Goal: Task Accomplishment & Management: Manage account settings

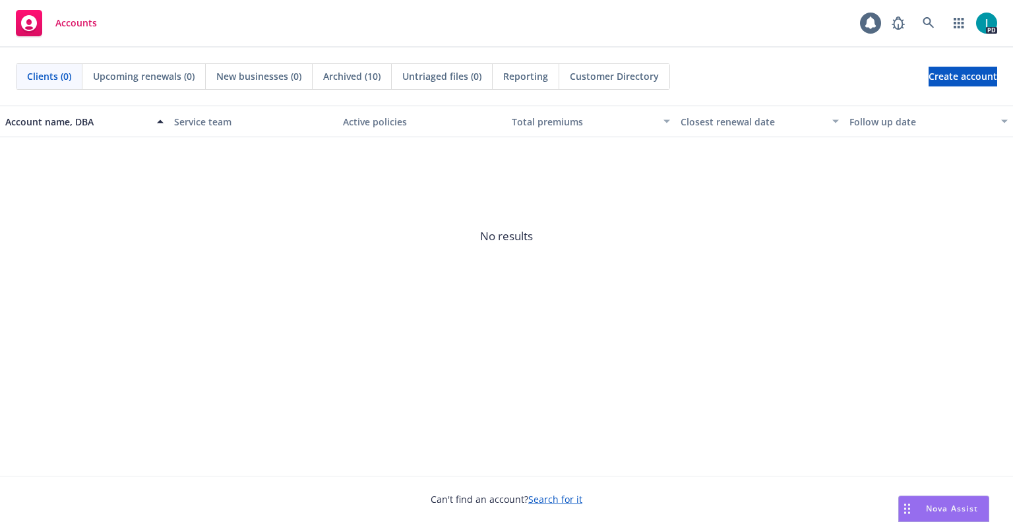
click at [376, 11] on div "Accounts 1 PD" at bounding box center [506, 23] width 1013 height 47
click at [921, 21] on link at bounding box center [928, 23] width 26 height 26
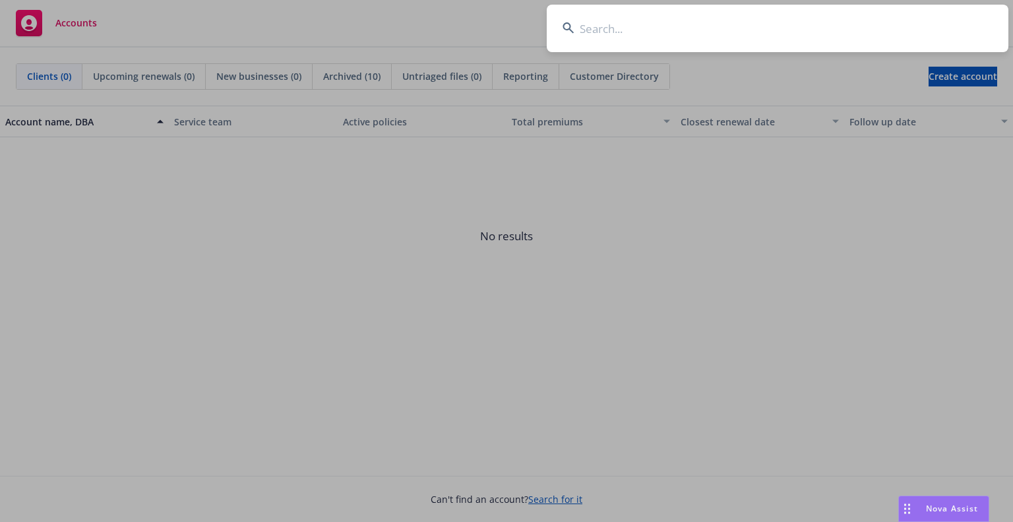
type input "[PERSON_NAME]"
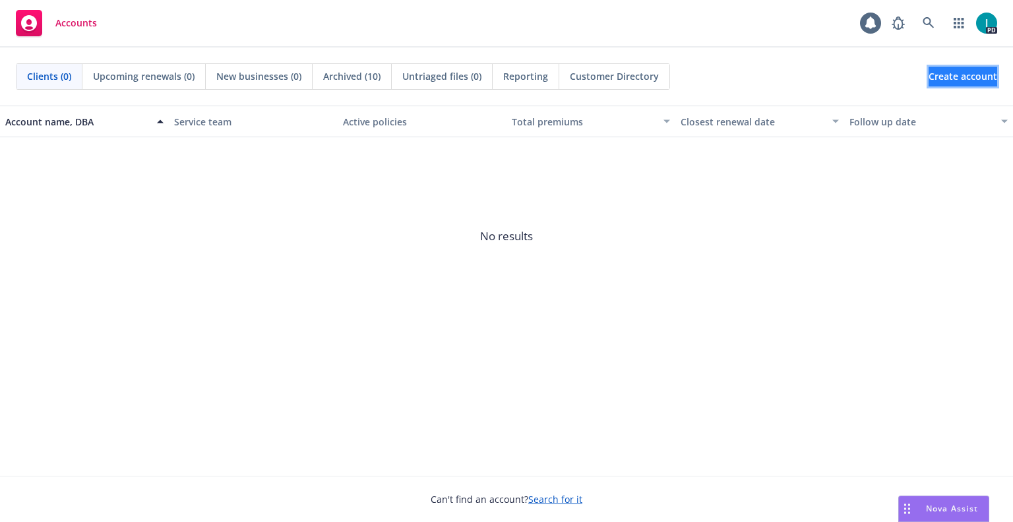
click at [928, 80] on span "Create account" at bounding box center [962, 76] width 69 height 25
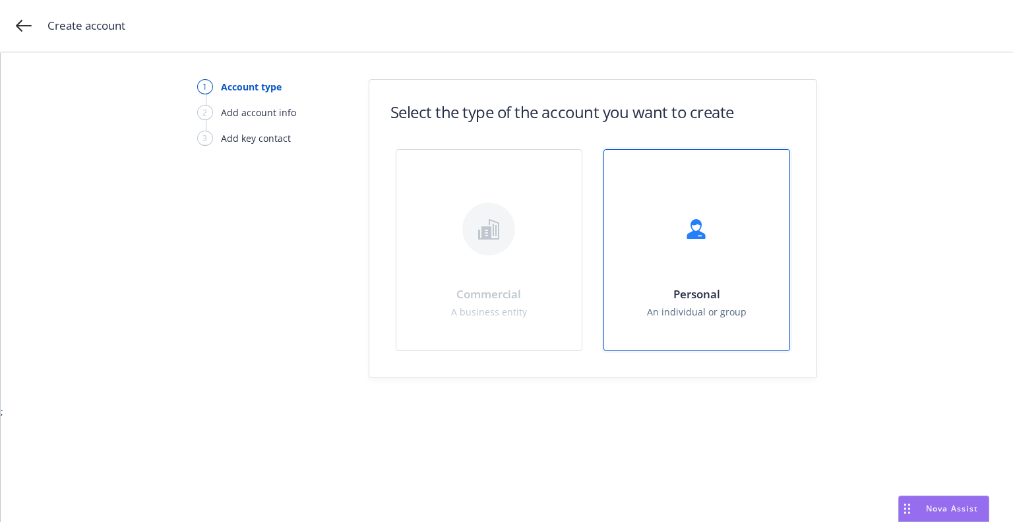
click at [723, 270] on div "Personal An individual or group" at bounding box center [696, 250] width 185 height 200
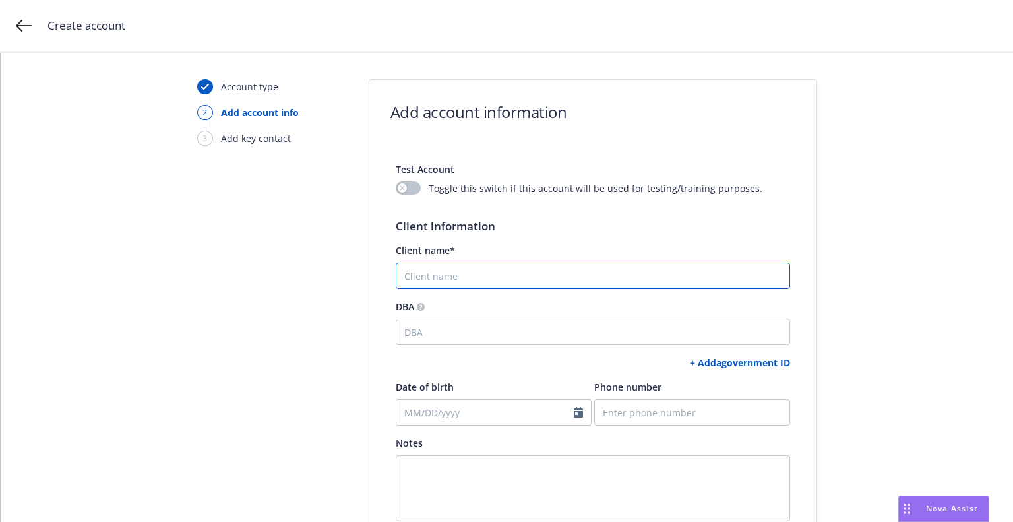
click at [545, 277] on input "Client name*" at bounding box center [593, 275] width 394 height 26
paste input "[PERSON_NAME]"
type input "[PERSON_NAME]"
click at [737, 362] on link "+ Add a government ID" at bounding box center [740, 362] width 100 height 13
select select "US"
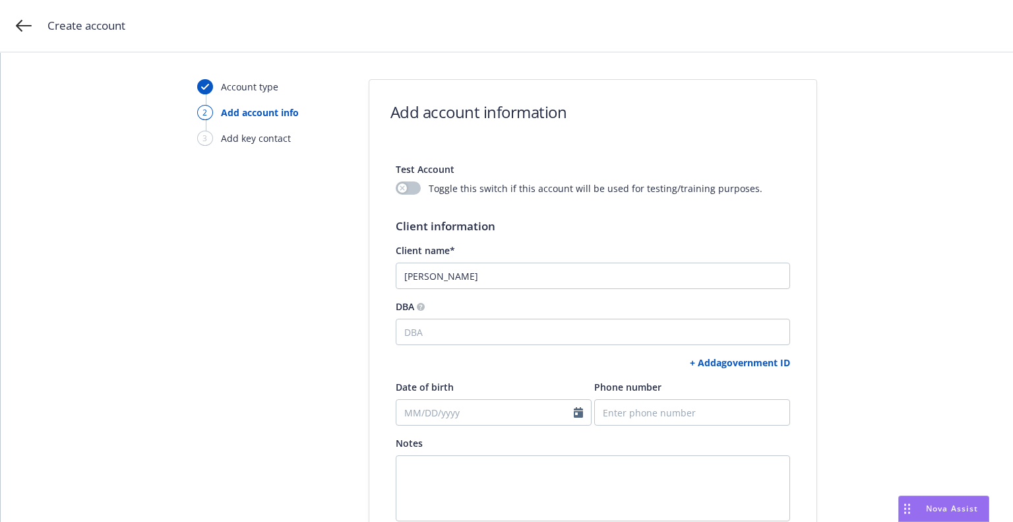
select select "DRIVERS_LICENSE"
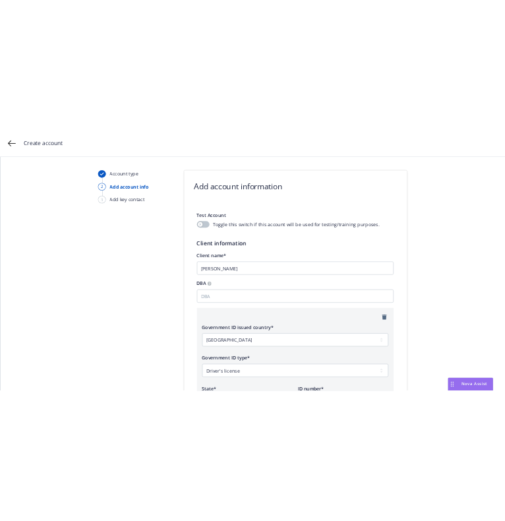
scroll to position [165, 0]
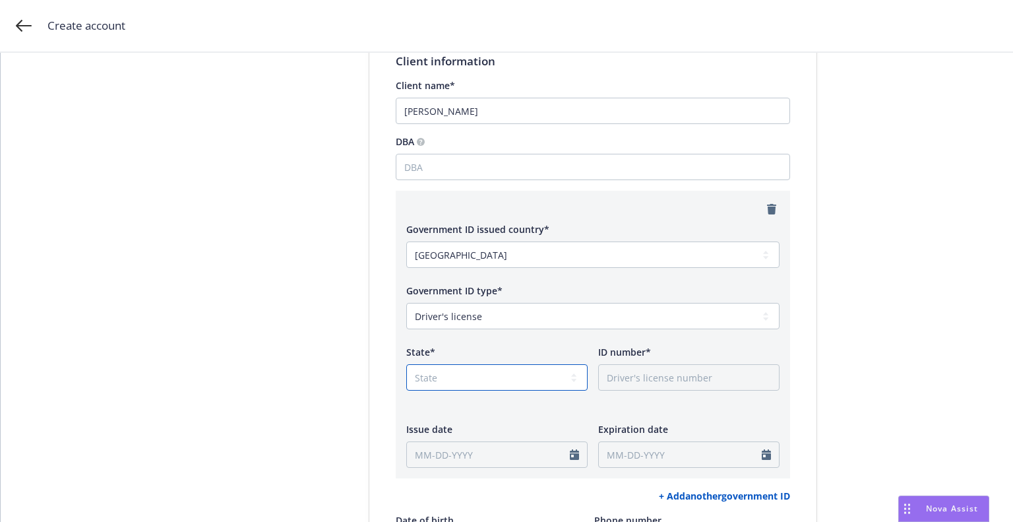
click at [448, 379] on select "State AK AL AR AS AZ CA CO CT DC DE FL FM GA GU HI IA ID IL IN KS KY LA MA MD M…" at bounding box center [496, 377] width 181 height 26
select select "CA"
click at [406, 364] on select "State AK AL AR AS AZ CA CO CT DC DE FL FM GA GU HI IA ID IL IN KS KY LA MA MD M…" at bounding box center [496, 377] width 181 height 26
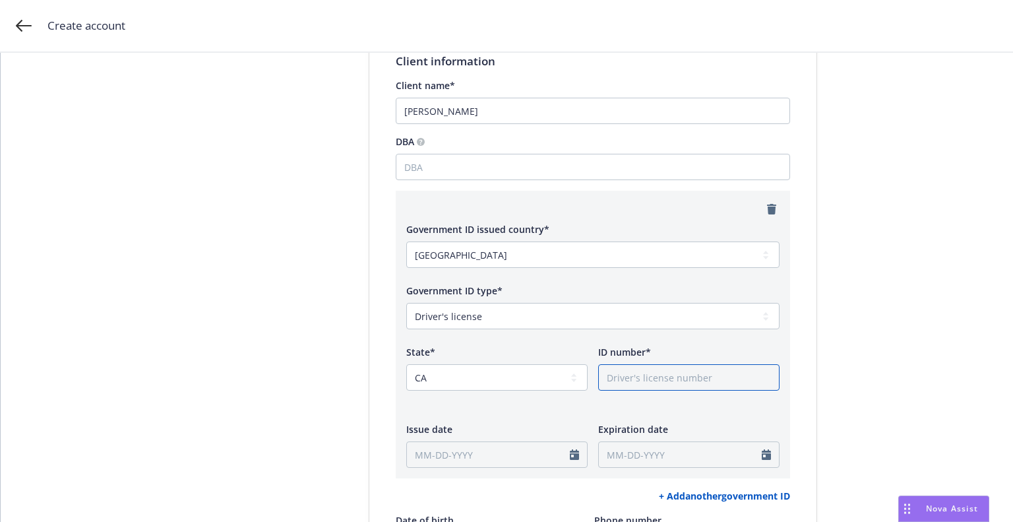
click at [673, 380] on input "ID number*" at bounding box center [688, 377] width 181 height 26
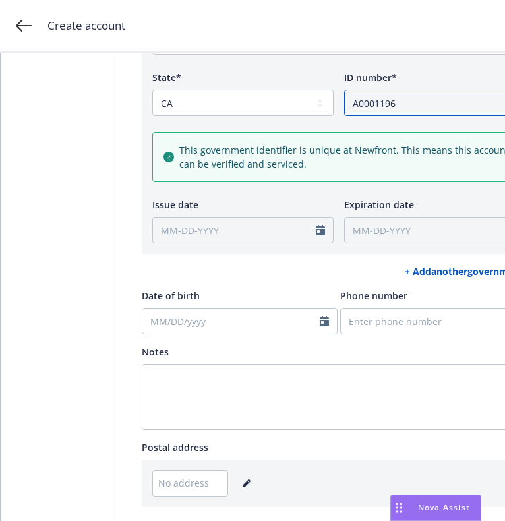
scroll to position [668, 0]
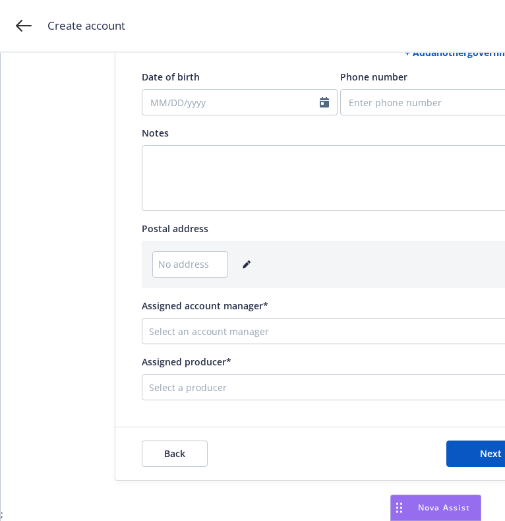
type input "A0001196"
click at [243, 262] on icon "editPencil" at bounding box center [246, 265] width 7 height 7
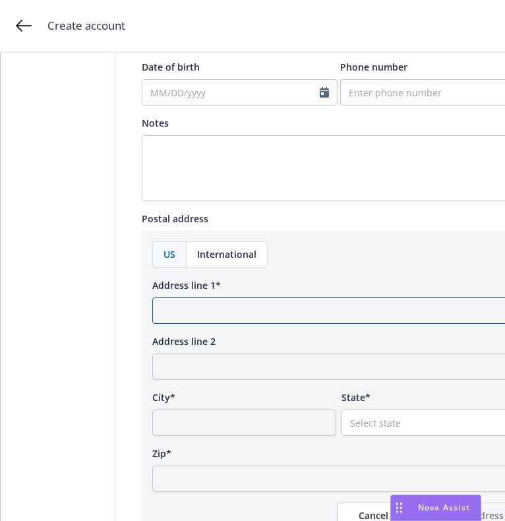
click at [445, 305] on input "Address line 1*" at bounding box center [338, 310] width 373 height 26
paste input "262 Gaffey Rd"
type input "262 Gaffey Rd"
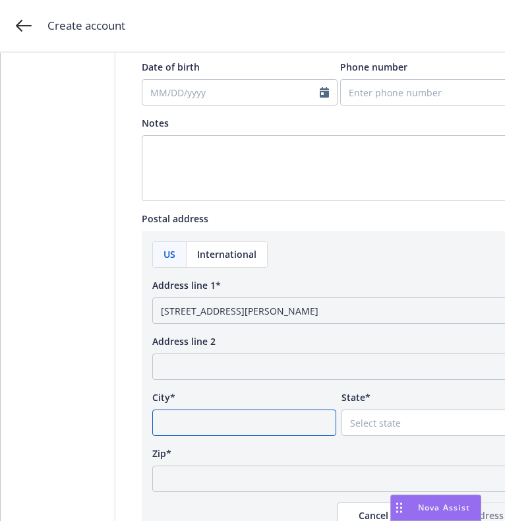
click at [286, 427] on input "City*" at bounding box center [244, 423] width 184 height 26
paste input "Watsonville"
type input "Watsonville"
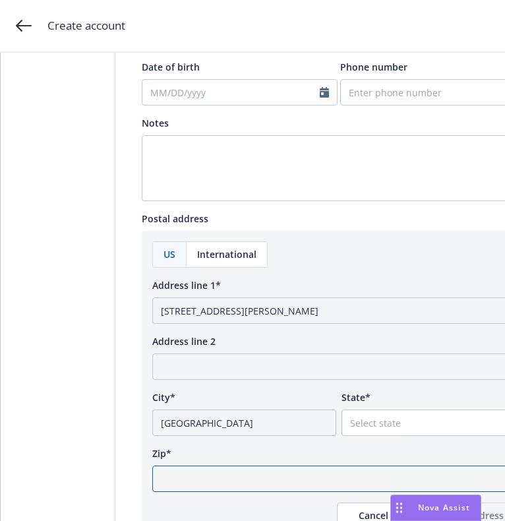
click at [226, 481] on input "Zip*" at bounding box center [338, 479] width 373 height 26
paste input "95076"
type input "95076"
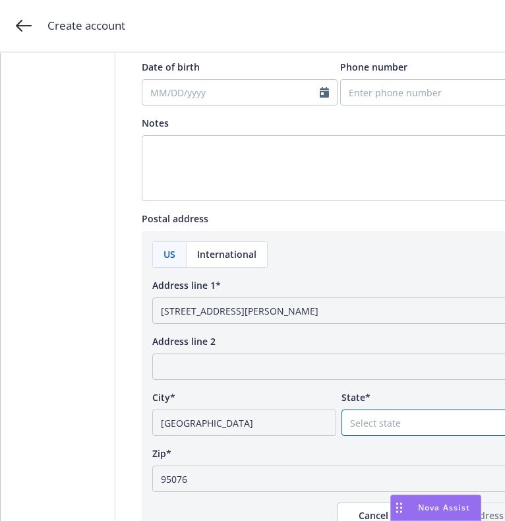
click at [414, 418] on select "Select state Alabama Alaska American Samoa Arizona Arkansas Baker Island Califo…" at bounding box center [434, 423] width 184 height 26
select select "CA"
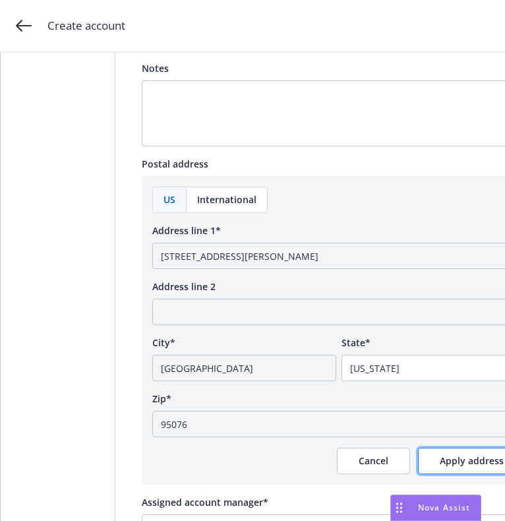
click at [442, 456] on span "Apply address" at bounding box center [472, 460] width 64 height 13
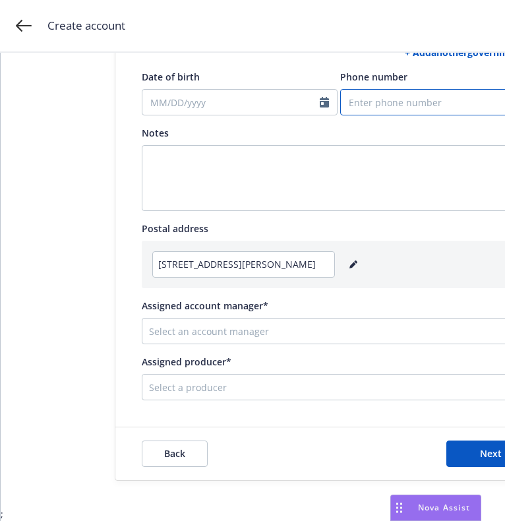
click at [394, 95] on input "Phone number" at bounding box center [438, 102] width 196 height 26
paste input "9253828062"
type input "9253828062"
click at [263, 327] on div "Select an account manager" at bounding box center [328, 330] width 373 height 21
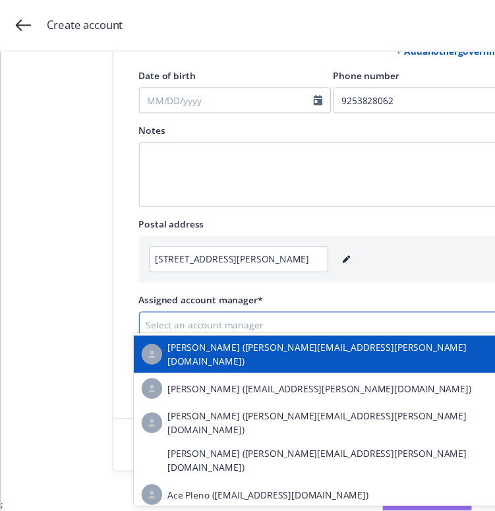
scroll to position [10, 0]
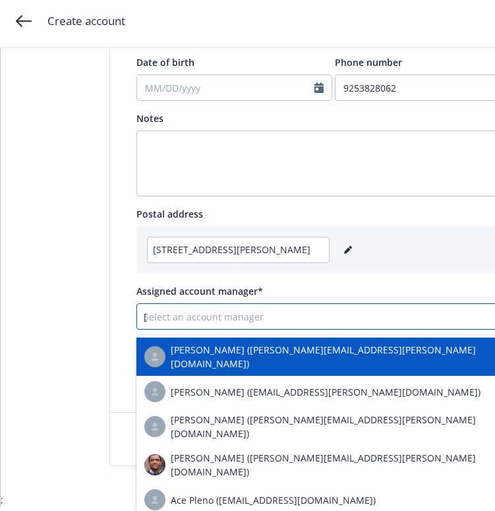
type input "sama"
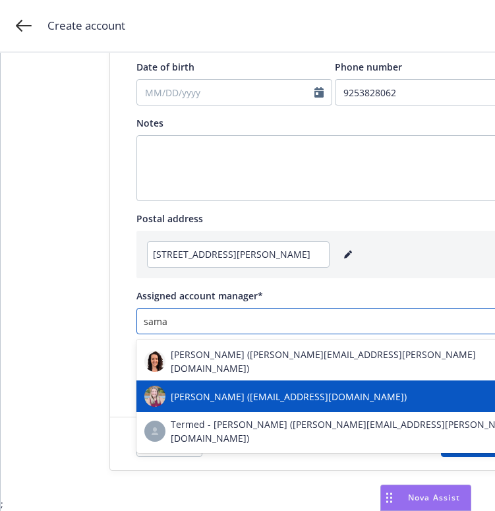
click at [271, 390] on span "Samara Chao (samara.chao@newfront.com)" at bounding box center [289, 397] width 236 height 14
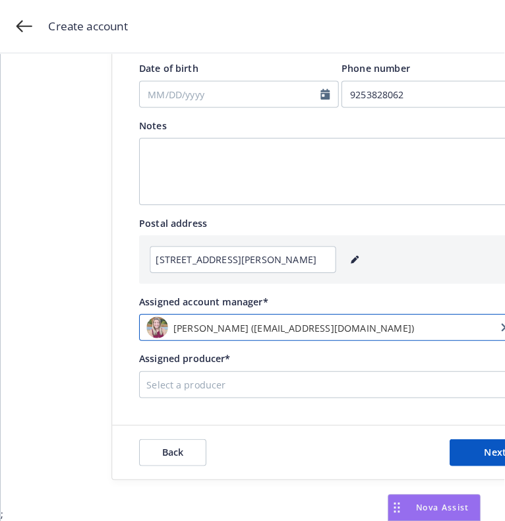
scroll to position [0, 0]
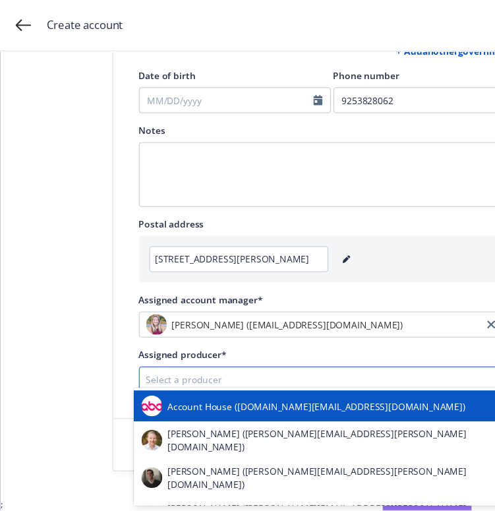
scroll to position [10, 0]
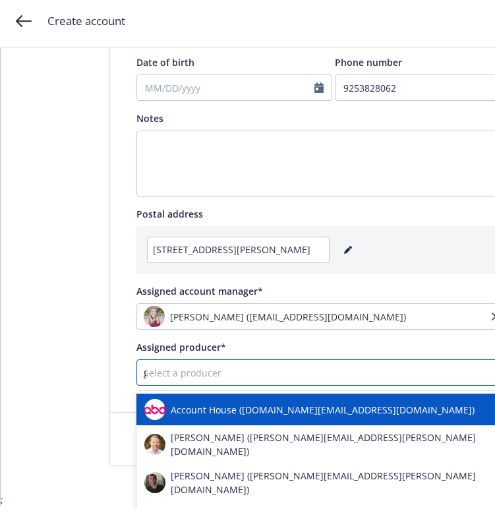
type input "gau"
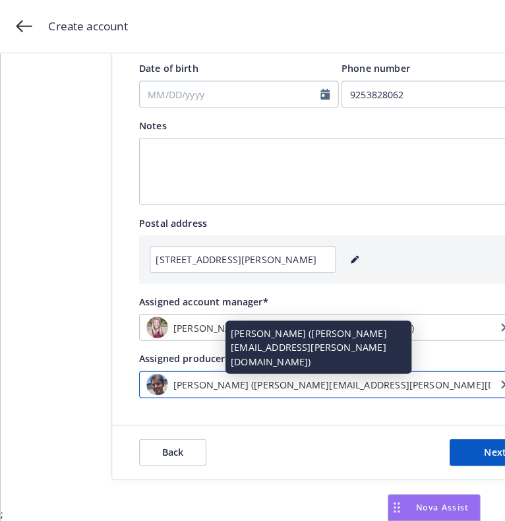
scroll to position [0, 0]
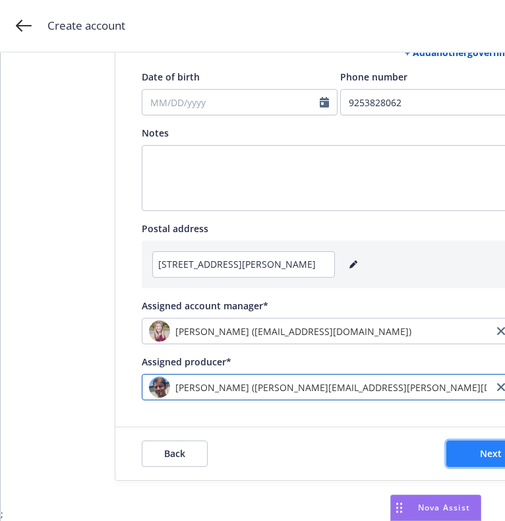
click at [464, 442] on button "Next" at bounding box center [491, 454] width 90 height 26
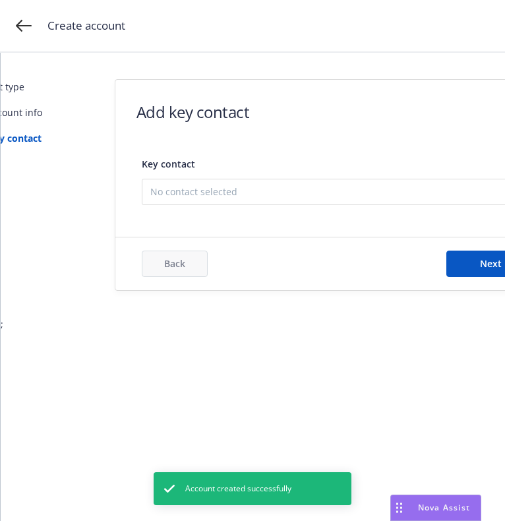
click at [185, 196] on span "No contact selected" at bounding box center [333, 192] width 367 height 14
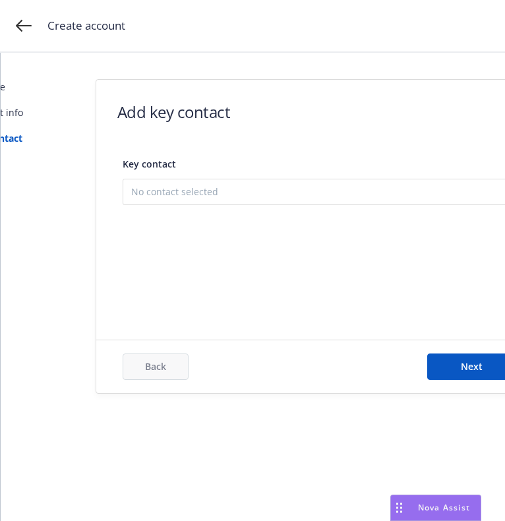
click at [193, 258] on button "Add new contact" at bounding box center [319, 258] width 377 height 26
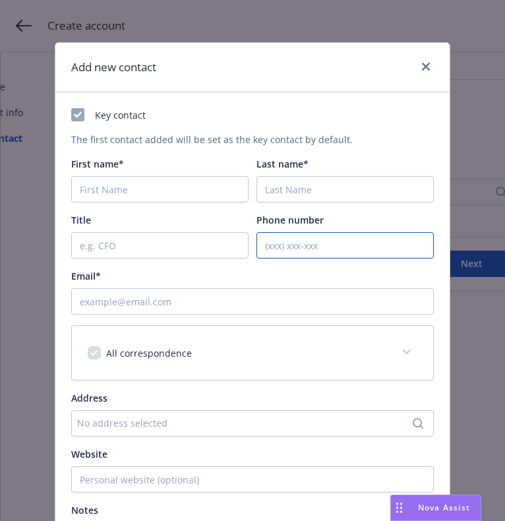
click at [315, 246] on input "Phone number" at bounding box center [345, 245] width 177 height 26
paste input "9253828062"
type input "9253828062"
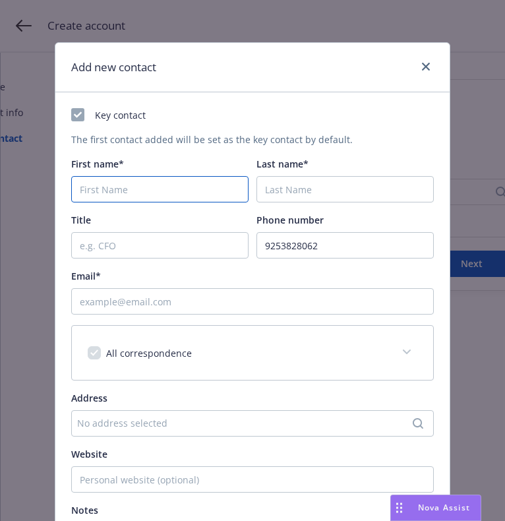
click at [186, 193] on input "First name*" at bounding box center [159, 189] width 177 height 26
paste input "Dimitri"
type input "Dimitri"
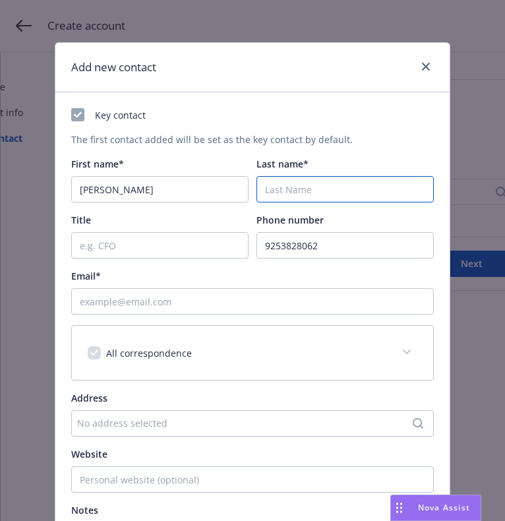
click at [344, 185] on input "Last name*" at bounding box center [345, 189] width 177 height 26
paste input "Hrovat"
type input "Hrovat"
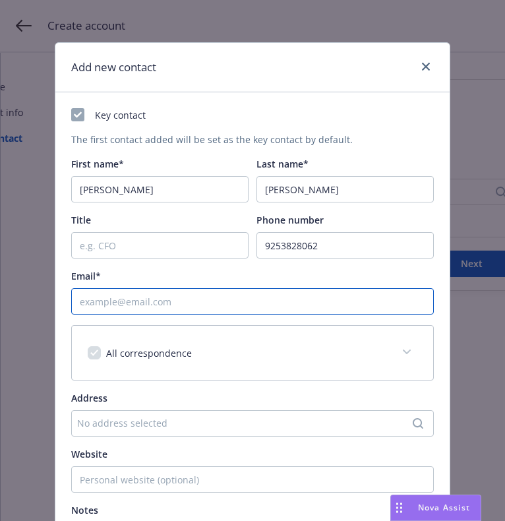
click at [252, 294] on input "Email*" at bounding box center [252, 301] width 363 height 26
paste input "dimitrih925@gmail.com"
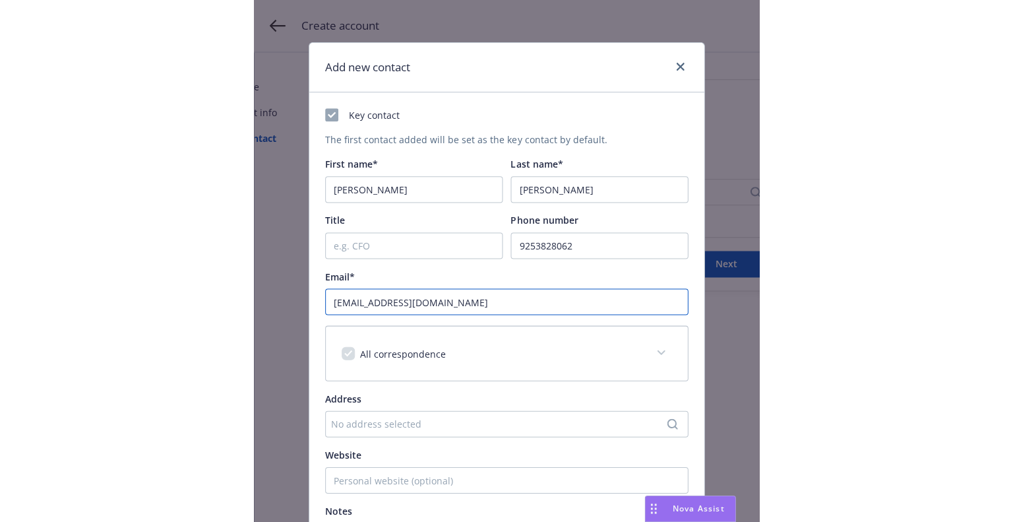
scroll to position [185, 0]
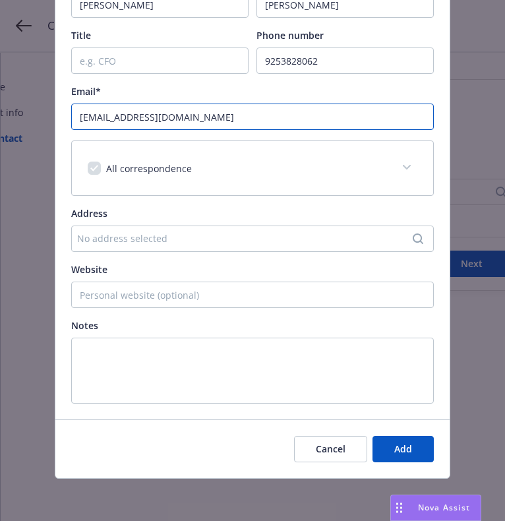
type input "dimitrih925@gmail.com"
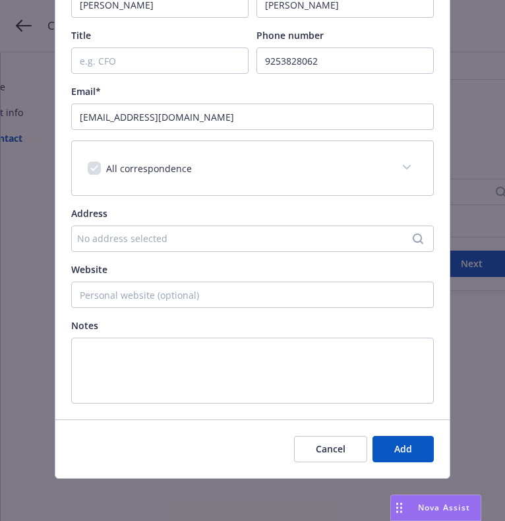
click at [138, 234] on div "No address selected" at bounding box center [246, 238] width 338 height 14
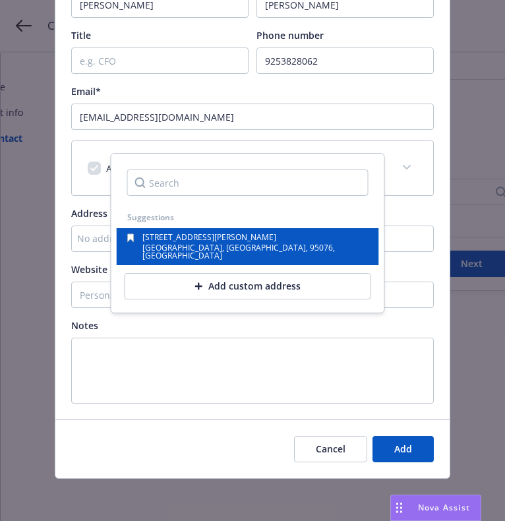
click at [174, 246] on span "Watsonville, CA, 95076, USA" at bounding box center [238, 251] width 193 height 19
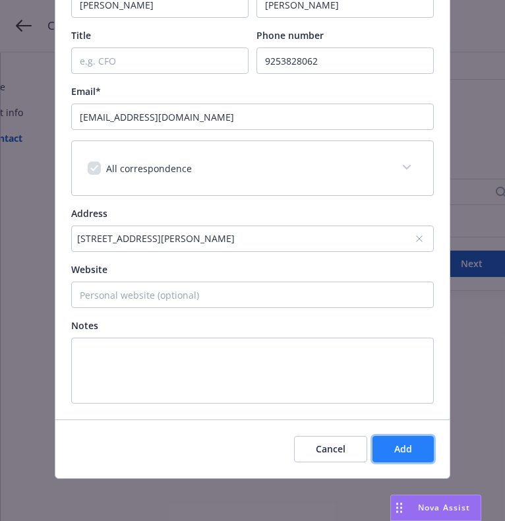
click at [394, 450] on span "Add" at bounding box center [403, 448] width 18 height 13
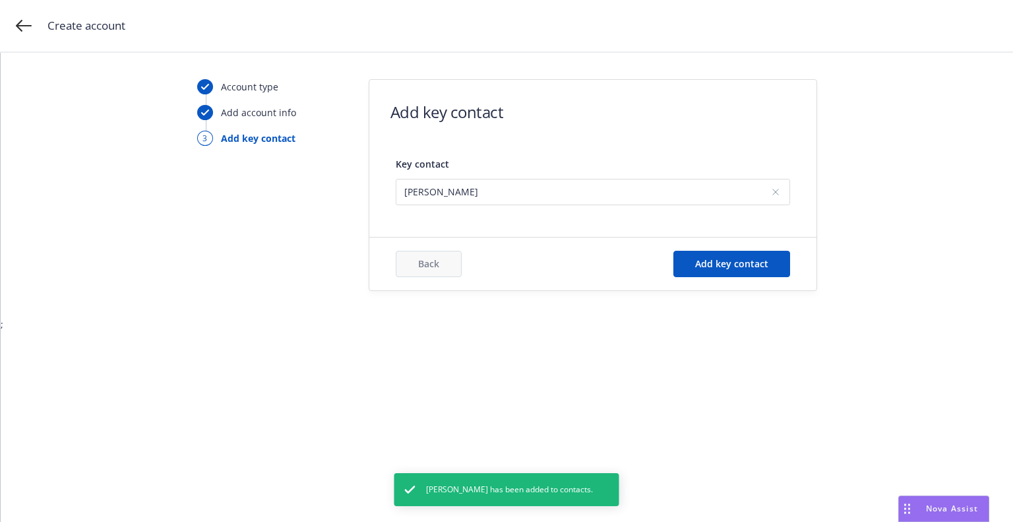
scroll to position [0, 0]
click at [748, 275] on button "Add key contact" at bounding box center [731, 264] width 117 height 26
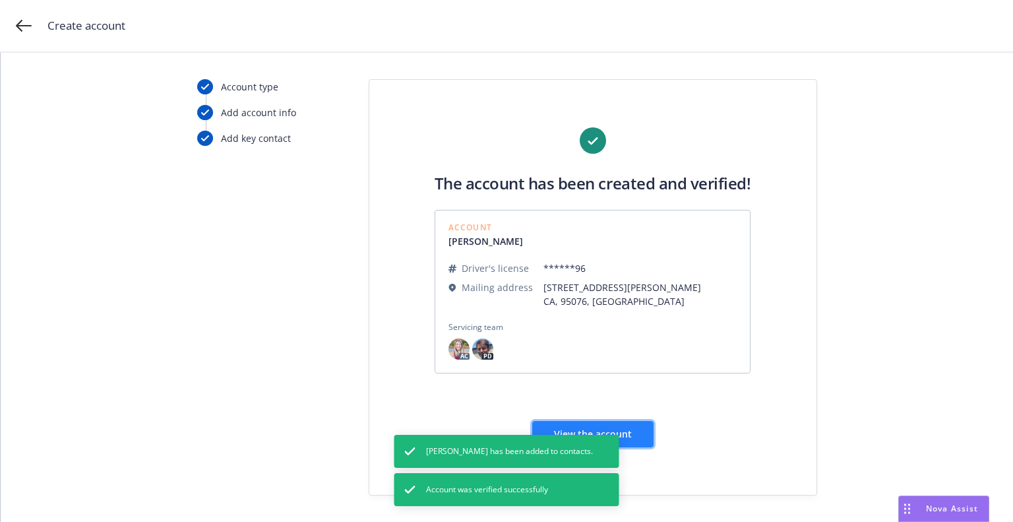
click at [617, 433] on span "View the account" at bounding box center [593, 433] width 78 height 13
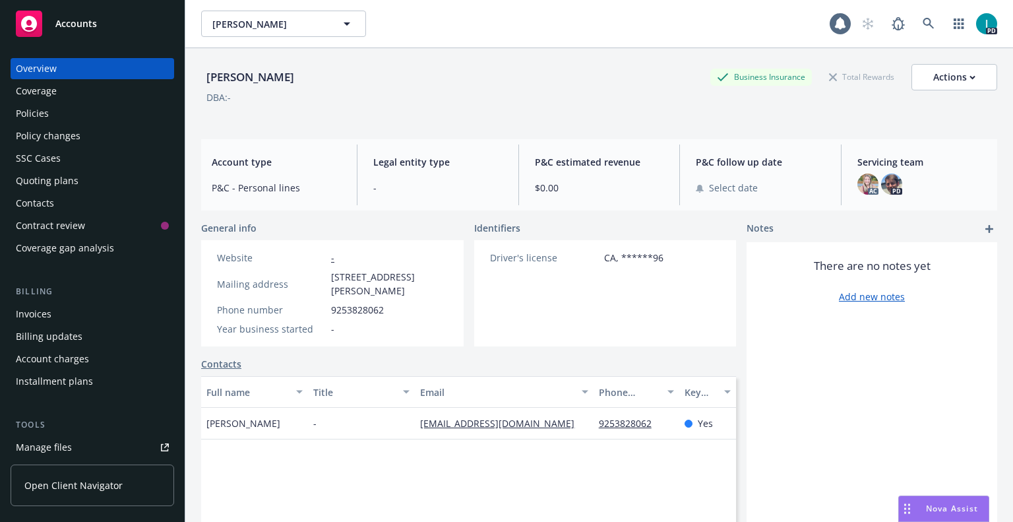
click at [87, 181] on div "Quoting plans" at bounding box center [92, 180] width 153 height 21
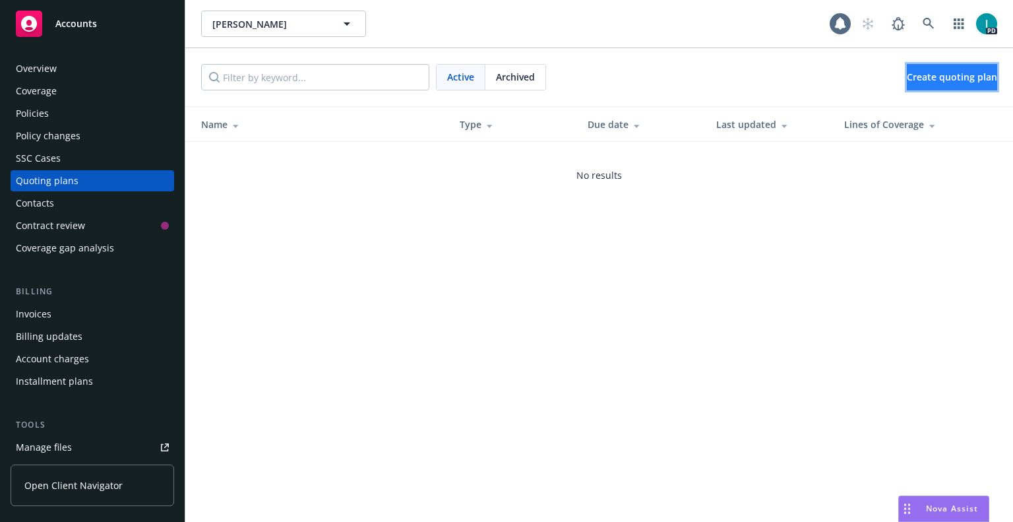
click at [907, 73] on span "Create quoting plan" at bounding box center [952, 77] width 90 height 13
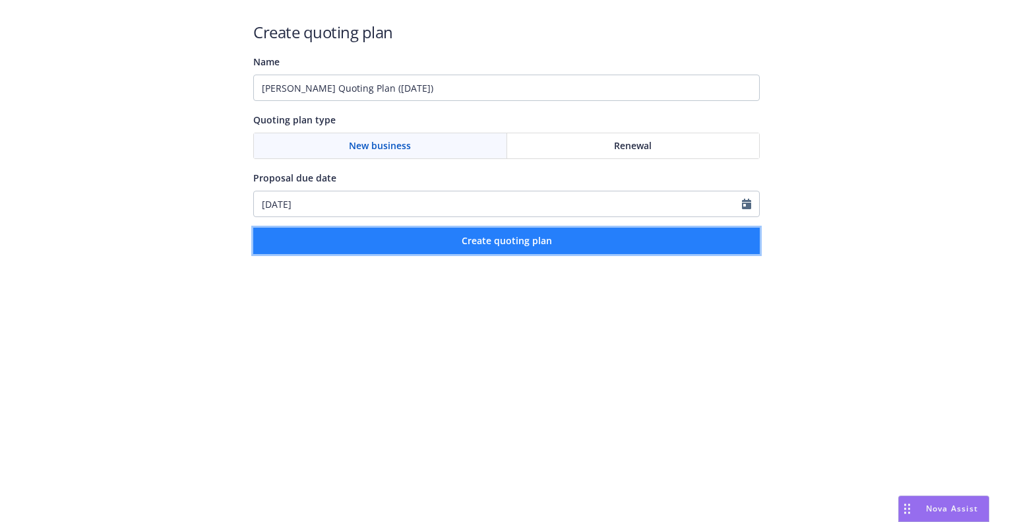
click at [375, 243] on button "Create quoting plan" at bounding box center [506, 241] width 506 height 26
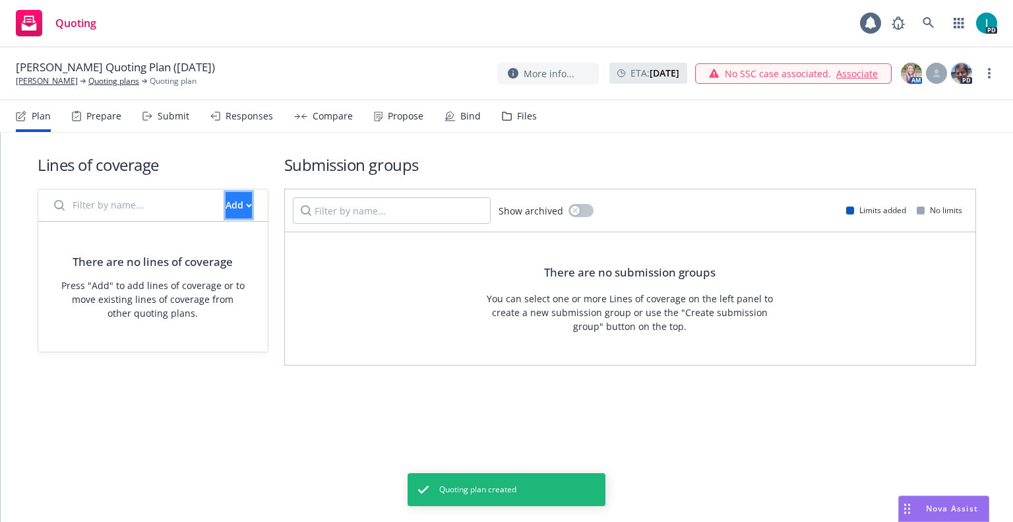
click at [239, 214] on button "Add" at bounding box center [239, 205] width 26 height 26
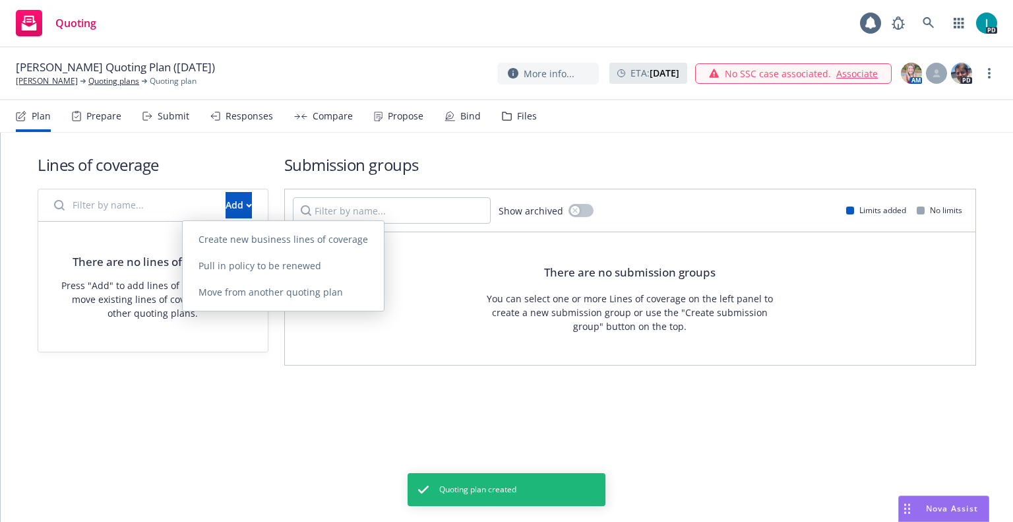
click at [245, 226] on div "Create new business lines of coverage Pull in policy to be renewed Move from an…" at bounding box center [283, 266] width 201 height 90
click at [245, 228] on link "Create new business lines of coverage" at bounding box center [283, 239] width 201 height 26
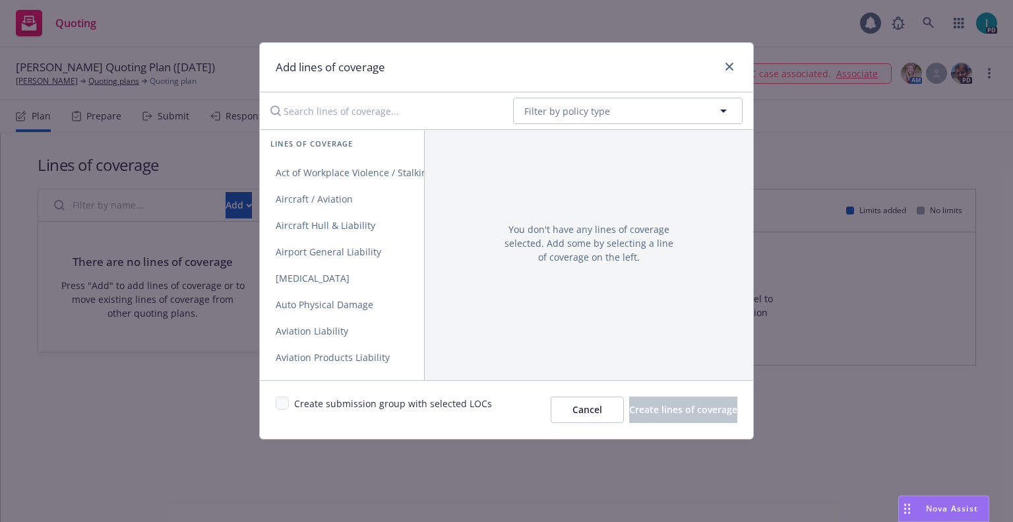
click at [306, 115] on input "Search lines of coverage..." at bounding box center [382, 111] width 240 height 26
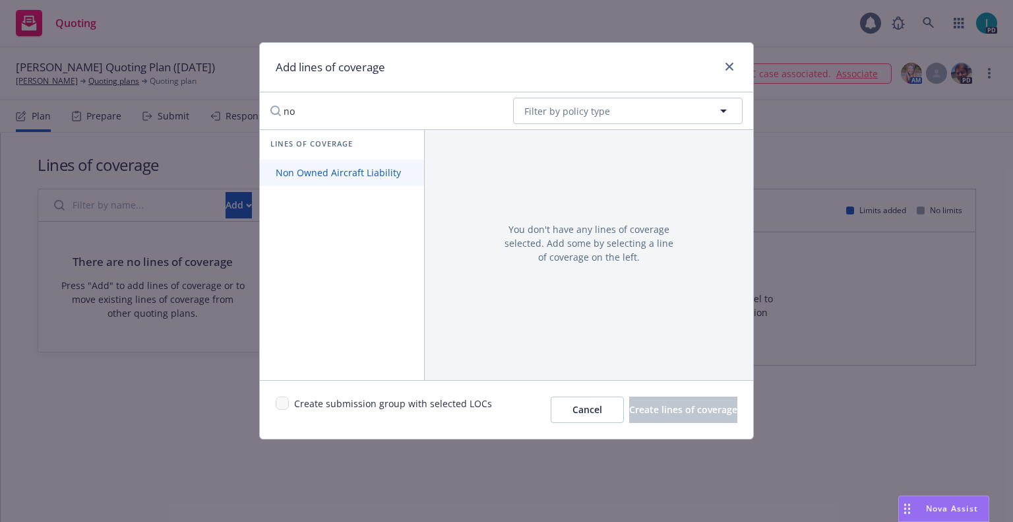
type input "no"
click at [336, 164] on link "Non Owned Aircraft Liability" at bounding box center [342, 173] width 164 height 26
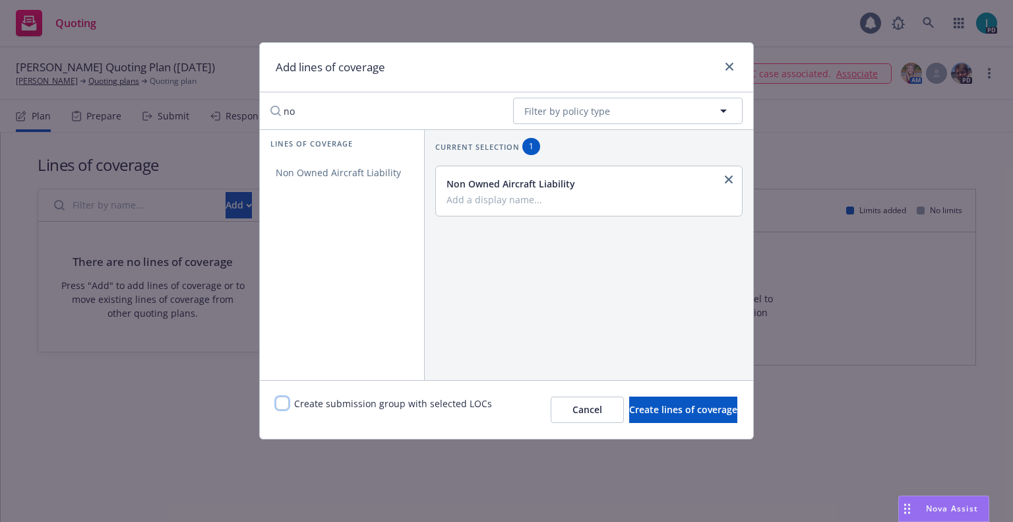
click at [276, 402] on input "checkbox" at bounding box center [282, 402] width 13 height 13
checkbox input "true"
click at [653, 421] on button "Create lines of coverage" at bounding box center [683, 409] width 108 height 26
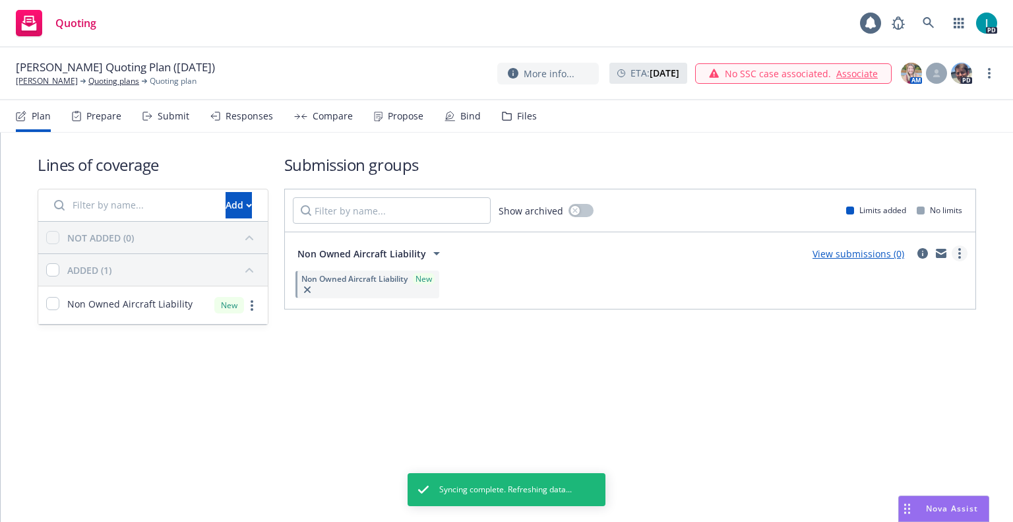
click at [955, 251] on link "more" at bounding box center [960, 253] width 16 height 16
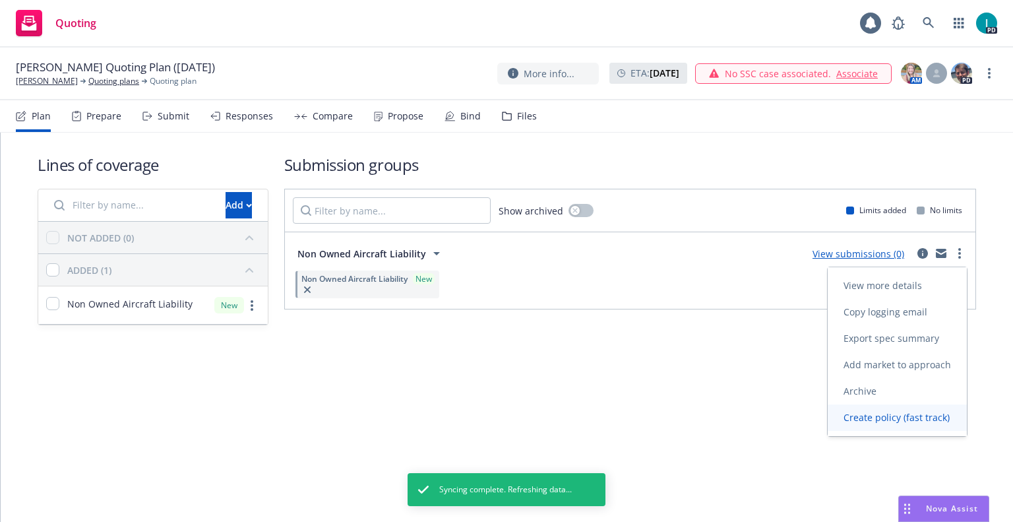
click at [865, 415] on span "Create policy (fast track)" at bounding box center [897, 417] width 138 height 13
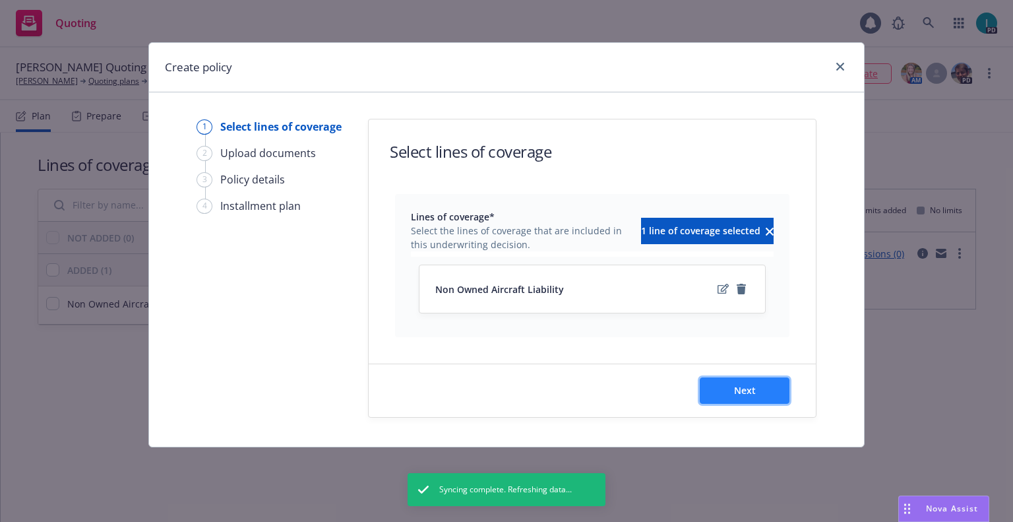
click at [754, 402] on button "Next" at bounding box center [745, 390] width 90 height 26
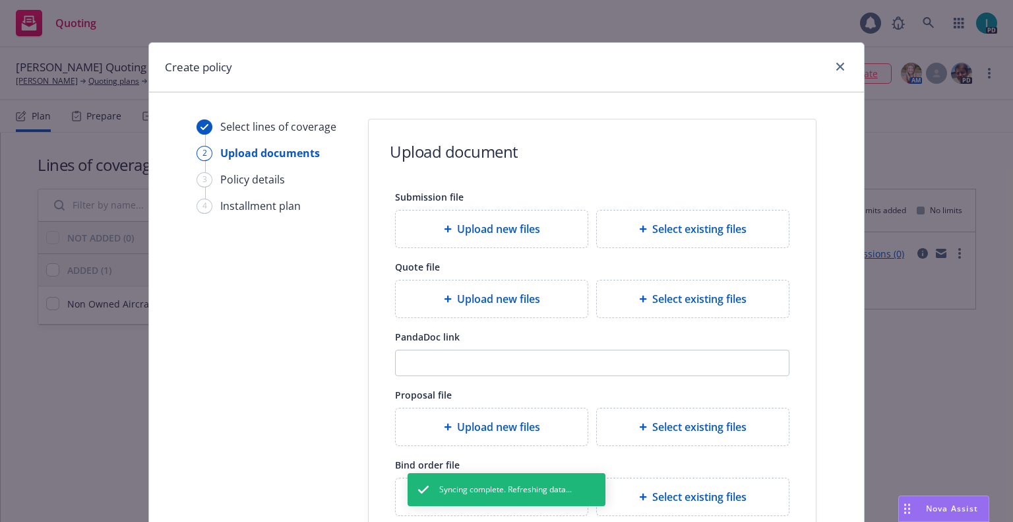
scroll to position [146, 0]
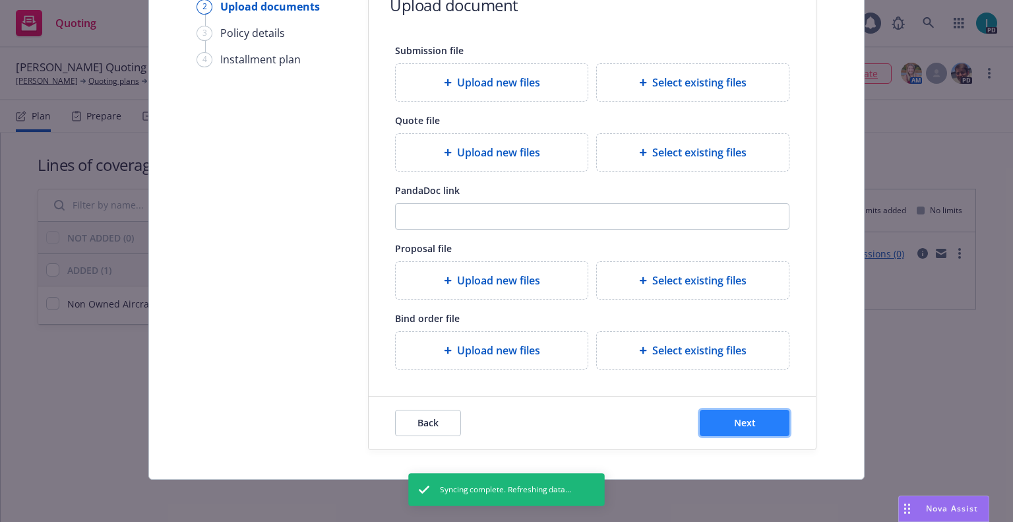
click at [741, 423] on span "Next" at bounding box center [745, 422] width 22 height 13
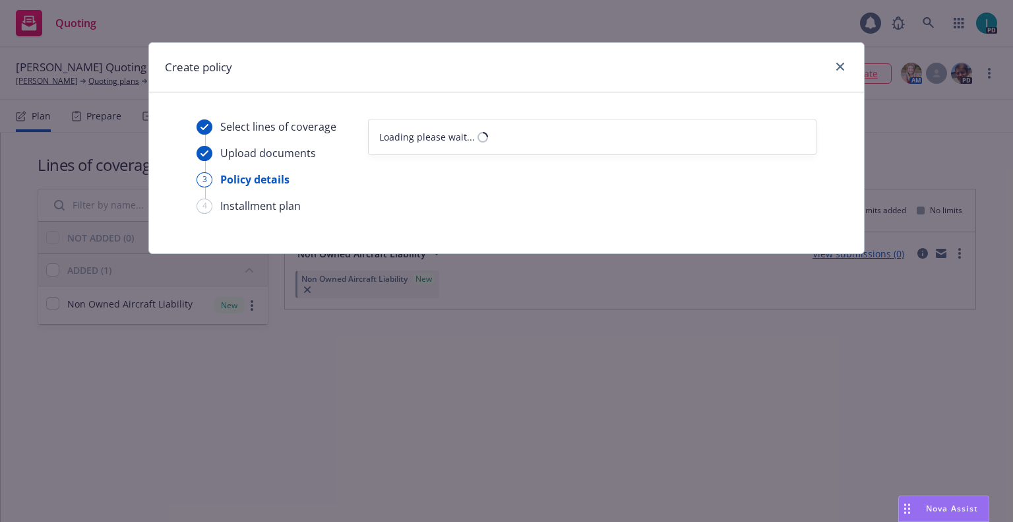
scroll to position [0, 0]
select select "12"
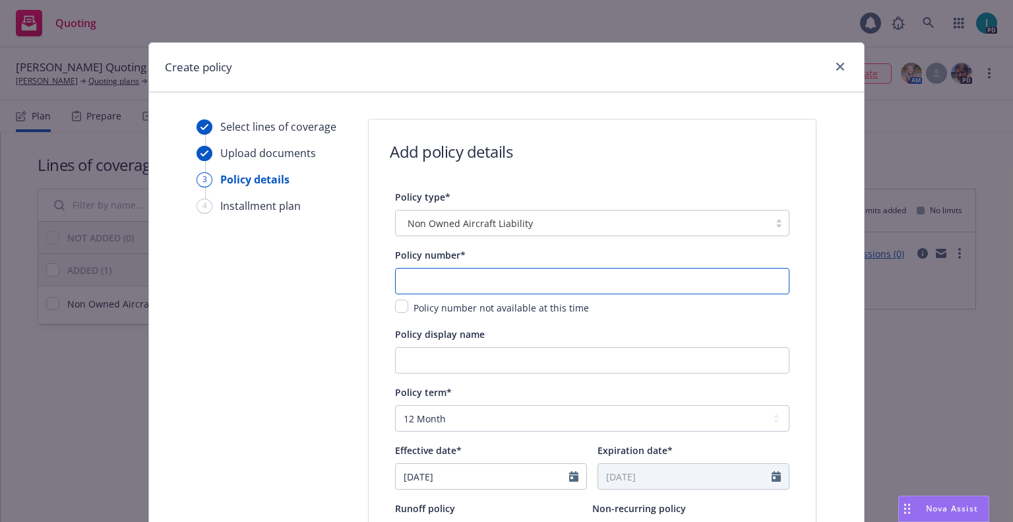
click at [456, 276] on input "text" at bounding box center [592, 281] width 394 height 26
click at [438, 282] on input "text" at bounding box center [592, 281] width 394 height 26
paste input "1001298679-01"
type input "1001298679-01"
click at [452, 469] on input "[DATE]" at bounding box center [482, 476] width 173 height 25
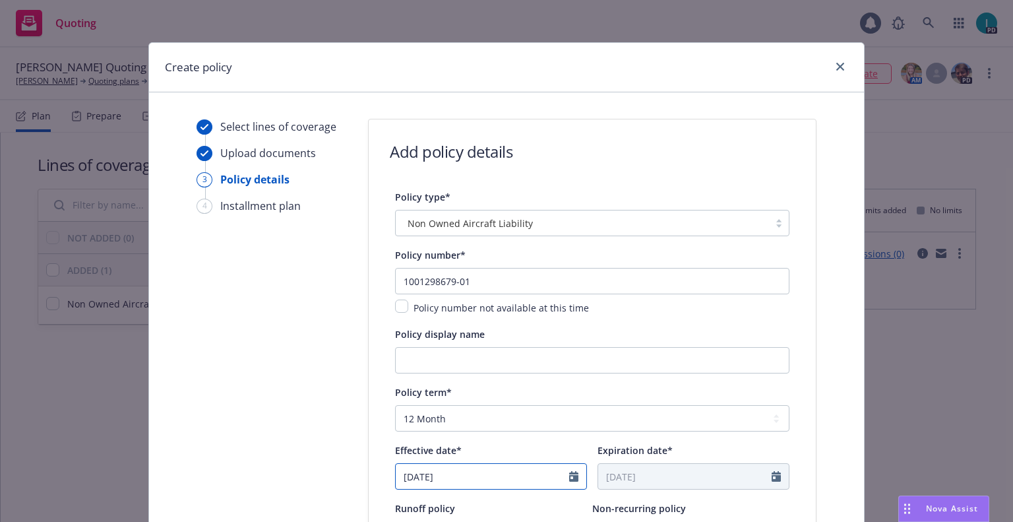
select select "8"
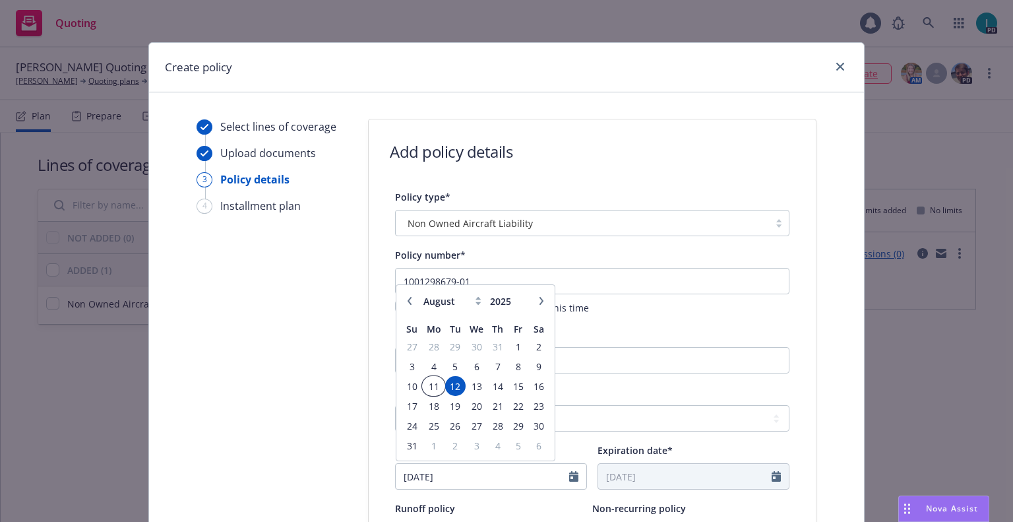
click at [429, 384] on span "11" at bounding box center [433, 386] width 20 height 16
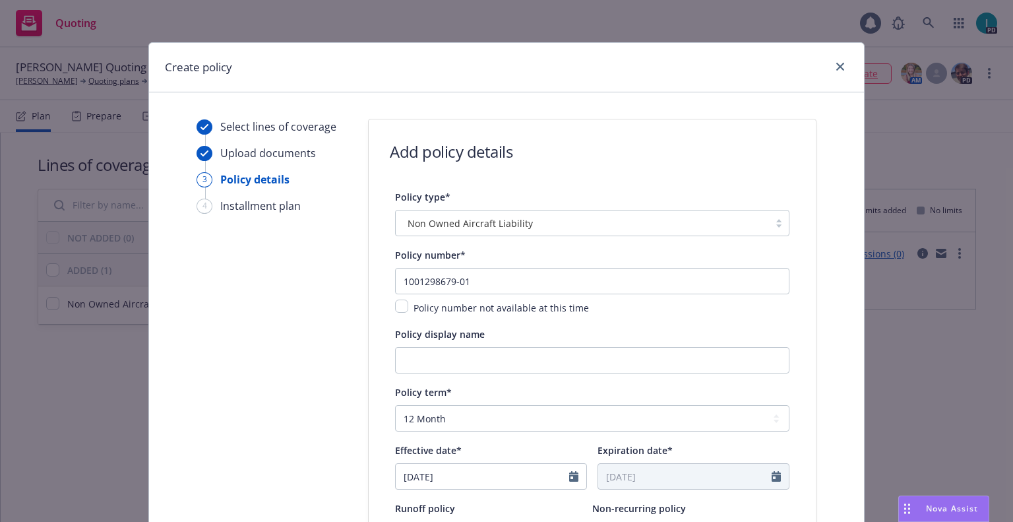
type input "08/11/2025"
type input "08/11/2026"
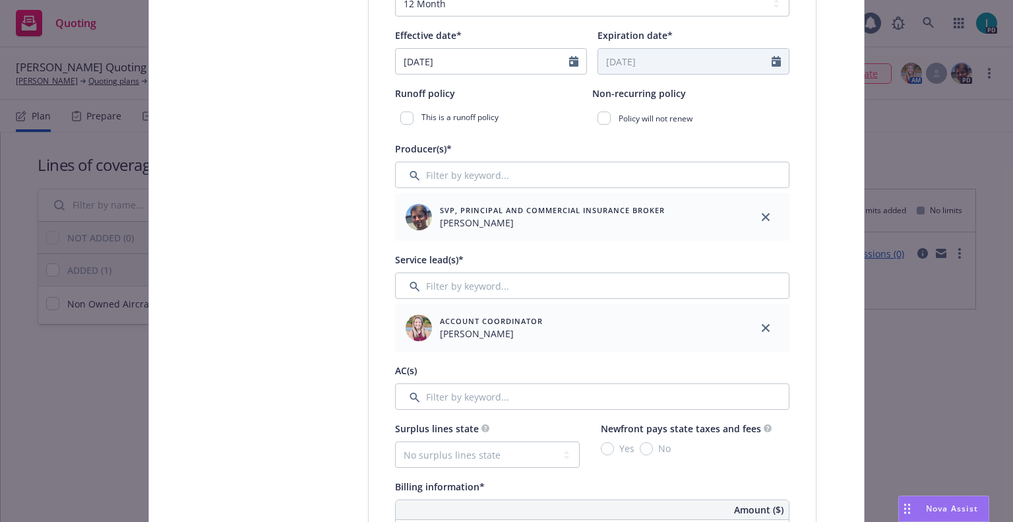
scroll to position [690, 0]
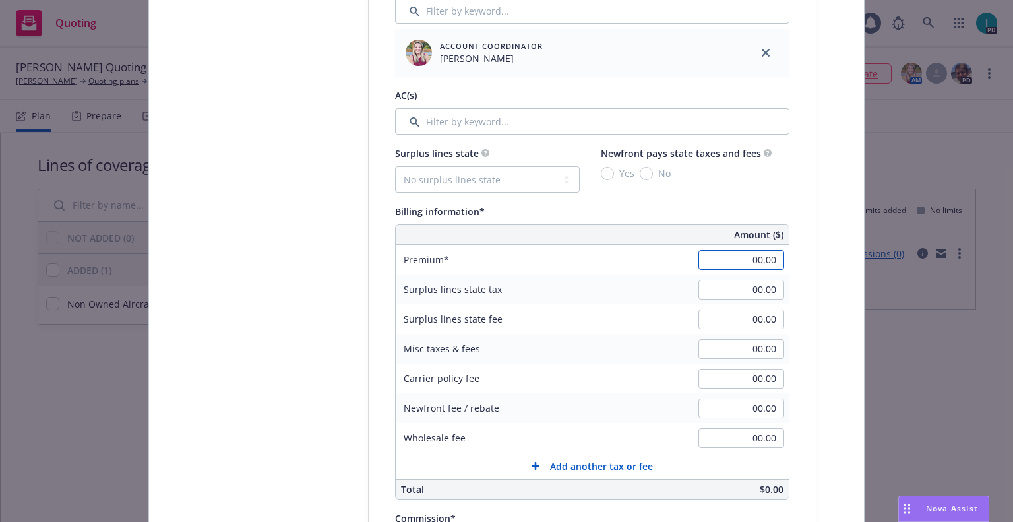
click at [729, 266] on input "00.00" at bounding box center [741, 260] width 86 height 20
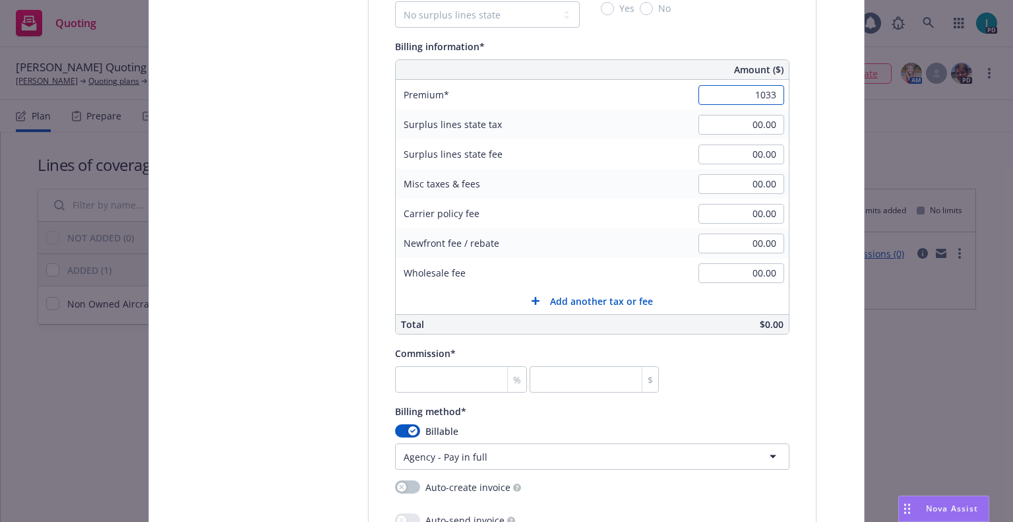
scroll to position [964, 0]
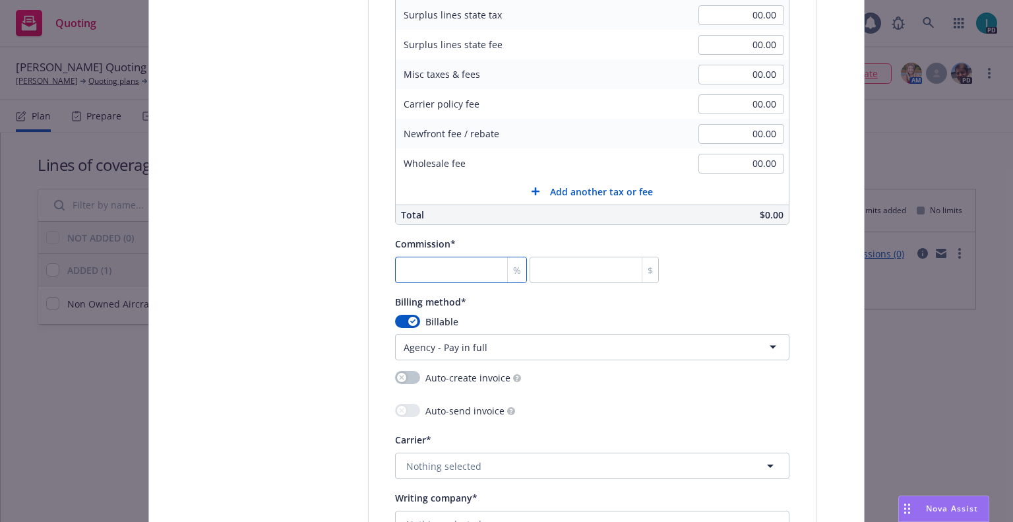
type input "1,033.00"
click at [462, 264] on input "number" at bounding box center [461, 270] width 132 height 26
type input "2"
type input "20.66"
type input "20"
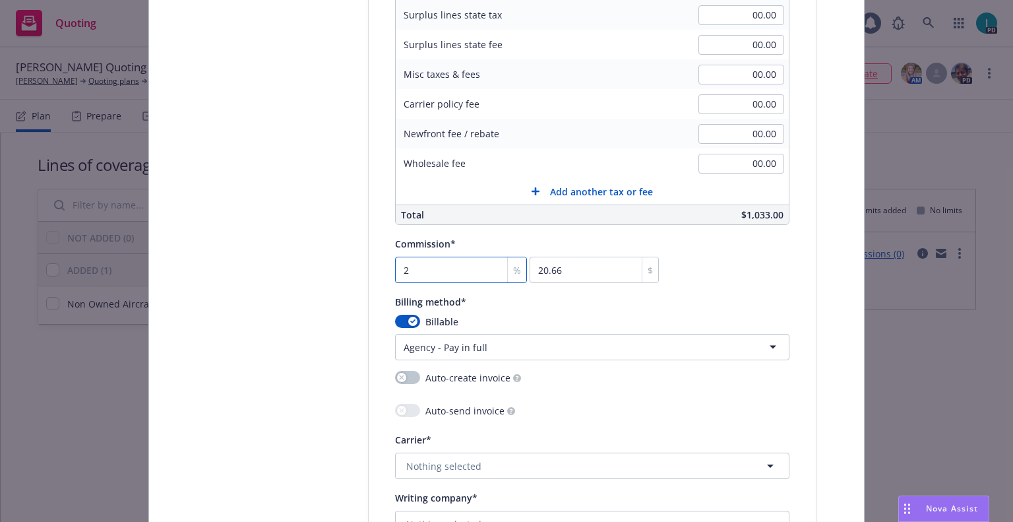
type input "206.6"
type input "20"
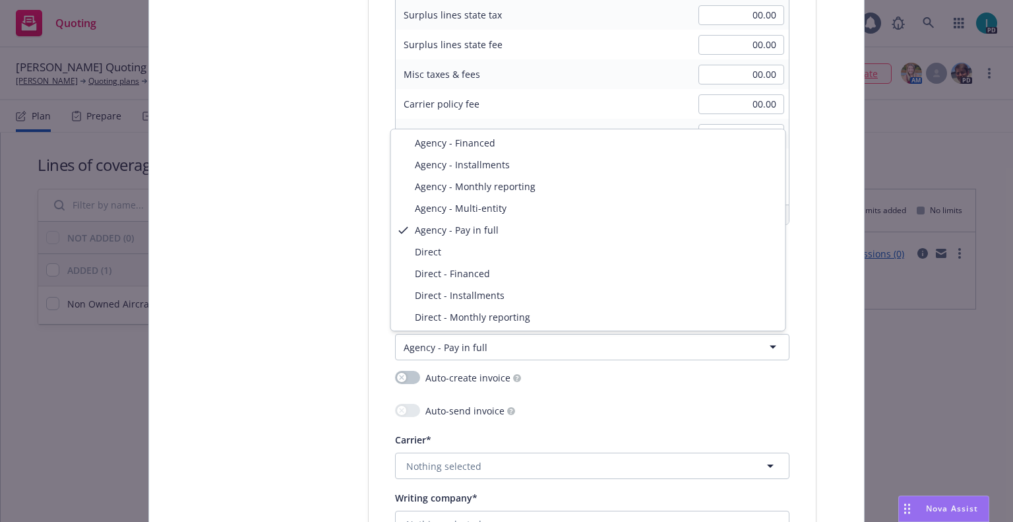
click at [540, 342] on html "Quoting 1 PD Dimitri Hrovat Quoting Plan (2025-08-12) Dimitri Hrovat Quoting pl…" at bounding box center [506, 261] width 1013 height 522
select select "DIRECT"
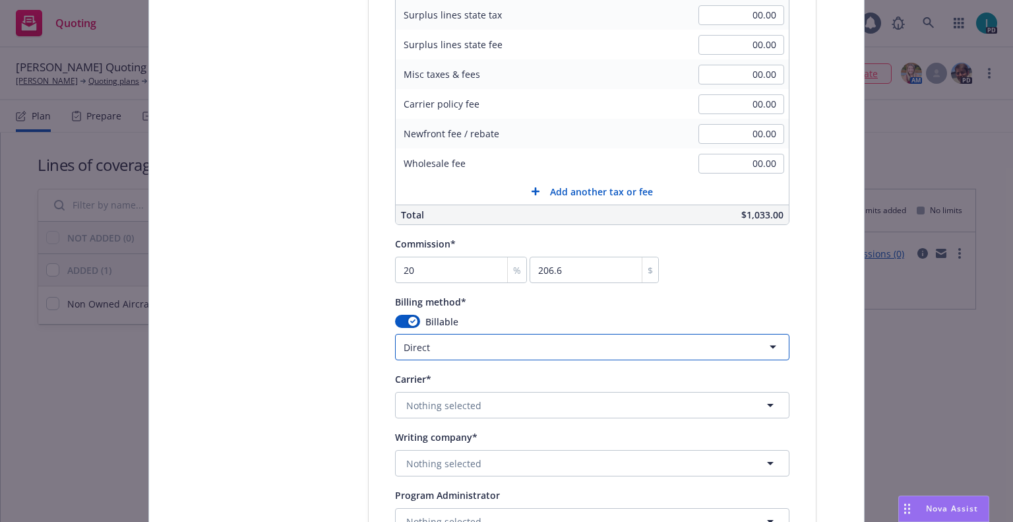
scroll to position [1239, 0]
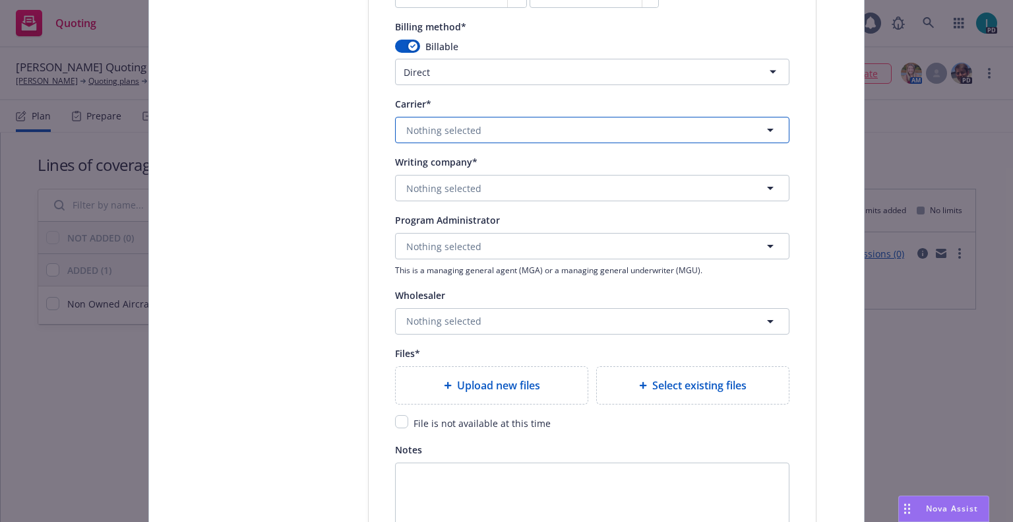
click at [473, 123] on span "Nothing selected" at bounding box center [443, 130] width 75 height 14
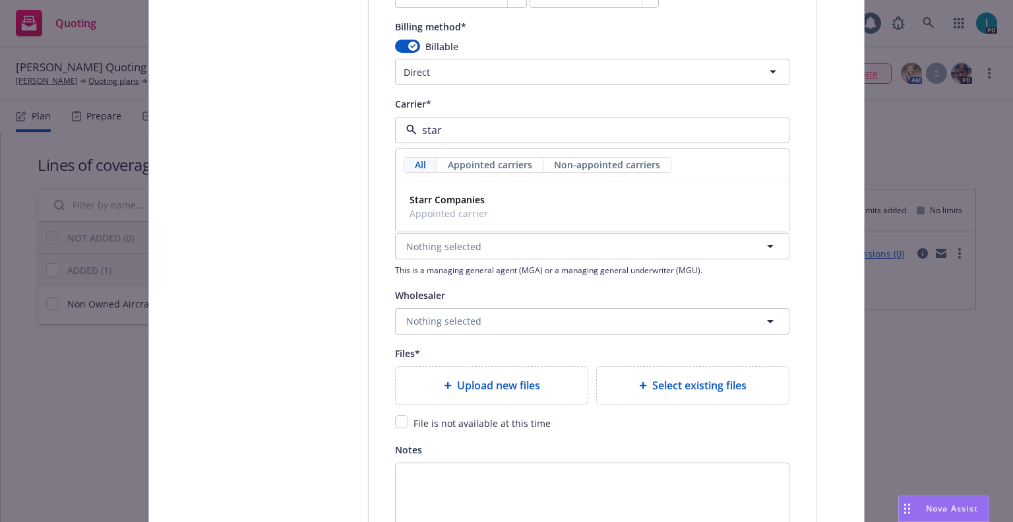
type input "starr"
click at [487, 217] on div "Starr Companies Appointed carrier" at bounding box center [592, 206] width 376 height 33
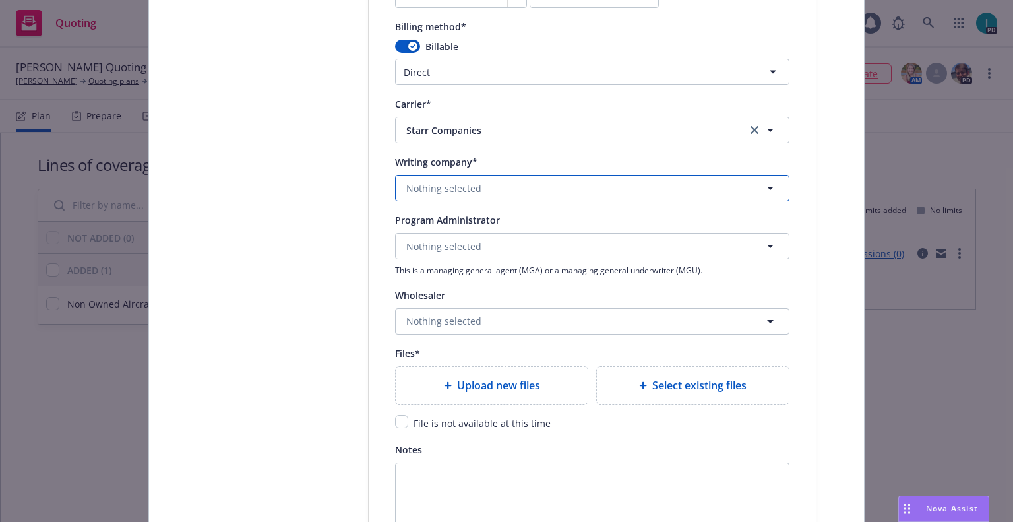
click at [477, 184] on button "Nothing selected" at bounding box center [592, 188] width 394 height 26
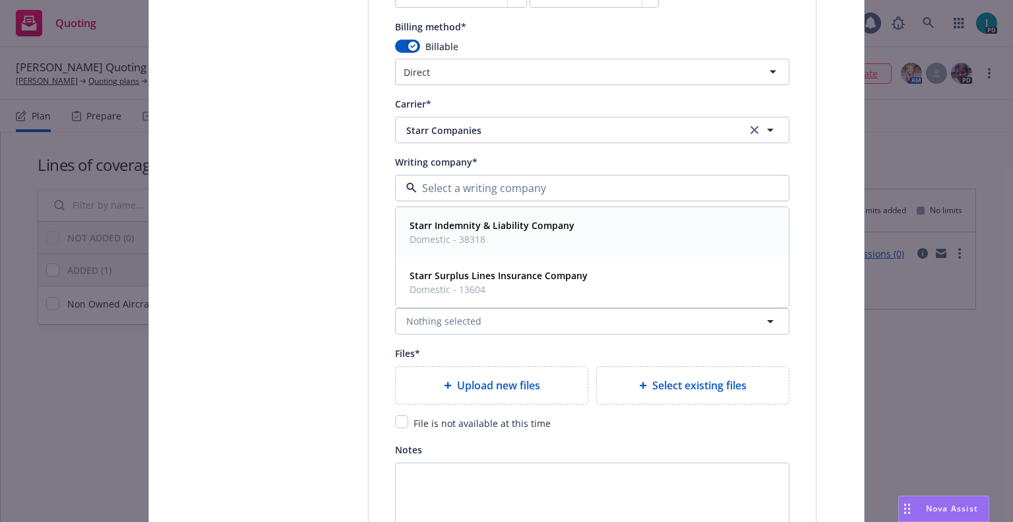
click at [487, 226] on strong "Starr Indemnity & Liability Company" at bounding box center [492, 225] width 165 height 13
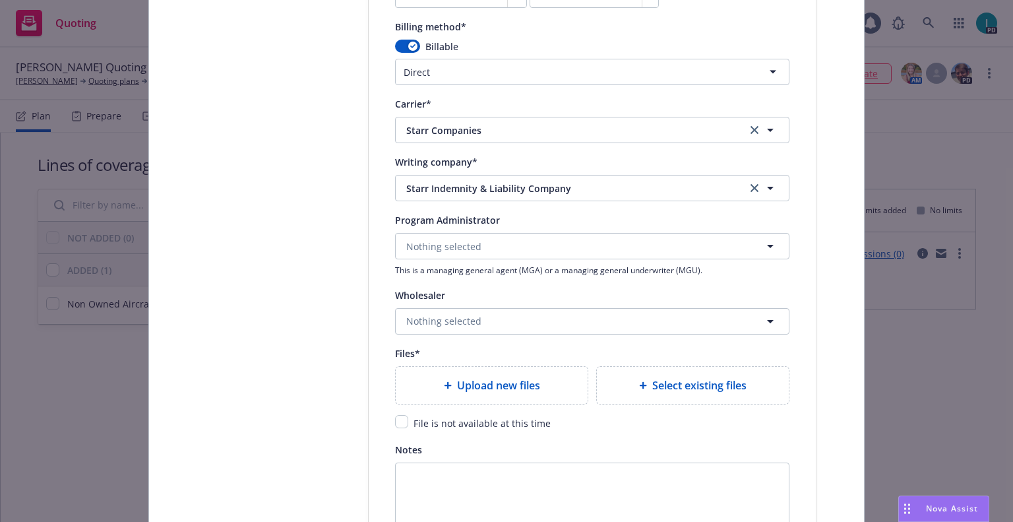
scroll to position [1430, 0]
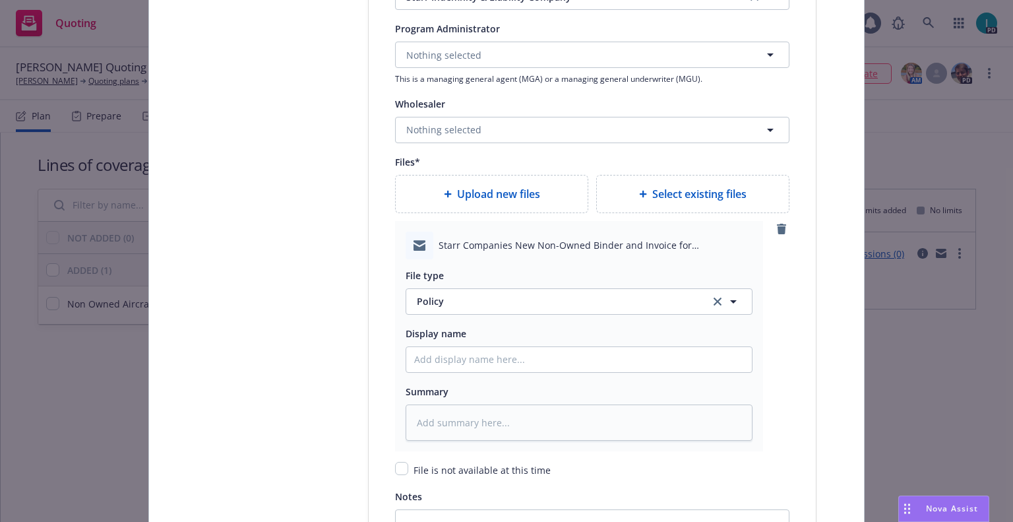
type textarea "x"
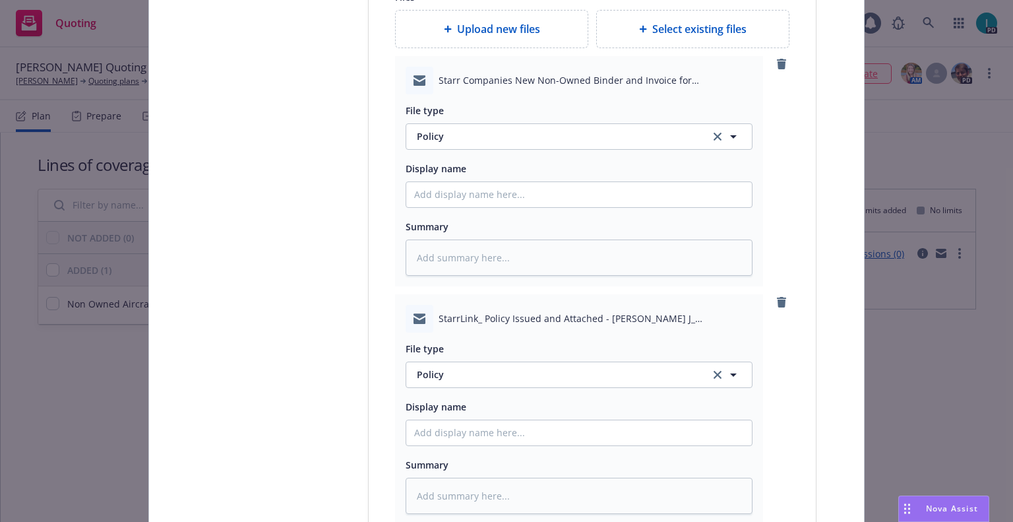
scroll to position [1705, 0]
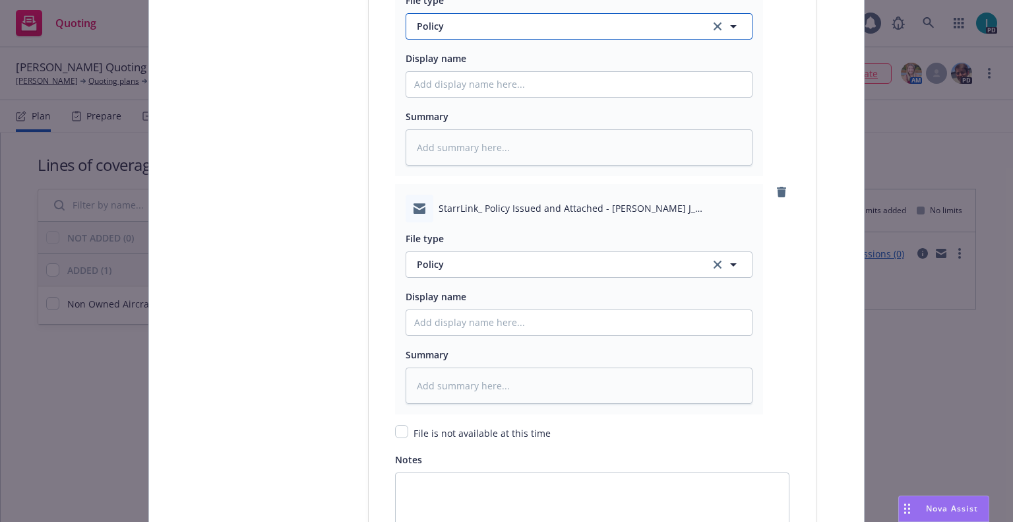
click at [490, 29] on span "Policy" at bounding box center [556, 26] width 278 height 14
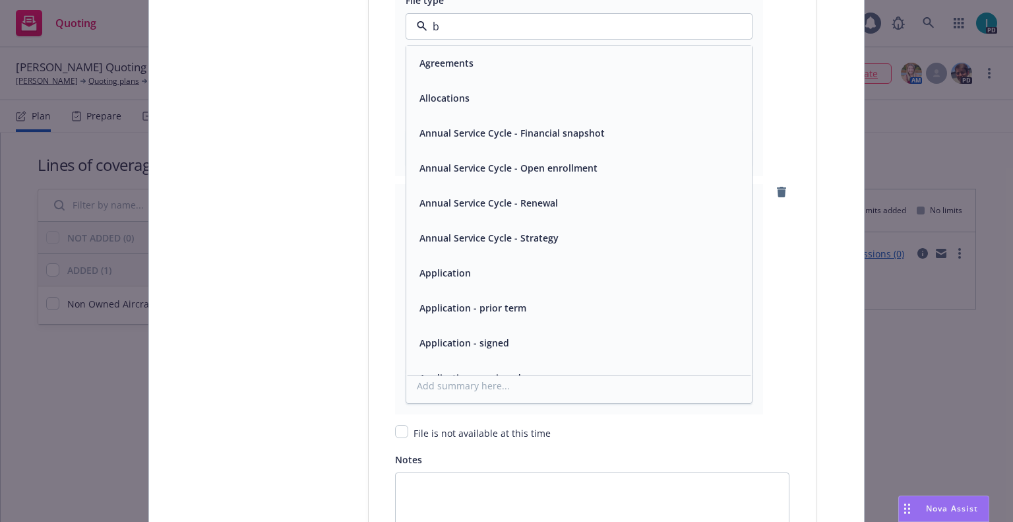
type input "bi"
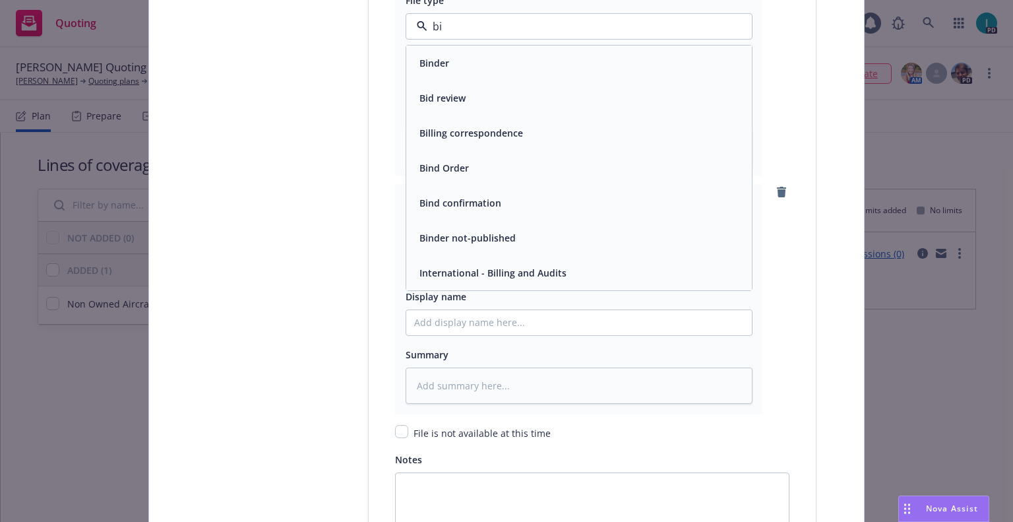
click at [454, 55] on div "Binder" at bounding box center [579, 62] width 330 height 19
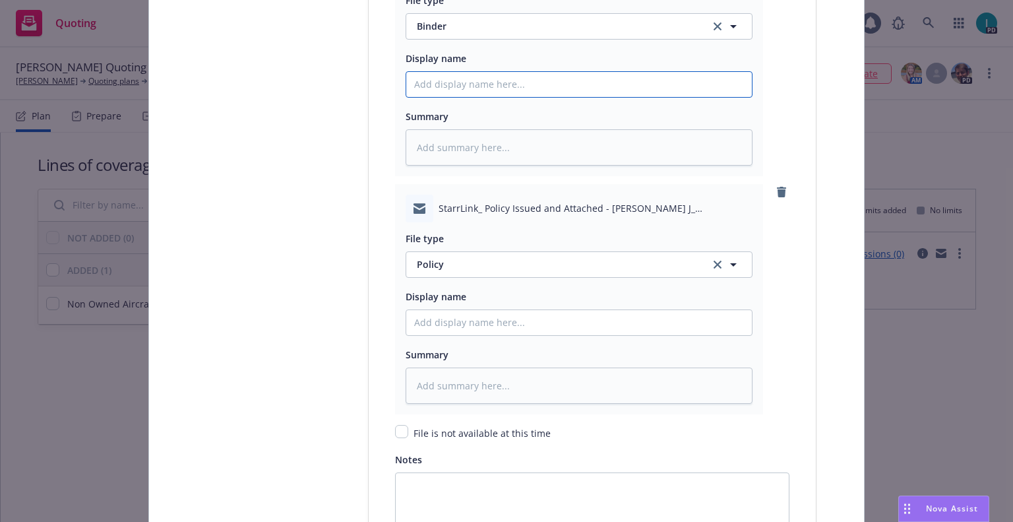
click at [468, 89] on input "Policy display name" at bounding box center [579, 84] width 346 height 25
type textarea "x"
type input "2"
type textarea "x"
type input "25"
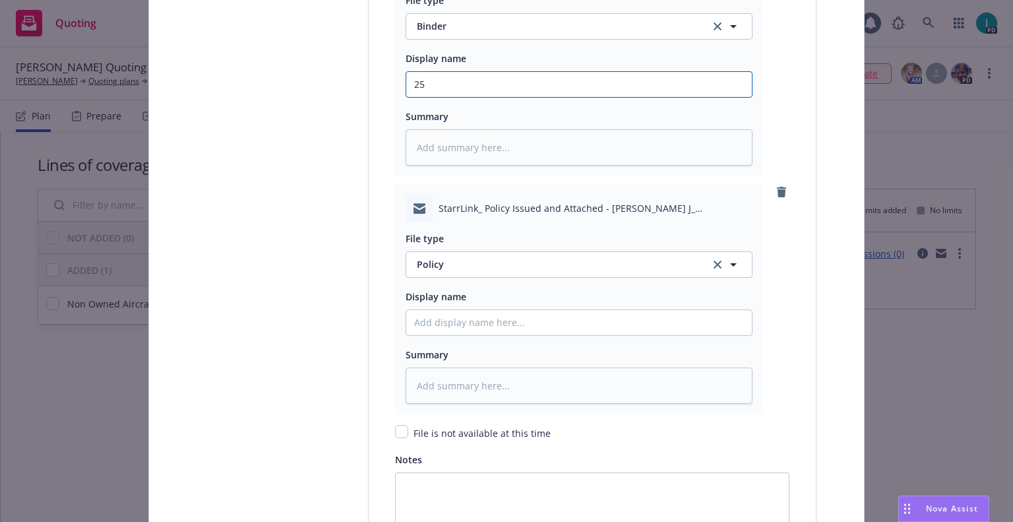
type textarea "x"
type input "25 NOWN CVS Binder and Bill"
drag, startPoint x: 471, startPoint y: 83, endPoint x: 310, endPoint y: 82, distance: 161.6
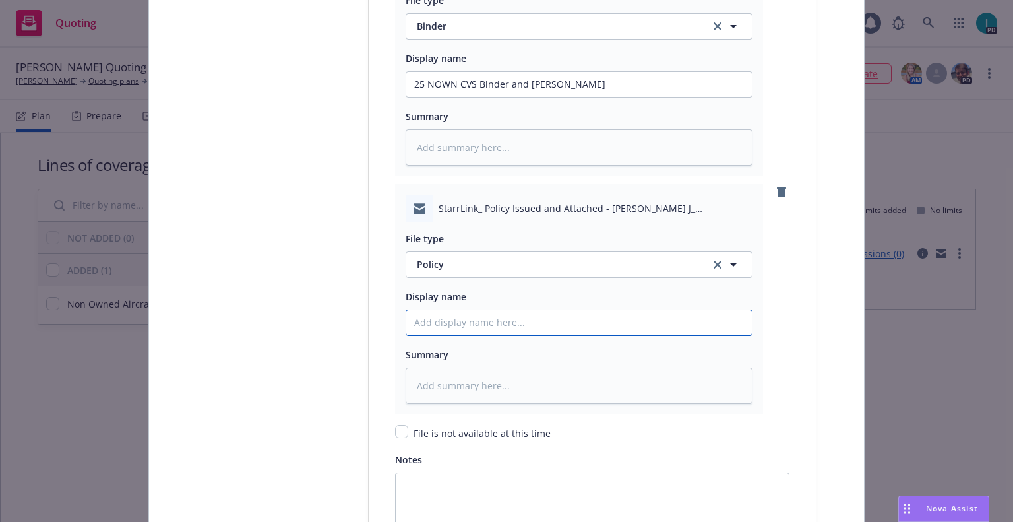
click at [519, 97] on input "Policy display name" at bounding box center [579, 84] width 346 height 25
paste input "25 NOWN CVS"
type textarea "x"
type input "25 NOWN CVS Policy"
type textarea "x"
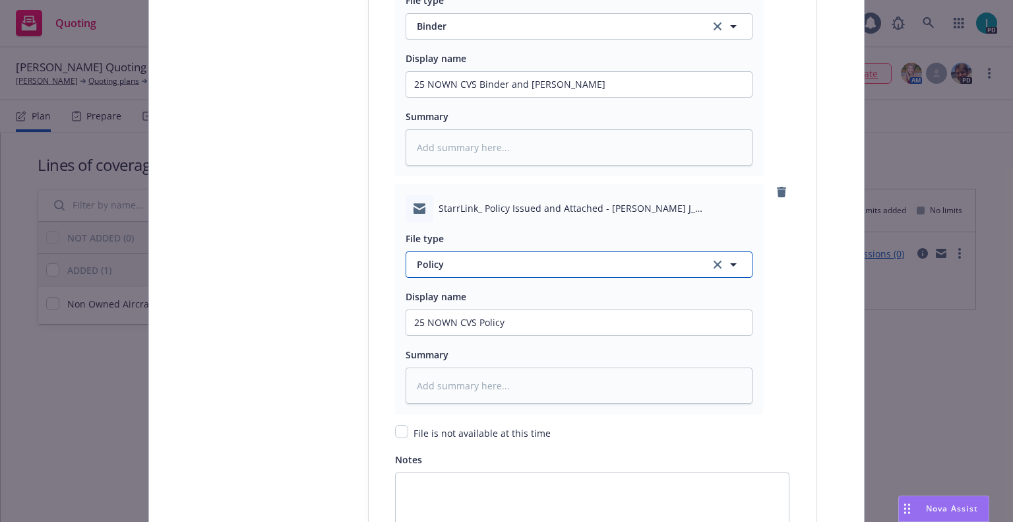
click at [471, 264] on span "Policy" at bounding box center [556, 264] width 278 height 14
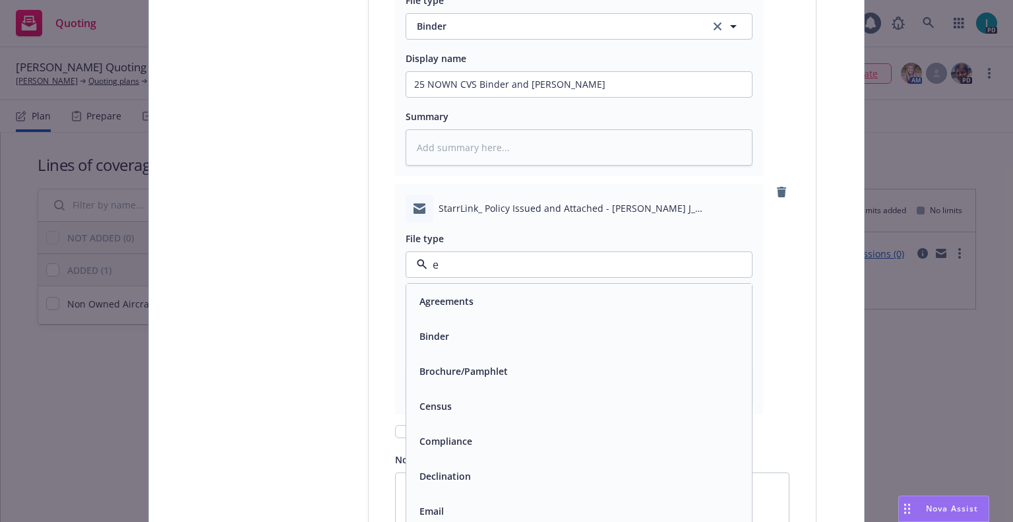
type input "em"
click at [466, 338] on div "Email" at bounding box center [579, 335] width 330 height 19
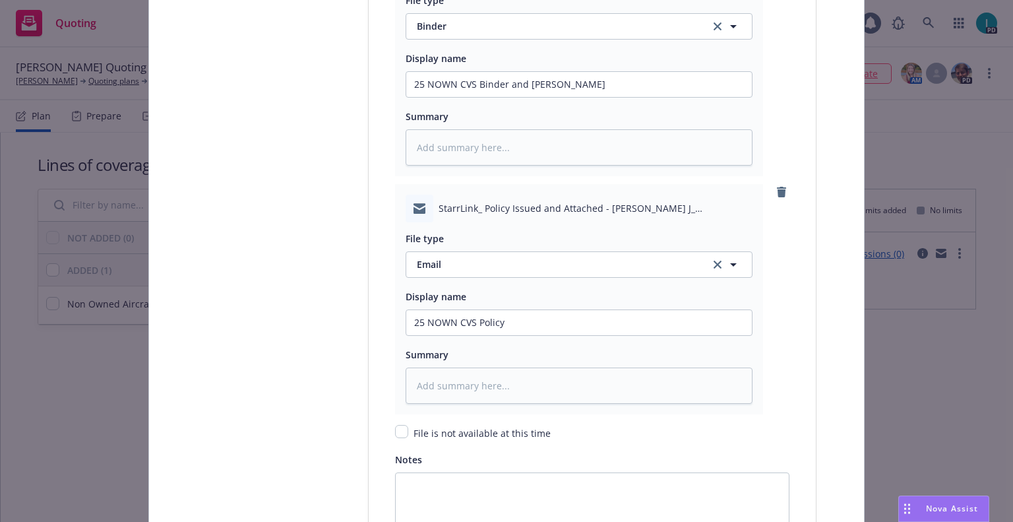
scroll to position [1906, 0]
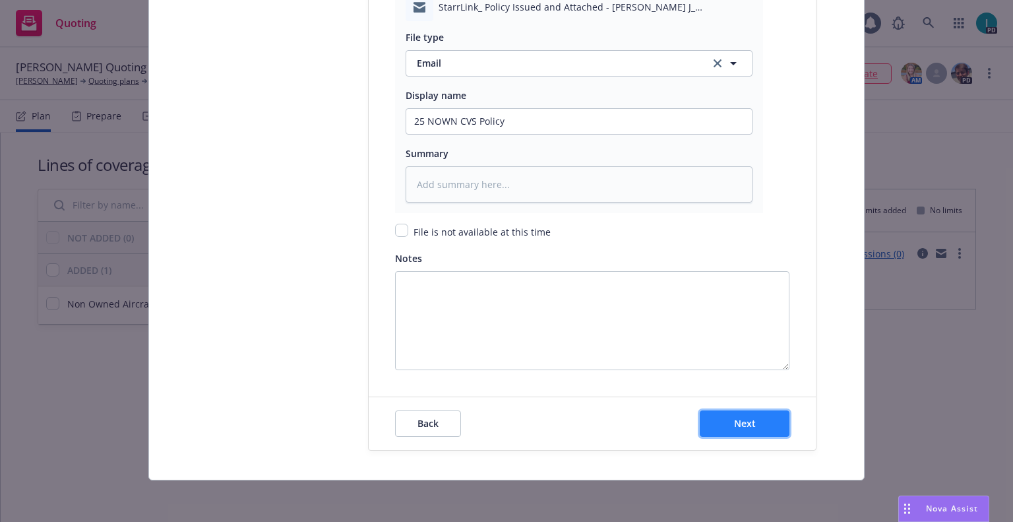
click at [762, 410] on button "Next" at bounding box center [745, 423] width 90 height 26
type textarea "x"
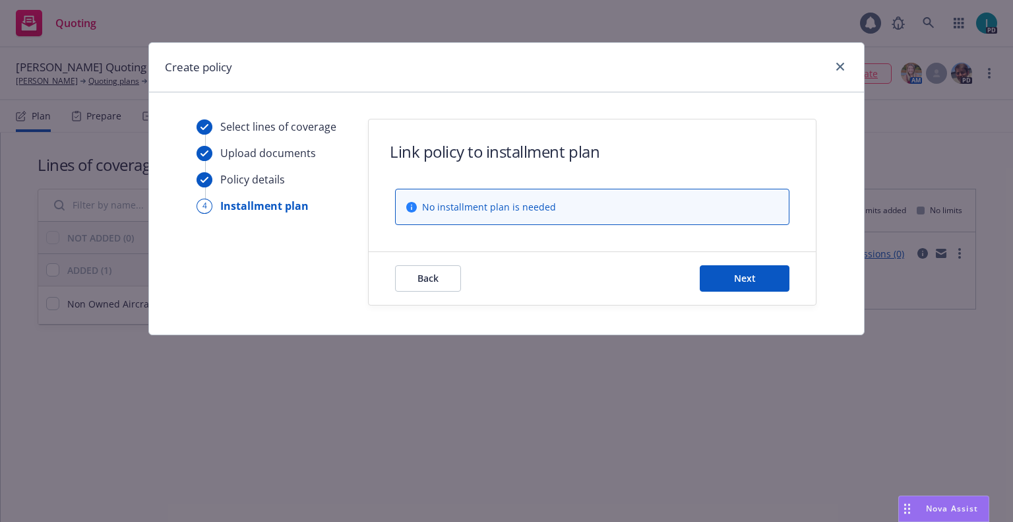
scroll to position [0, 0]
click at [733, 275] on button "Next" at bounding box center [745, 278] width 90 height 26
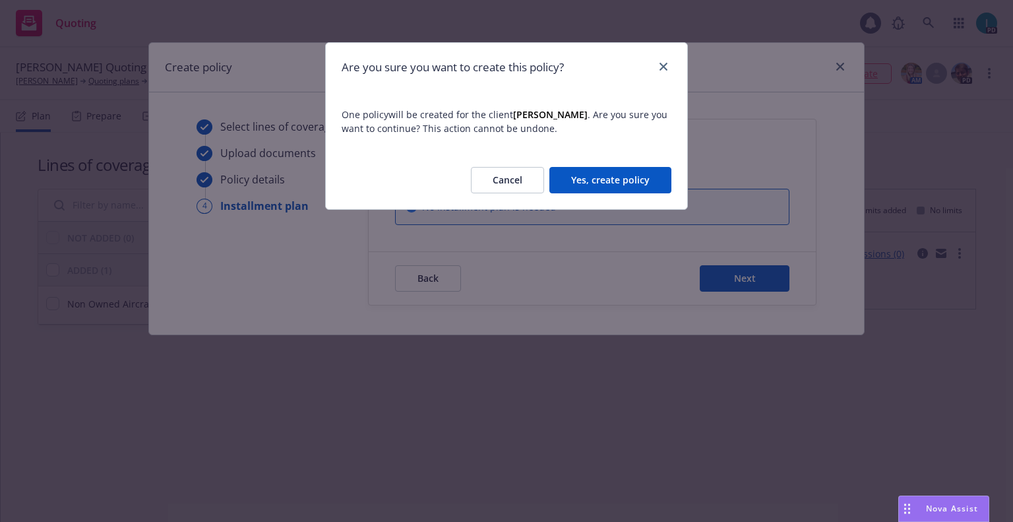
click at [606, 189] on button "Yes, create policy" at bounding box center [610, 180] width 122 height 26
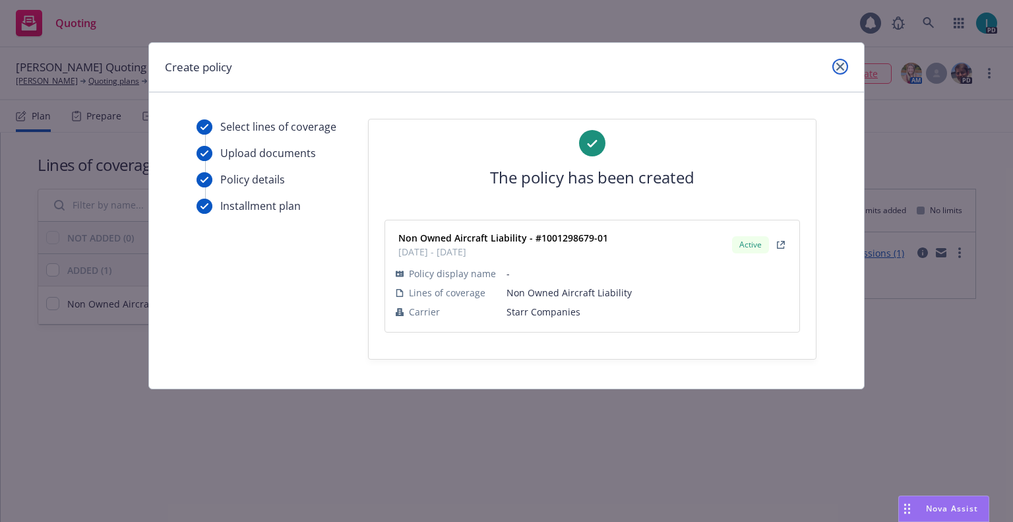
click at [839, 65] on icon "close" at bounding box center [840, 67] width 8 height 8
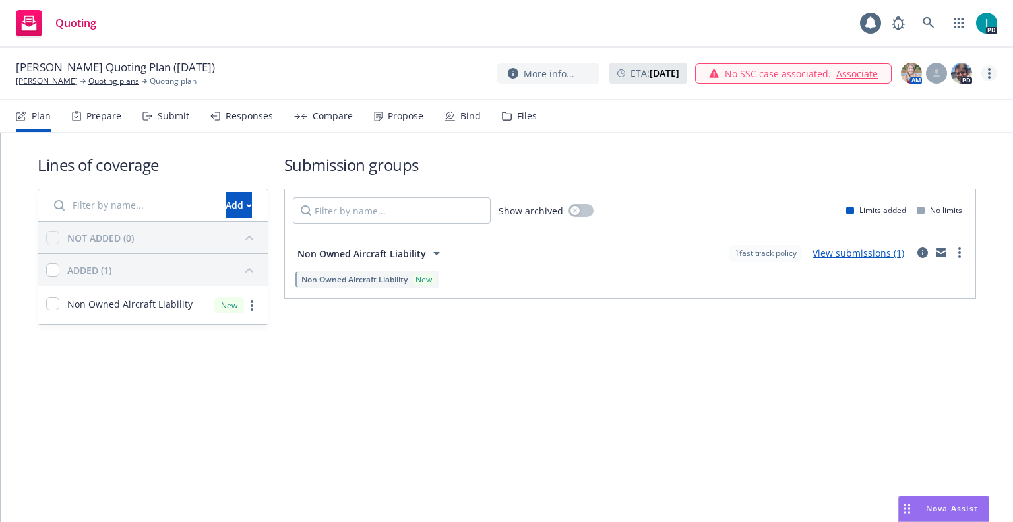
click at [988, 75] on icon "more" at bounding box center [989, 73] width 3 height 11
click at [908, 175] on link "Archive quoting plan" at bounding box center [922, 179] width 147 height 26
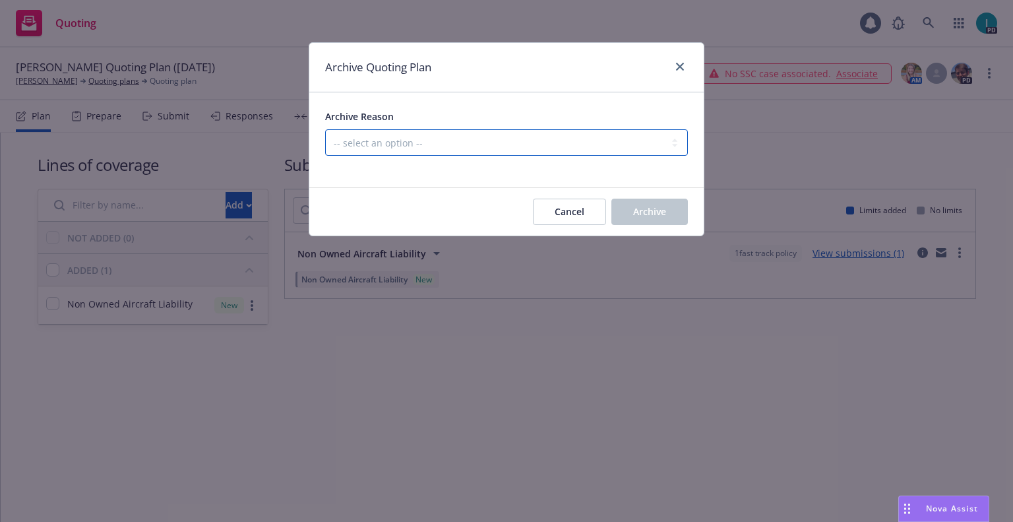
click at [504, 144] on select "-- select an option -- Created by error Duplicate New business opportunity lost…" at bounding box center [506, 142] width 363 height 26
select select "ARCHIVED_NEW_BUSINESS_COMPLETED"
click at [325, 129] on select "-- select an option -- Created by error Duplicate New business opportunity lost…" at bounding box center [506, 142] width 363 height 26
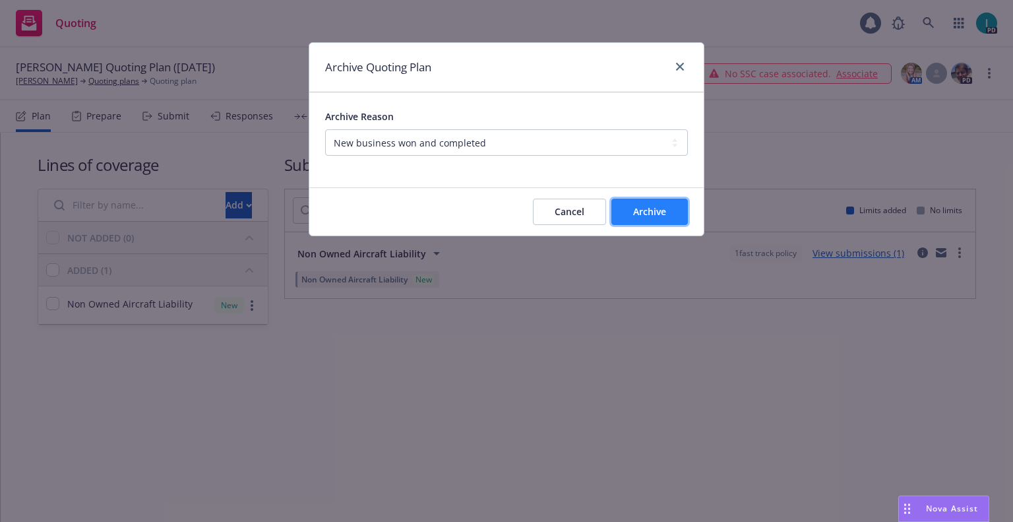
click at [659, 210] on span "Archive" at bounding box center [649, 211] width 33 height 13
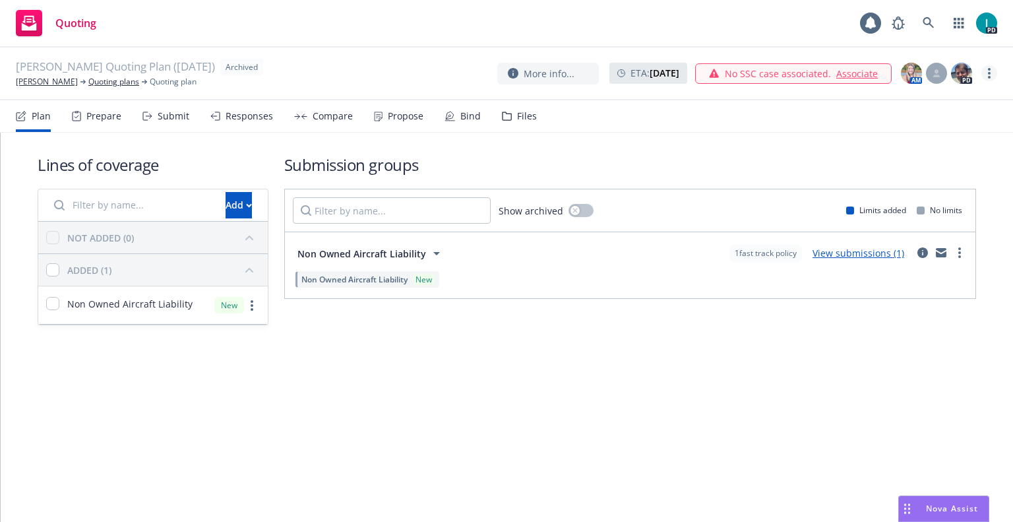
click at [988, 69] on circle "more" at bounding box center [989, 69] width 3 height 3
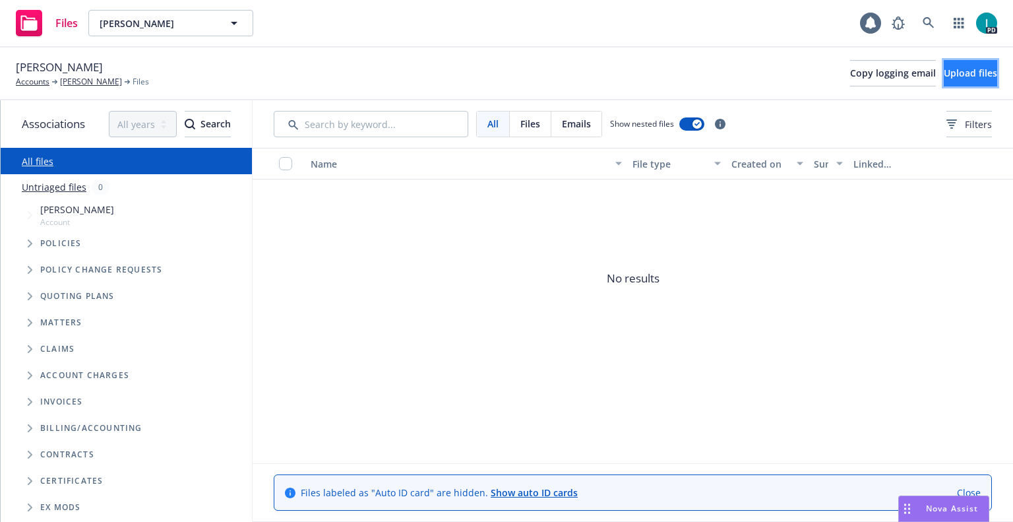
click at [960, 82] on button "Upload files" at bounding box center [970, 73] width 53 height 26
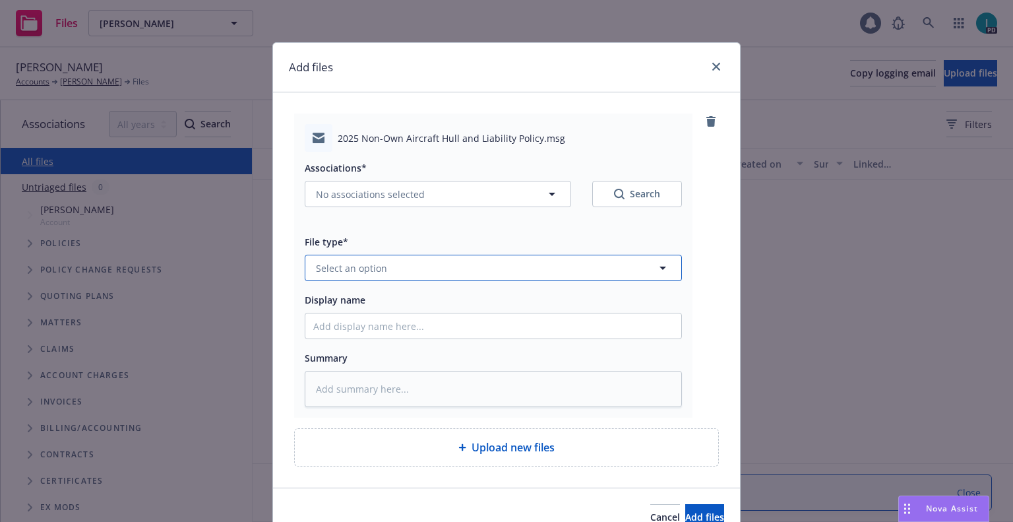
click at [405, 274] on button "Select an option" at bounding box center [493, 268] width 377 height 26
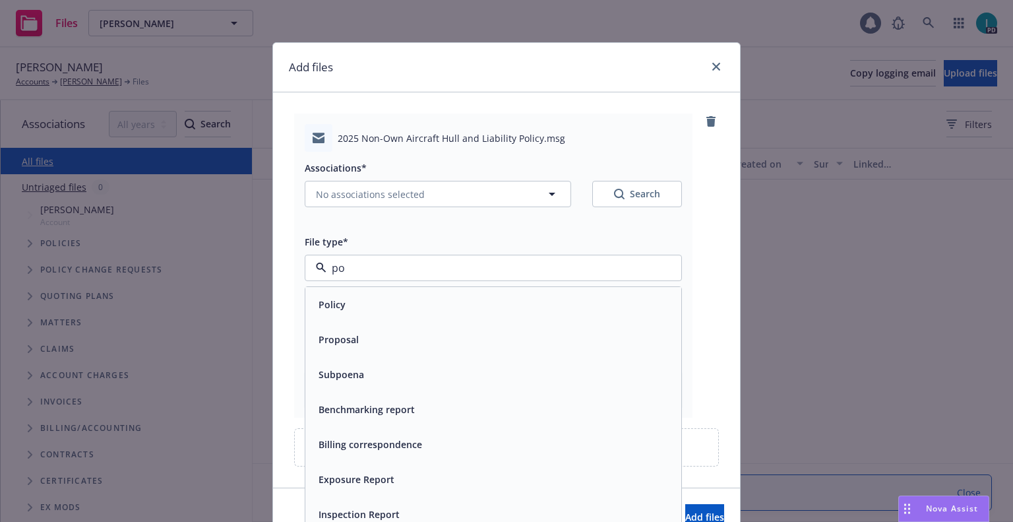
type input "pol"
click at [352, 374] on span "Policy delivery" at bounding box center [351, 374] width 65 height 14
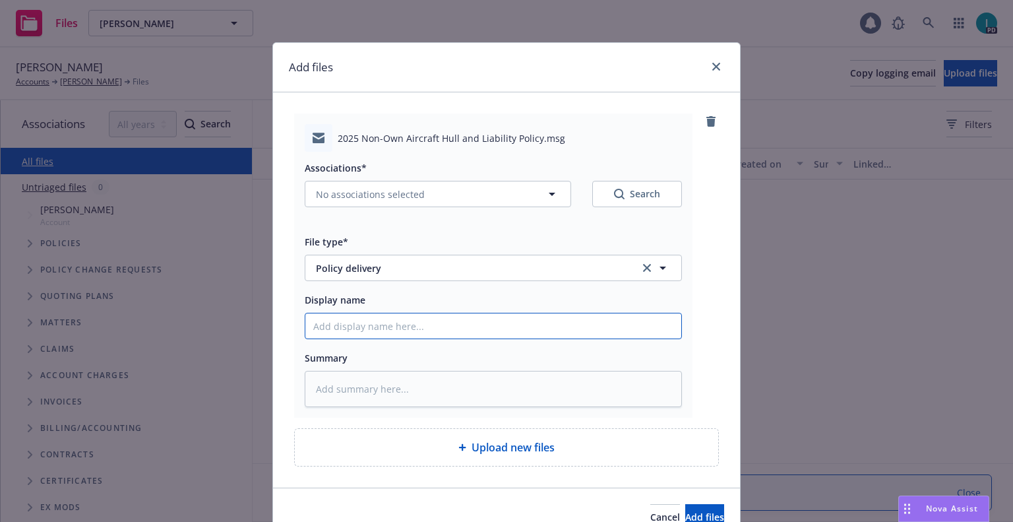
click at [373, 330] on input "Display name" at bounding box center [493, 325] width 376 height 25
type textarea "x"
type input "2"
type textarea "x"
type input "25"
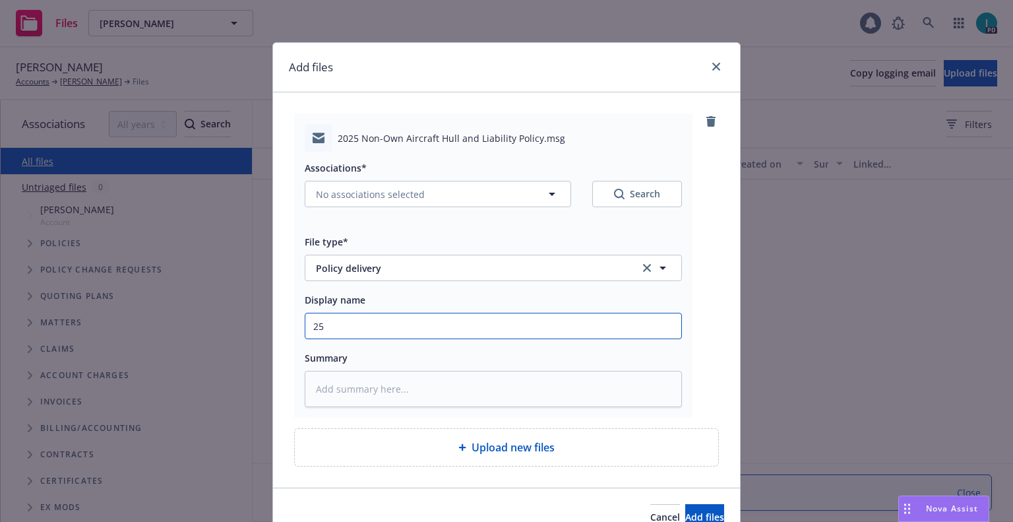
type textarea "x"
type input "25 NOWN CVS Policy to Insured"
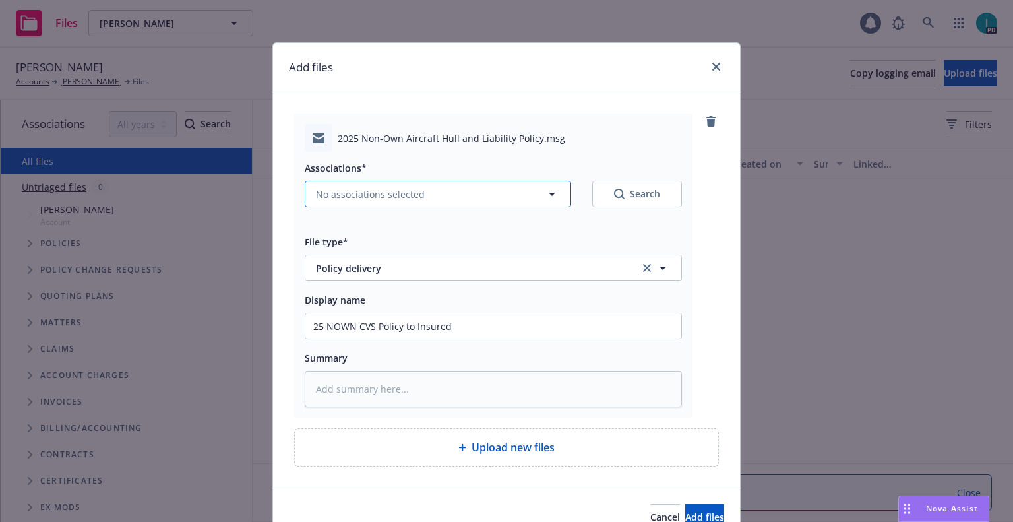
click at [359, 198] on span "No associations selected" at bounding box center [370, 194] width 109 height 14
type textarea "x"
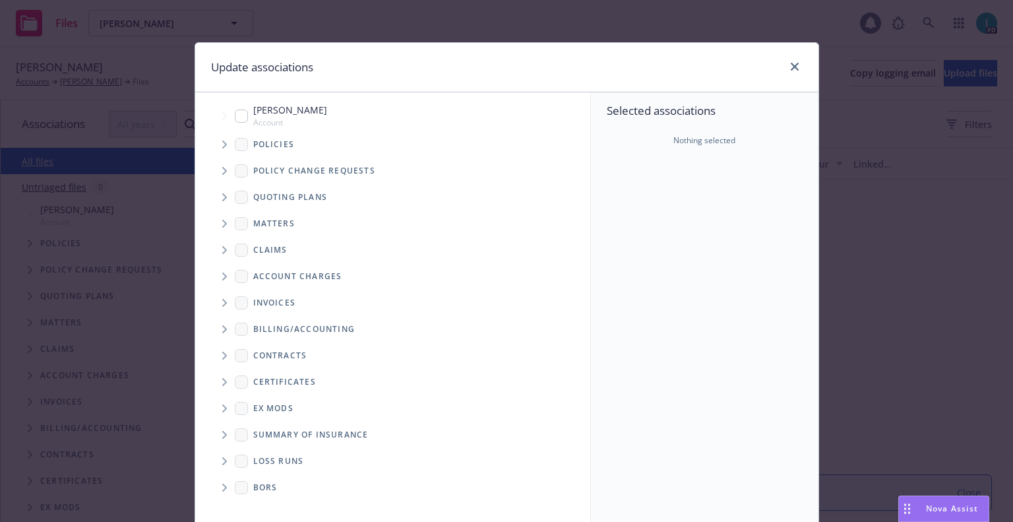
click at [218, 131] on div "Dimitri Hrovat Account" at bounding box center [399, 115] width 382 height 30
click at [237, 109] on div "Dimitri Hrovat Account" at bounding box center [281, 115] width 92 height 25
checkbox input "false"
click at [218, 137] on span "Tree Example" at bounding box center [224, 144] width 21 height 21
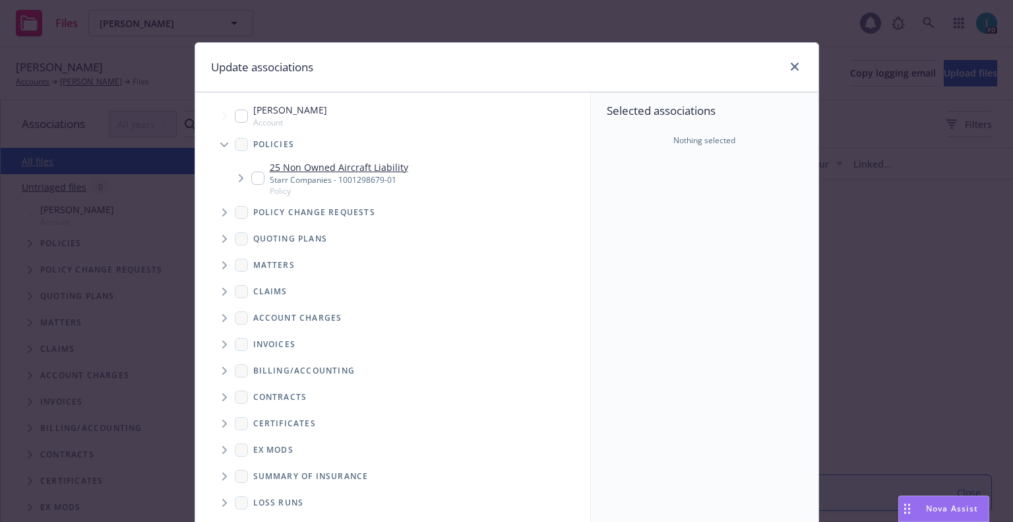
click at [253, 176] on input "Tree Example" at bounding box center [257, 177] width 13 height 13
checkbox input "true"
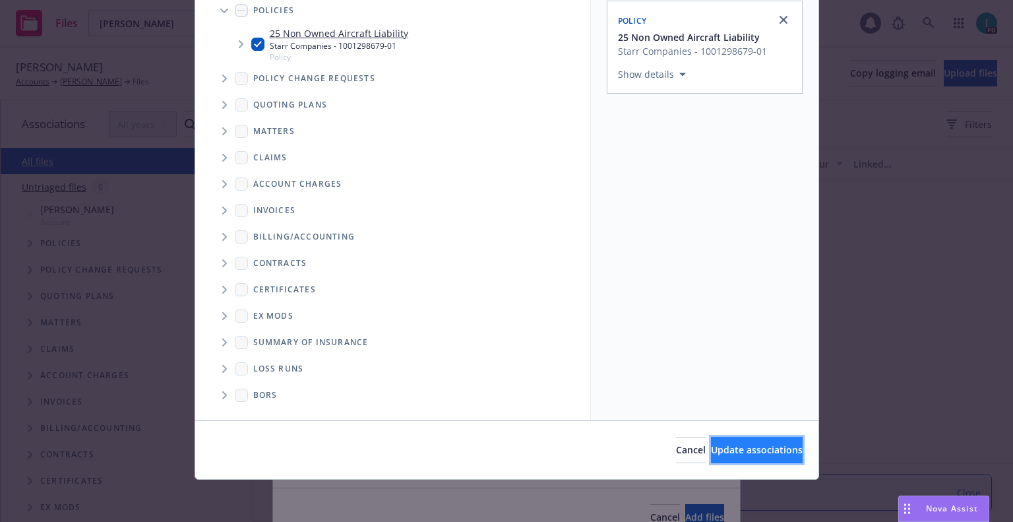
click at [723, 447] on span "Update associations" at bounding box center [757, 449] width 92 height 13
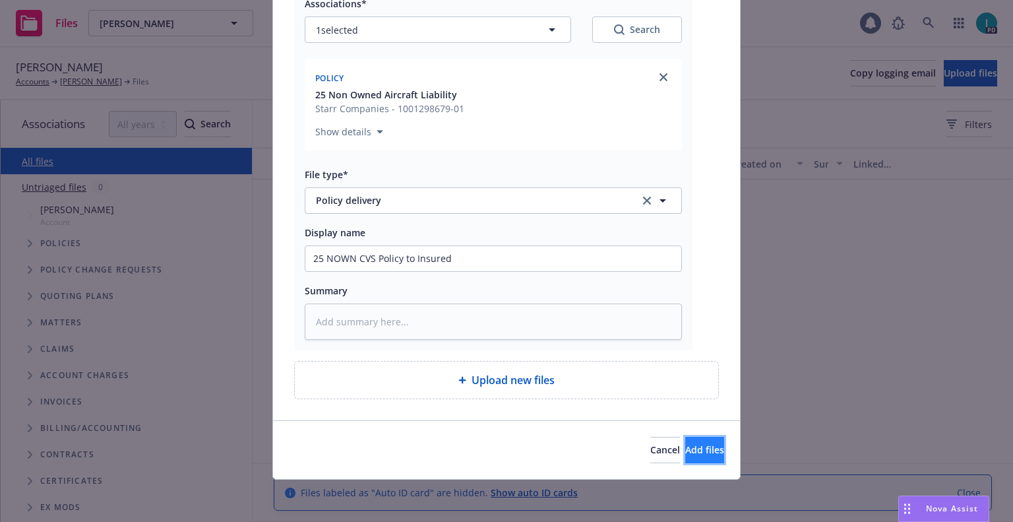
click at [685, 447] on button "Add files" at bounding box center [704, 450] width 39 height 26
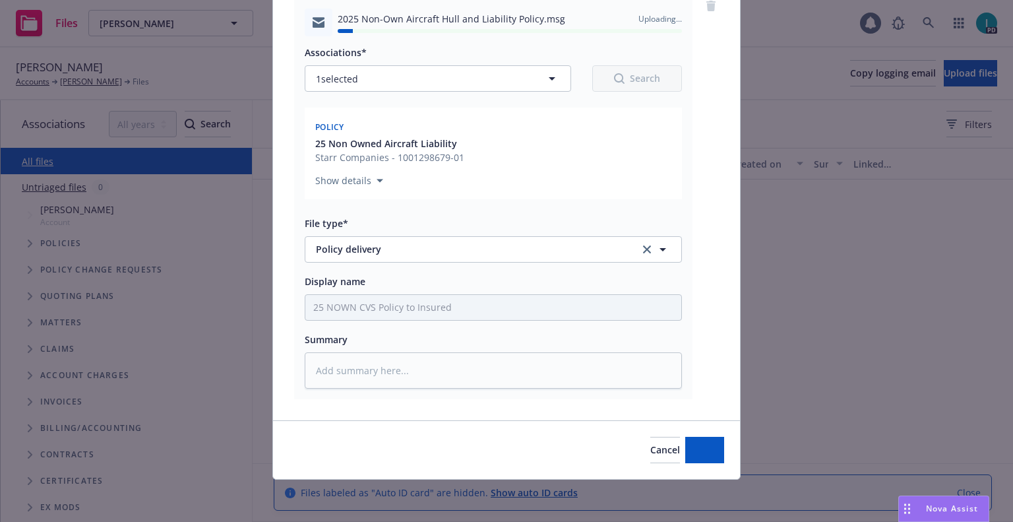
type textarea "x"
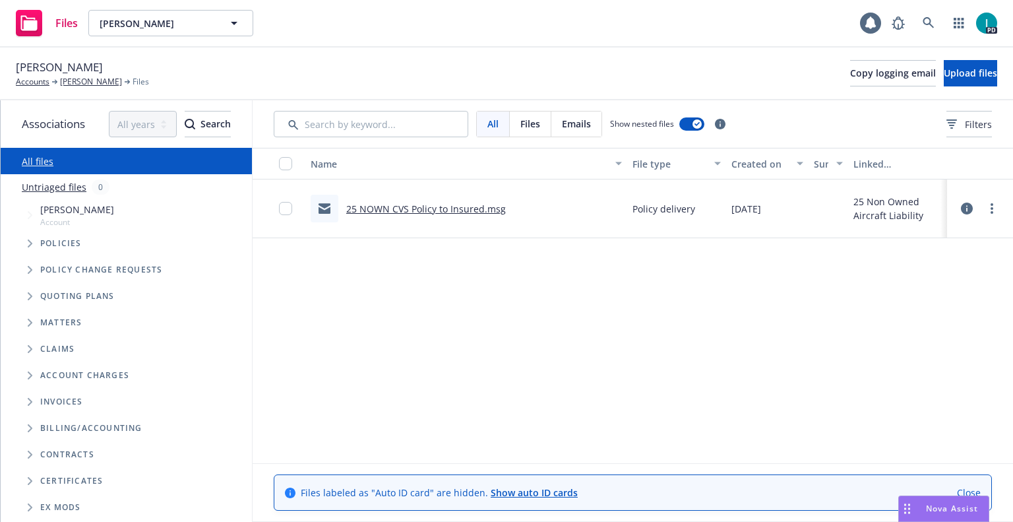
click at [423, 63] on div "Dimitri Hrovat Accounts Dimitri Hrovat Files Copy logging email Upload files" at bounding box center [506, 73] width 981 height 29
click at [925, 22] on icon at bounding box center [929, 23] width 12 height 12
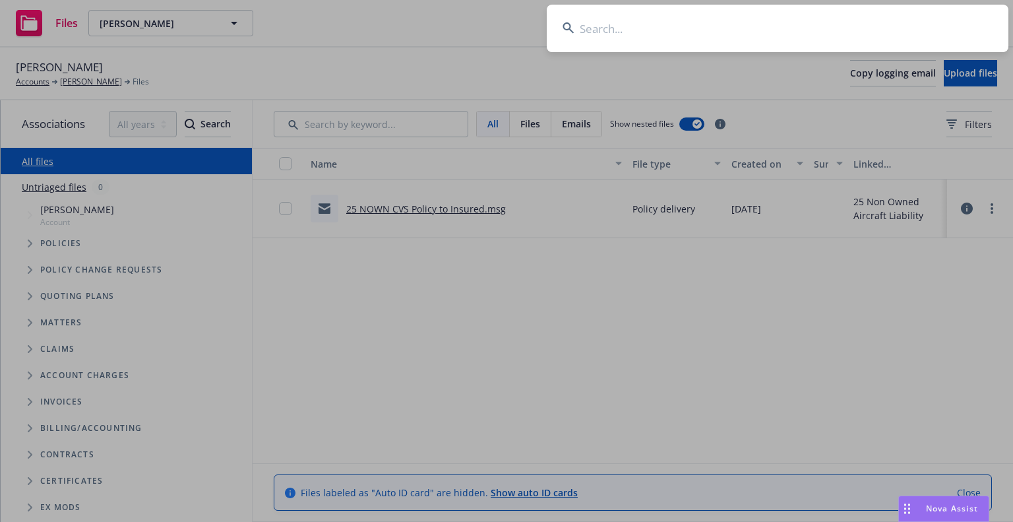
type input "Grant Monheiser"
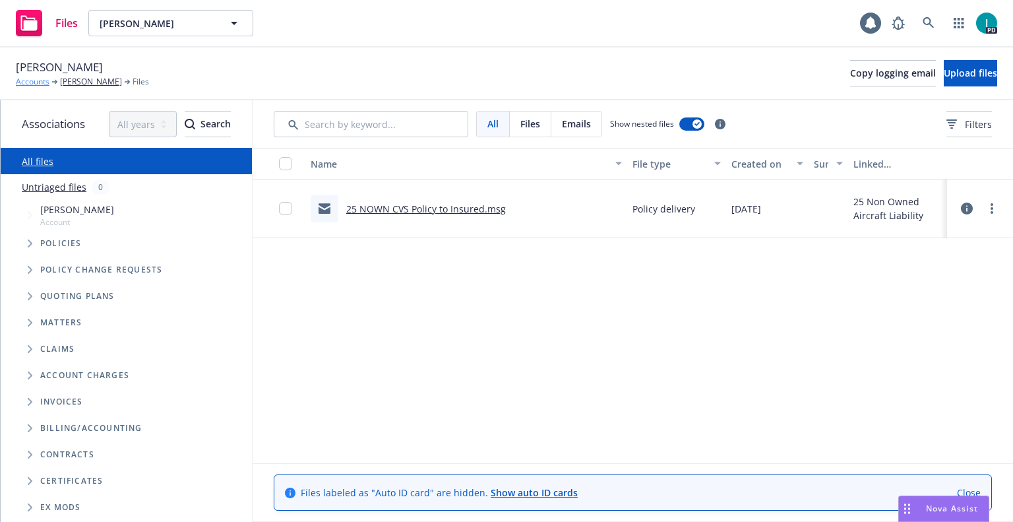
click at [24, 81] on link "Accounts" at bounding box center [33, 82] width 34 height 12
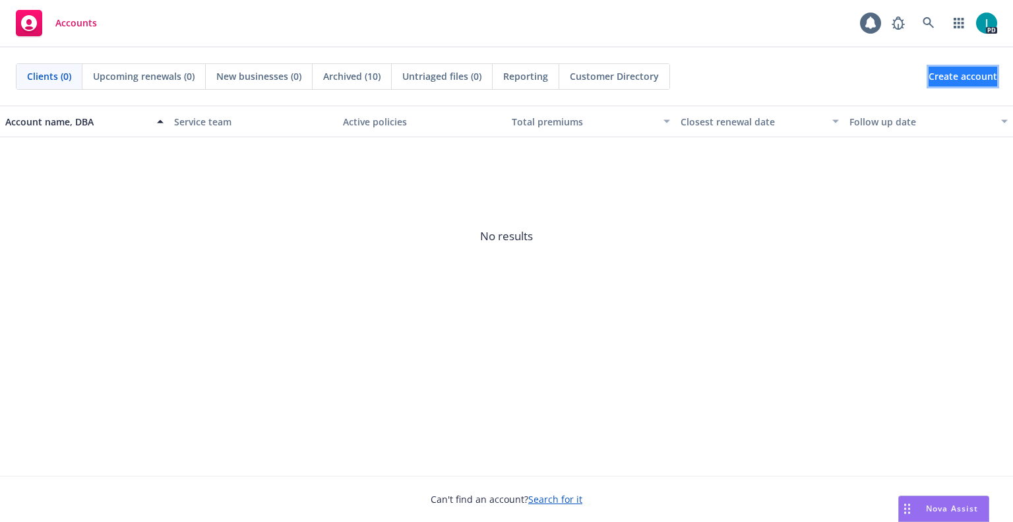
click at [971, 72] on span "Create account" at bounding box center [962, 76] width 69 height 25
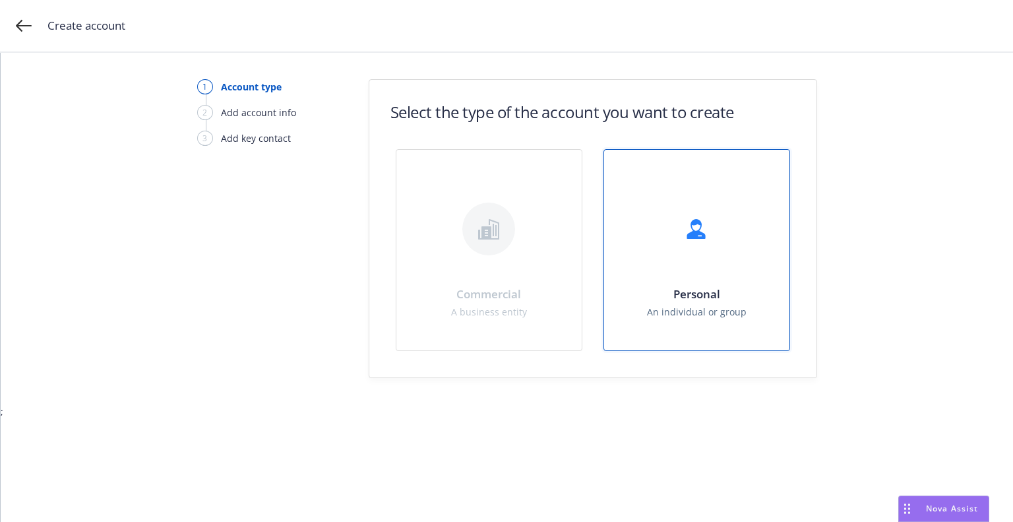
click at [696, 206] on div at bounding box center [696, 228] width 53 height 53
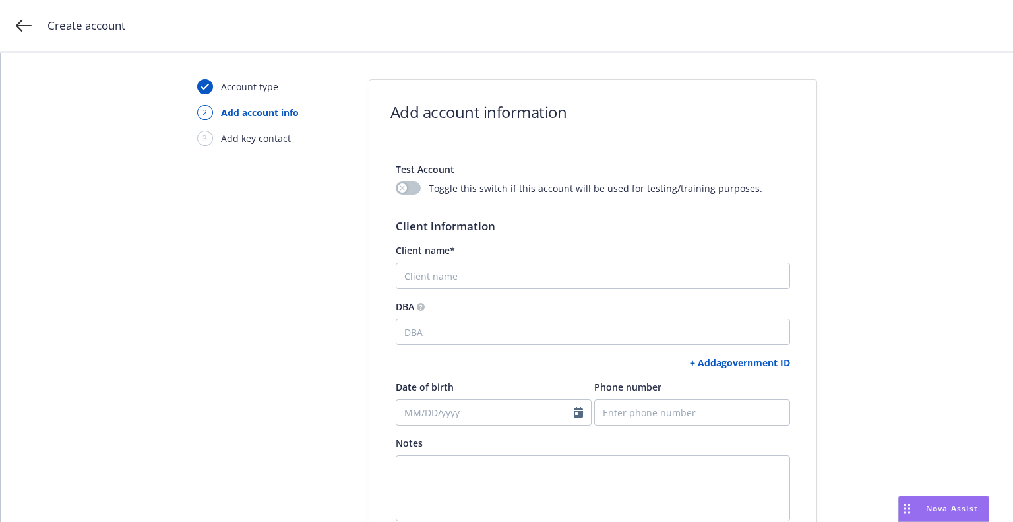
click at [485, 106] on h1 "Add account information" at bounding box center [478, 112] width 177 height 22
click at [442, 268] on input "Client name*" at bounding box center [593, 275] width 394 height 26
click at [416, 274] on input "Client name*" at bounding box center [593, 275] width 394 height 26
paste input "[PERSON_NAME]"
type input "Grant Monheiser"
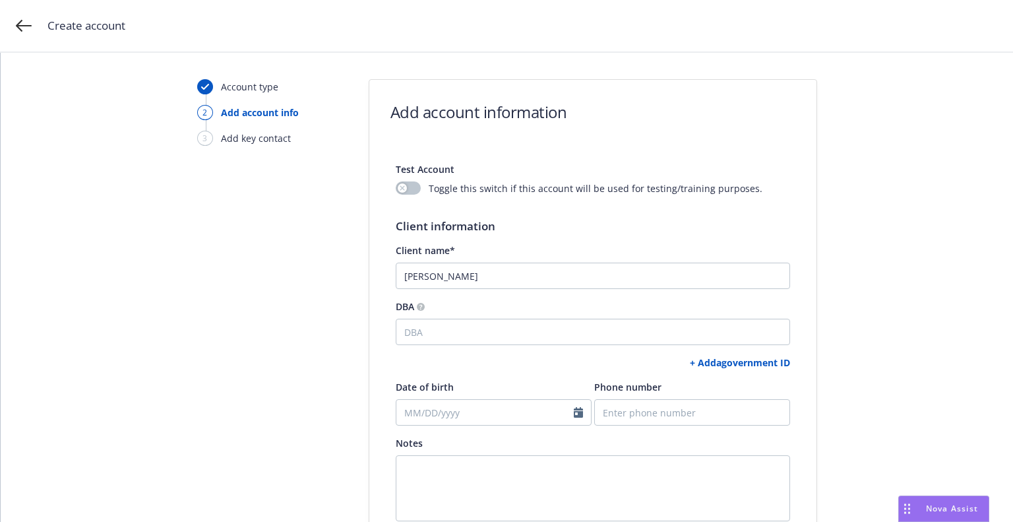
click at [738, 361] on link "+ Add a government ID" at bounding box center [740, 362] width 100 height 13
select select "US"
select select "DRIVERS_LICENSE"
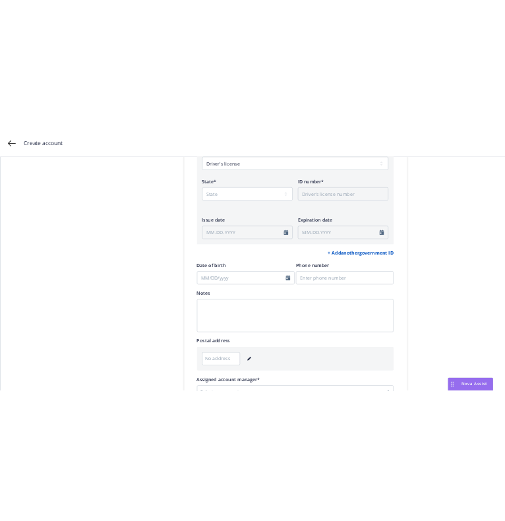
scroll to position [250, 0]
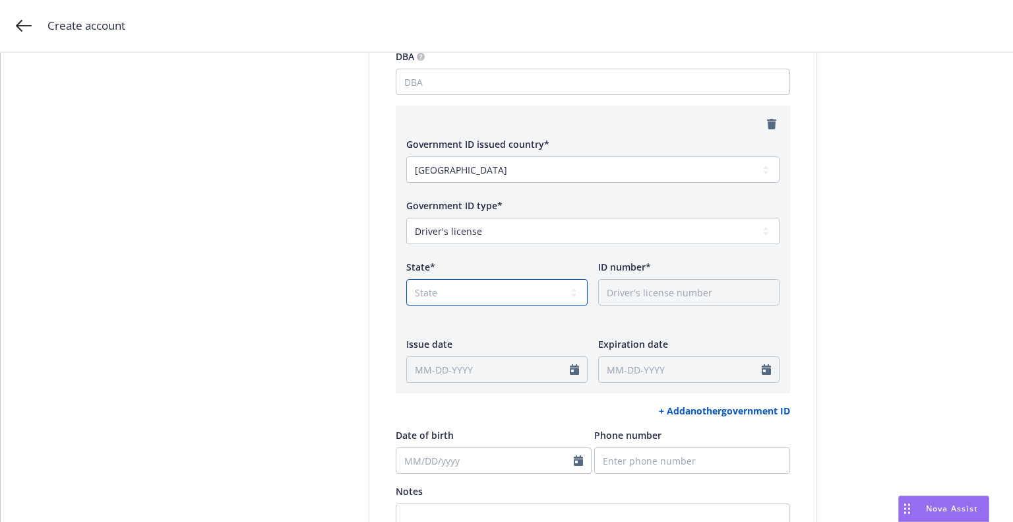
click at [456, 284] on select "State AK AL AR AS AZ CA CO CT DC DE FL FM GA GU HI IA ID IL IN KS KY LA MA MD M…" at bounding box center [496, 292] width 181 height 26
select select "CA"
click at [406, 279] on select "State AK AL AR AS AZ CA CO CT DC DE FL FM GA GU HI IA ID IL IN KS KY LA MA MD M…" at bounding box center [496, 292] width 181 height 26
click at [662, 287] on input "ID number*" at bounding box center [688, 292] width 181 height 26
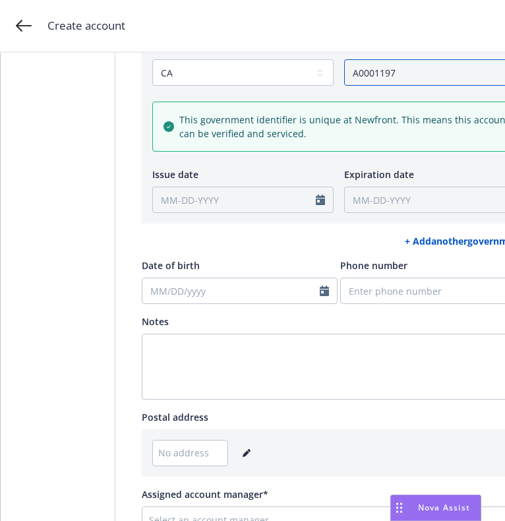
scroll to position [525, 0]
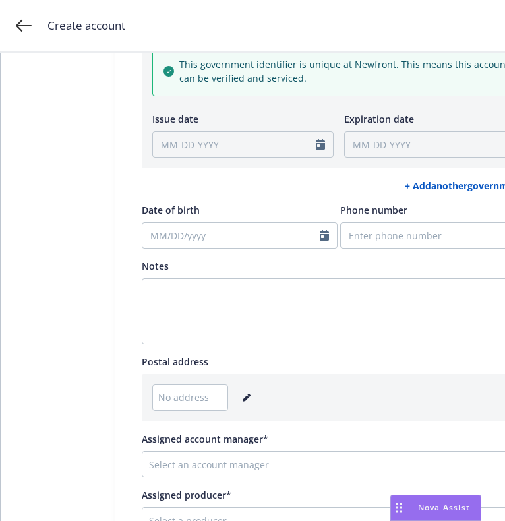
type input "A0001197"
click at [243, 400] on icon "editPencil" at bounding box center [247, 398] width 8 height 8
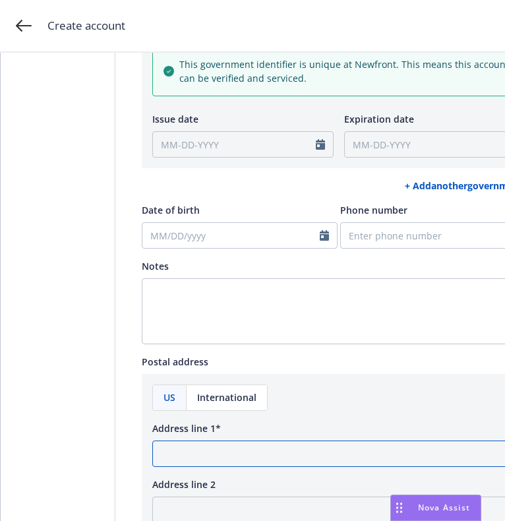
click at [228, 448] on input "Address line 1*" at bounding box center [338, 454] width 373 height 26
paste input "14 Seminole Drive"
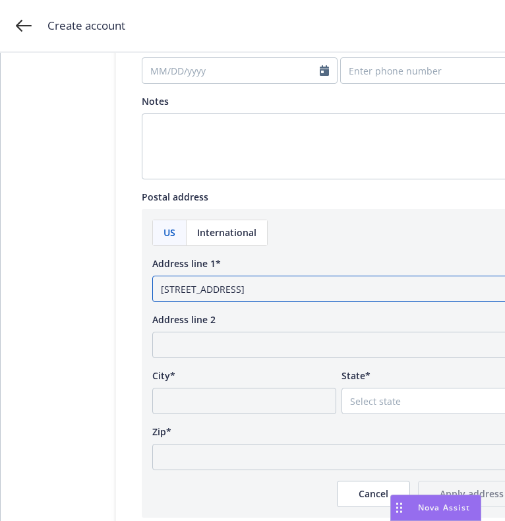
type input "14 Seminole Drive"
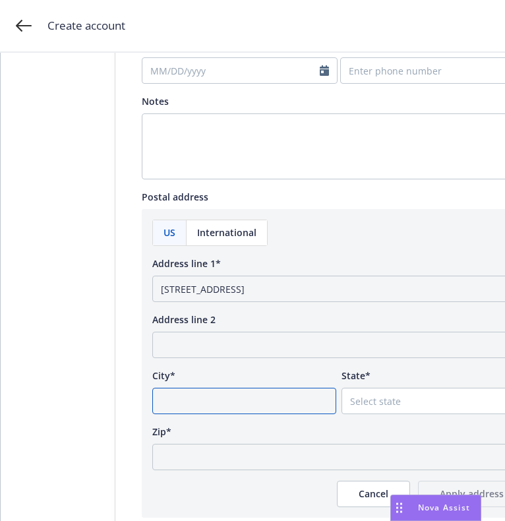
click at [285, 397] on input "City*" at bounding box center [244, 401] width 184 height 26
paste input "Columbia"
type input "Columbia"
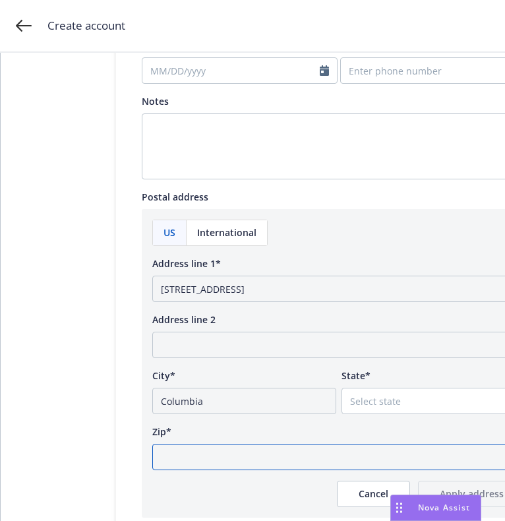
click at [342, 453] on input "Zip*" at bounding box center [338, 457] width 373 height 26
paste input "62236"
type input "62236"
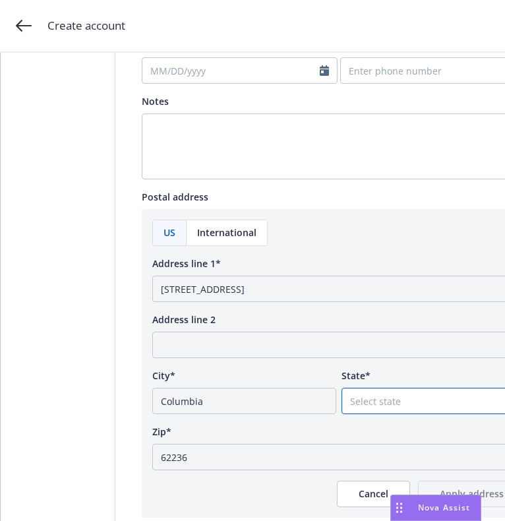
click at [385, 399] on select "Select state Alabama Alaska American Samoa Arizona Arkansas Baker Island Califo…" at bounding box center [434, 401] width 184 height 26
select select "IL"
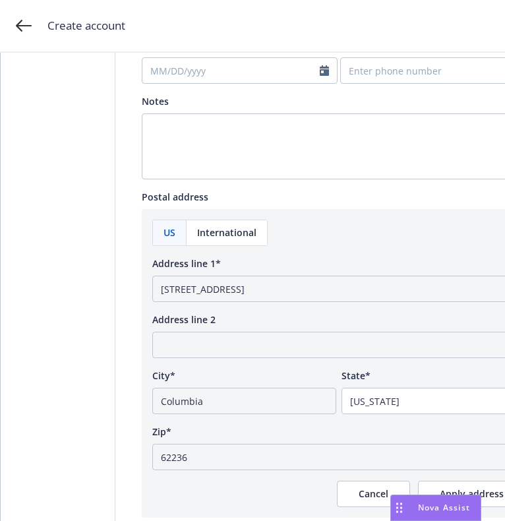
click at [295, 481] on div "Cancel Apply address" at bounding box center [338, 494] width 373 height 26
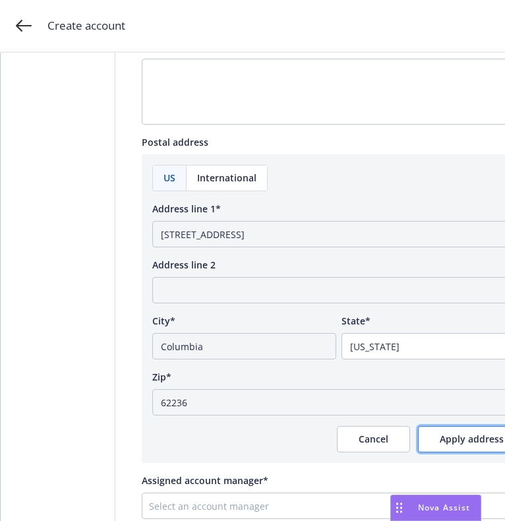
click at [456, 439] on span "Apply address" at bounding box center [472, 439] width 64 height 13
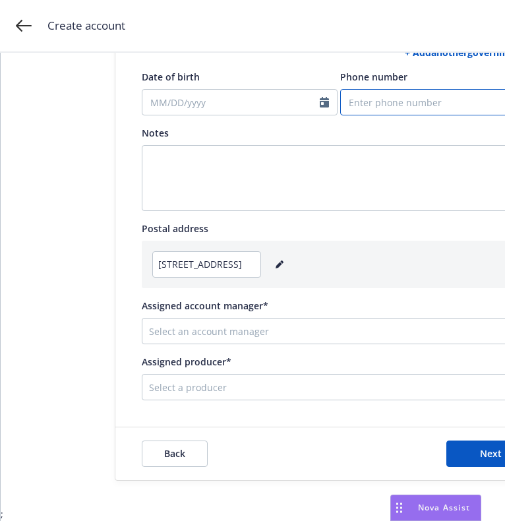
click at [435, 89] on input "Phone number" at bounding box center [438, 102] width 196 height 26
paste input "3147372575"
type input "3147372575"
click at [305, 323] on div at bounding box center [329, 331] width 360 height 16
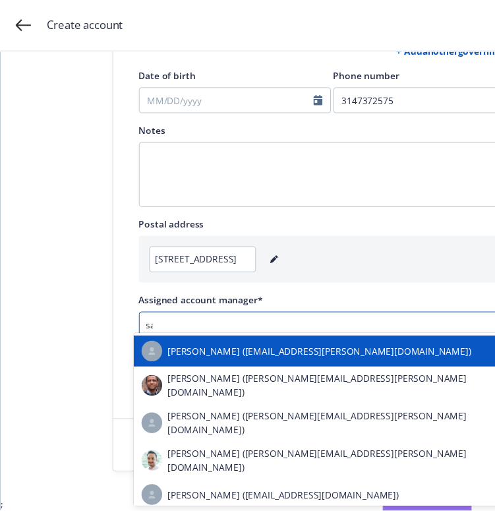
scroll to position [10, 0]
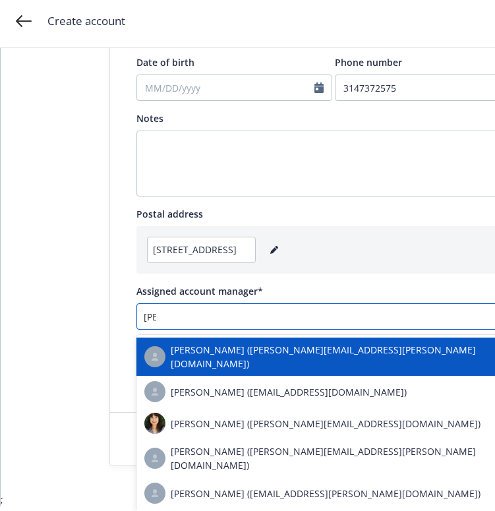
type input "sama"
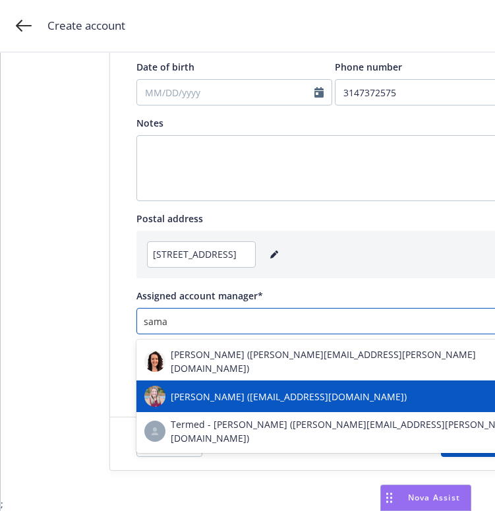
click at [262, 390] on span "Samara Chao (samara.chao@newfront.com)" at bounding box center [289, 397] width 236 height 14
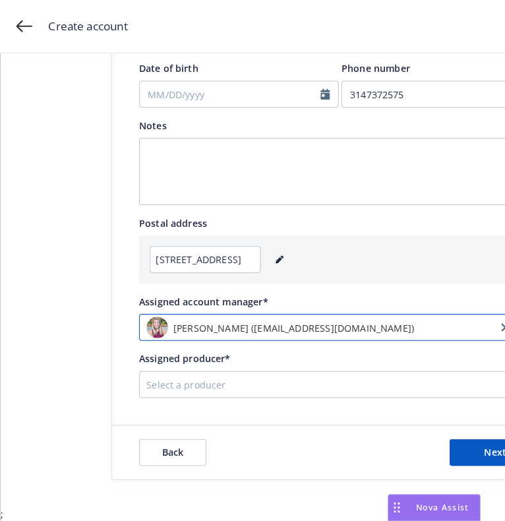
scroll to position [0, 0]
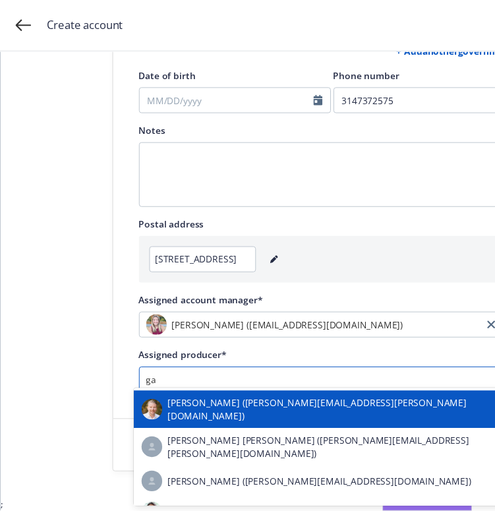
scroll to position [10, 0]
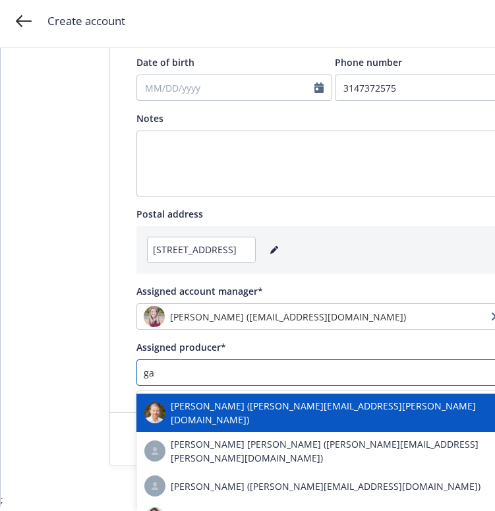
type input "gau"
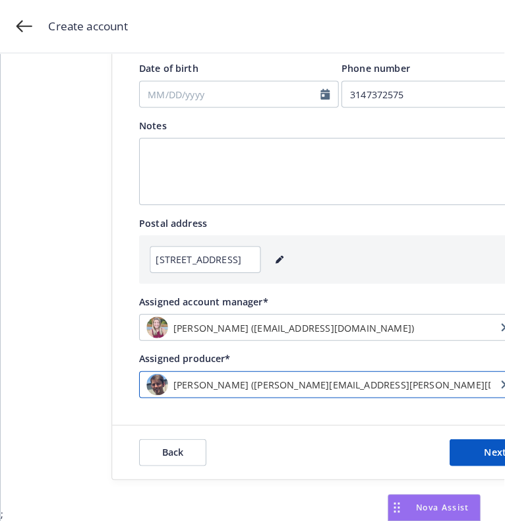
scroll to position [0, 0]
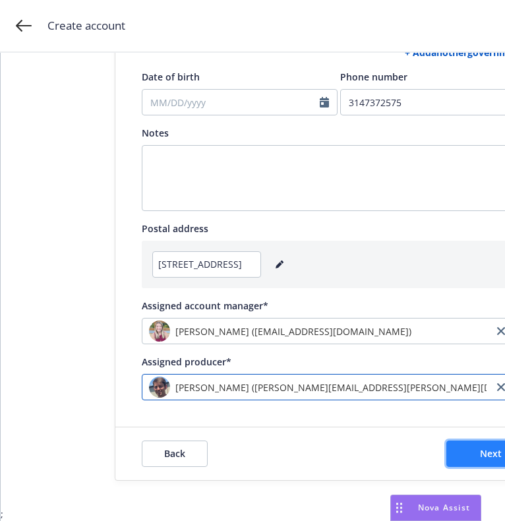
click at [461, 441] on button "Next" at bounding box center [491, 454] width 90 height 26
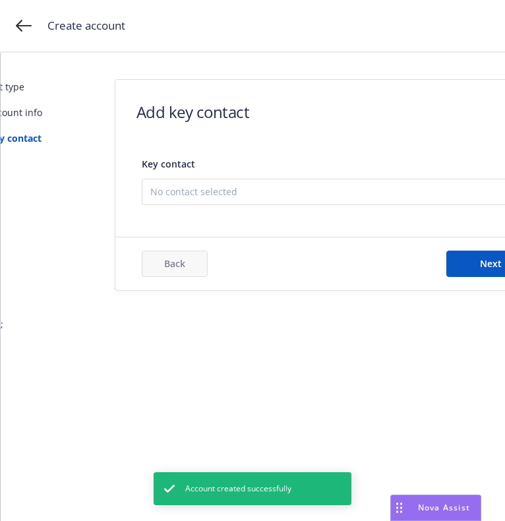
click at [270, 192] on span "No contact selected" at bounding box center [333, 192] width 367 height 14
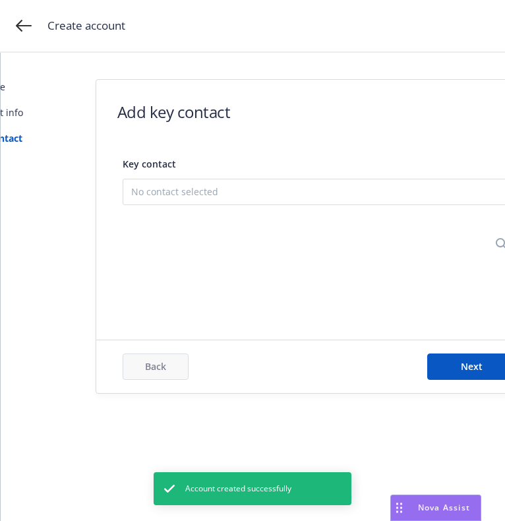
click at [212, 266] on button "Add new contact" at bounding box center [319, 255] width 377 height 26
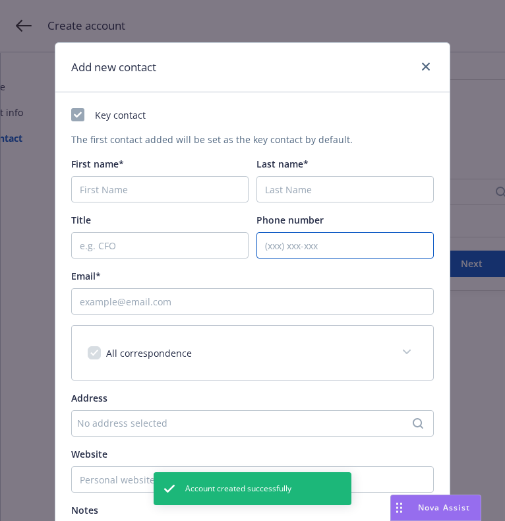
click at [305, 253] on input "Phone number" at bounding box center [345, 245] width 177 height 26
paste input "3147372575"
type input "3147372575"
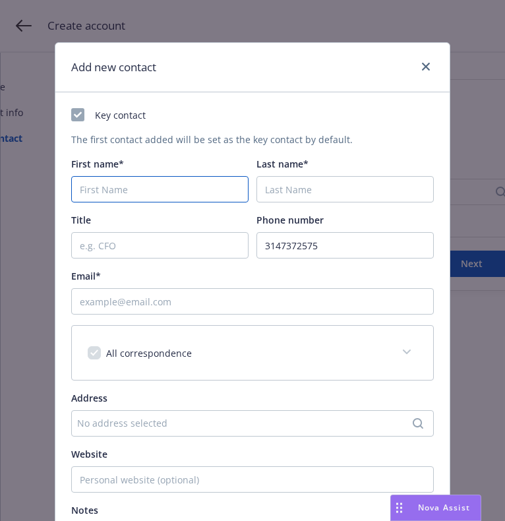
click at [117, 185] on input "First name*" at bounding box center [159, 189] width 177 height 26
paste input "Grant"
type input "Grant"
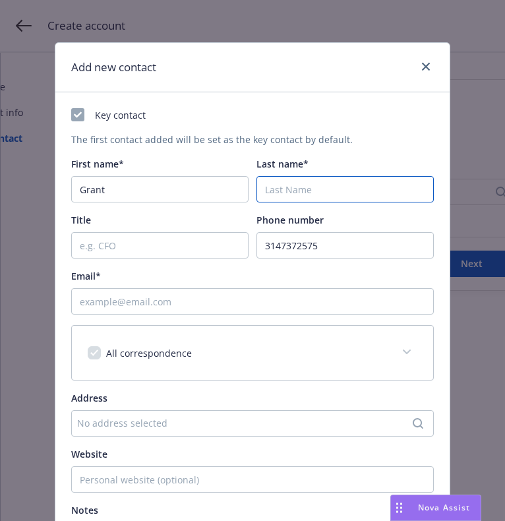
click at [394, 189] on input "Last name*" at bounding box center [345, 189] width 177 height 26
paste input "Monheiser"
type input "Monheiser"
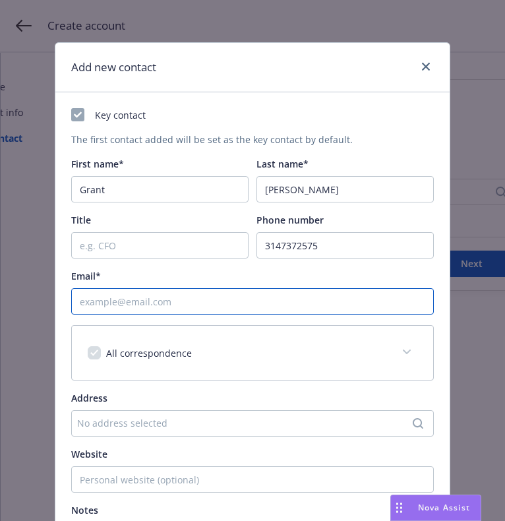
click at [316, 299] on input "Email*" at bounding box center [252, 301] width 363 height 26
paste input "gmonheiser@gmail.com"
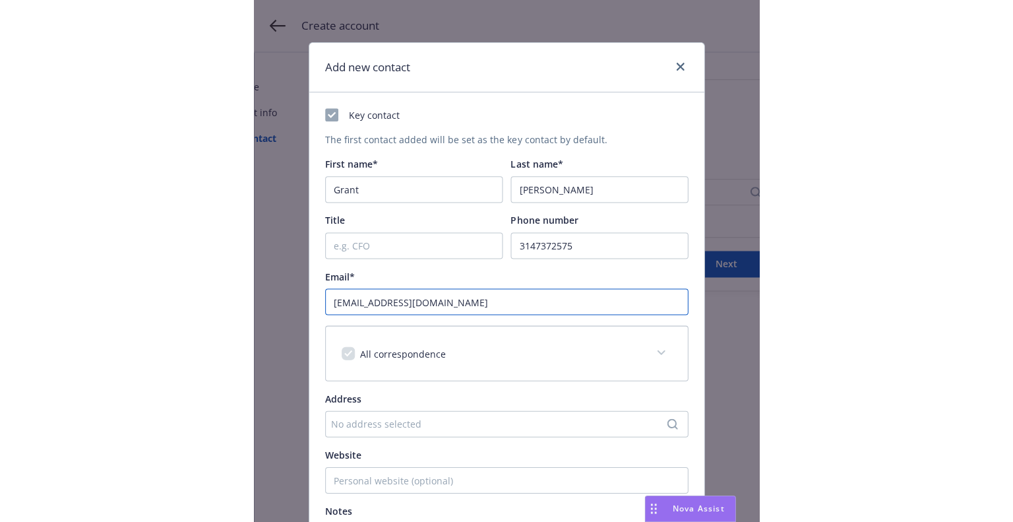
scroll to position [165, 0]
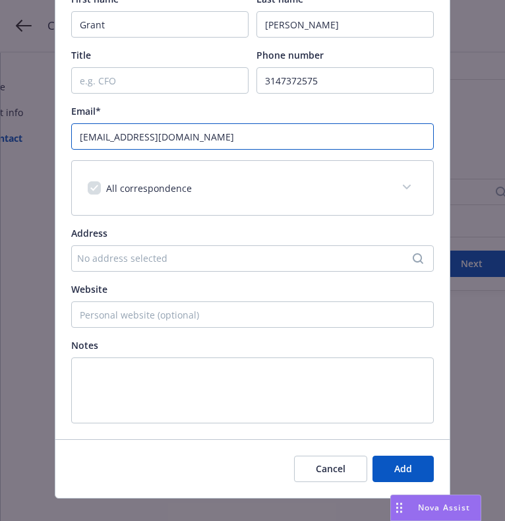
type input "gmonheiser@gmail.com"
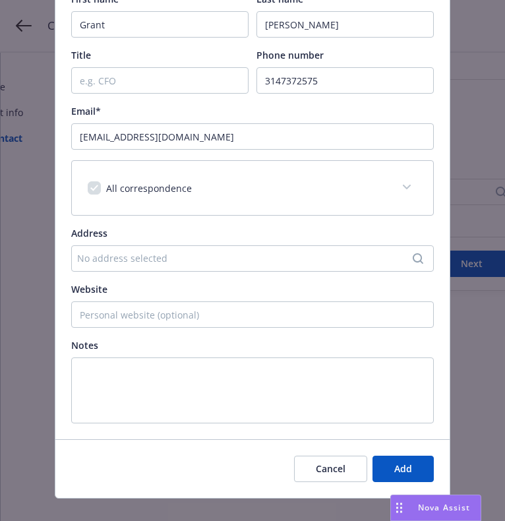
click at [162, 255] on div "No address selected" at bounding box center [246, 258] width 338 height 14
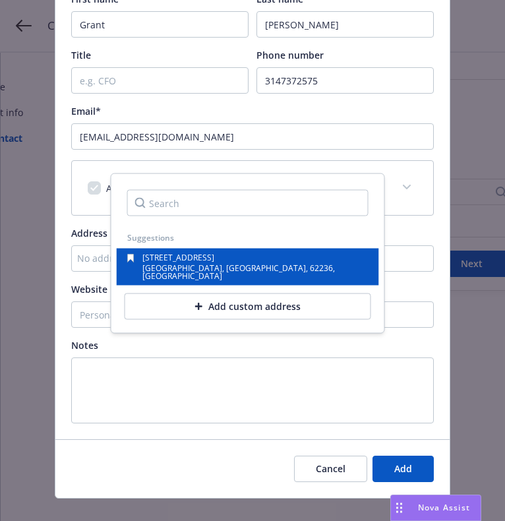
click at [168, 266] on span "Columbia, IL, 62236, USA" at bounding box center [238, 271] width 193 height 19
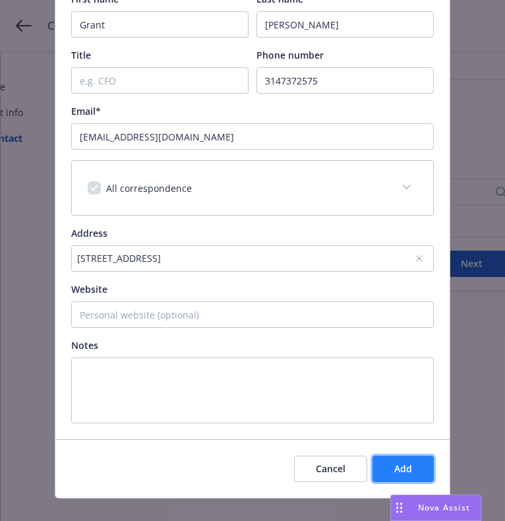
click at [394, 463] on span "Add" at bounding box center [403, 468] width 18 height 13
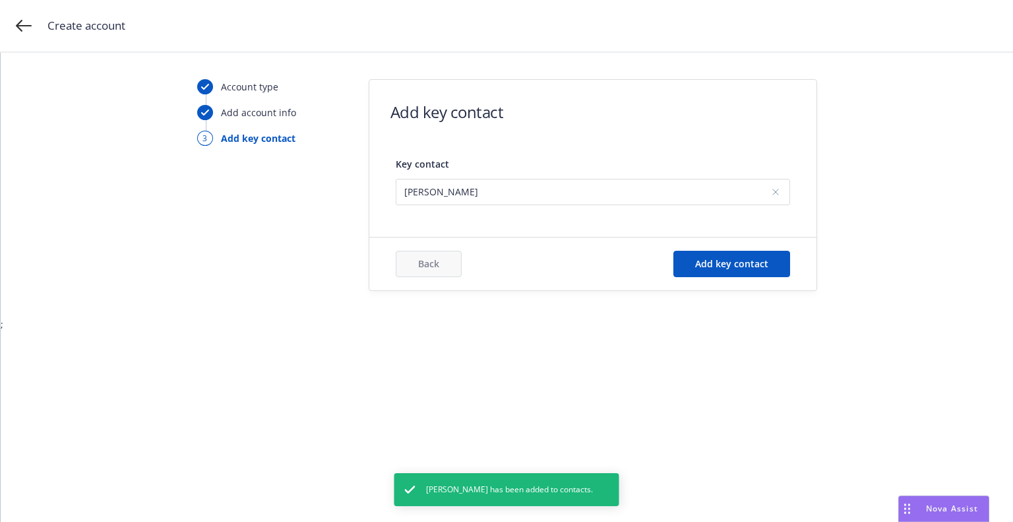
scroll to position [0, 0]
click at [700, 262] on span "Add key contact" at bounding box center [731, 263] width 73 height 13
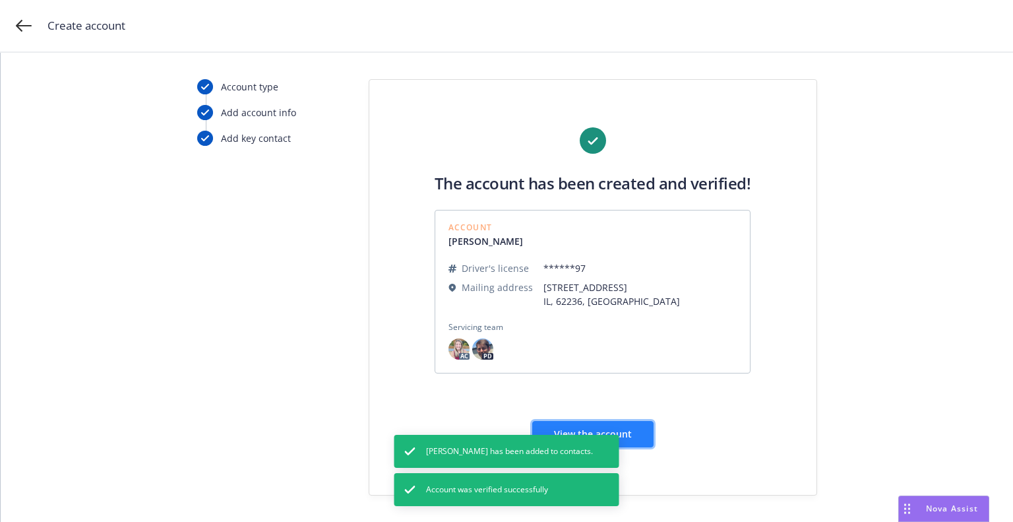
click at [630, 446] on button "View the account" at bounding box center [592, 434] width 121 height 26
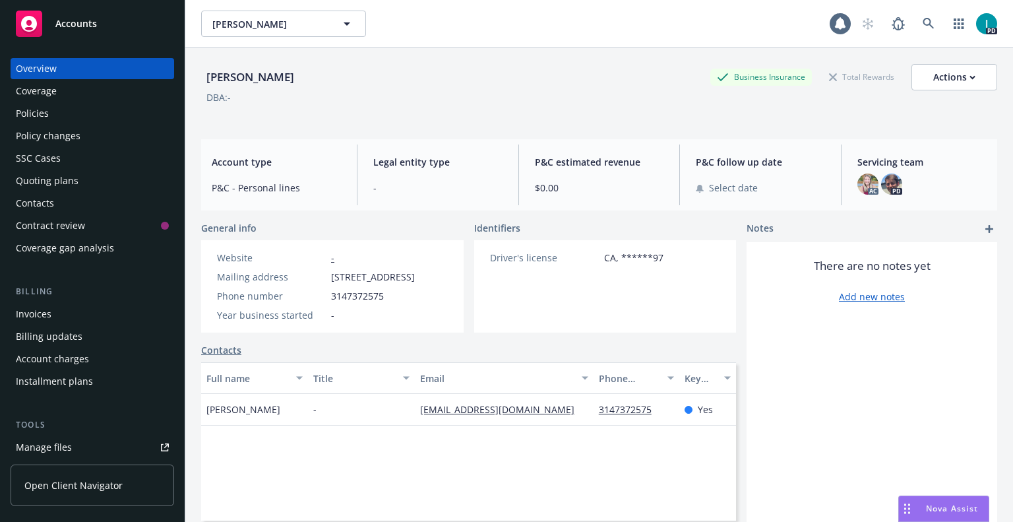
click at [55, 175] on div "Quoting plans" at bounding box center [47, 180] width 63 height 21
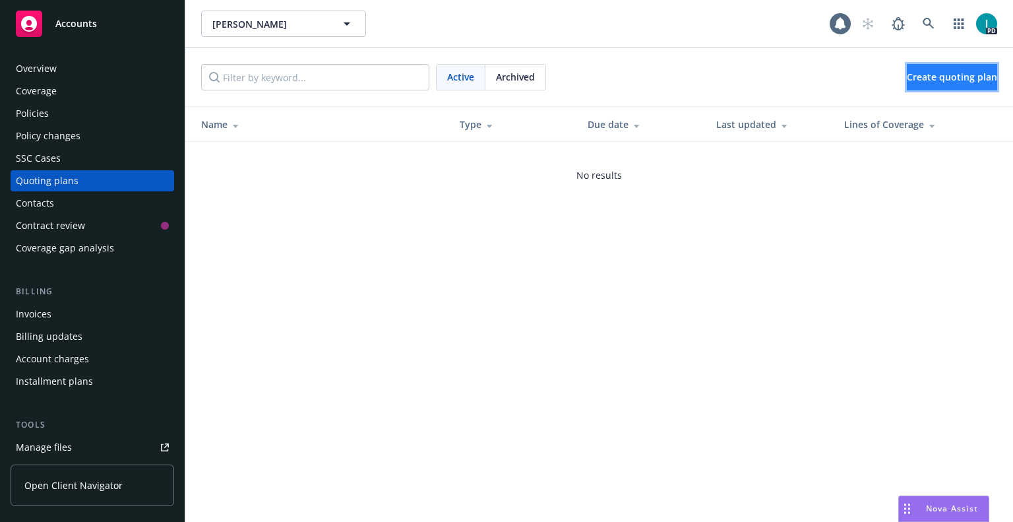
click at [923, 88] on link "Create quoting plan" at bounding box center [952, 77] width 90 height 26
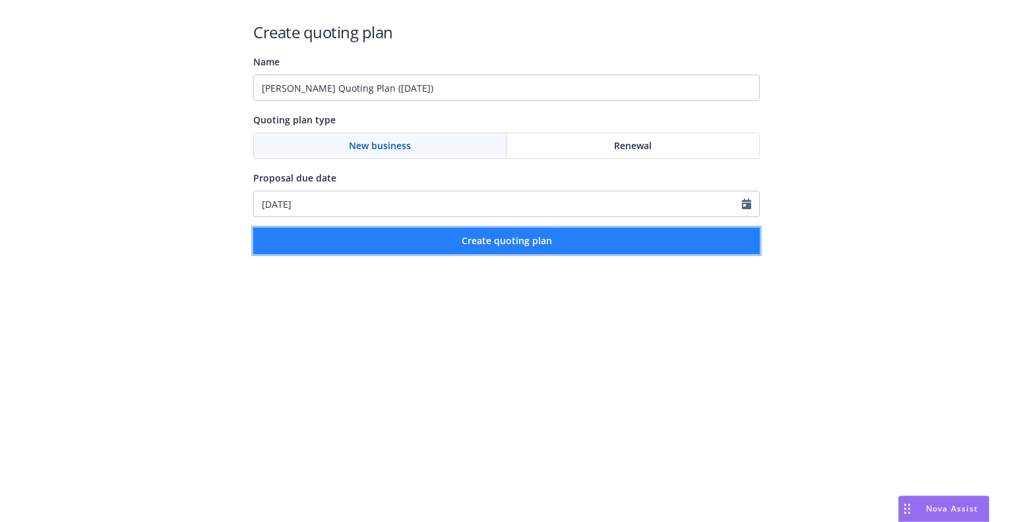
click at [557, 245] on button "Create quoting plan" at bounding box center [506, 241] width 506 height 26
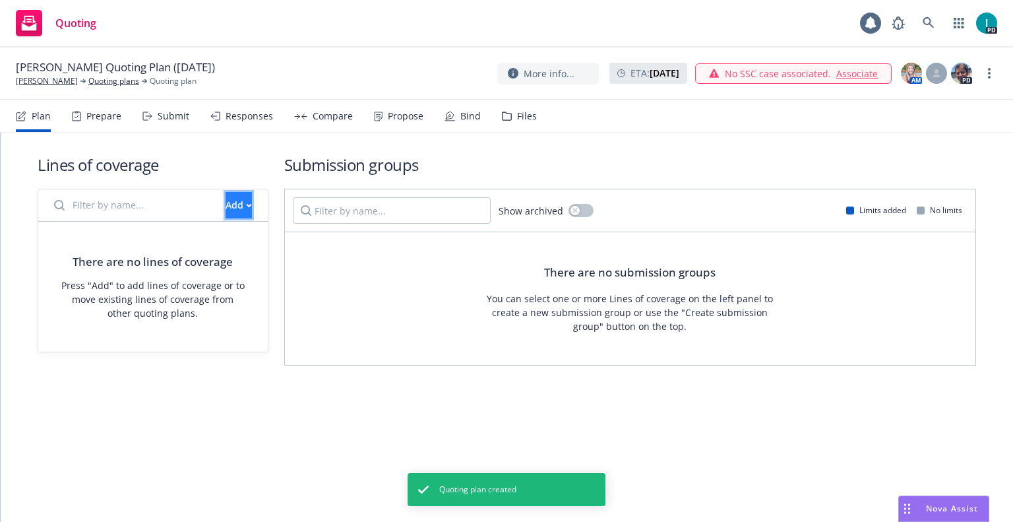
click at [226, 214] on div "Add" at bounding box center [239, 205] width 26 height 25
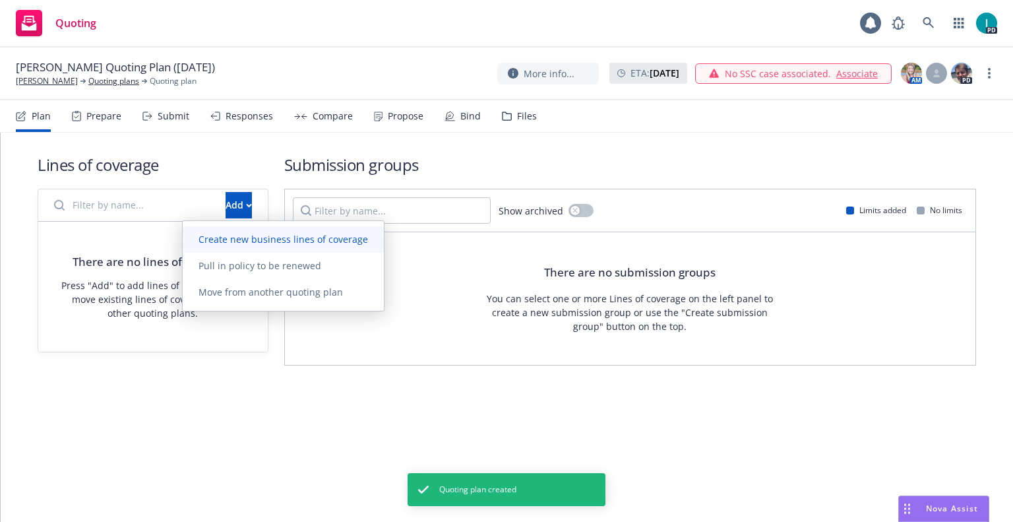
click at [228, 239] on span "Create new business lines of coverage" at bounding box center [283, 239] width 201 height 13
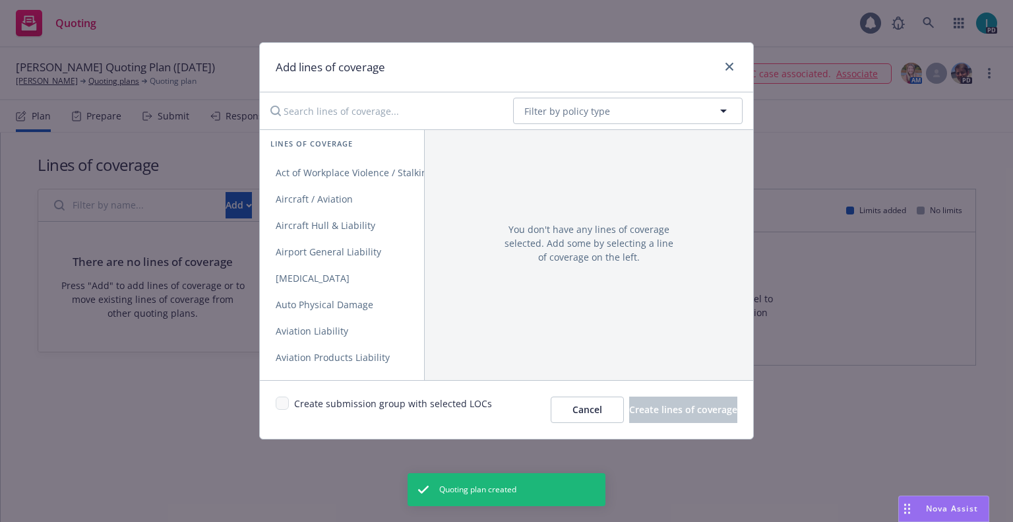
click at [336, 106] on input "Search lines of coverage..." at bounding box center [382, 111] width 240 height 26
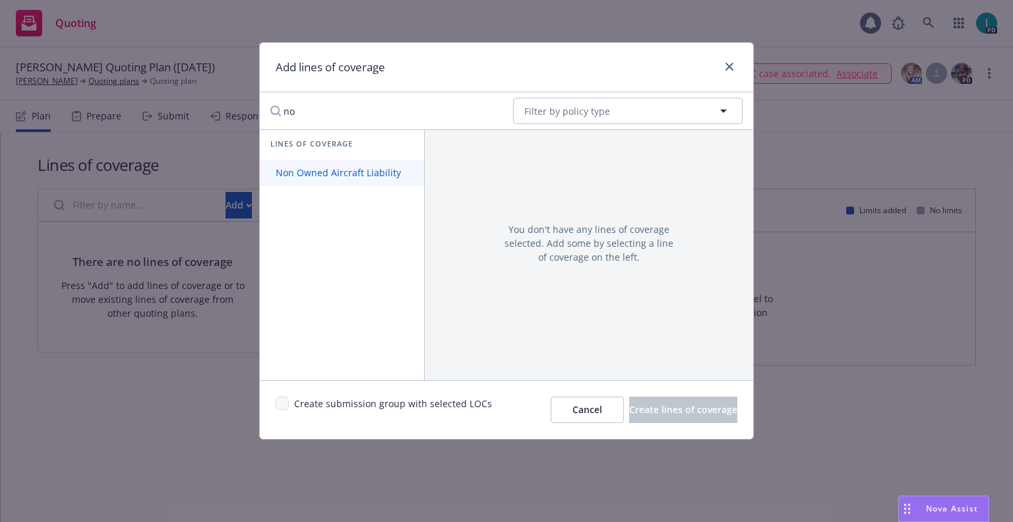
type input "no"
click at [298, 164] on link "Non Owned Aircraft Liability" at bounding box center [342, 173] width 164 height 26
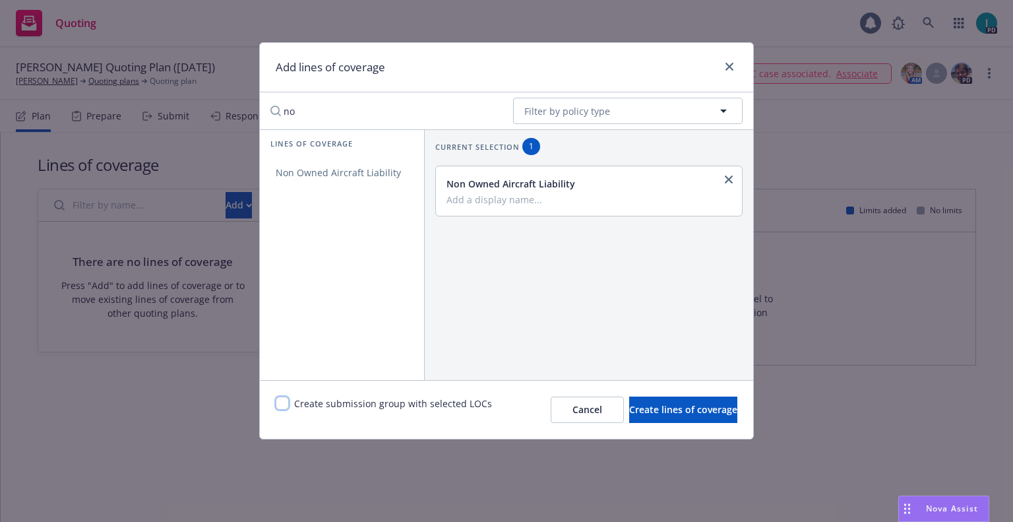
click at [282, 407] on input "checkbox" at bounding box center [282, 402] width 13 height 13
checkbox input "true"
click at [712, 410] on span "Create lines of coverage" at bounding box center [683, 409] width 108 height 13
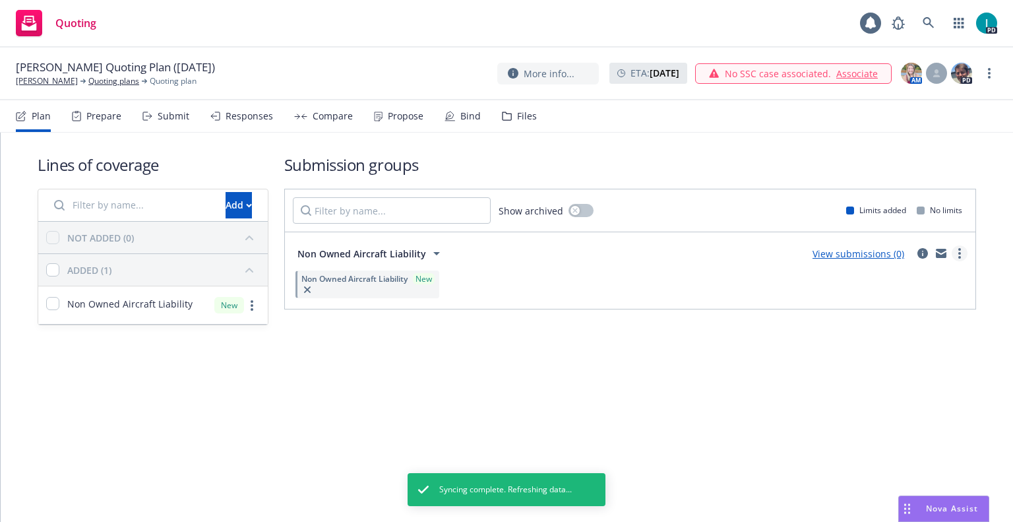
click at [961, 248] on link "more" at bounding box center [960, 253] width 16 height 16
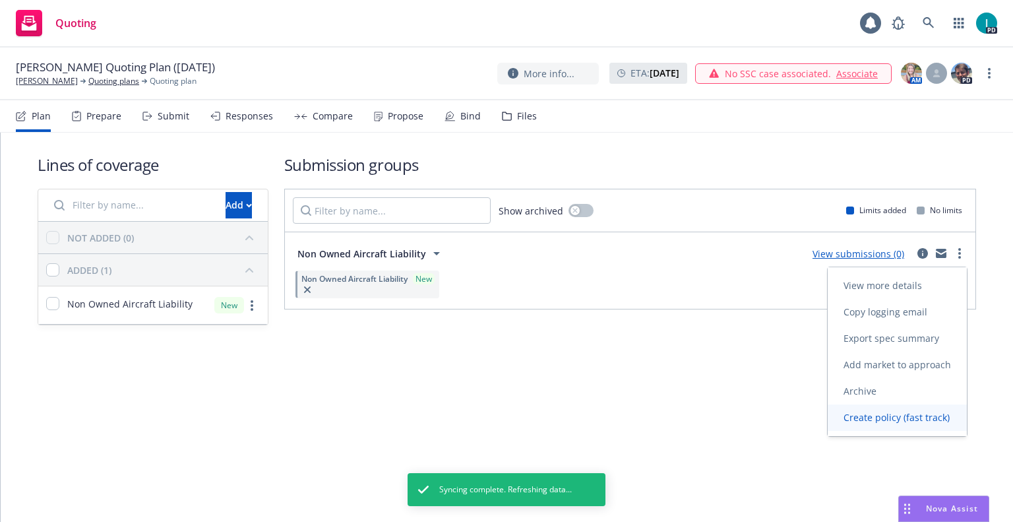
click at [866, 408] on link "Create policy (fast track)" at bounding box center [897, 417] width 139 height 26
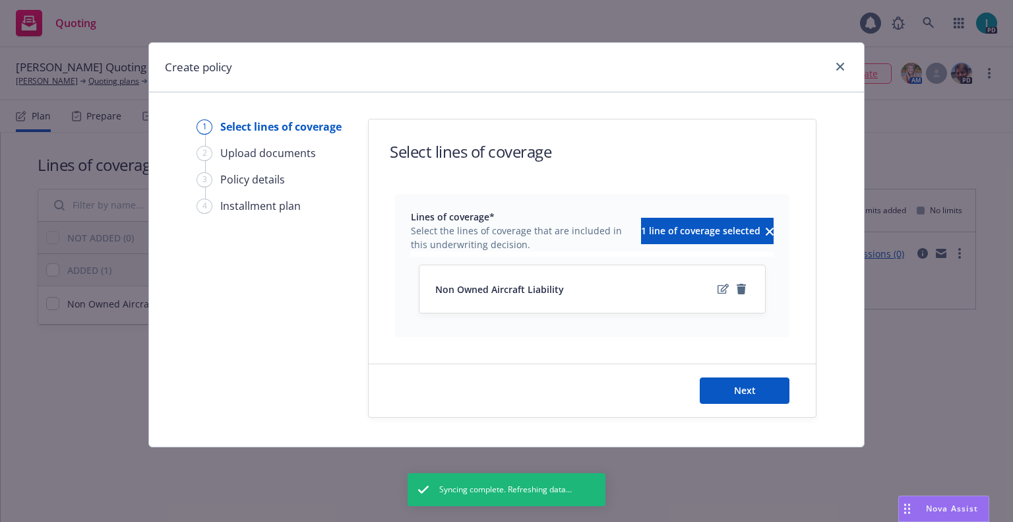
click at [714, 375] on div "Next" at bounding box center [592, 390] width 447 height 53
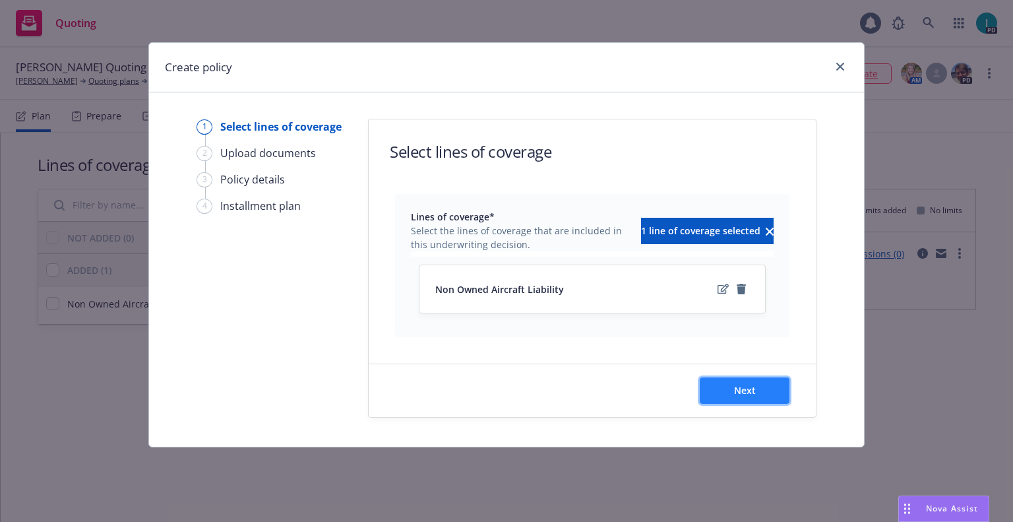
click at [715, 380] on button "Next" at bounding box center [745, 390] width 90 height 26
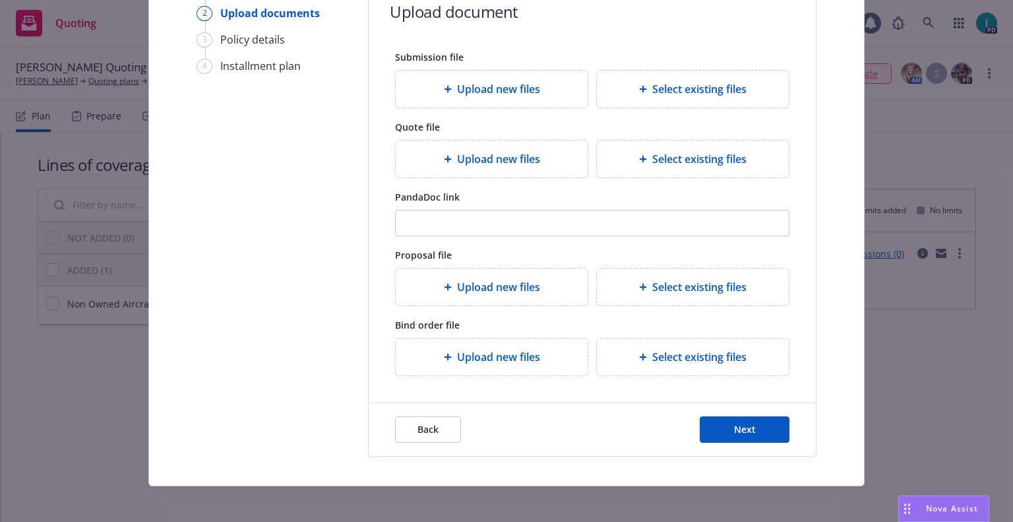
scroll to position [146, 0]
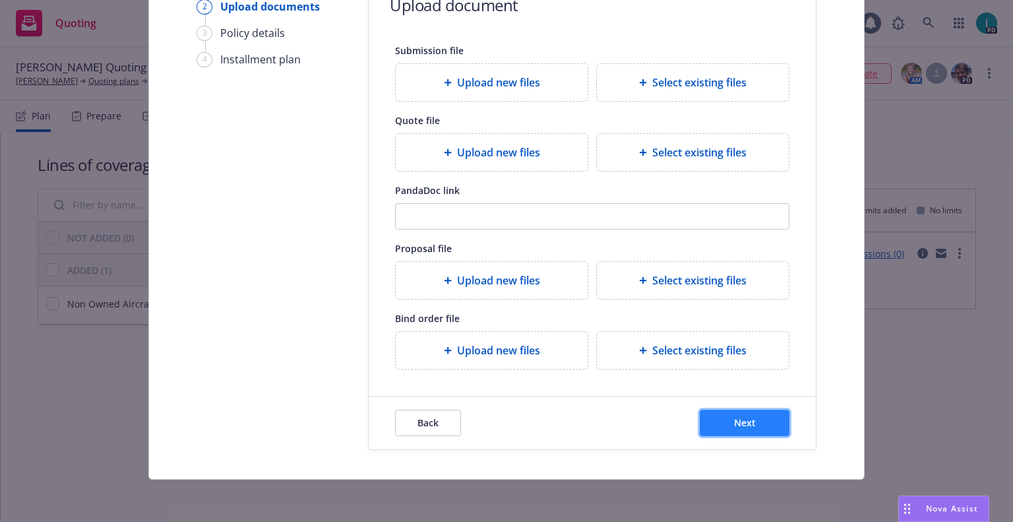
click at [735, 421] on span "Next" at bounding box center [745, 422] width 22 height 13
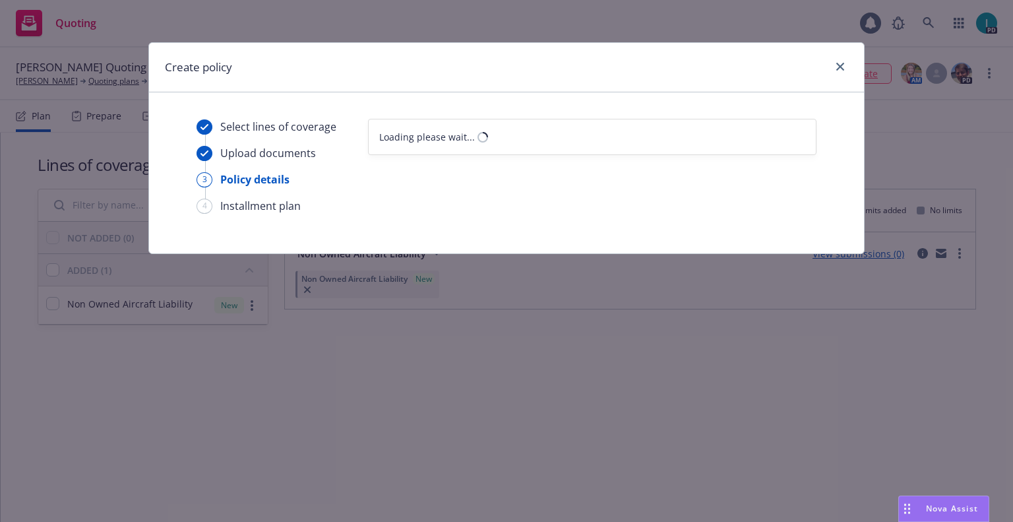
select select "12"
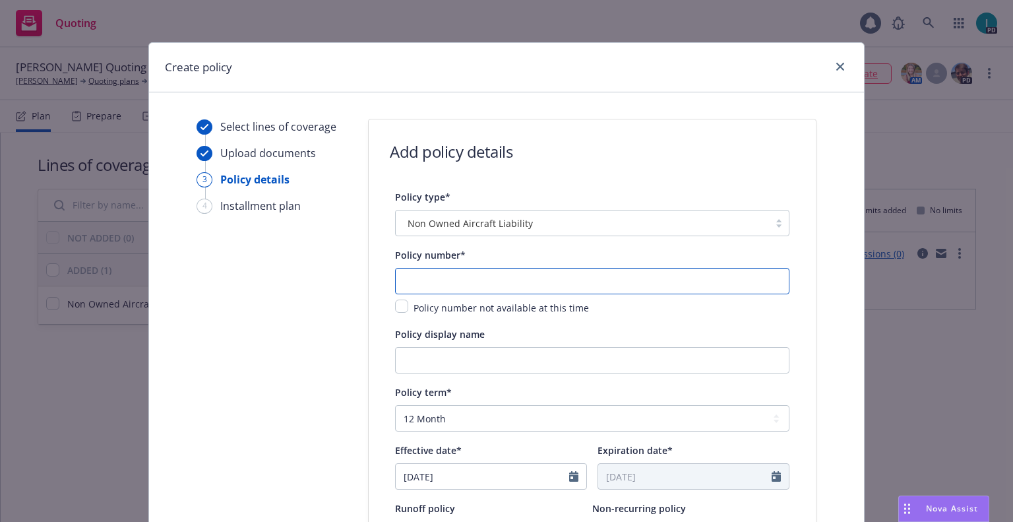
click at [453, 274] on input "text" at bounding box center [592, 281] width 394 height 26
paste input "1001298695-01"
type input "1001298695-01"
click at [461, 471] on input "[DATE]" at bounding box center [482, 476] width 173 height 25
select select "8"
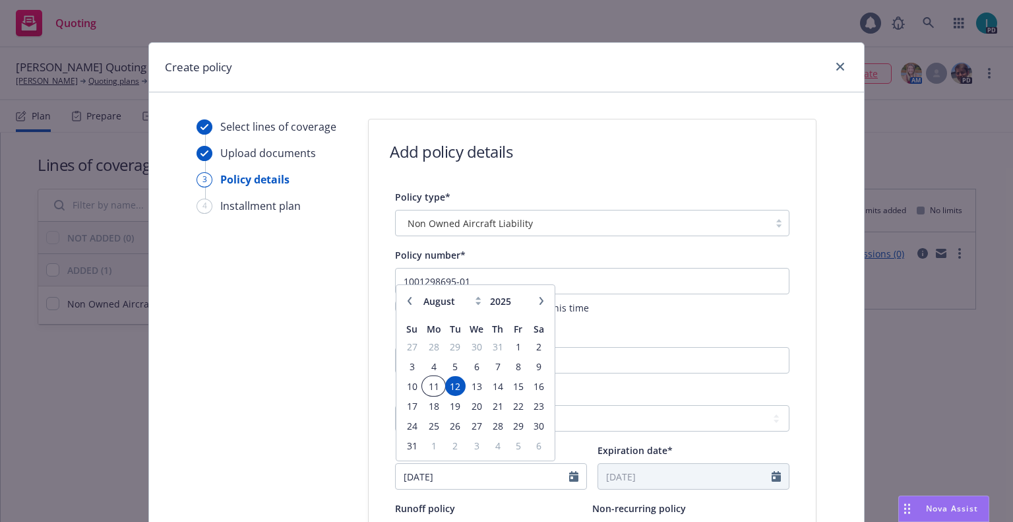
click at [431, 388] on span "11" at bounding box center [433, 386] width 20 height 16
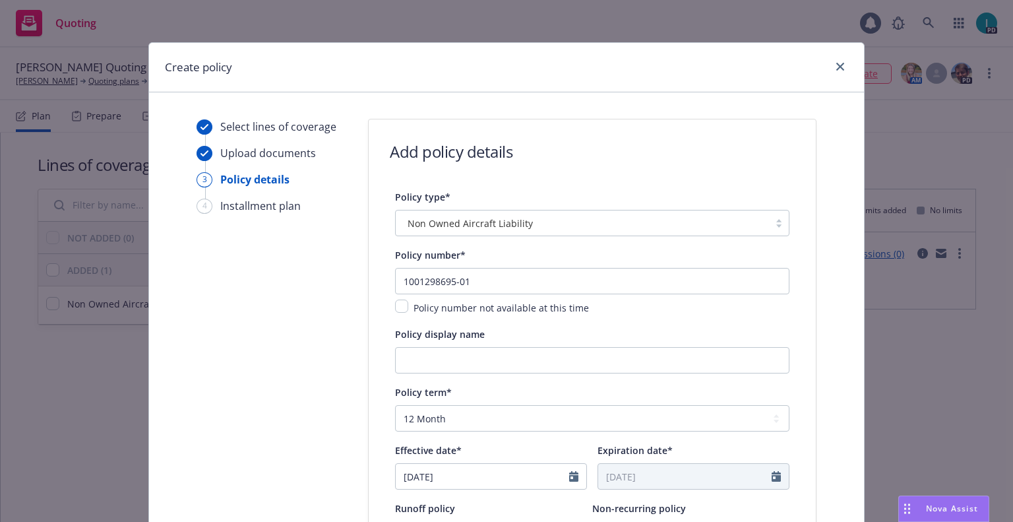
type input "[DATE]"
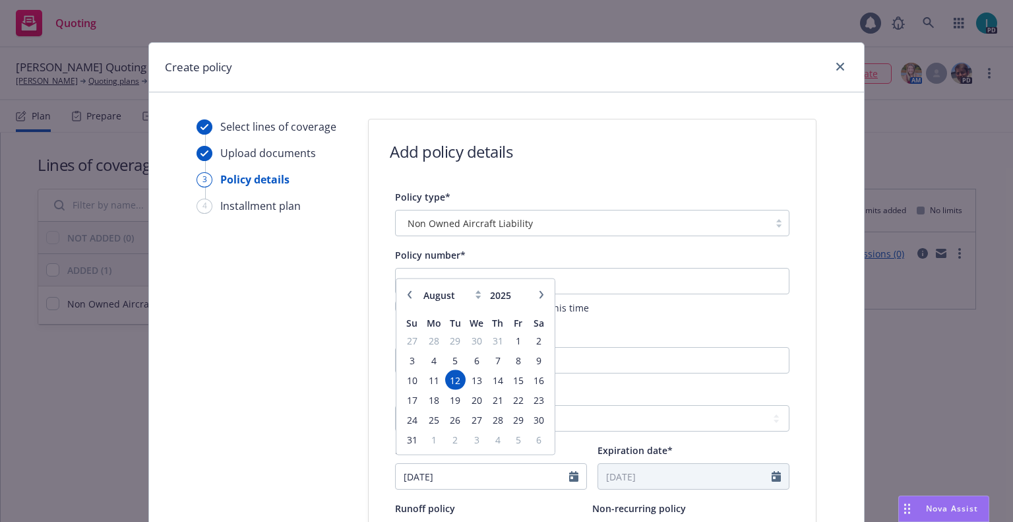
scroll to position [415, 0]
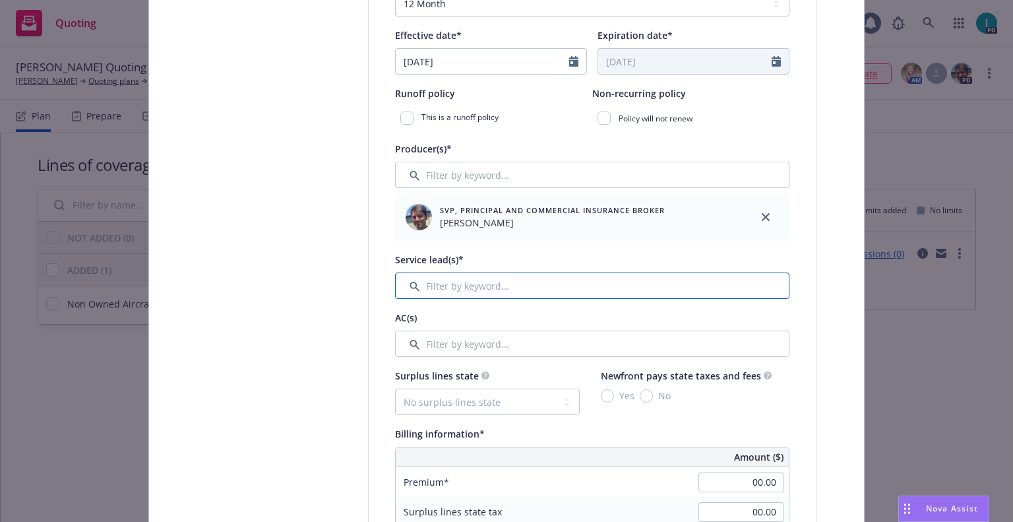
click at [620, 286] on input "Filter by keyword..." at bounding box center [592, 285] width 394 height 26
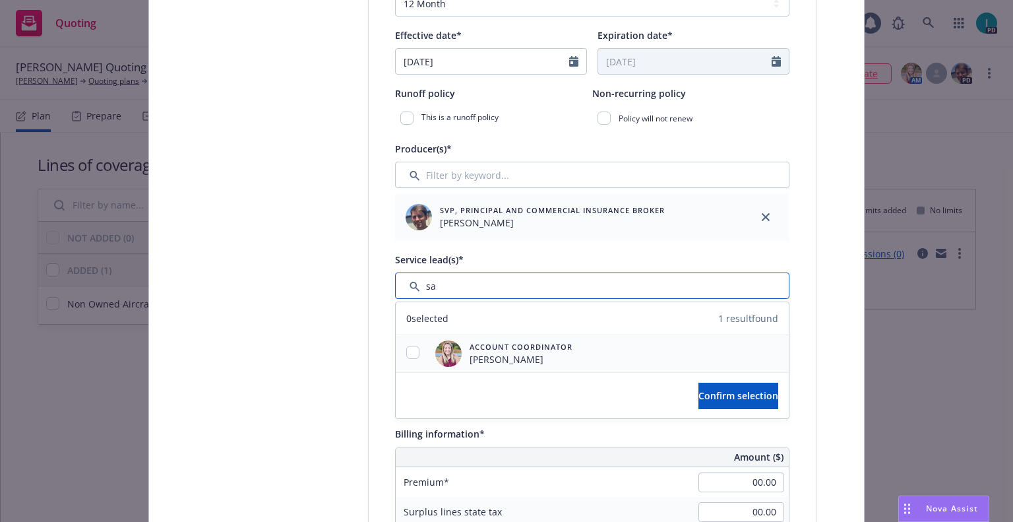
type input "sa"
click at [411, 358] on input "checkbox" at bounding box center [412, 352] width 13 height 13
checkbox input "true"
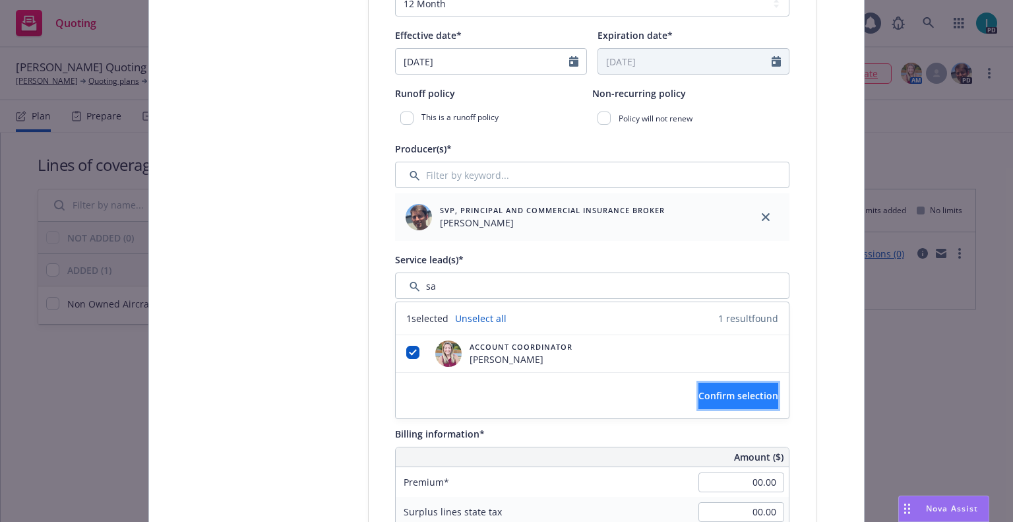
click at [698, 388] on button "Confirm selection" at bounding box center [738, 395] width 80 height 26
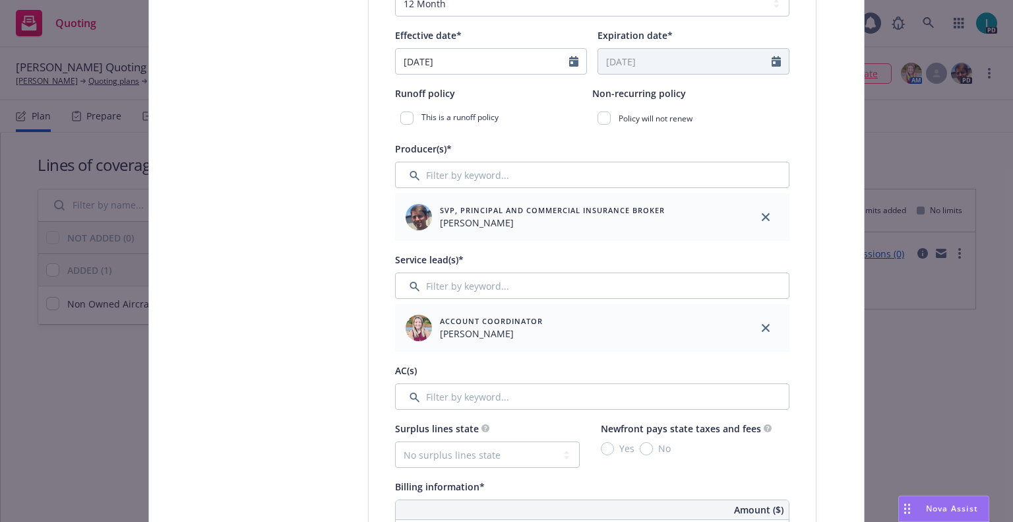
scroll to position [690, 0]
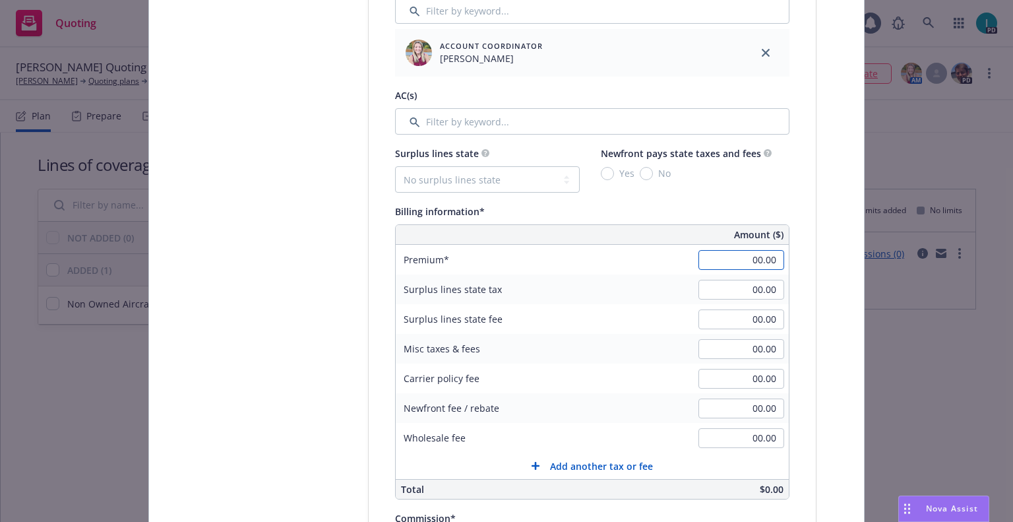
click at [725, 260] on input "00.00" at bounding box center [741, 260] width 86 height 20
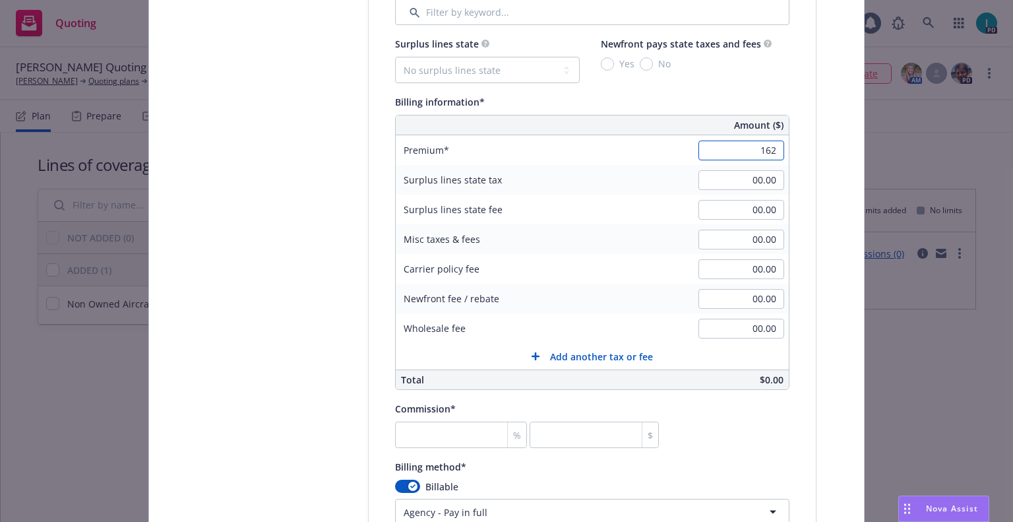
scroll to position [909, 0]
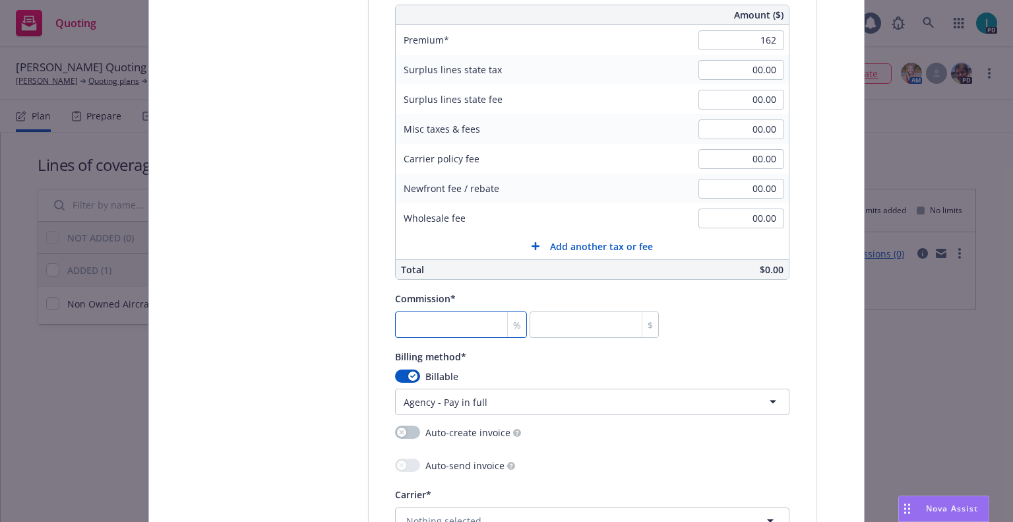
type input "162.00"
click at [448, 333] on input "number" at bounding box center [461, 324] width 132 height 26
type input "2"
type input "3.24"
type input "20"
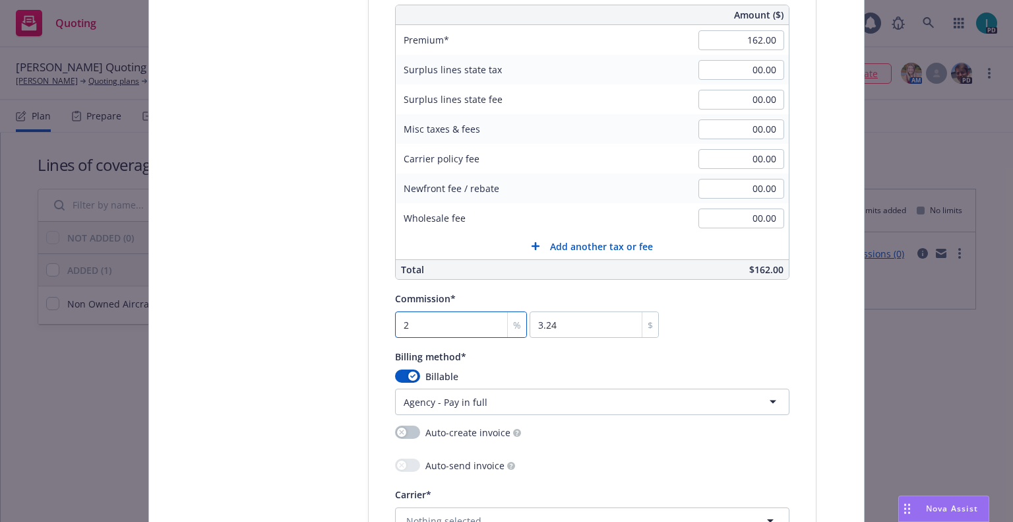
type input "32.4"
type input "20"
click at [441, 394] on html "Quoting 1 PD Grant Monheiser Quoting Plan (2025-08-12) Grant Monheiser Quoting …" at bounding box center [506, 261] width 1013 height 522
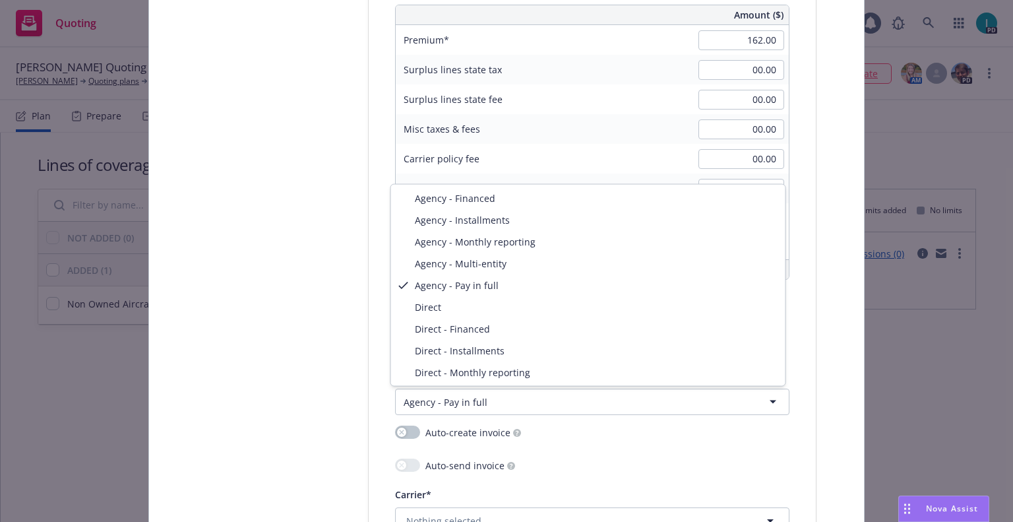
select select "DIRECT"
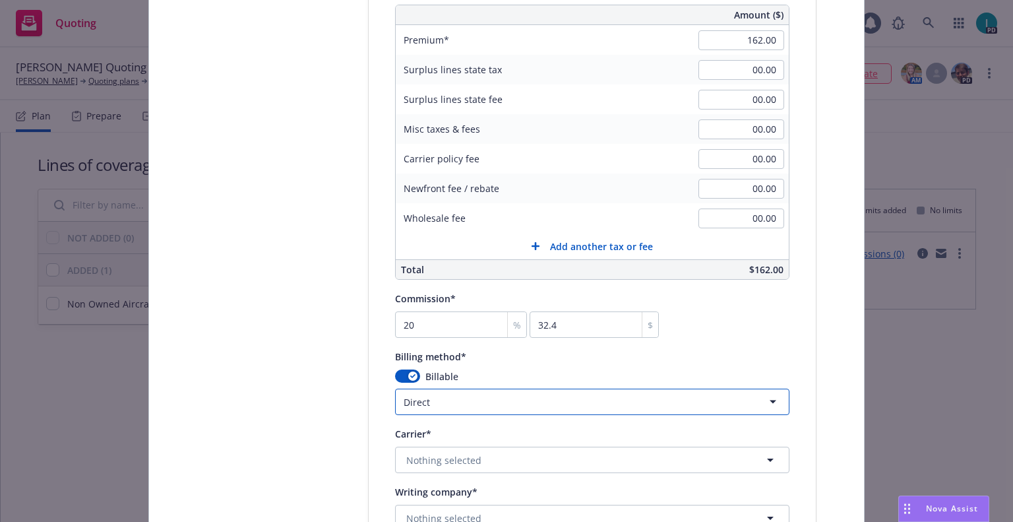
scroll to position [1184, 0]
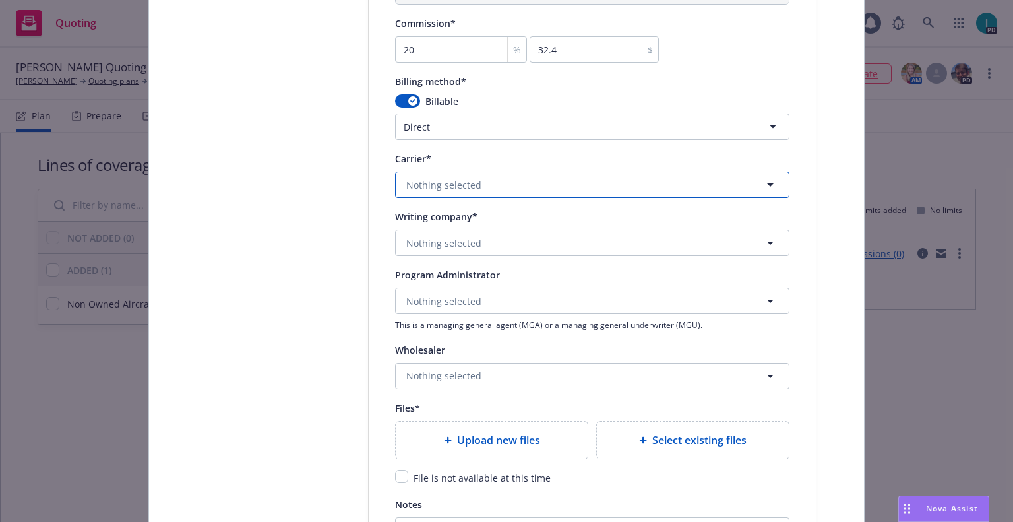
click at [477, 190] on button "Nothing selected" at bounding box center [592, 184] width 394 height 26
type input "starr"
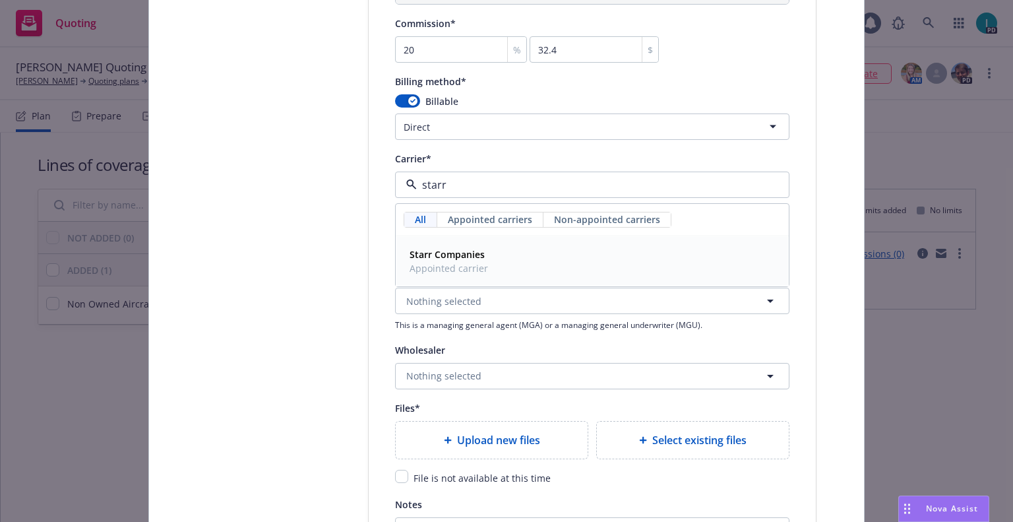
click at [472, 255] on strong "Starr Companies" at bounding box center [447, 254] width 75 height 13
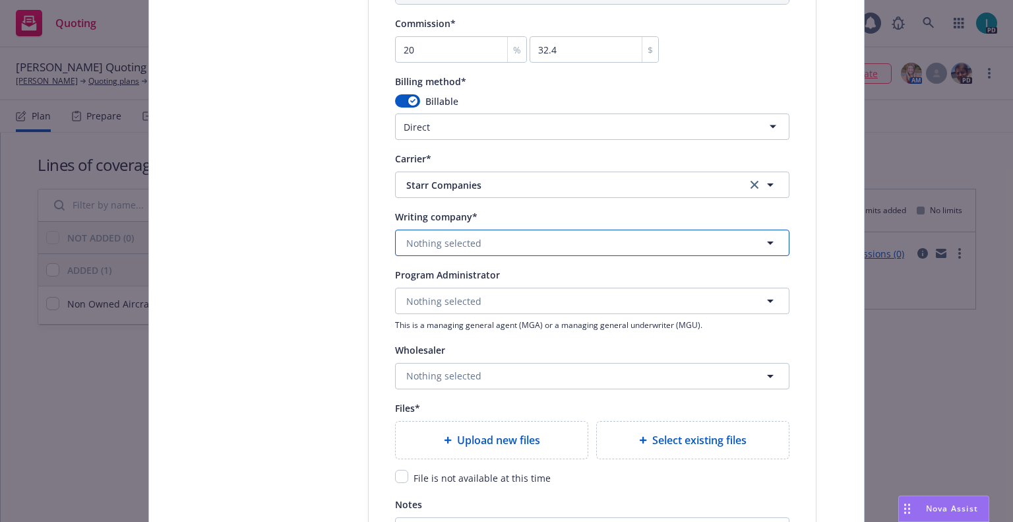
click at [472, 252] on button "Nothing selected" at bounding box center [592, 242] width 394 height 26
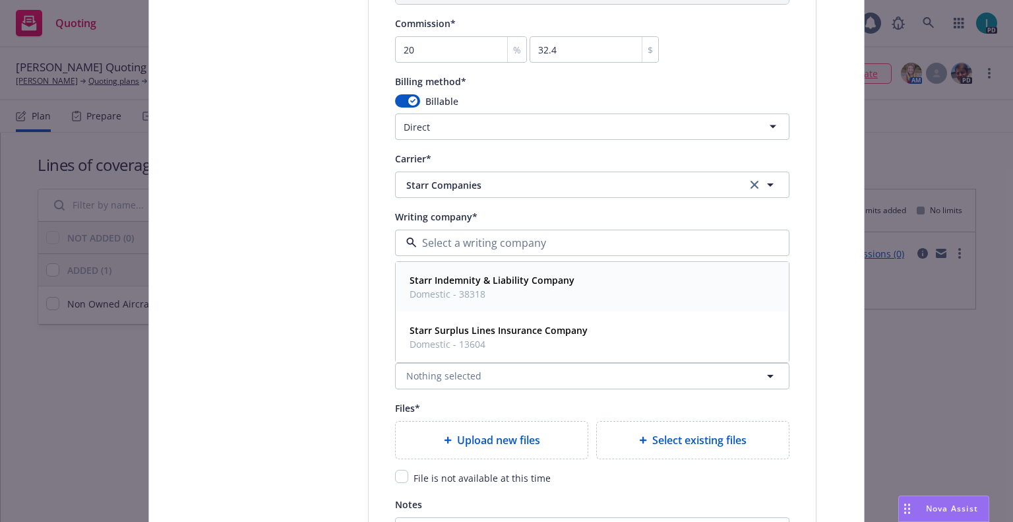
click at [472, 275] on strong "Starr Indemnity & Liability Company" at bounding box center [492, 280] width 165 height 13
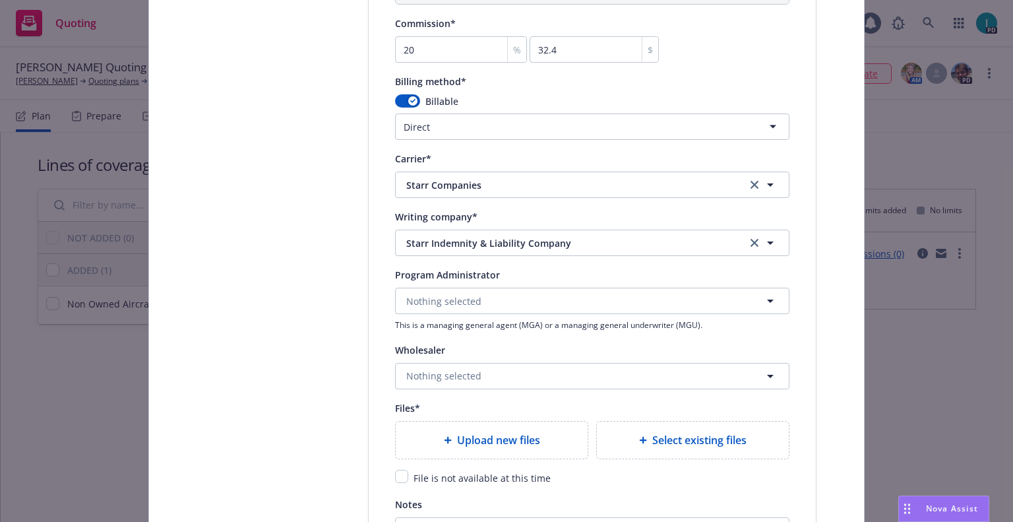
scroll to position [1430, 0]
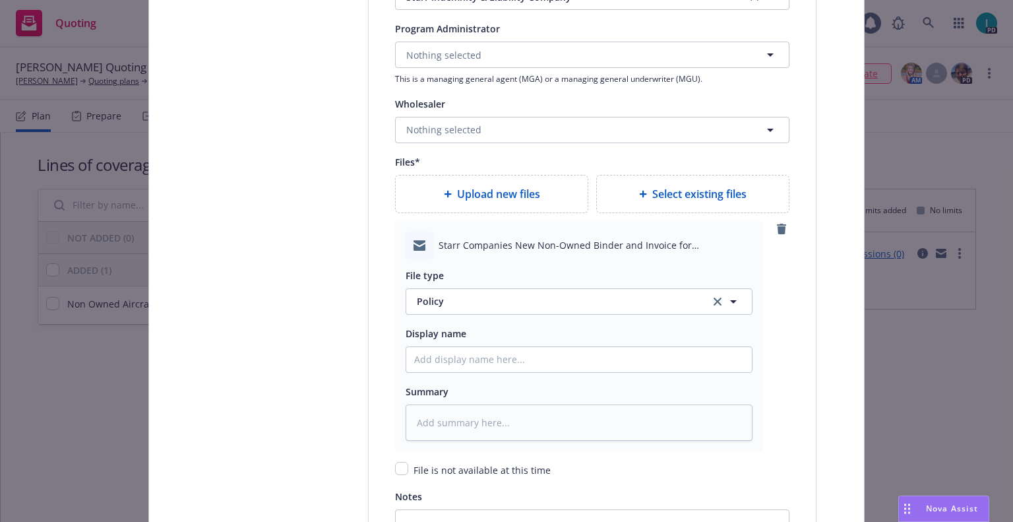
type textarea "x"
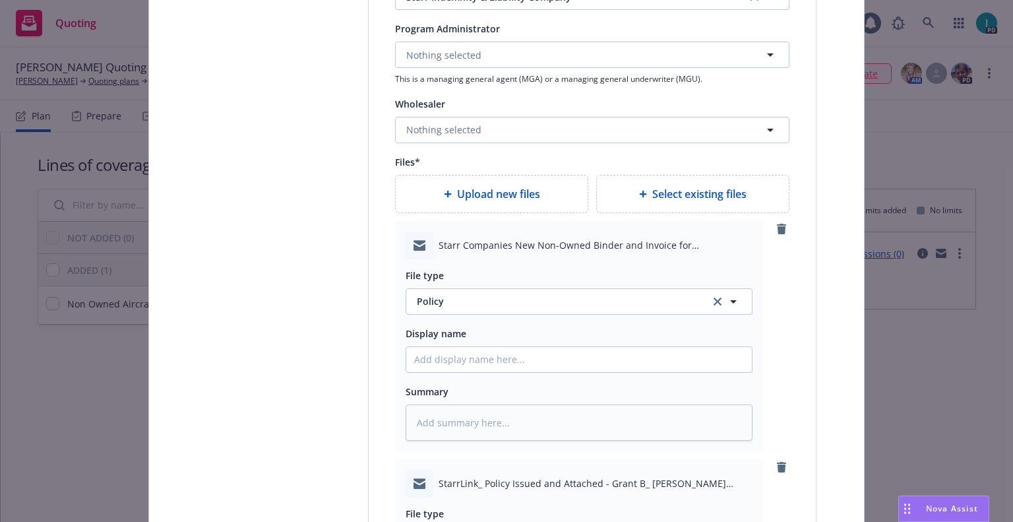
scroll to position [1540, 0]
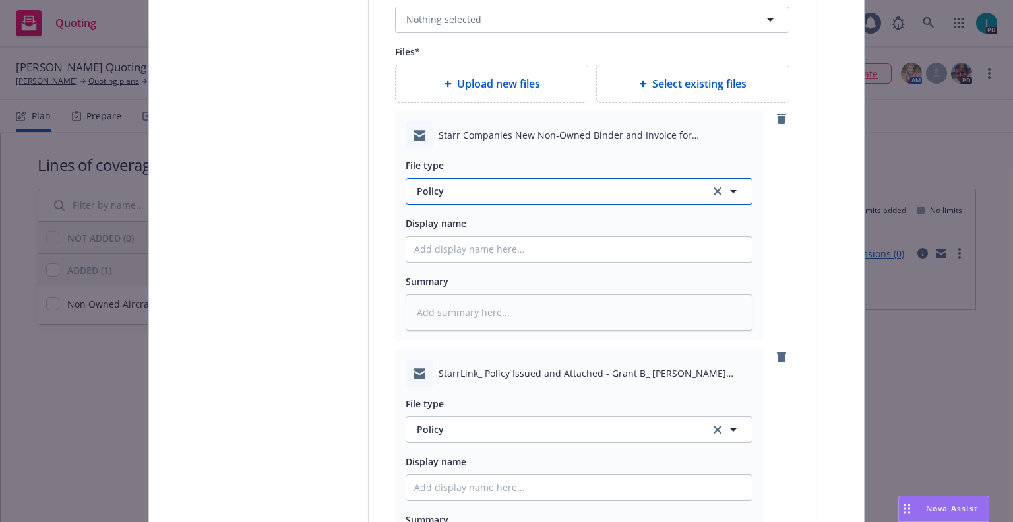
click at [485, 185] on span "Policy" at bounding box center [556, 191] width 278 height 14
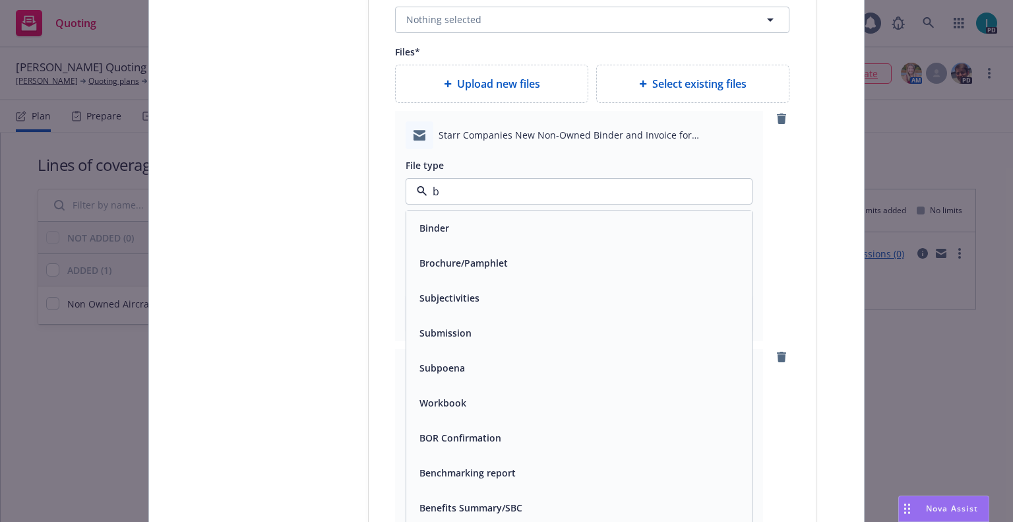
type input "bi"
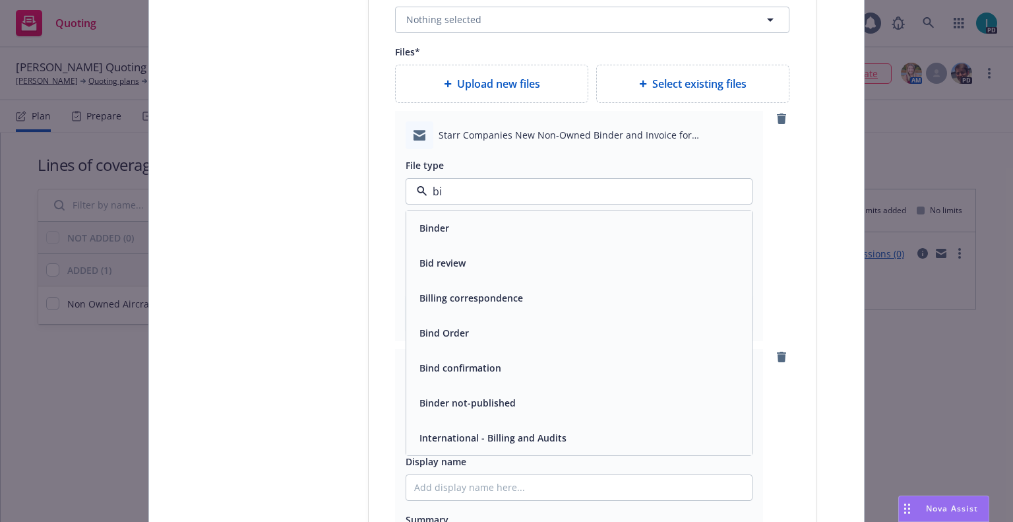
click at [479, 224] on div "Binder" at bounding box center [579, 227] width 330 height 19
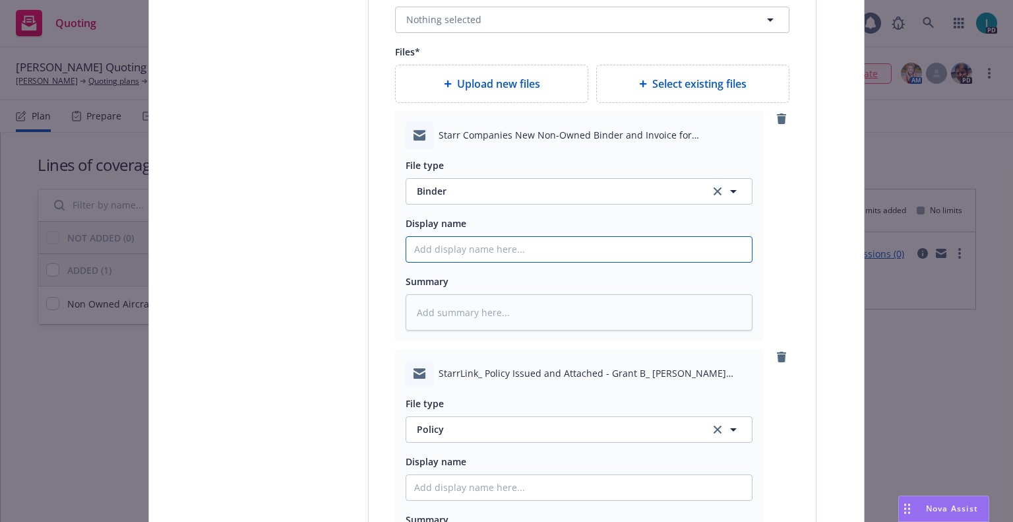
click at [473, 244] on input "Policy display name" at bounding box center [579, 249] width 346 height 25
type textarea "x"
type input "2"
type textarea "x"
type input "25"
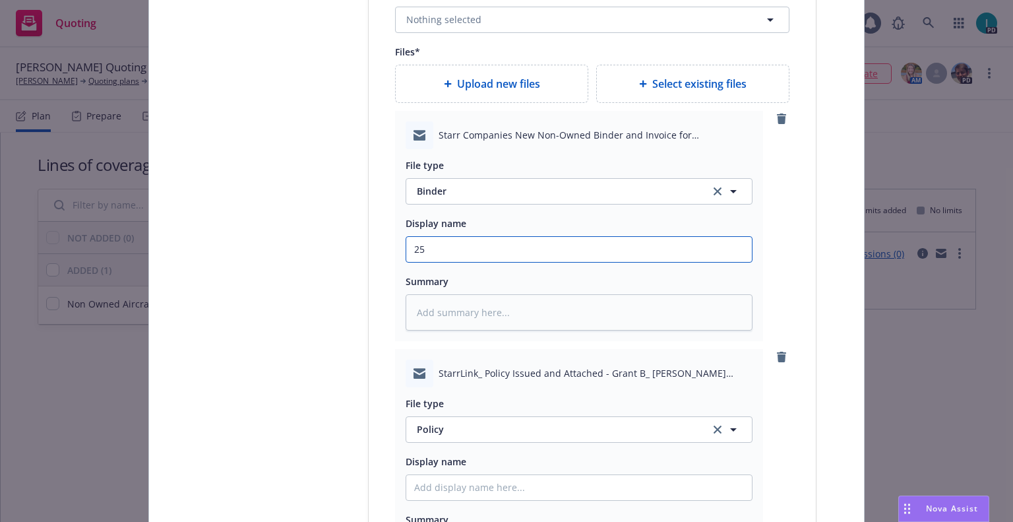
type textarea "x"
type input "25 NOWN CVS Binder and Bill"
drag, startPoint x: 471, startPoint y: 247, endPoint x: 335, endPoint y: 252, distance: 135.9
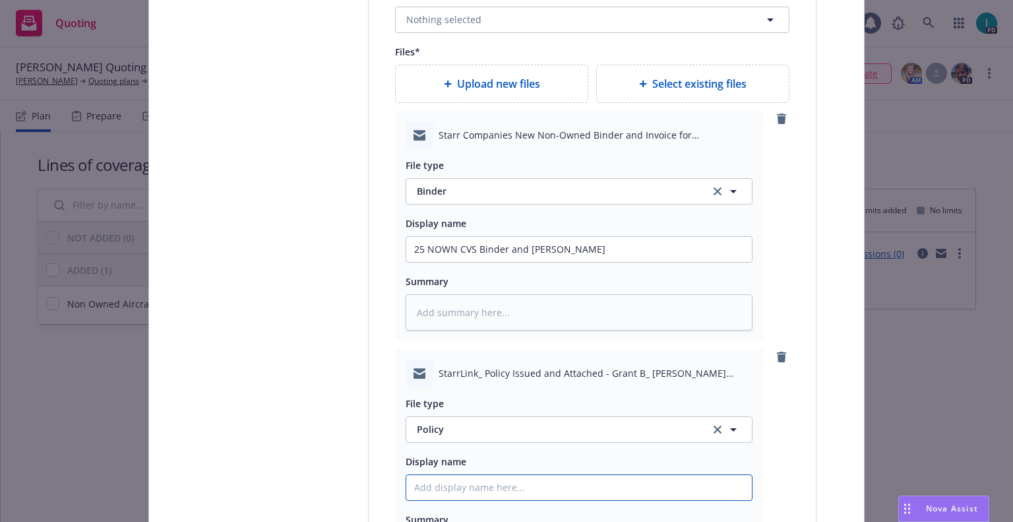
click at [584, 262] on input "Policy display name" at bounding box center [579, 249] width 346 height 25
paste input "25 NOWN CVS"
type textarea "x"
type input "25 NOWN CVS Policy"
type textarea "x"
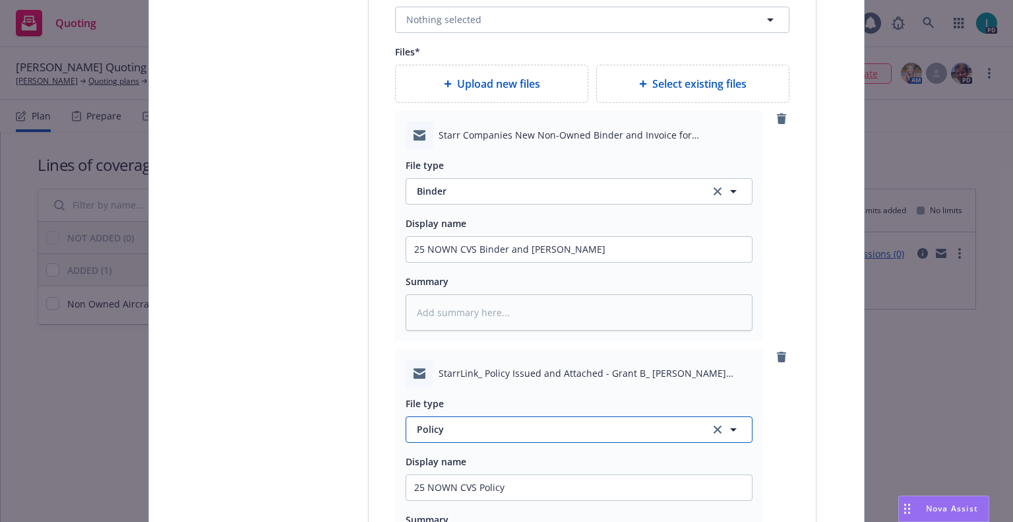
click at [456, 425] on span "Policy" at bounding box center [556, 429] width 278 height 14
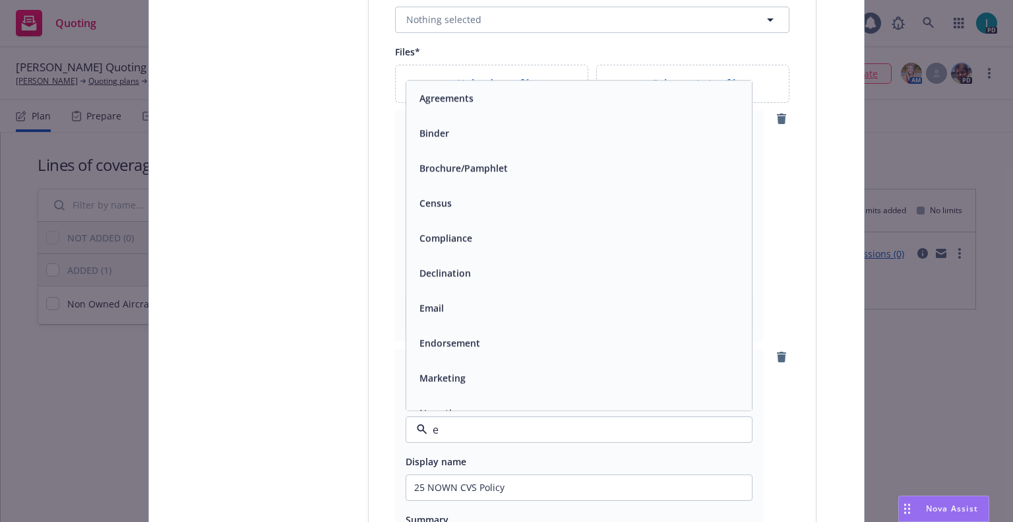
type input "em"
click at [461, 140] on div "Email" at bounding box center [579, 132] width 330 height 19
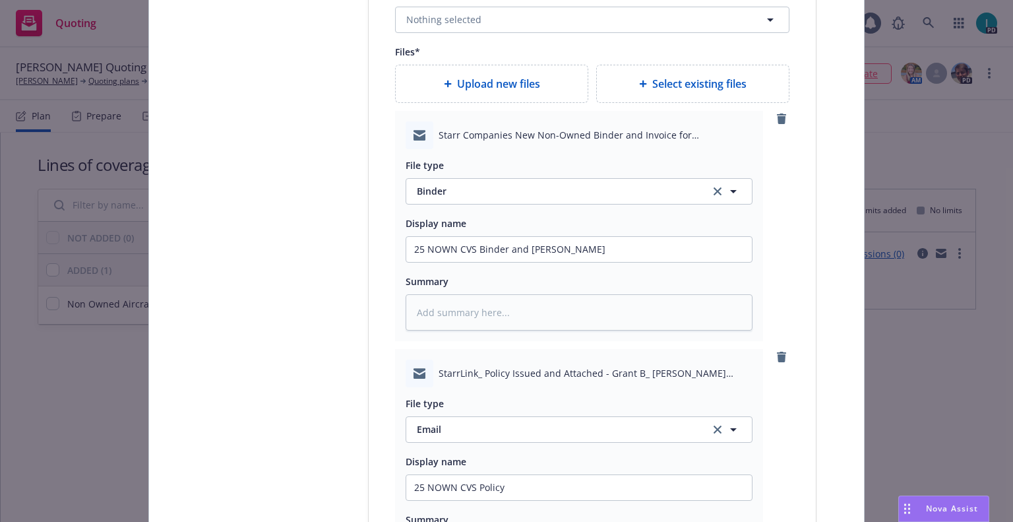
scroll to position [1906, 0]
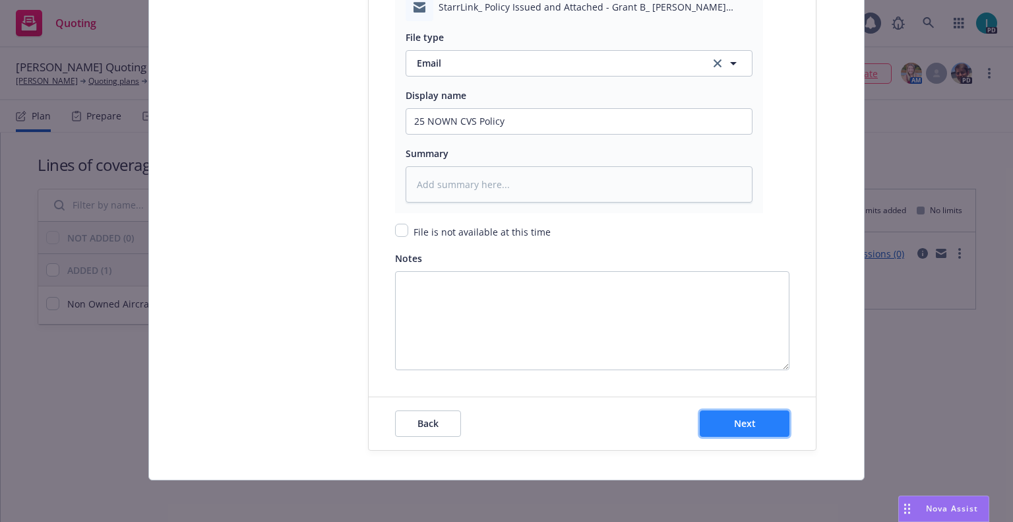
click at [739, 415] on button "Next" at bounding box center [745, 423] width 90 height 26
type textarea "x"
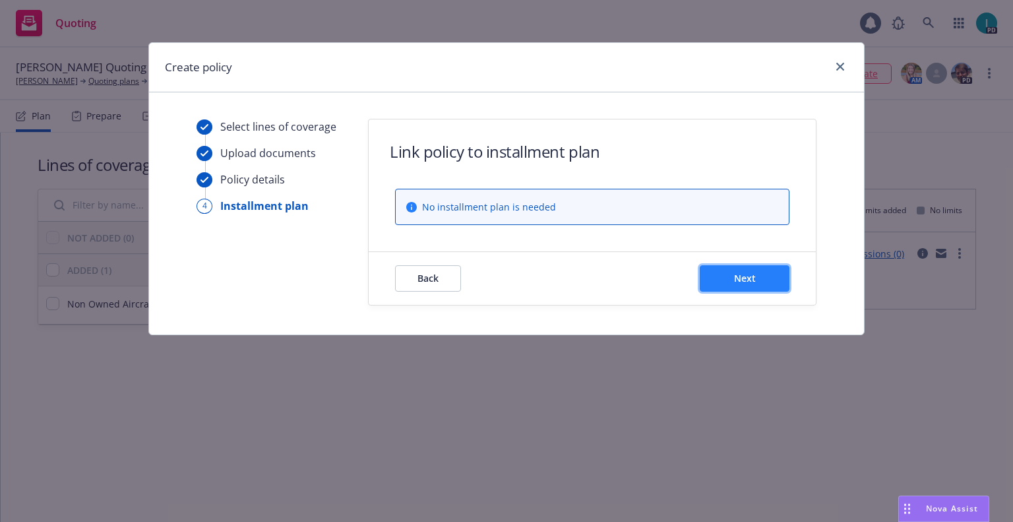
click at [764, 274] on button "Next" at bounding box center [745, 278] width 90 height 26
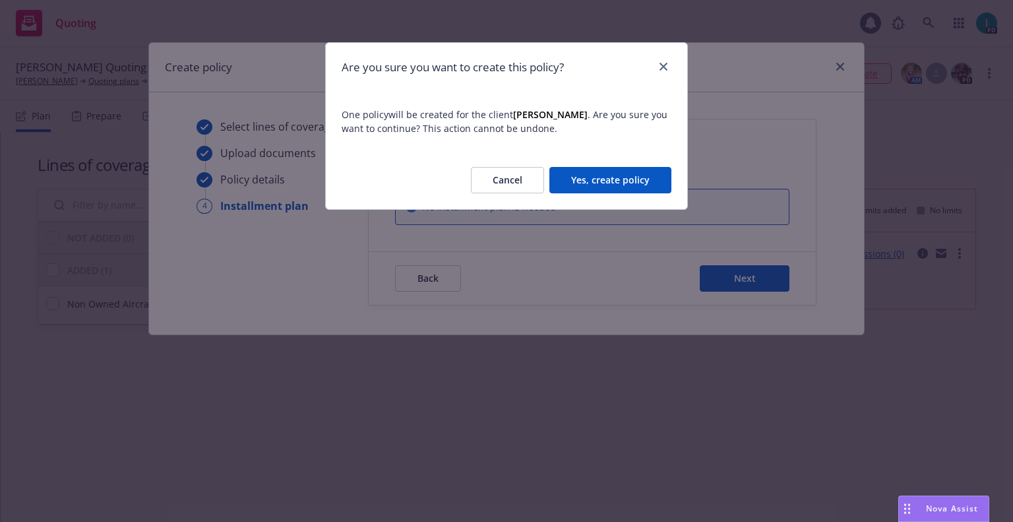
click at [585, 177] on button "Yes, create policy" at bounding box center [610, 180] width 122 height 26
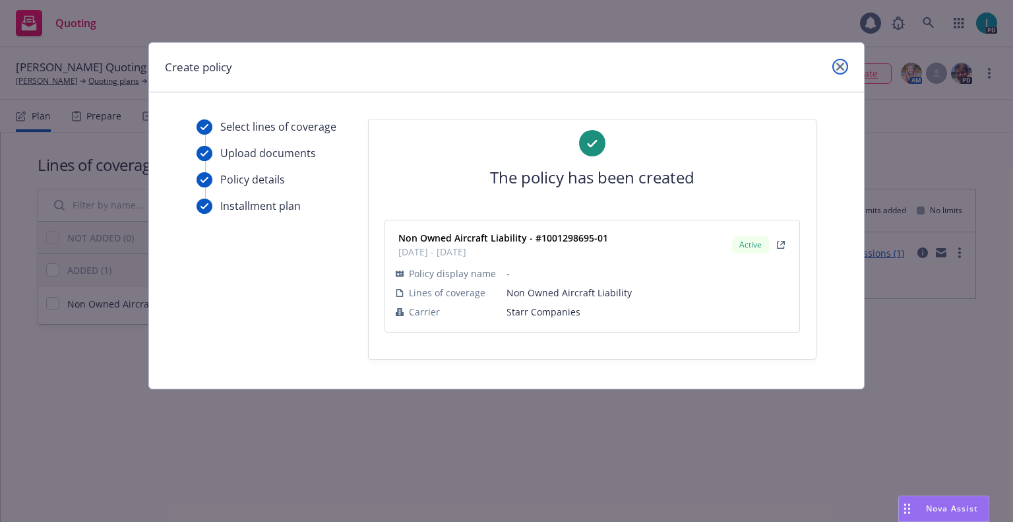
click at [839, 69] on icon "close" at bounding box center [840, 67] width 8 height 8
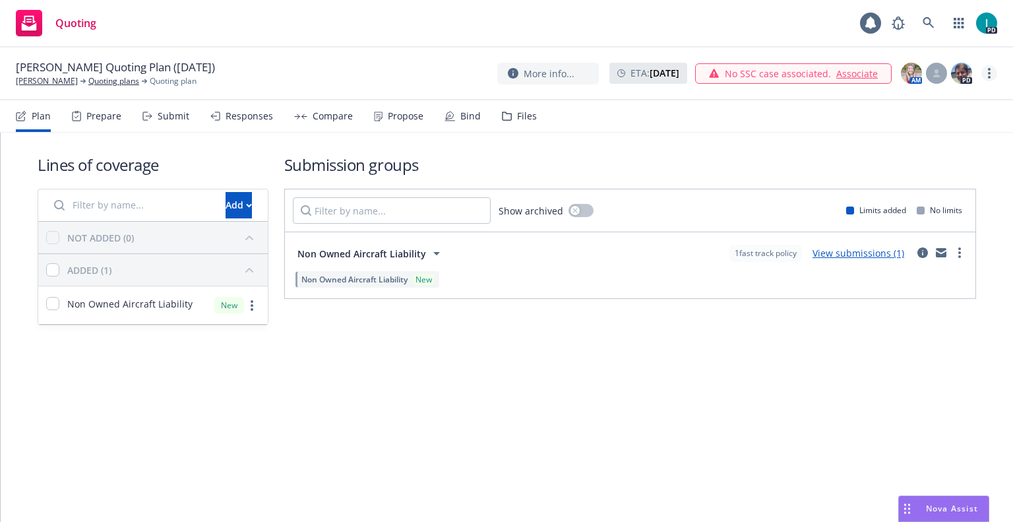
click at [993, 76] on link "more" at bounding box center [989, 73] width 16 height 16
click at [885, 180] on link "Archive quoting plan" at bounding box center [922, 179] width 147 height 26
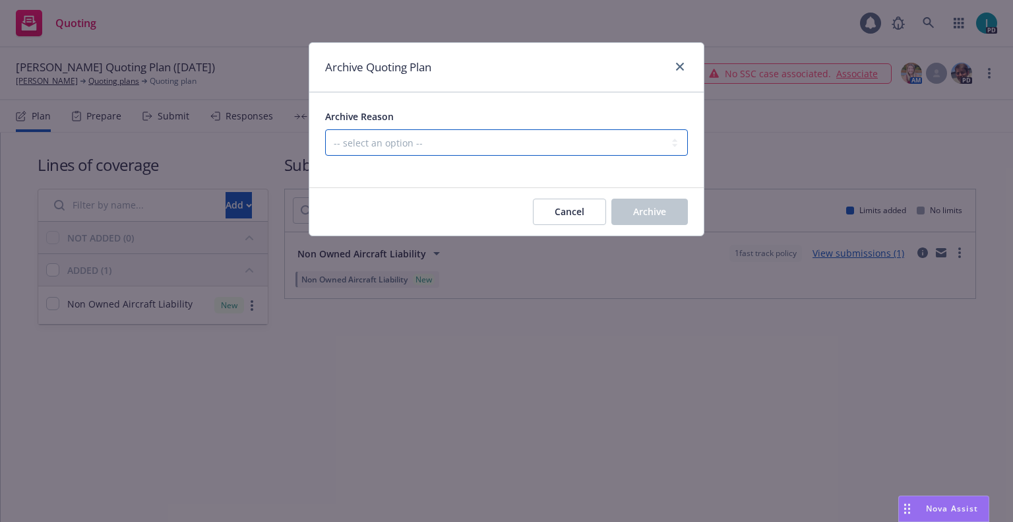
click at [422, 146] on select "-- select an option -- Created by error Duplicate New business opportunity lost…" at bounding box center [506, 142] width 363 height 26
select select "ARCHIVED_NEW_BUSINESS_COMPLETED"
click at [325, 129] on select "-- select an option -- Created by error Duplicate New business opportunity lost…" at bounding box center [506, 142] width 363 height 26
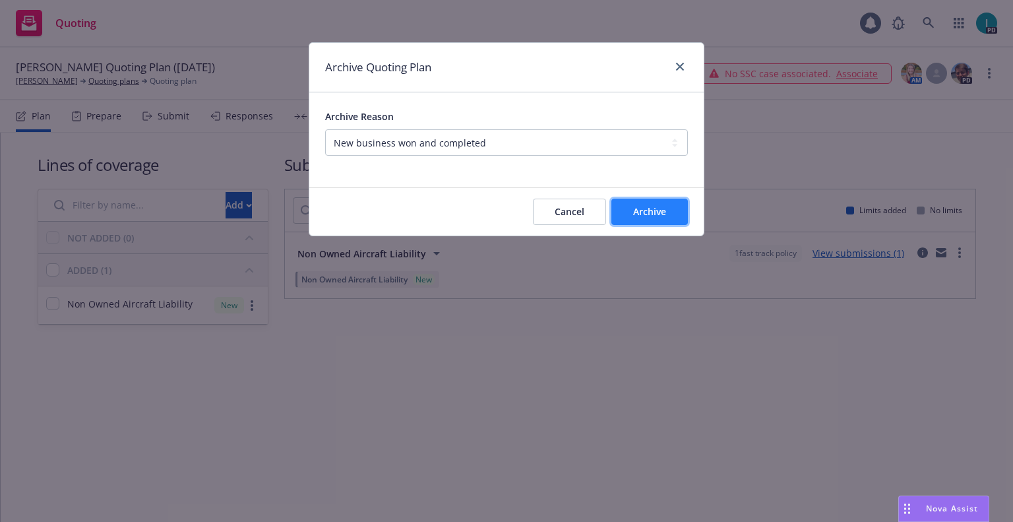
click at [638, 204] on button "Archive" at bounding box center [649, 211] width 76 height 26
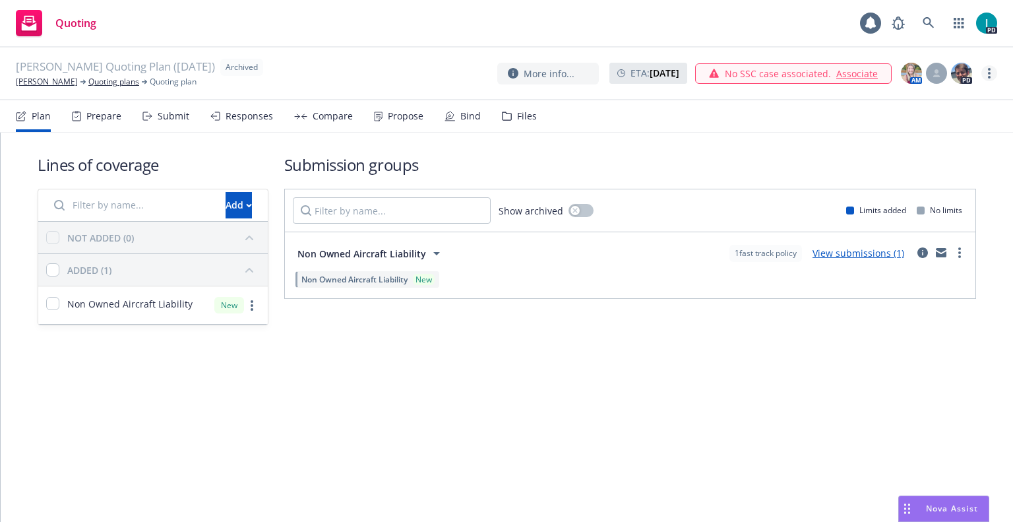
click at [988, 76] on icon "more" at bounding box center [989, 73] width 3 height 11
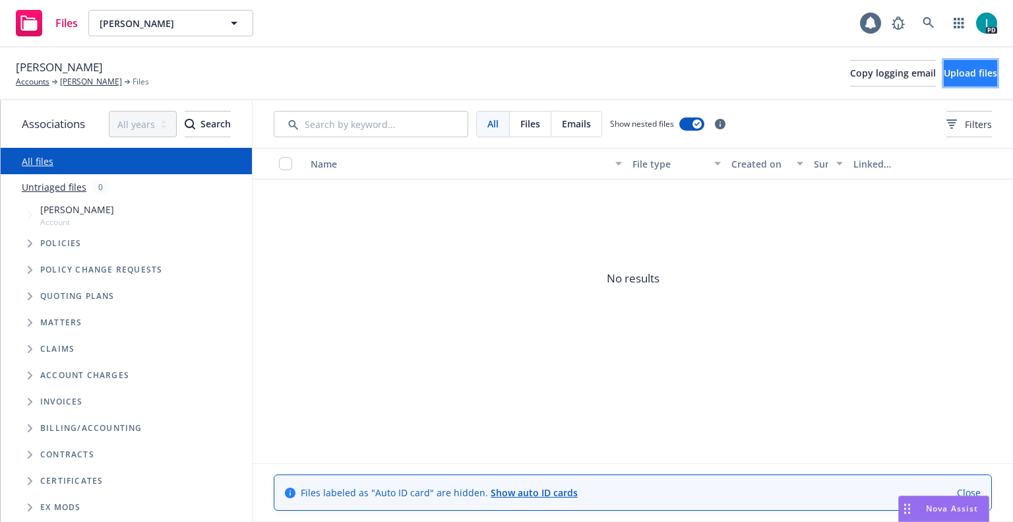
click at [952, 78] on span "Upload files" at bounding box center [970, 73] width 53 height 13
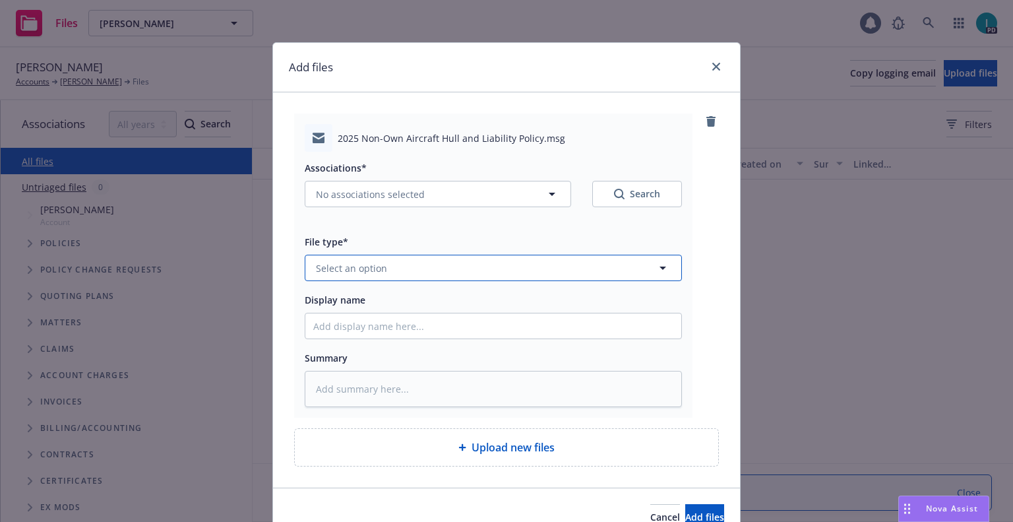
click at [442, 270] on button "Select an option" at bounding box center [493, 268] width 377 height 26
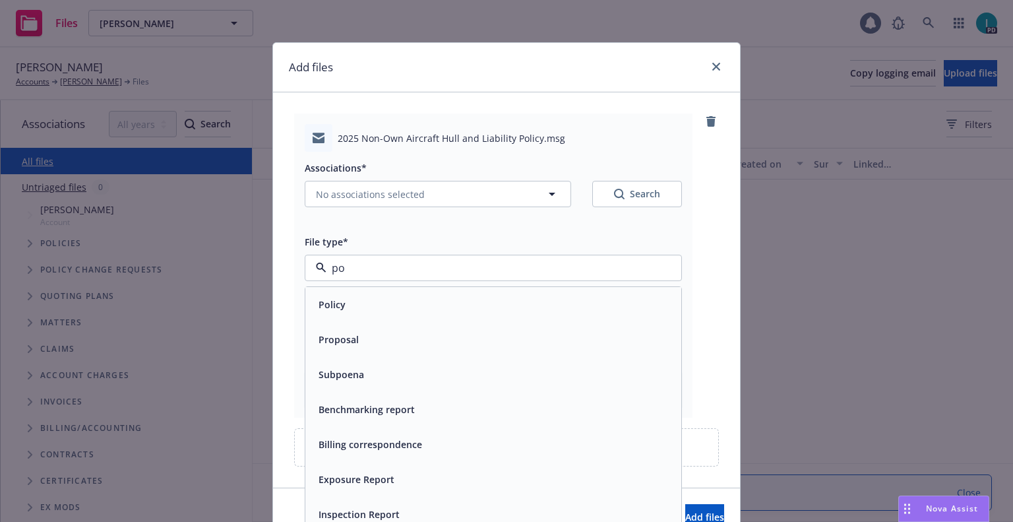
type input "pol"
click at [349, 366] on div "Policy delivery" at bounding box center [349, 374] width 73 height 19
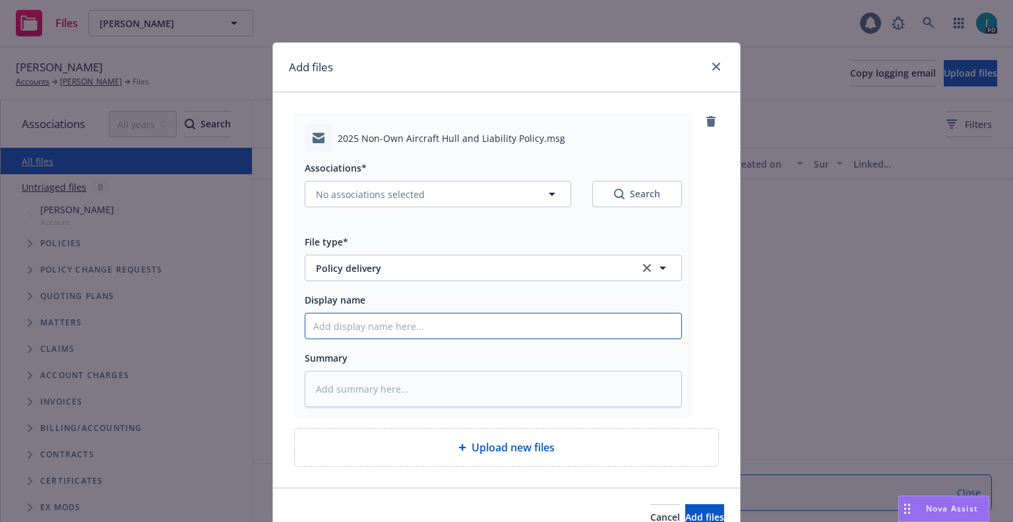
click at [365, 319] on input "Display name" at bounding box center [493, 325] width 376 height 25
type textarea "x"
type input "2"
type textarea "x"
type input "25"
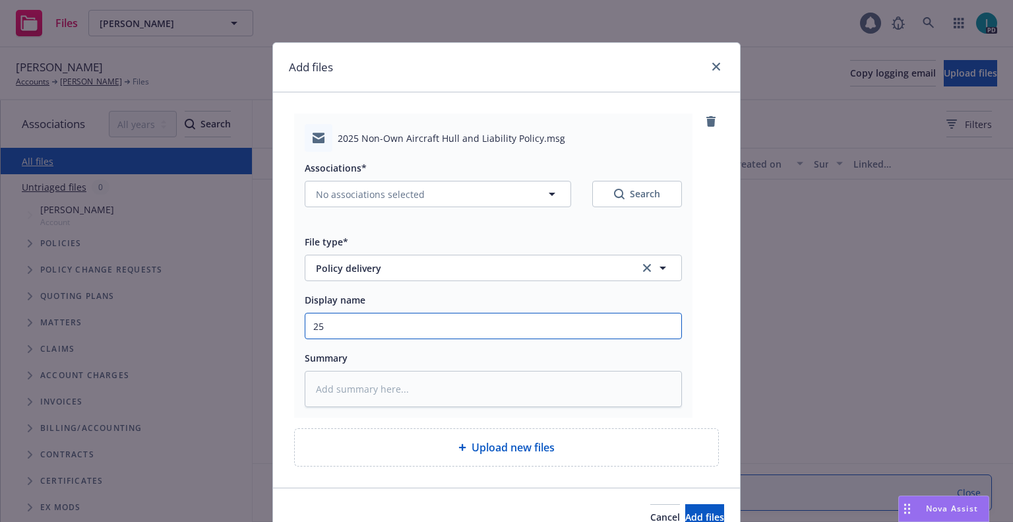
type textarea "x"
type input "25 NOWN CVS Policy to Insured"
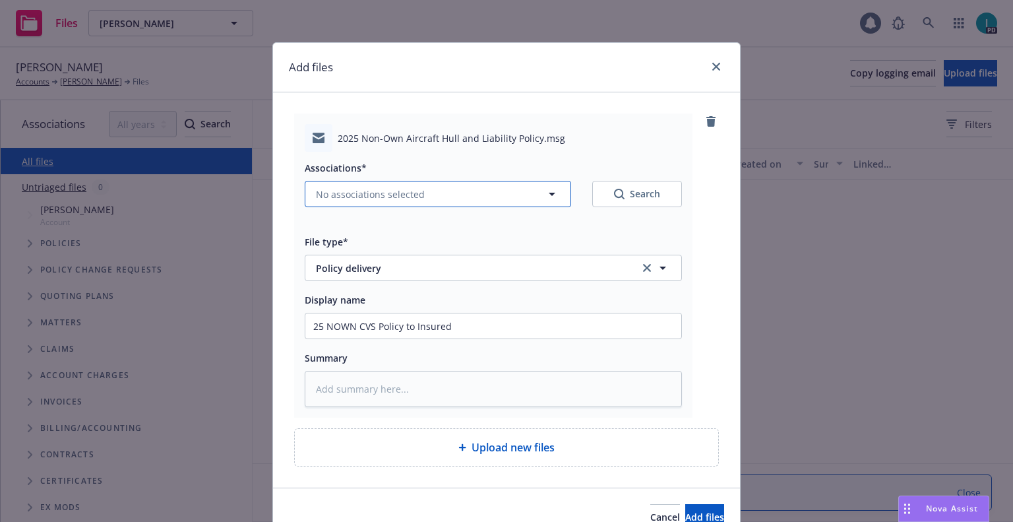
click at [363, 192] on span "No associations selected" at bounding box center [370, 194] width 109 height 14
type textarea "x"
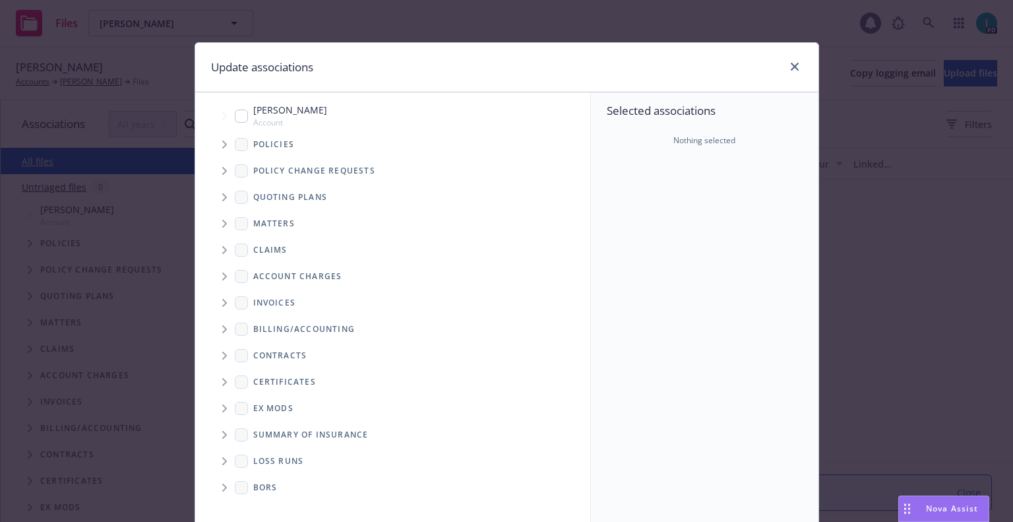
click at [226, 148] on span "Tree Example" at bounding box center [224, 144] width 21 height 21
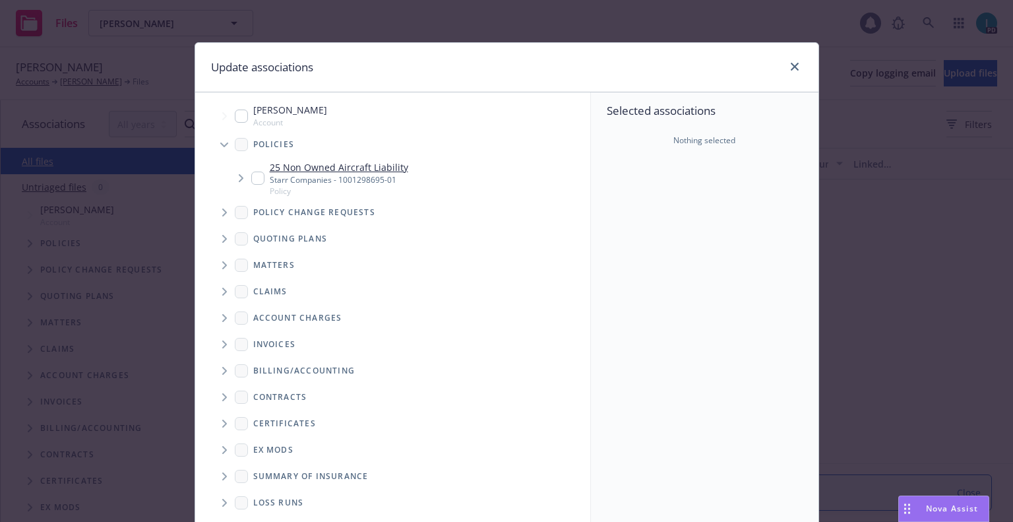
click at [260, 178] on div "25 Non Owned Aircraft Liability Starr Companies - 1001298695-01 Policy" at bounding box center [329, 178] width 157 height 36
checkbox input "true"
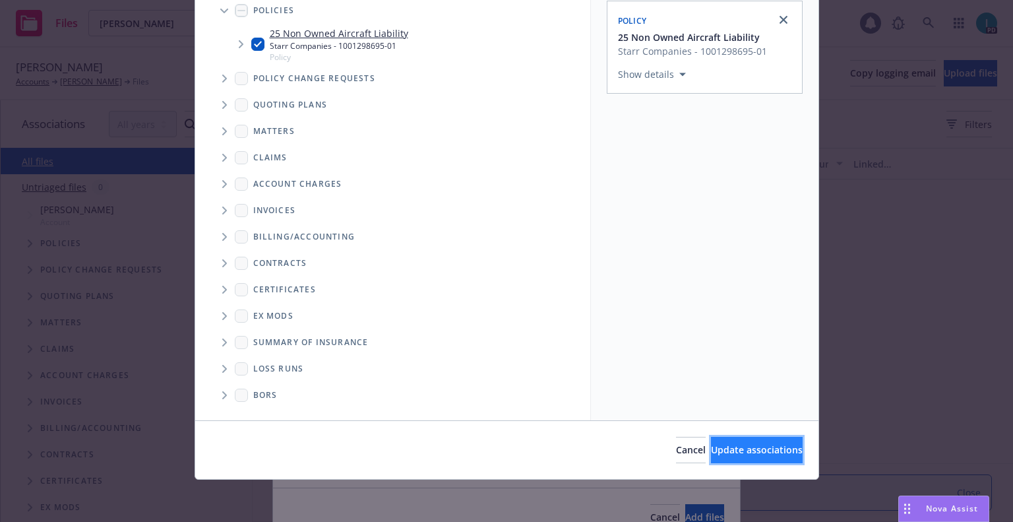
click at [739, 446] on span "Update associations" at bounding box center [757, 449] width 92 height 13
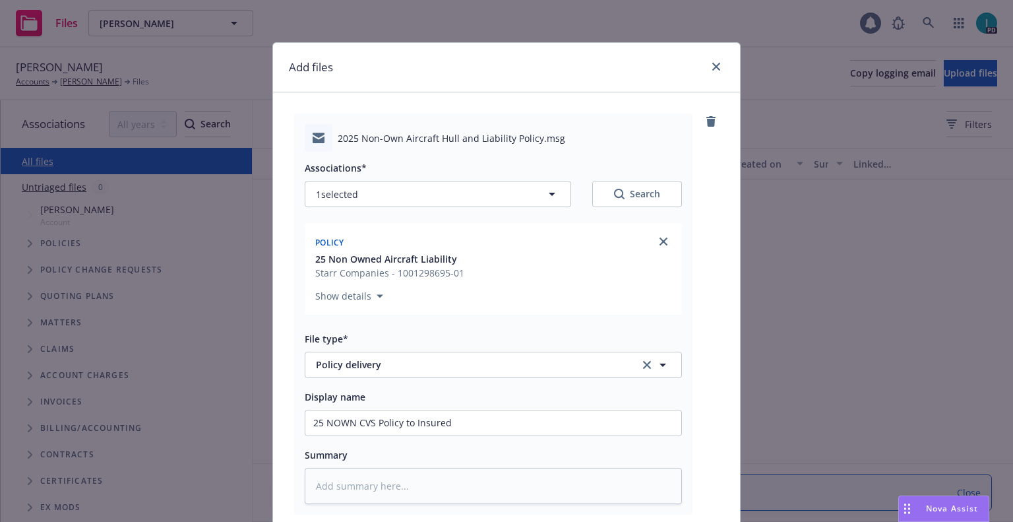
scroll to position [164, 0]
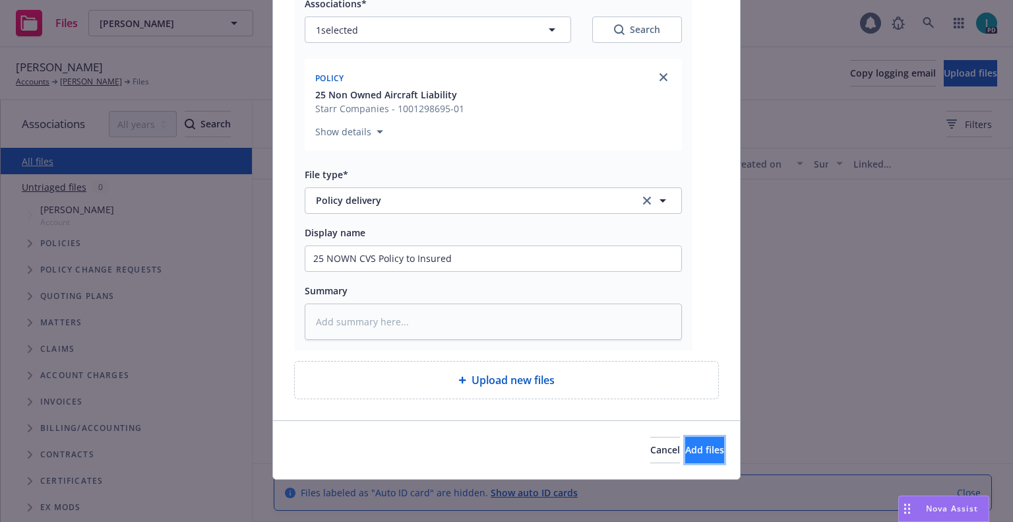
click at [685, 442] on button "Add files" at bounding box center [704, 450] width 39 height 26
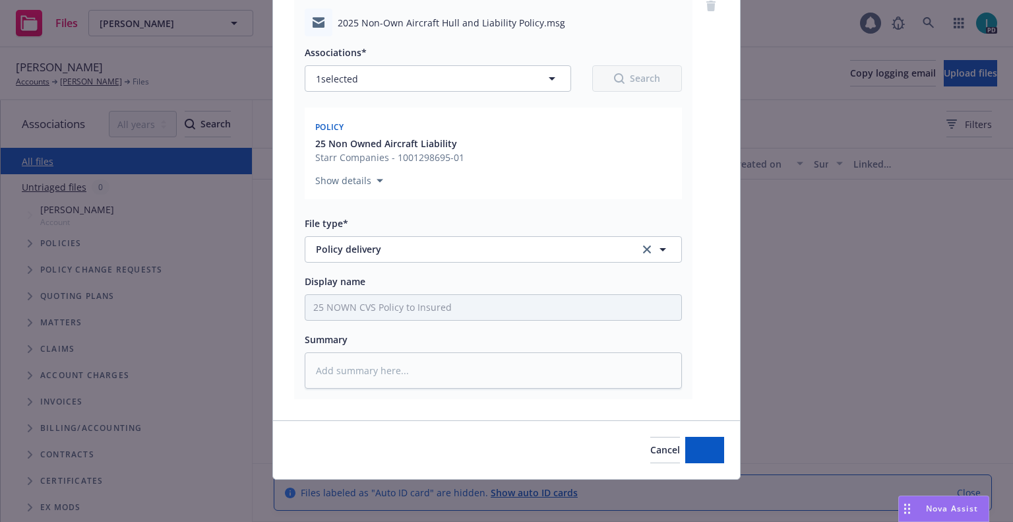
scroll to position [115, 0]
type textarea "x"
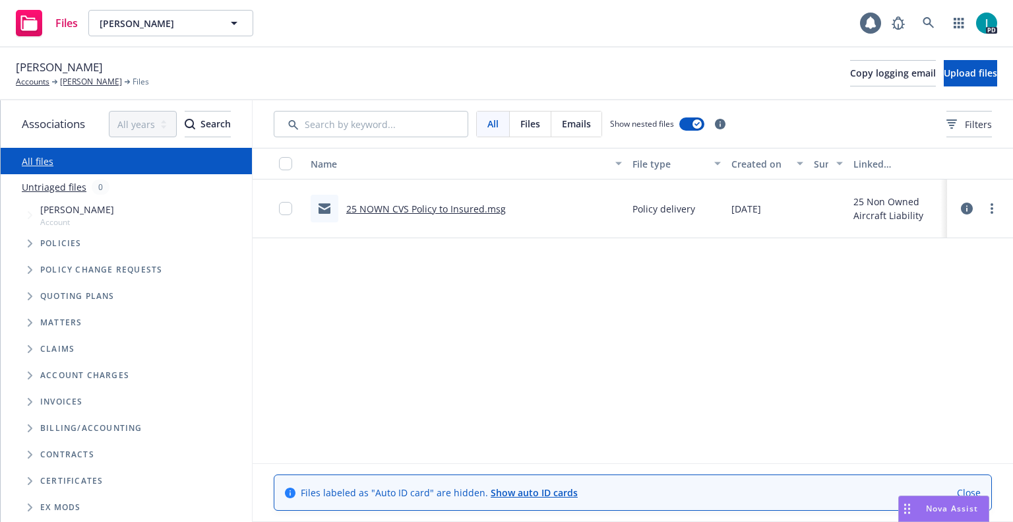
click at [454, 65] on div "[PERSON_NAME] Accounts [PERSON_NAME] Files Copy logging email Upload files" at bounding box center [506, 73] width 981 height 29
click at [921, 26] on link at bounding box center [928, 23] width 26 height 26
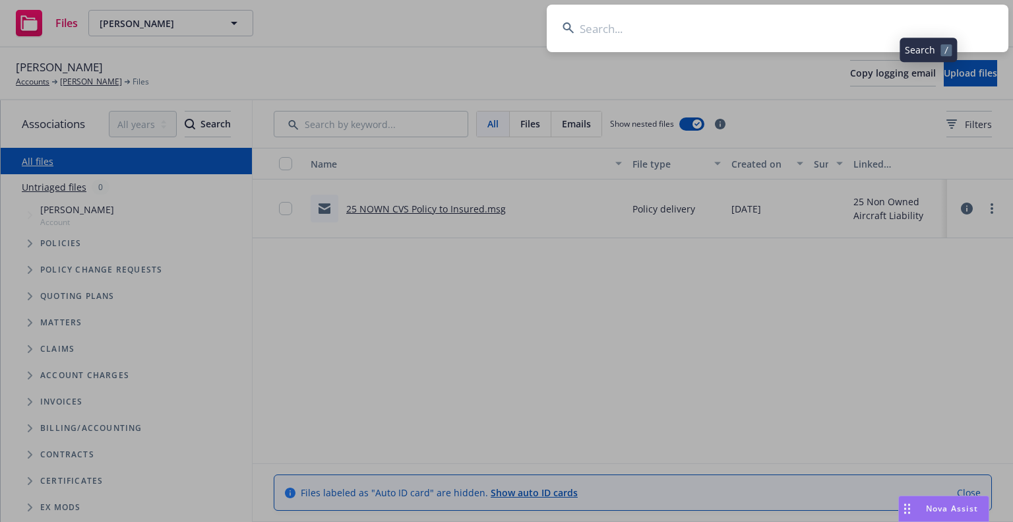
type input "[PERSON_NAME]"
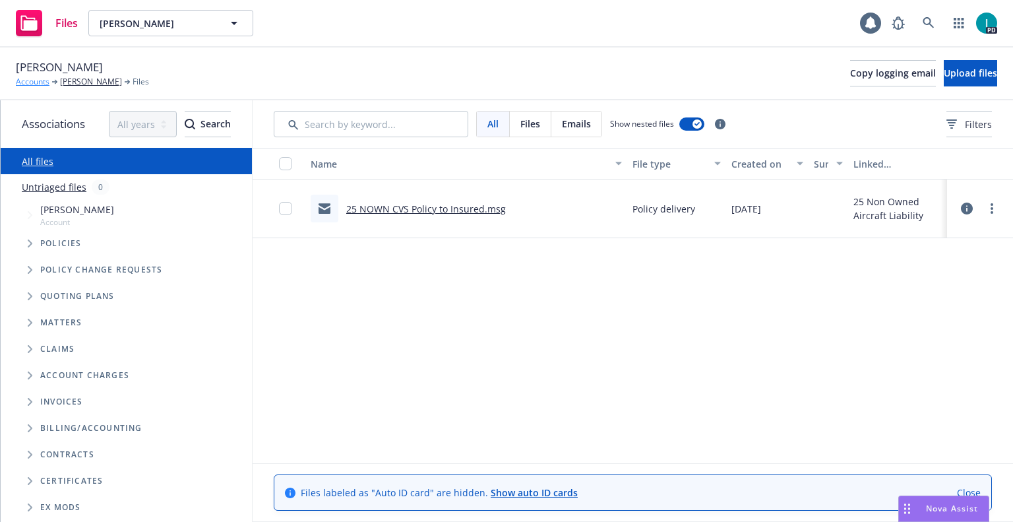
click at [26, 88] on link "Accounts" at bounding box center [33, 82] width 34 height 12
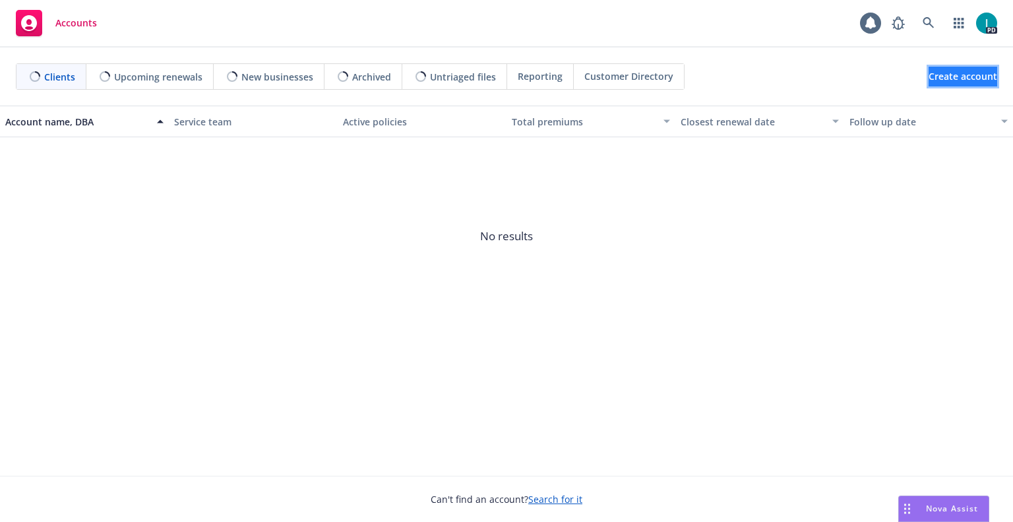
click at [928, 86] on span "Create account" at bounding box center [962, 76] width 69 height 25
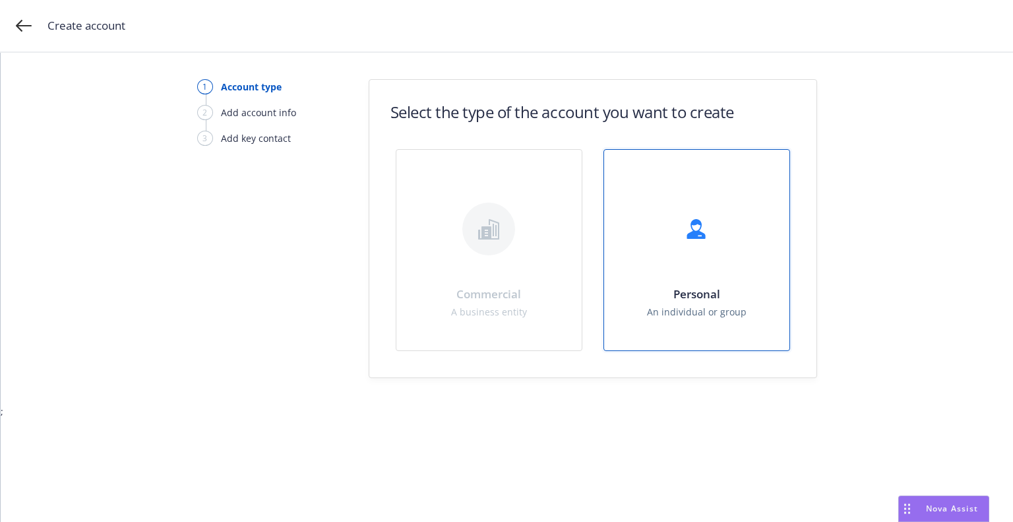
click at [755, 206] on div "Personal An individual or group" at bounding box center [696, 250] width 185 height 200
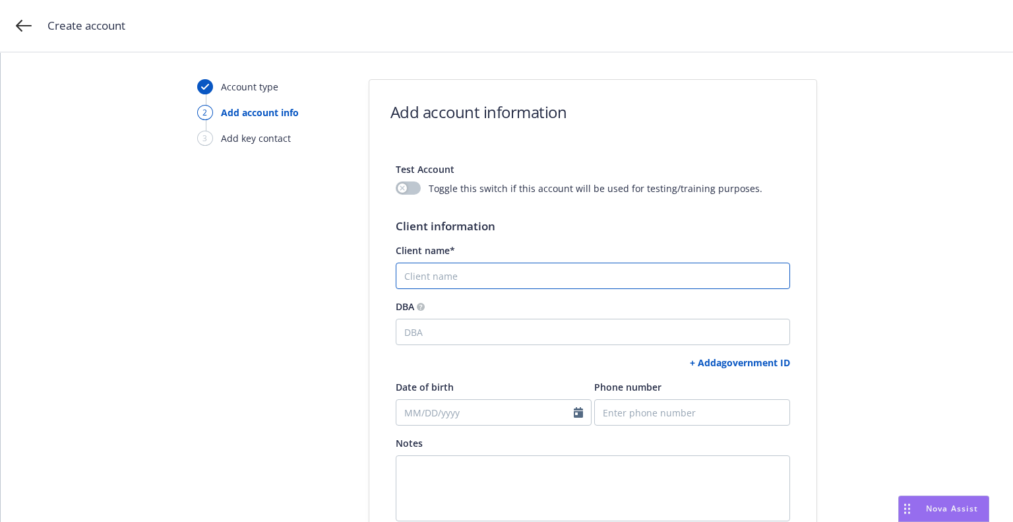
click at [537, 276] on input "Client name*" at bounding box center [593, 275] width 394 height 26
paste input "[PERSON_NAME]"
type input "[PERSON_NAME]"
click at [716, 364] on link "+ Add a government ID" at bounding box center [740, 362] width 100 height 13
select select "US"
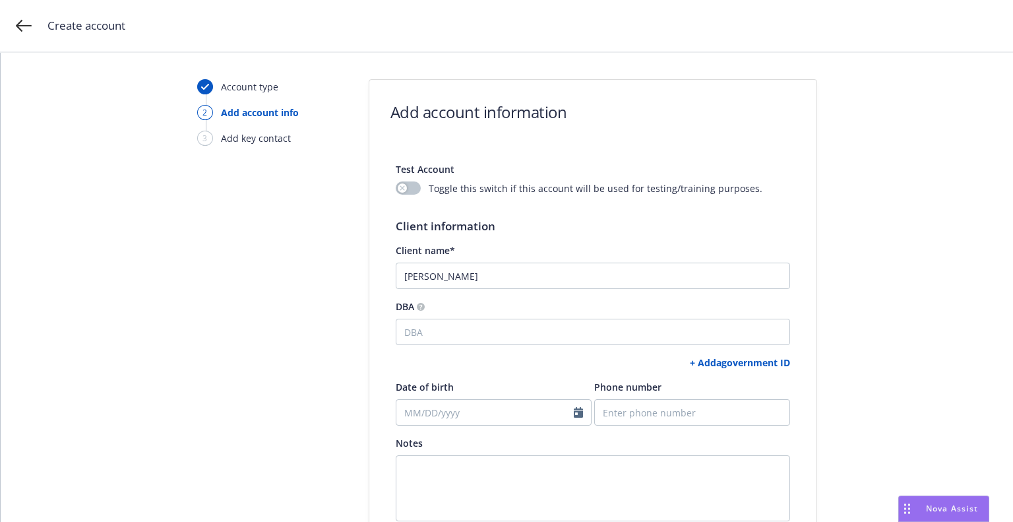
select select "DRIVERS_LICENSE"
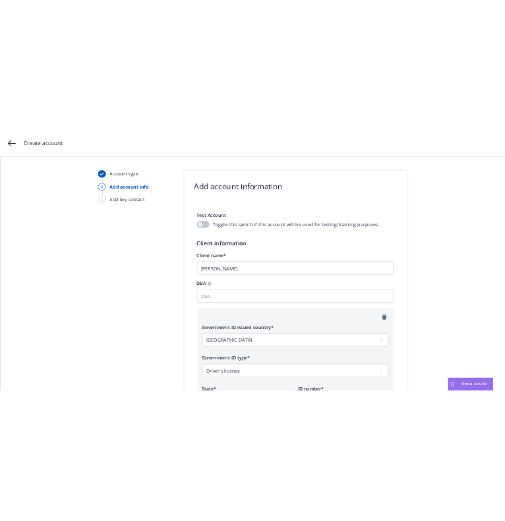
scroll to position [165, 0]
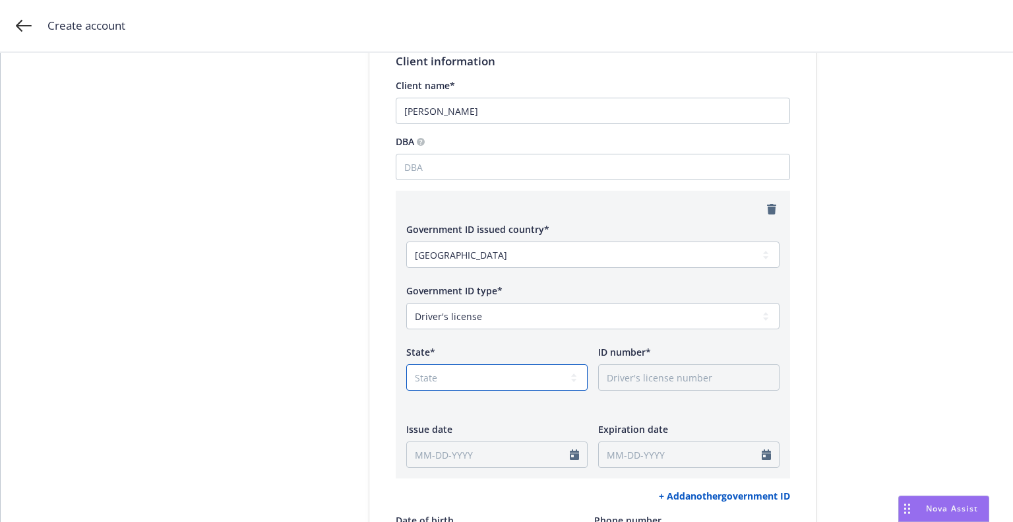
click at [453, 366] on select "State AK AL AR AS AZ CA CO CT DC DE FL FM GA GU HI IA ID IL IN KS KY LA MA MD M…" at bounding box center [496, 377] width 181 height 26
select select "CA"
click at [406, 364] on select "State AK AL AR AS AZ CA CO CT DC DE FL FM GA GU HI IA ID IL IN KS KY LA MA MD M…" at bounding box center [496, 377] width 181 height 26
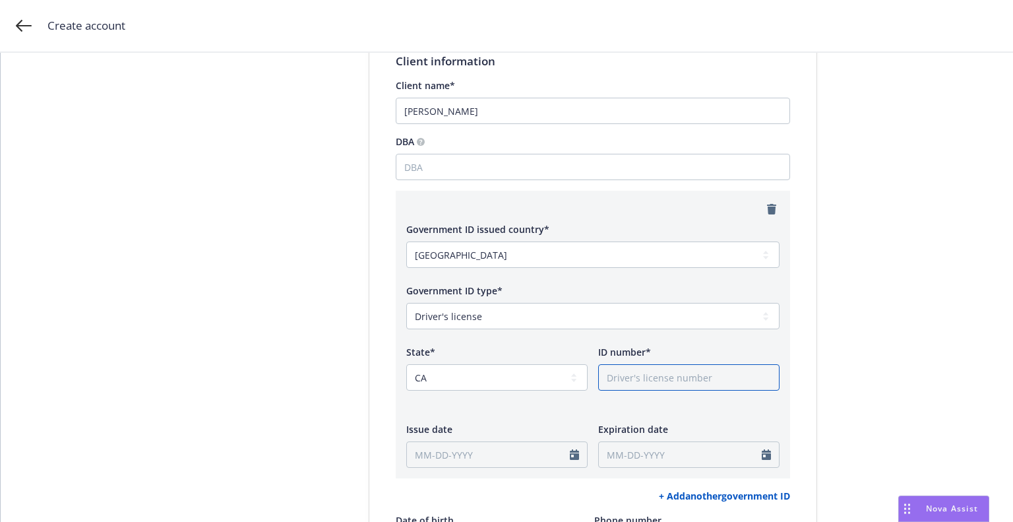
click at [704, 377] on input "ID number*" at bounding box center [688, 377] width 181 height 26
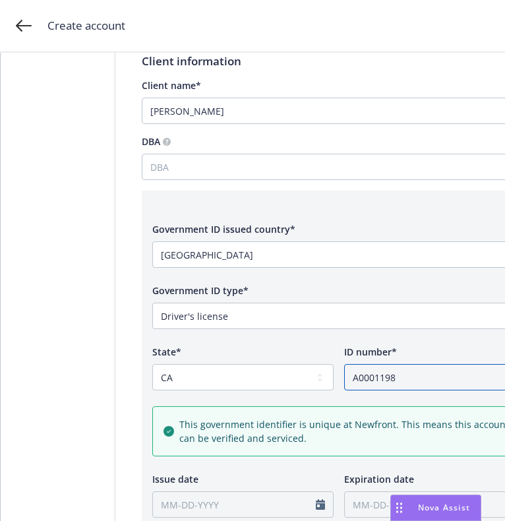
scroll to position [580, 0]
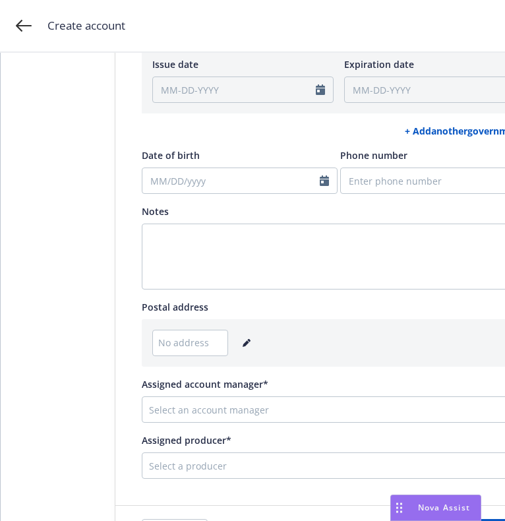
type input "A0001198"
click at [243, 344] on icon "editPencil" at bounding box center [246, 343] width 7 height 7
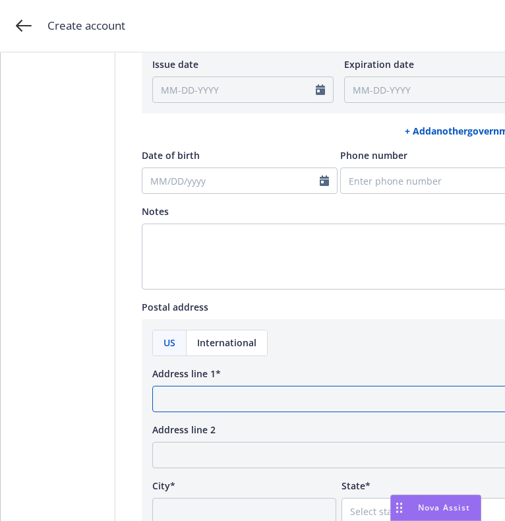
click at [260, 398] on input "Address line 1*" at bounding box center [338, 399] width 373 height 26
paste input "4277 Tiffany pl ne"
type input "4277 Tiffany pl ne"
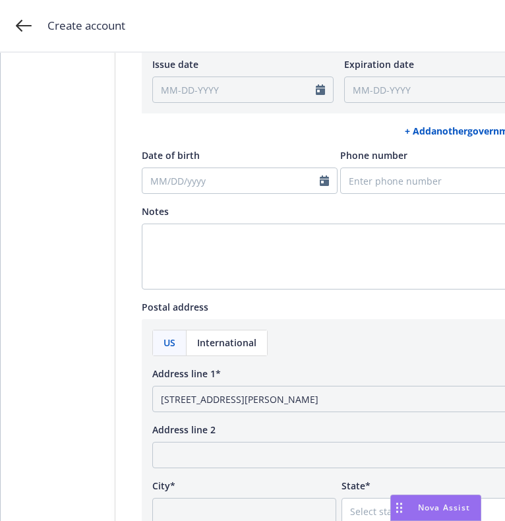
scroll to position [745, 0]
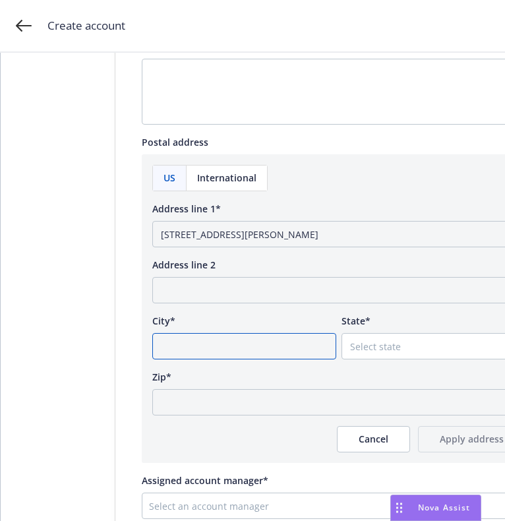
click at [263, 351] on input "City*" at bounding box center [244, 346] width 184 height 26
paste input "Keizer"
type input "Keizer"
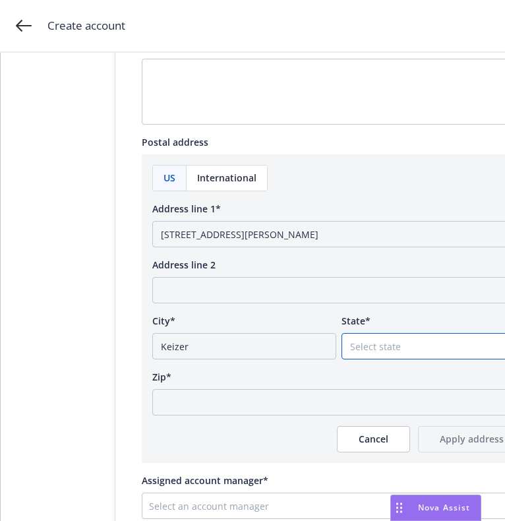
click at [420, 342] on select "Select state Alabama Alaska American Samoa Arizona Arkansas Baker Island Califo…" at bounding box center [434, 346] width 184 height 26
select select "OR"
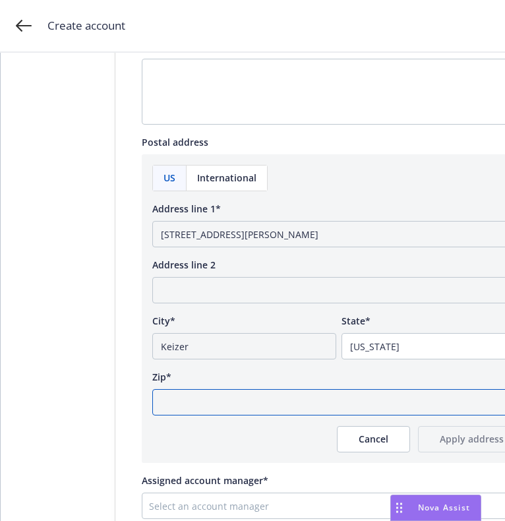
click at [282, 406] on input "Zip*" at bounding box center [338, 402] width 373 height 26
paste input "97303"
type input "97303"
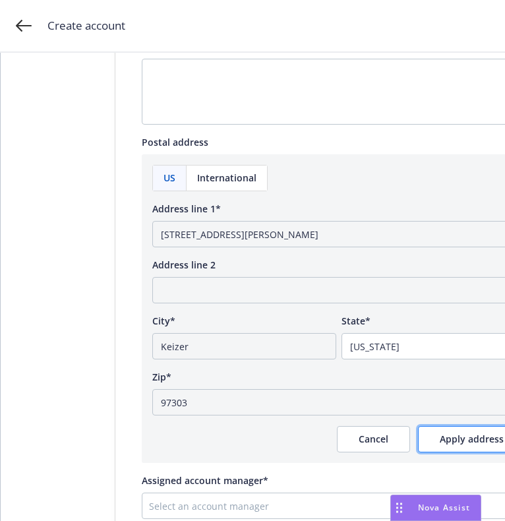
click at [457, 437] on span "Apply address" at bounding box center [472, 439] width 64 height 13
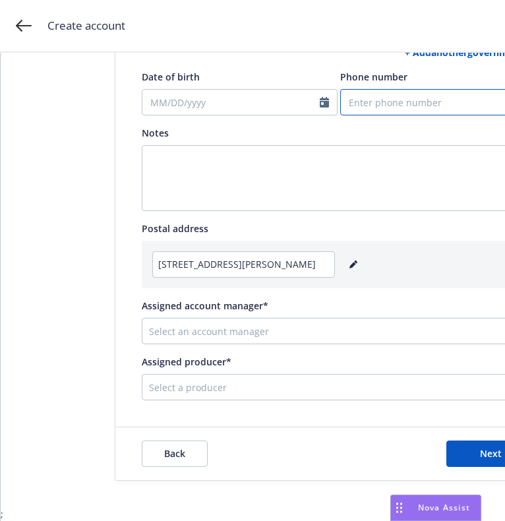
click at [404, 89] on input "Phone number" at bounding box center [438, 102] width 196 height 26
paste input "9717010017"
type input "9717010017"
click at [237, 323] on div at bounding box center [329, 331] width 360 height 16
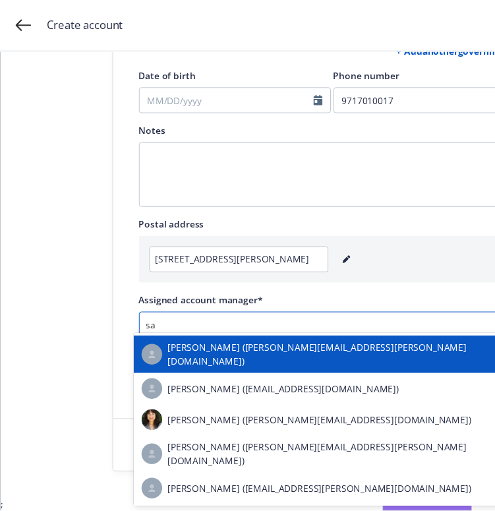
scroll to position [10, 0]
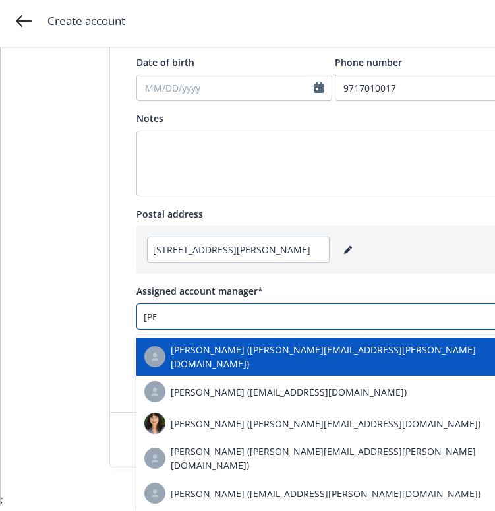
type input "sama"
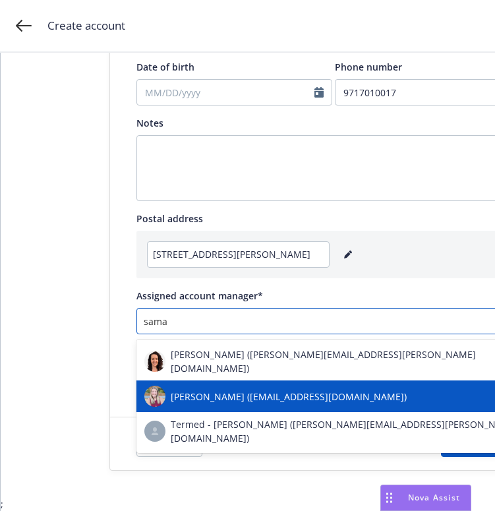
click at [228, 390] on span "Samara Chao (samara.chao@newfront.com)" at bounding box center [289, 397] width 236 height 14
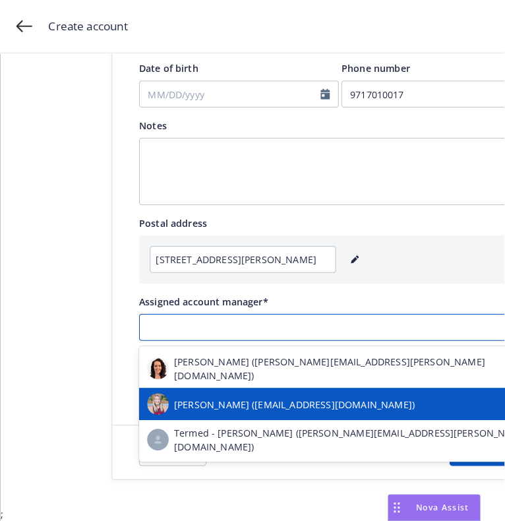
scroll to position [0, 0]
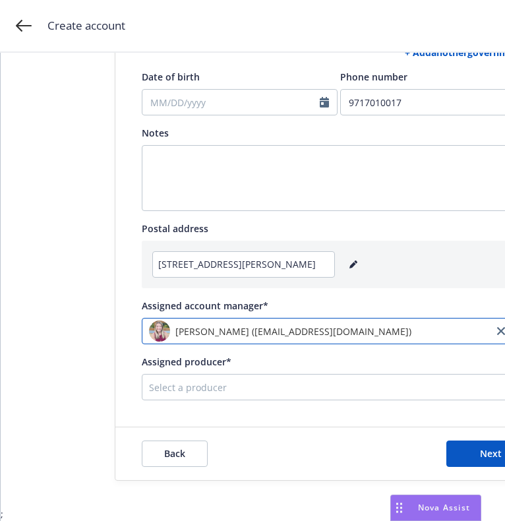
click at [228, 377] on div "Select a producer" at bounding box center [328, 387] width 373 height 21
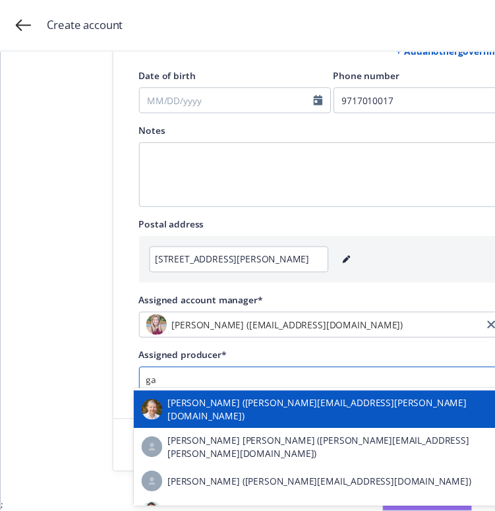
scroll to position [10, 0]
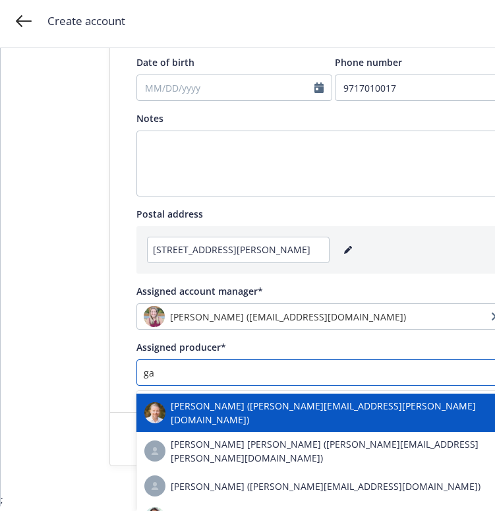
type input "gau"
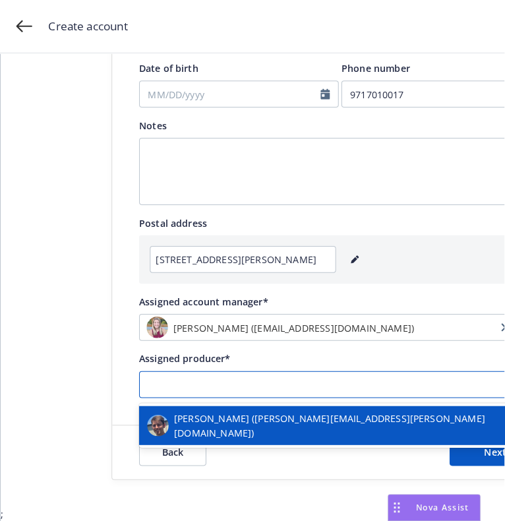
scroll to position [0, 0]
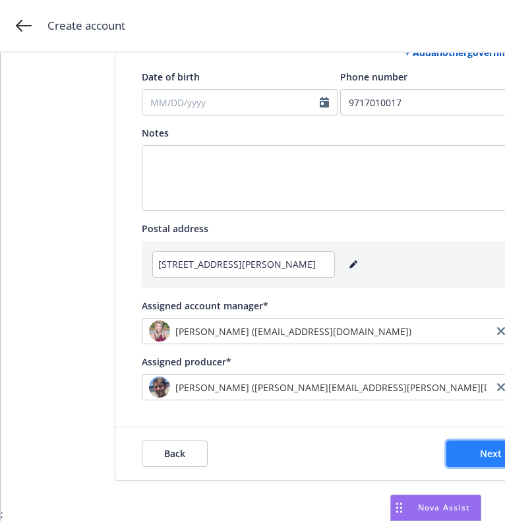
click at [458, 441] on button "Next" at bounding box center [491, 454] width 90 height 26
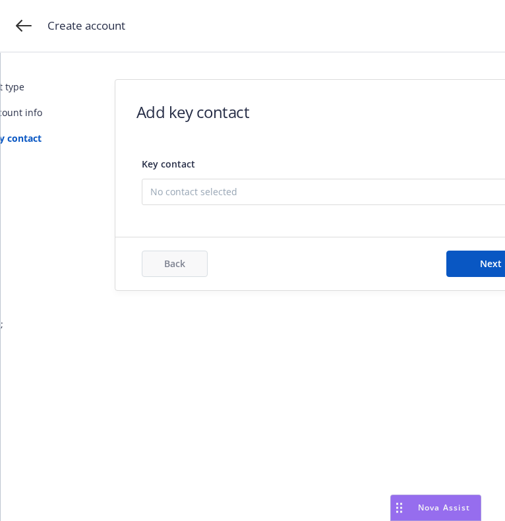
click at [269, 190] on span "No contact selected" at bounding box center [333, 192] width 367 height 14
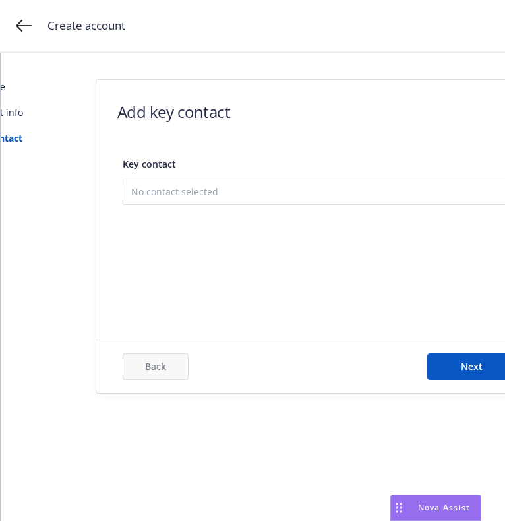
click at [187, 255] on button "Add new contact" at bounding box center [319, 258] width 377 height 26
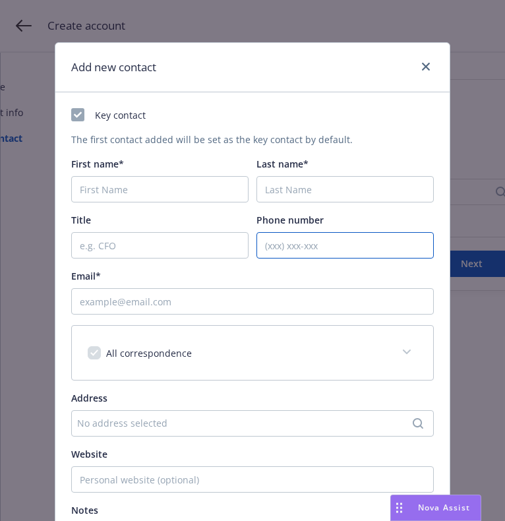
click at [328, 240] on input "Phone number" at bounding box center [345, 245] width 177 height 26
paste input "9717010017"
type input "9717010017"
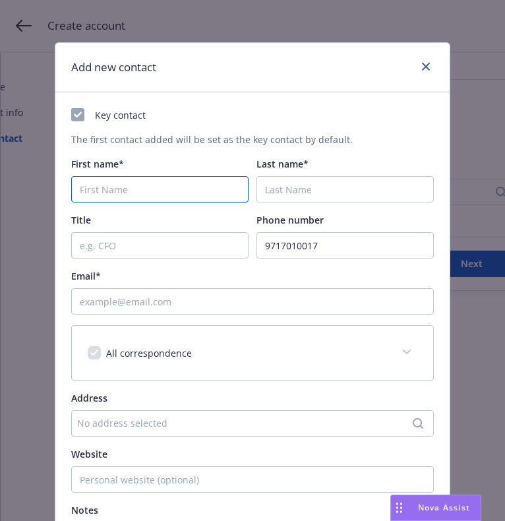
click at [185, 193] on input "First name*" at bounding box center [159, 189] width 177 height 26
paste input "Levi"
type input "Levi"
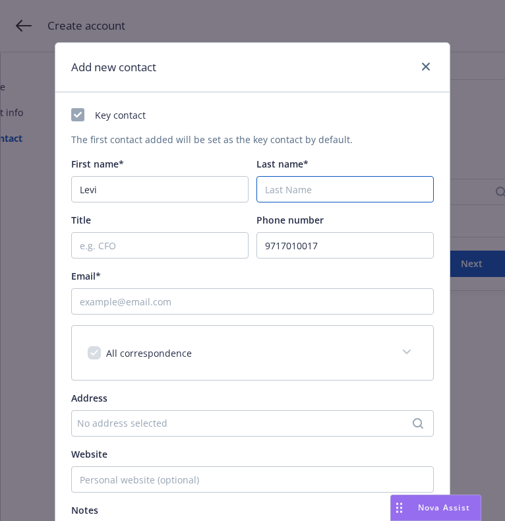
click at [385, 195] on input "Last name*" at bounding box center [345, 189] width 177 height 26
paste input "Wilson"
type input "Wilson"
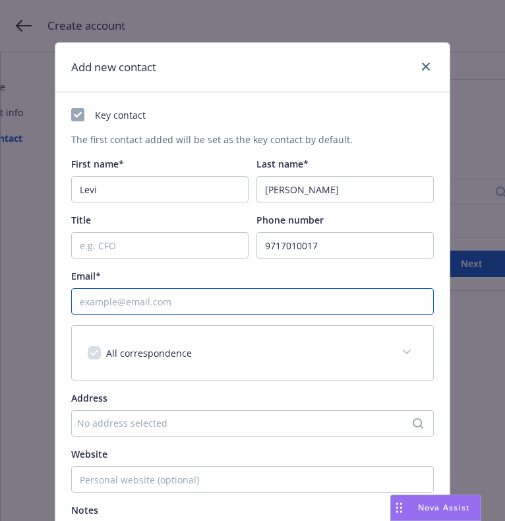
click at [255, 298] on input "Email*" at bounding box center [252, 301] width 363 height 26
paste input "Captainwookiee252@gmail.com"
type input "Captainwookiee252@gmail.com"
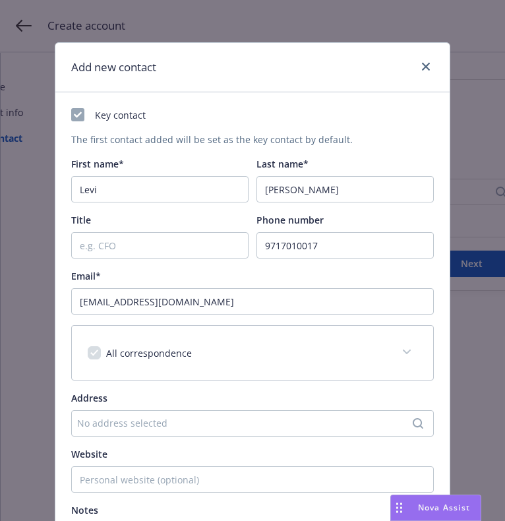
click at [191, 416] on div "No address selected" at bounding box center [246, 423] width 338 height 14
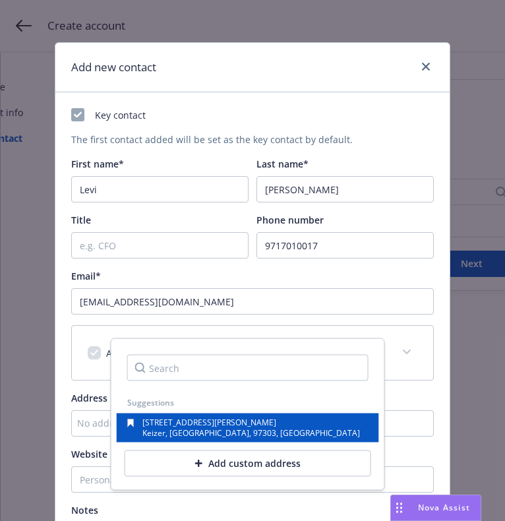
click at [193, 416] on div "4277 Tiffany pl ne Keizer, OR, 97303, USA" at bounding box center [248, 427] width 262 height 29
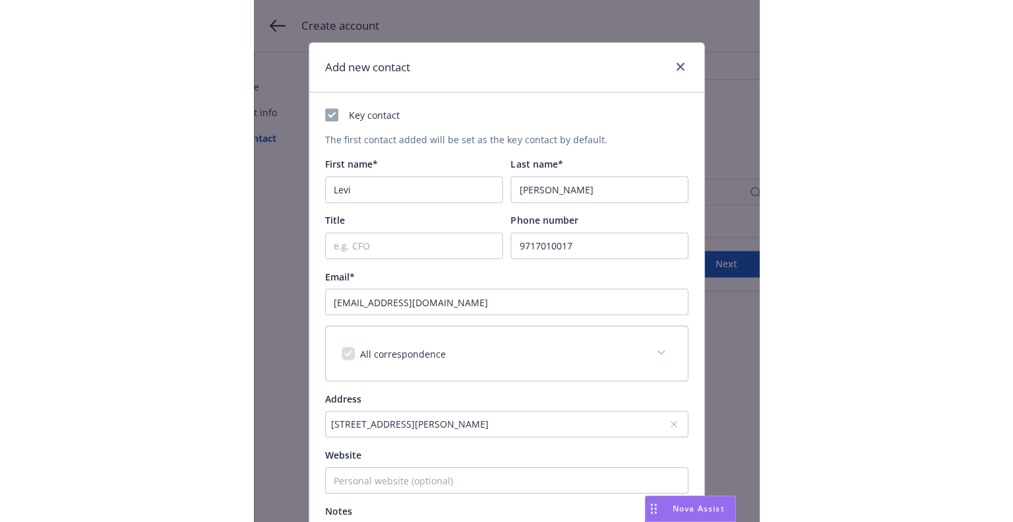
scroll to position [185, 0]
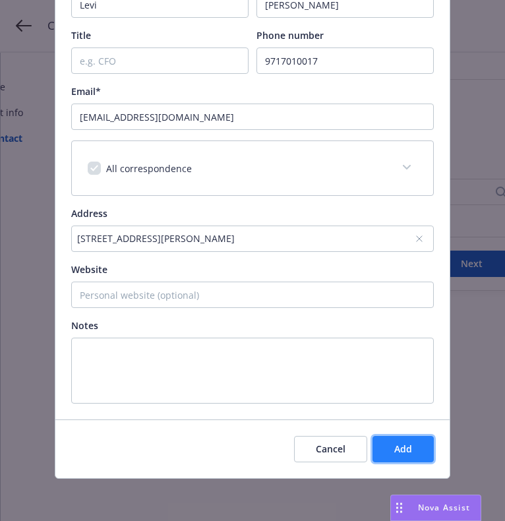
click at [394, 440] on button "Add" at bounding box center [403, 449] width 61 height 26
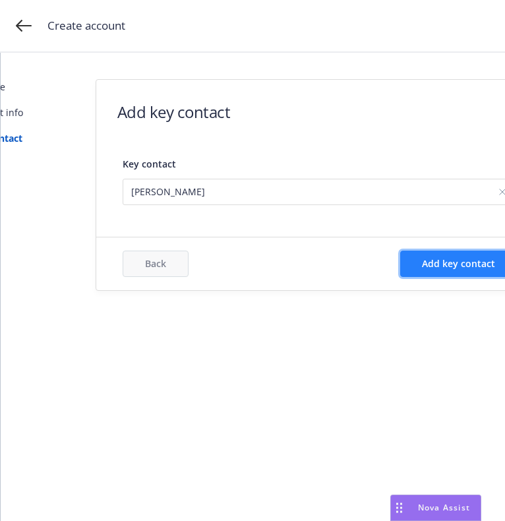
click at [429, 259] on span "Add key contact" at bounding box center [458, 263] width 73 height 13
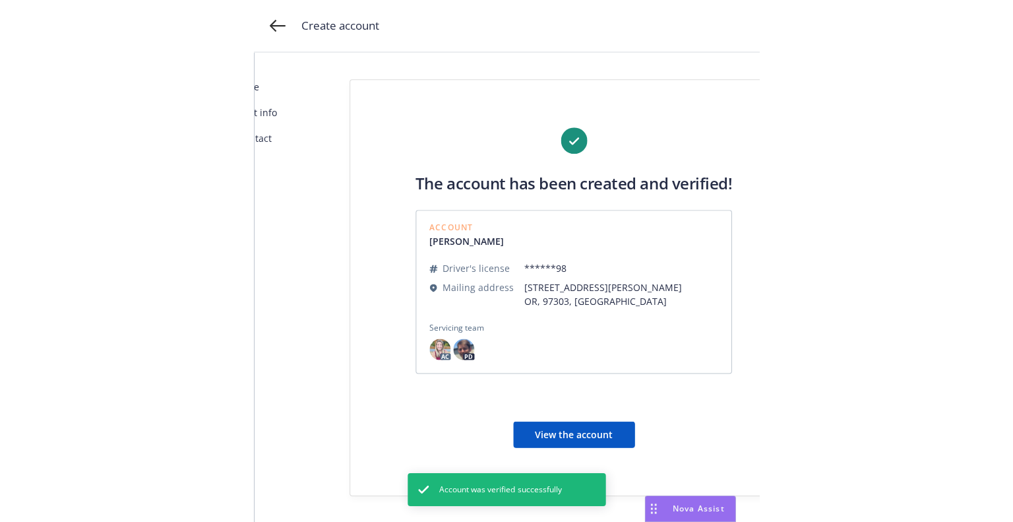
scroll to position [0, 0]
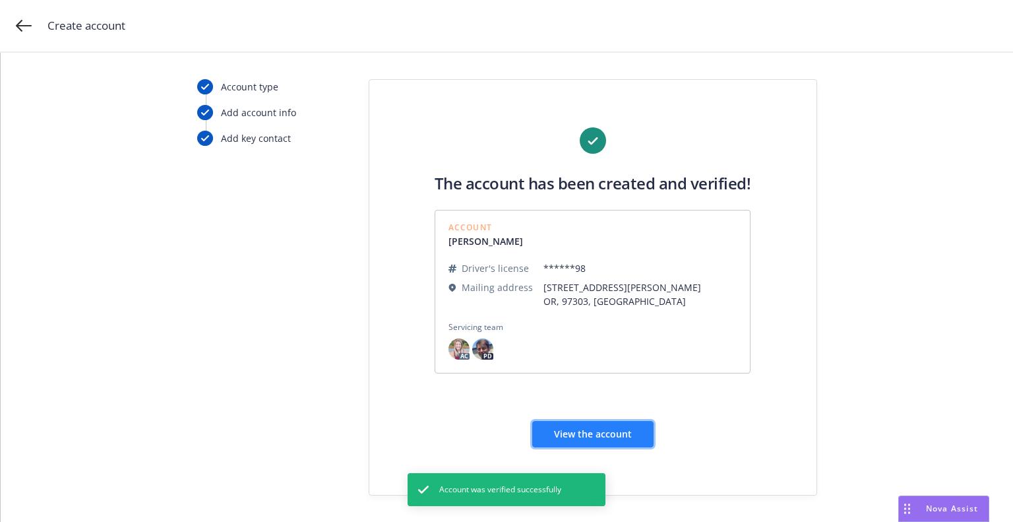
click at [599, 425] on button "View the account" at bounding box center [592, 434] width 121 height 26
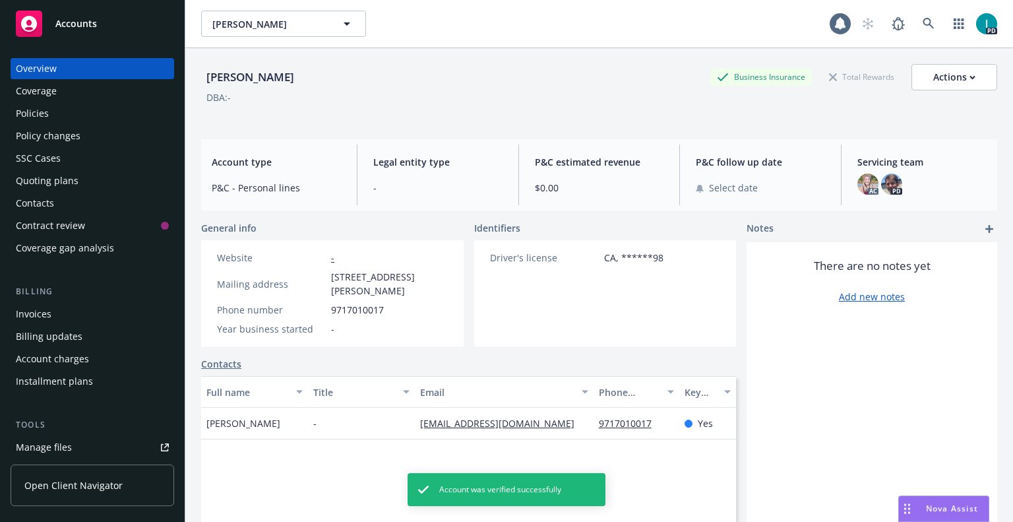
click at [44, 175] on div "Quoting plans" at bounding box center [47, 180] width 63 height 21
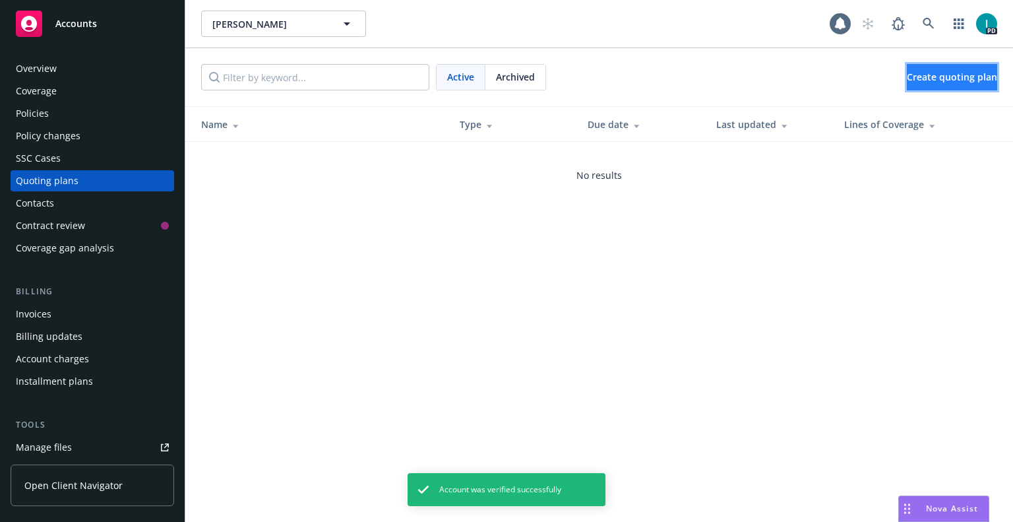
click at [961, 80] on span "Create quoting plan" at bounding box center [952, 77] width 90 height 13
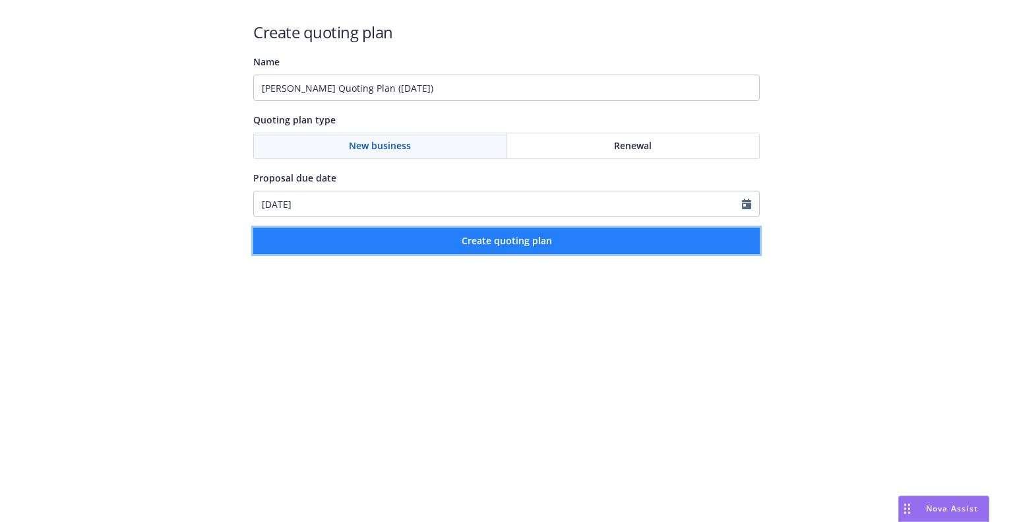
click at [334, 236] on button "Create quoting plan" at bounding box center [506, 241] width 506 height 26
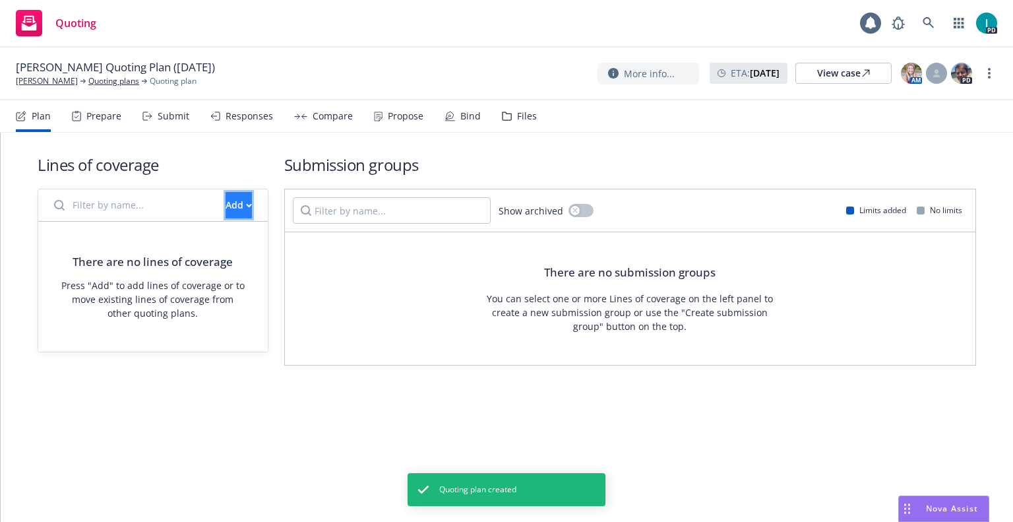
click at [226, 200] on div "Add" at bounding box center [239, 205] width 26 height 25
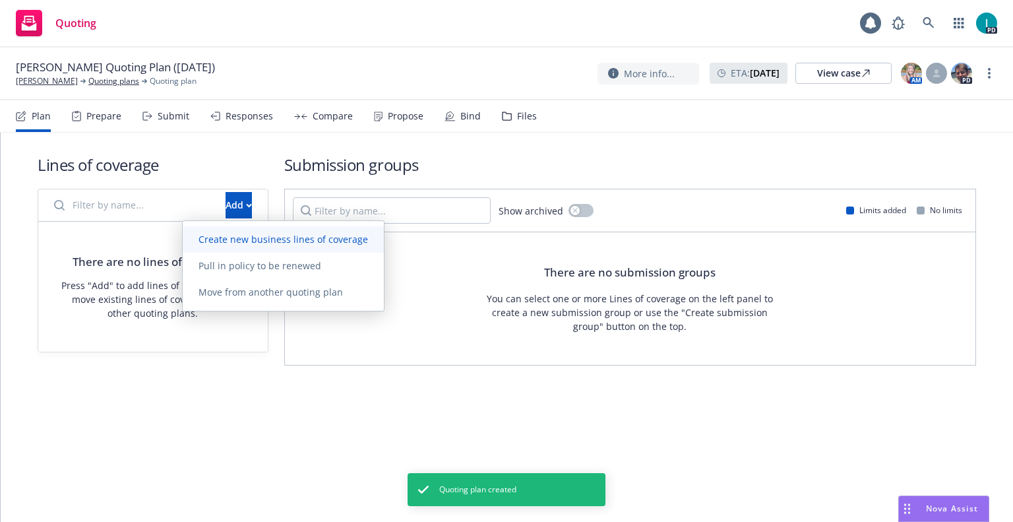
click at [245, 243] on span "Create new business lines of coverage" at bounding box center [283, 239] width 201 height 13
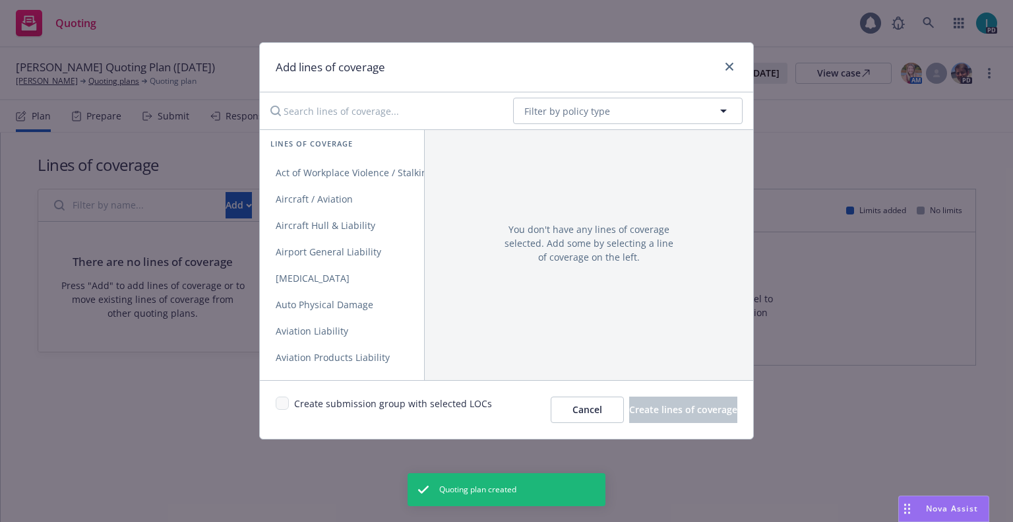
click at [337, 108] on input "Search lines of coverage..." at bounding box center [382, 111] width 240 height 26
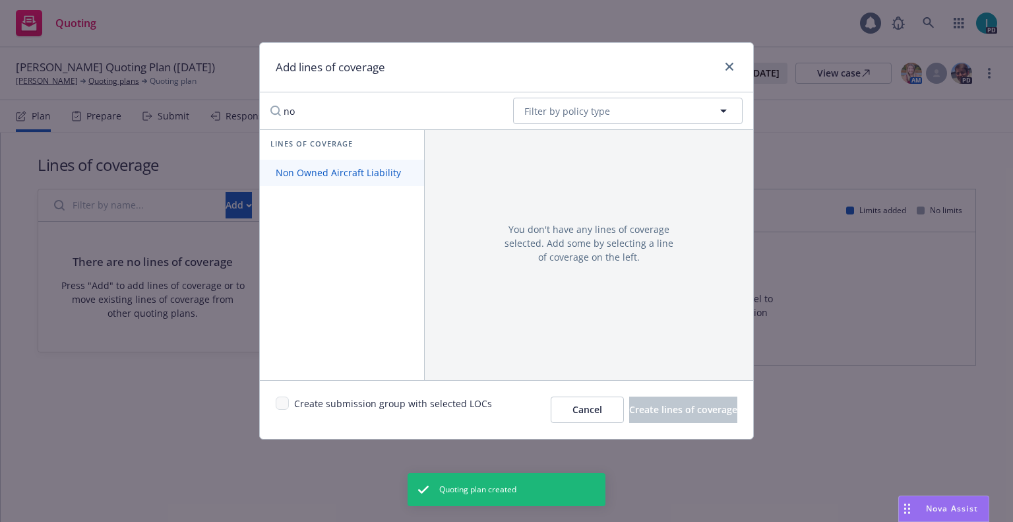
type input "no"
click at [311, 171] on span "Non Owned Aircraft Liability" at bounding box center [338, 172] width 157 height 13
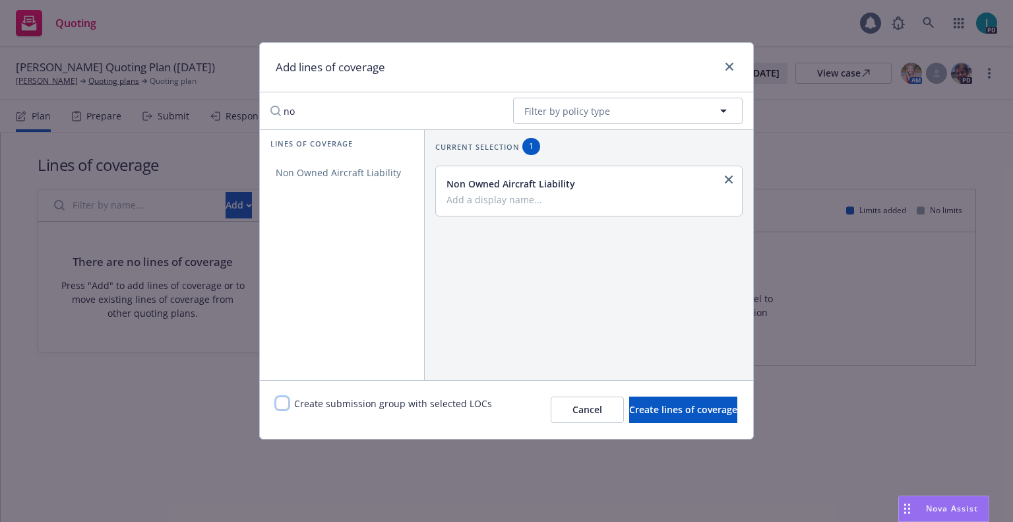
click at [284, 403] on input "checkbox" at bounding box center [282, 402] width 13 height 13
checkbox input "true"
click at [648, 411] on span "Create lines of coverage" at bounding box center [683, 409] width 108 height 13
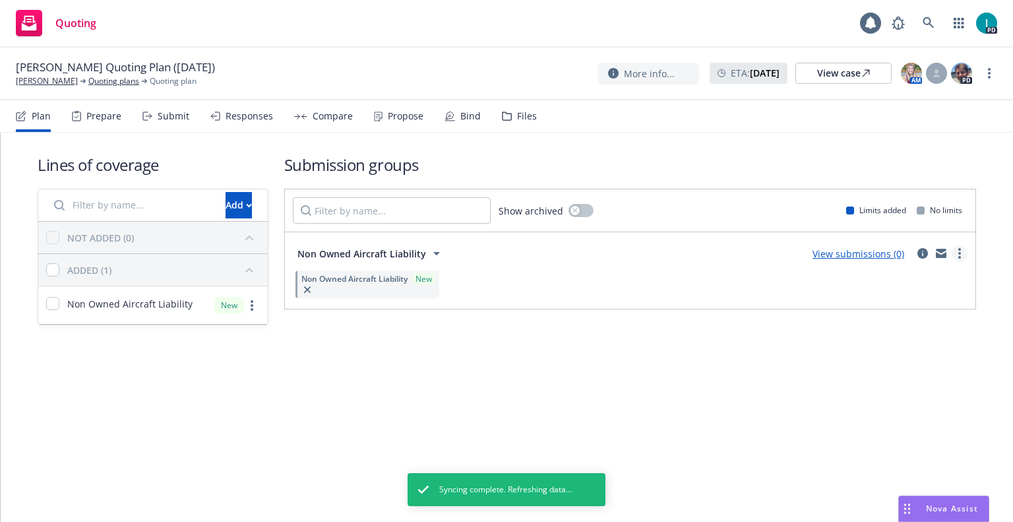
click at [955, 256] on link "more" at bounding box center [960, 253] width 16 height 16
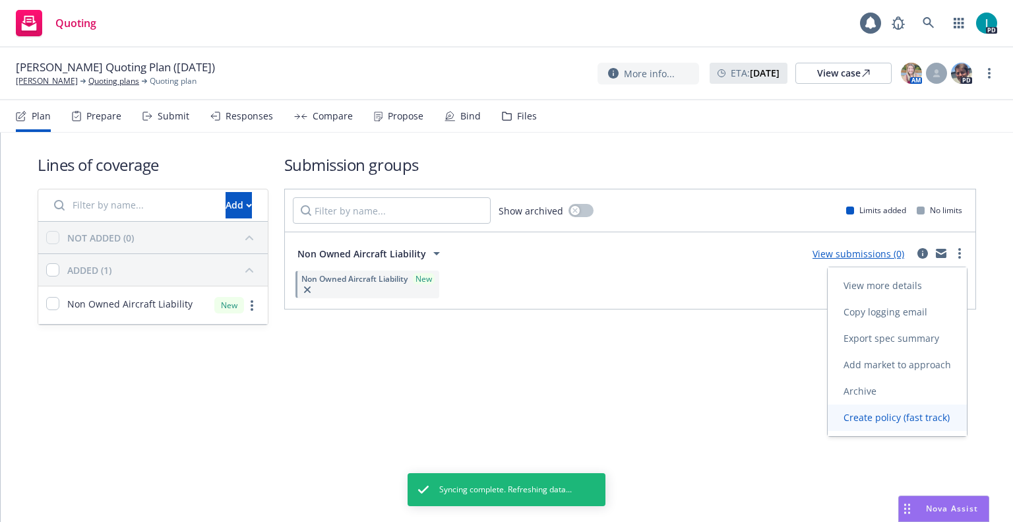
click at [845, 415] on span "Create policy (fast track)" at bounding box center [897, 417] width 138 height 13
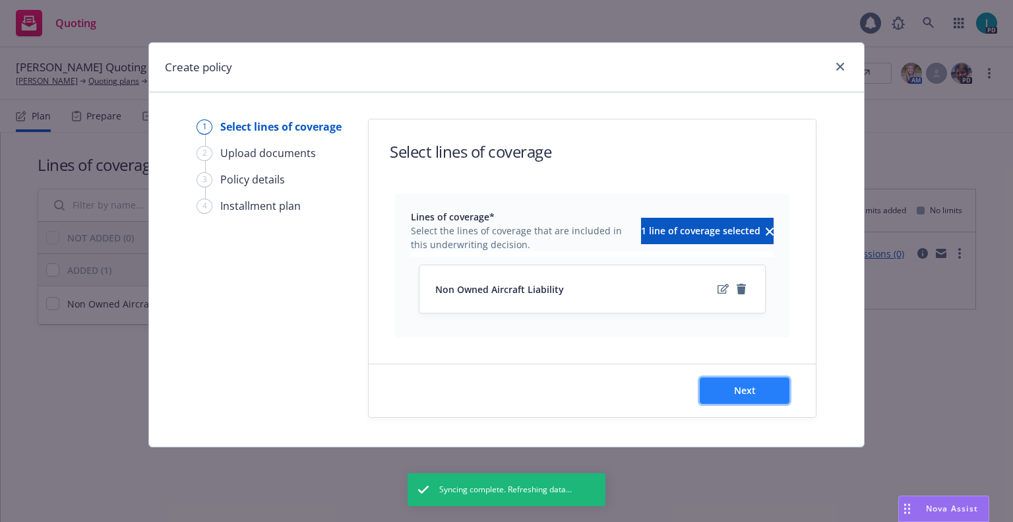
click at [746, 387] on span "Next" at bounding box center [745, 390] width 22 height 13
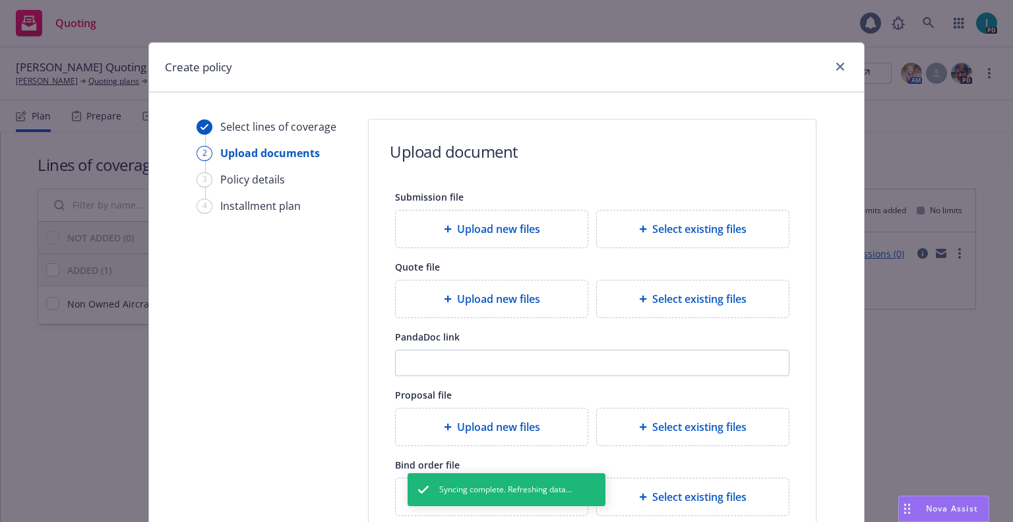
scroll to position [146, 0]
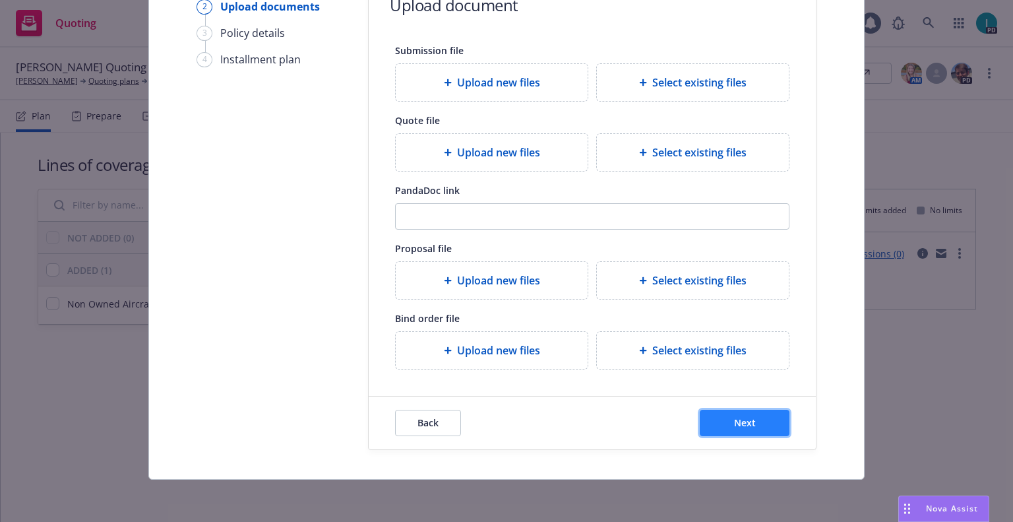
click at [719, 412] on button "Next" at bounding box center [745, 423] width 90 height 26
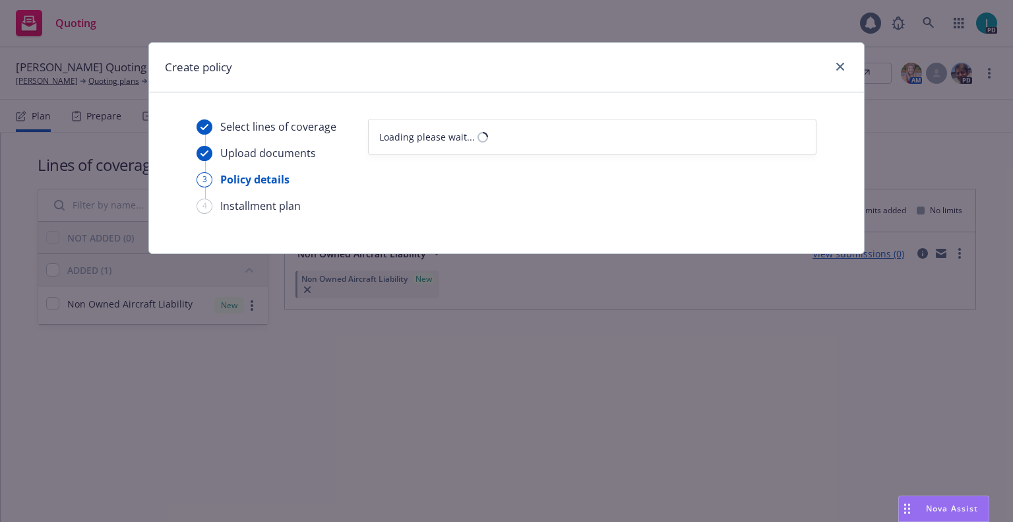
select select "12"
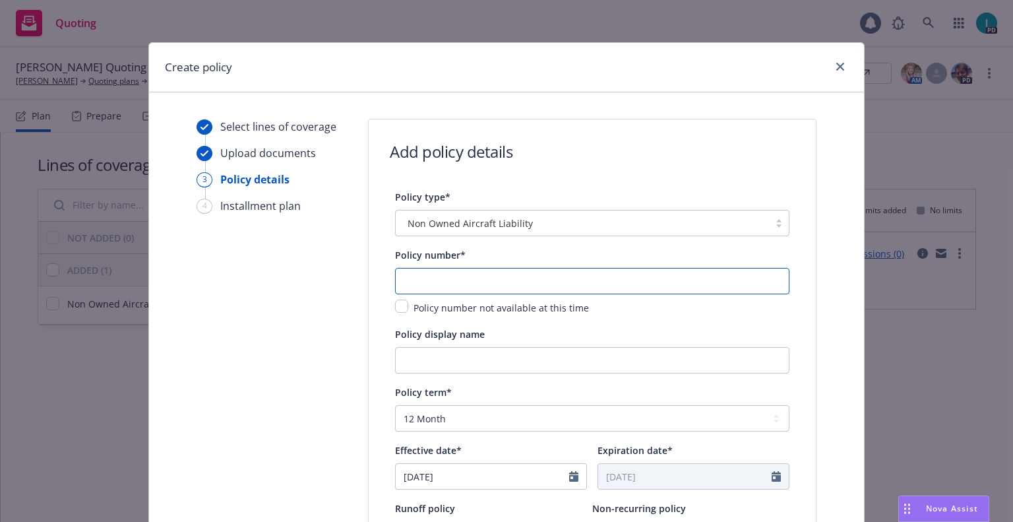
click at [419, 287] on input "text" at bounding box center [592, 281] width 394 height 26
paste input "1001298717-01"
type input "1001298717-01"
click at [466, 481] on input "[DATE]" at bounding box center [482, 476] width 173 height 25
select select "8"
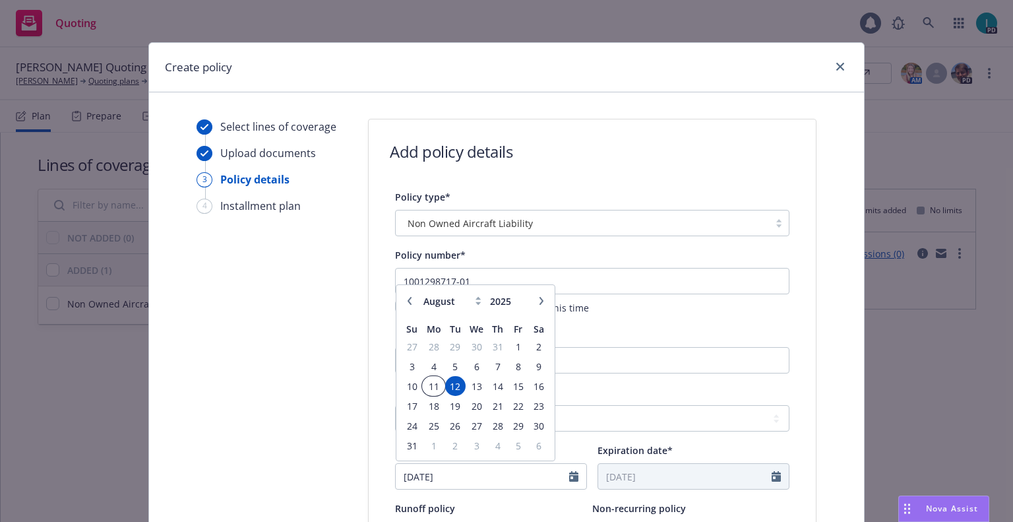
click at [432, 380] on span "11" at bounding box center [433, 386] width 20 height 16
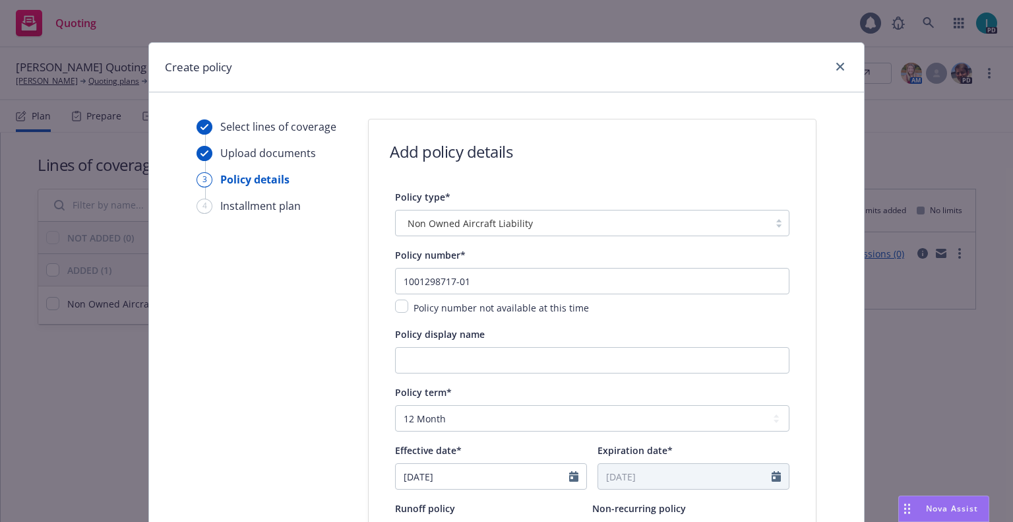
type input "[DATE]"
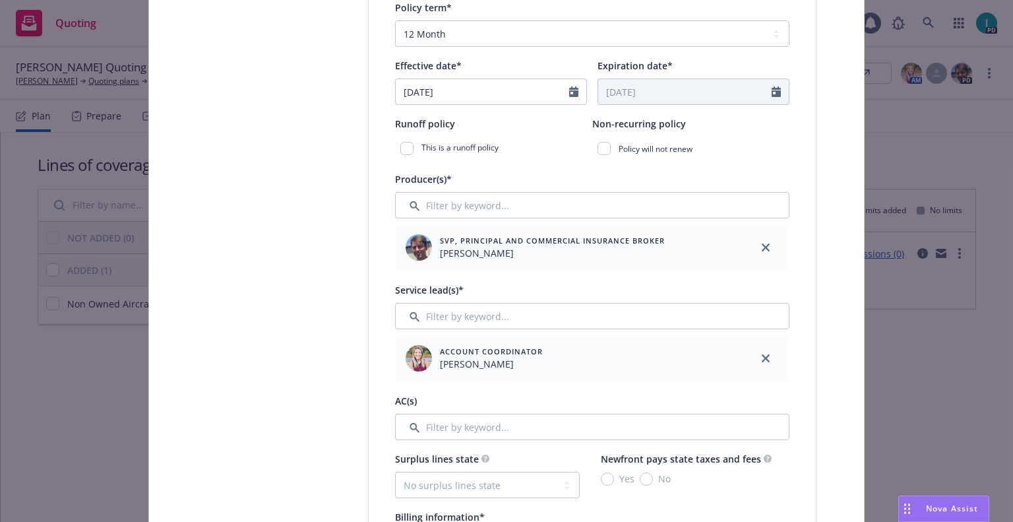
scroll to position [549, 0]
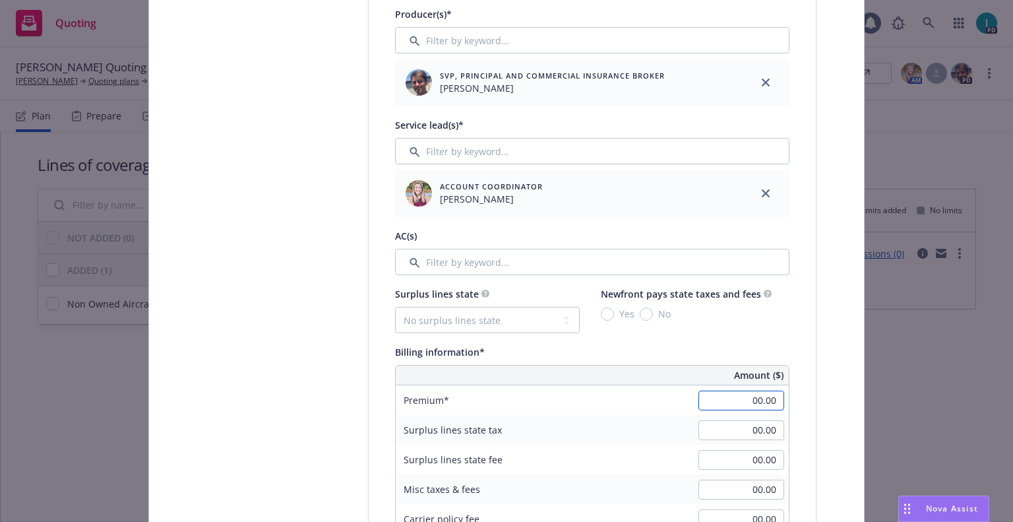
click at [721, 400] on input "00.00" at bounding box center [741, 400] width 86 height 20
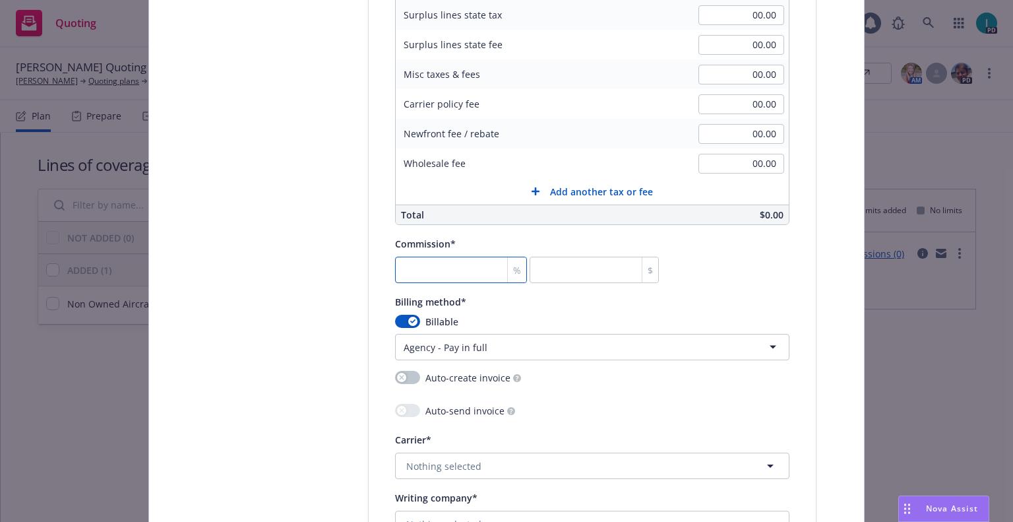
type input "280.00"
click at [479, 279] on input "number" at bounding box center [461, 270] width 132 height 26
type input "2"
type input "5.6"
type input "20"
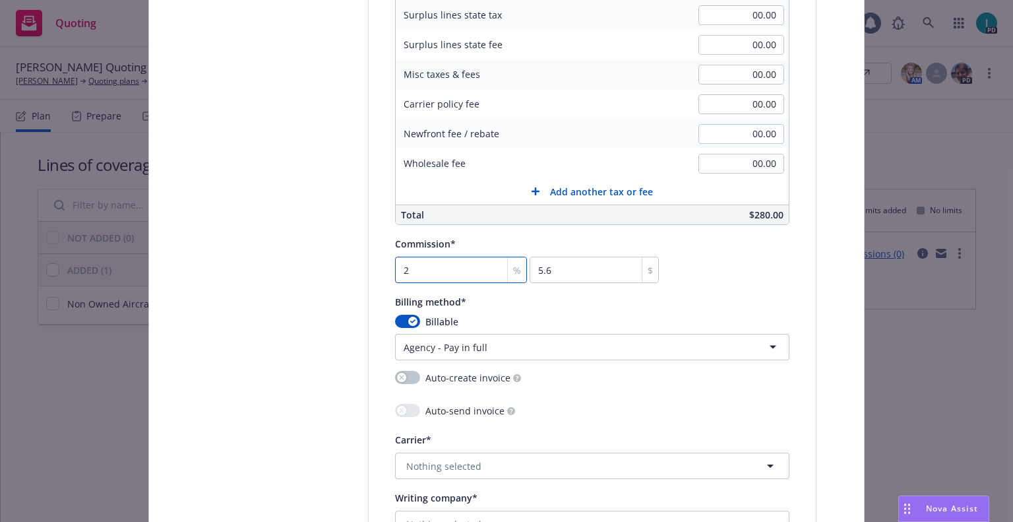
type input "56"
type input "20"
click at [486, 342] on html "Quoting 1 PD [PERSON_NAME] Quoting Plan ([DATE]) [PERSON_NAME] Quoting plans Qu…" at bounding box center [506, 261] width 1013 height 522
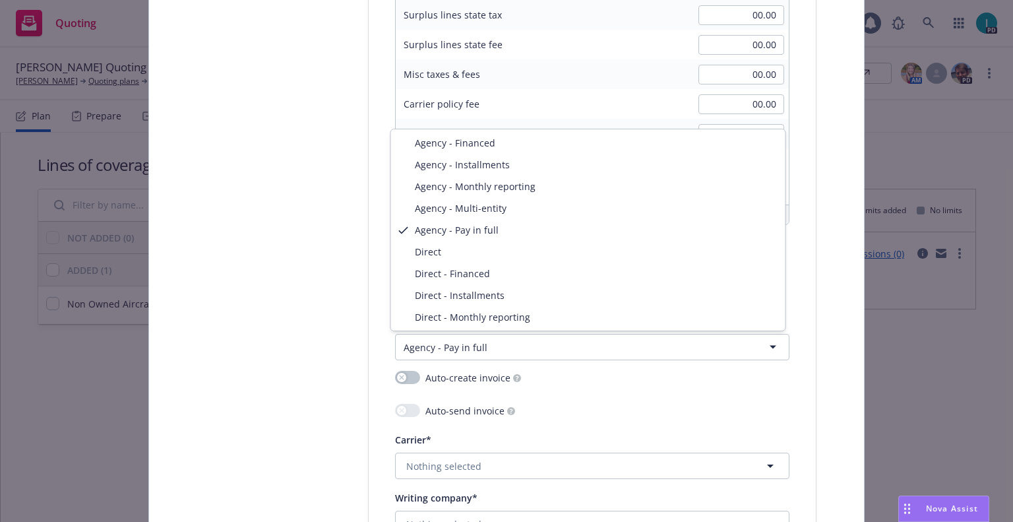
select select "DIRECT"
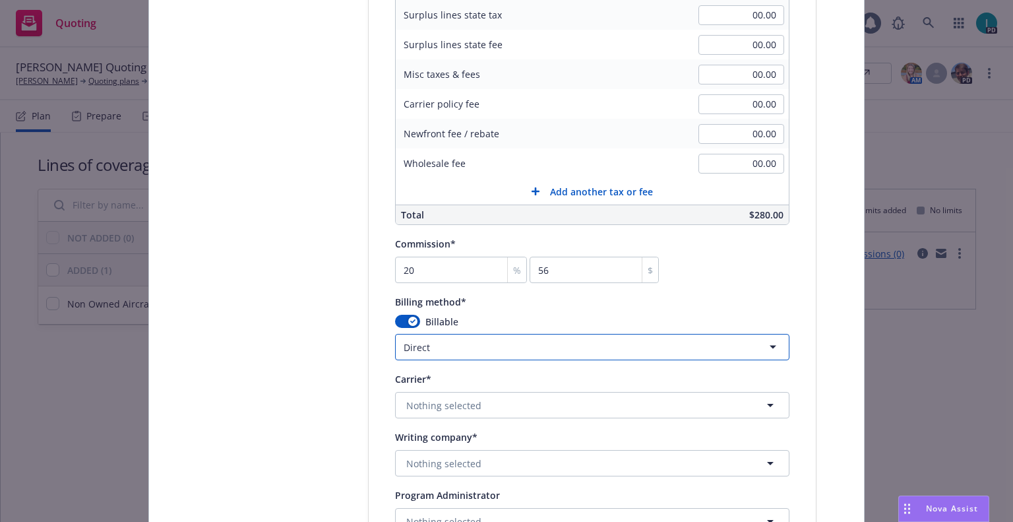
scroll to position [1074, 0]
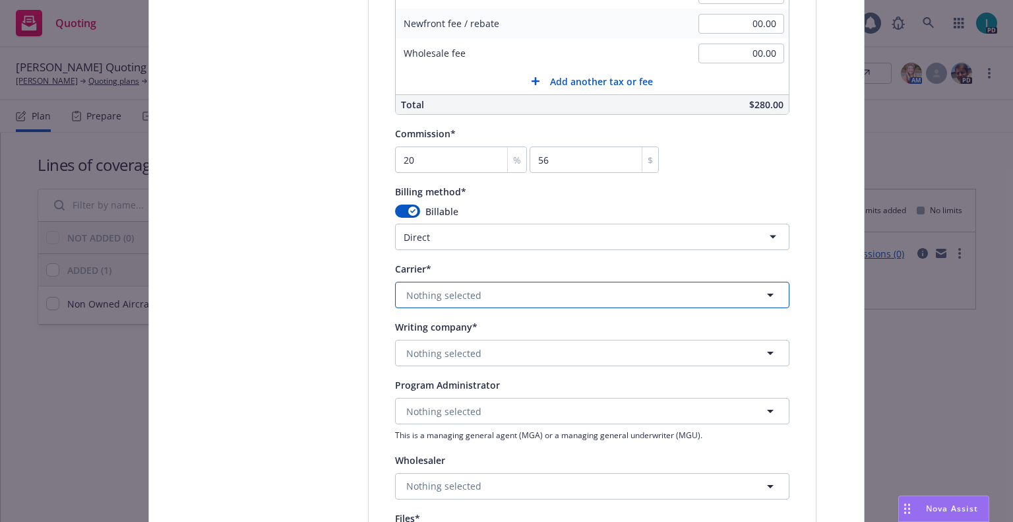
click at [454, 296] on span "Nothing selected" at bounding box center [443, 295] width 75 height 14
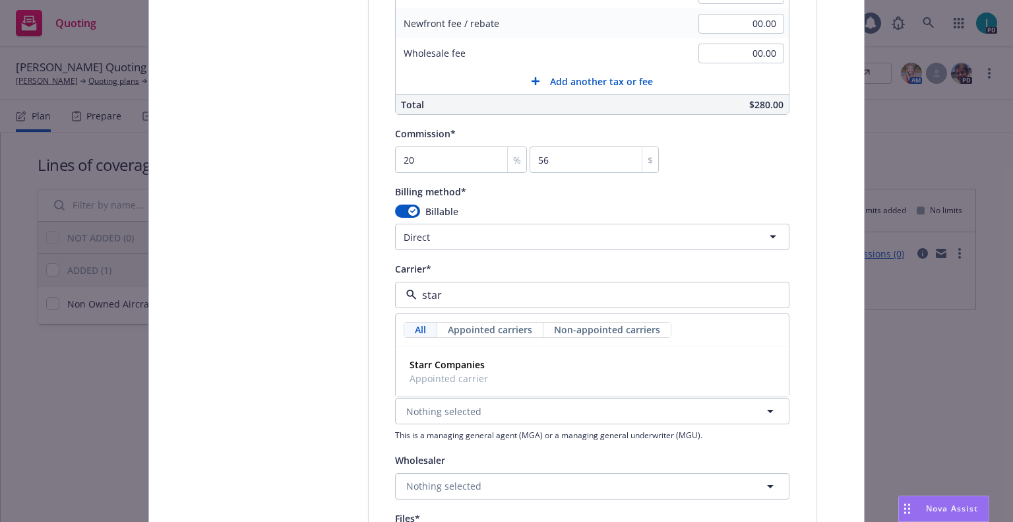
type input "starr"
click at [427, 369] on strong "Starr Companies" at bounding box center [447, 364] width 75 height 13
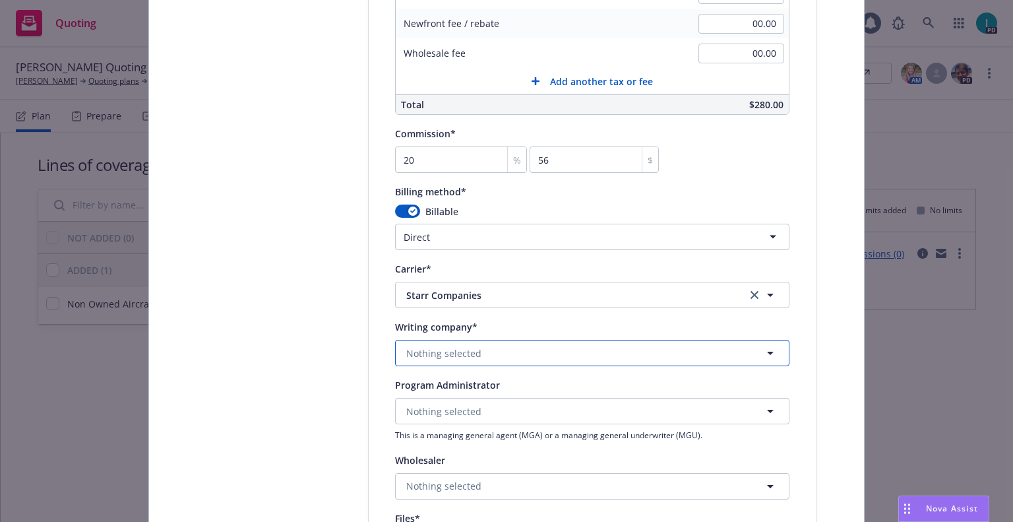
click at [433, 359] on span "Nothing selected" at bounding box center [443, 353] width 75 height 14
click at [444, 382] on div "Starr Indemnity & Liability Company Domestic - 38318" at bounding box center [490, 396] width 173 height 33
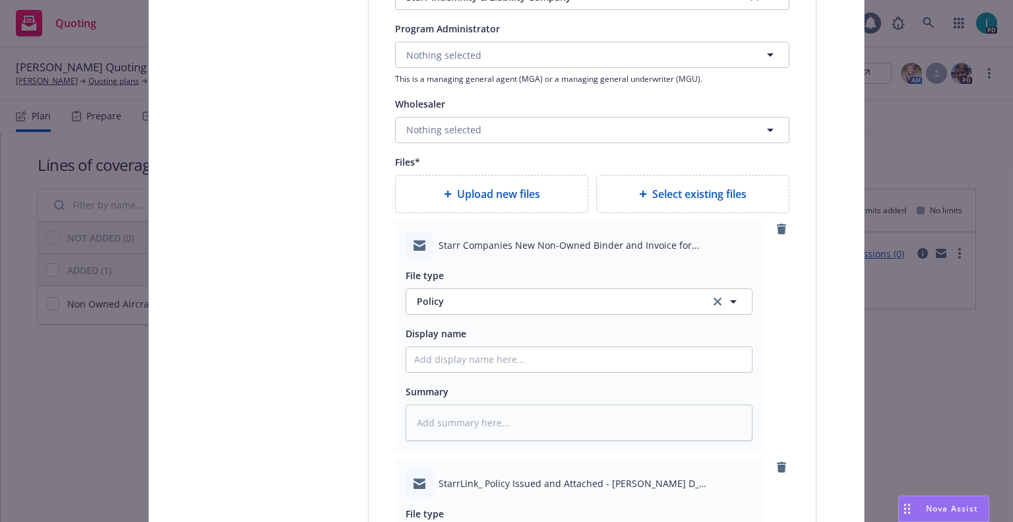
type textarea "x"
click at [455, 291] on button "Policy" at bounding box center [579, 301] width 347 height 26
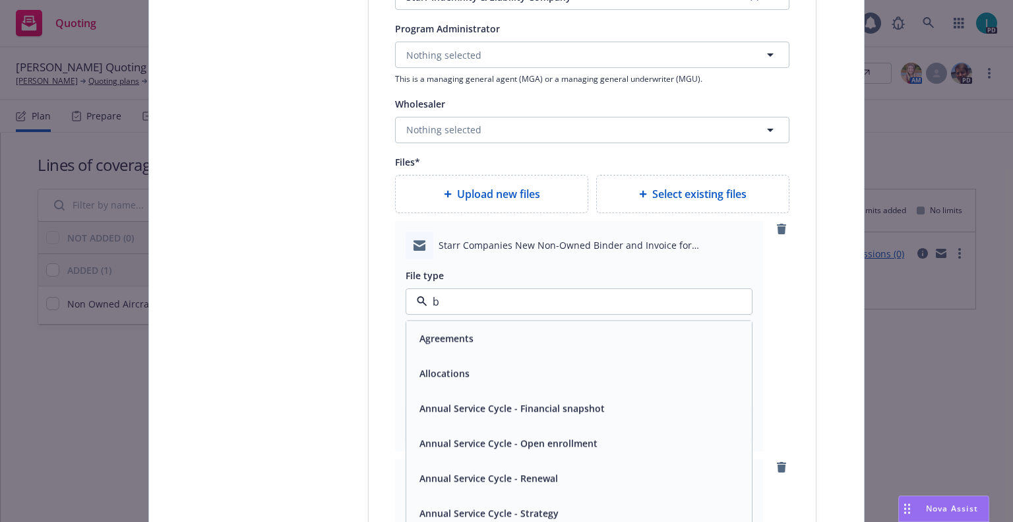
type input "bi"
click at [457, 327] on div "Binder" at bounding box center [579, 337] width 346 height 35
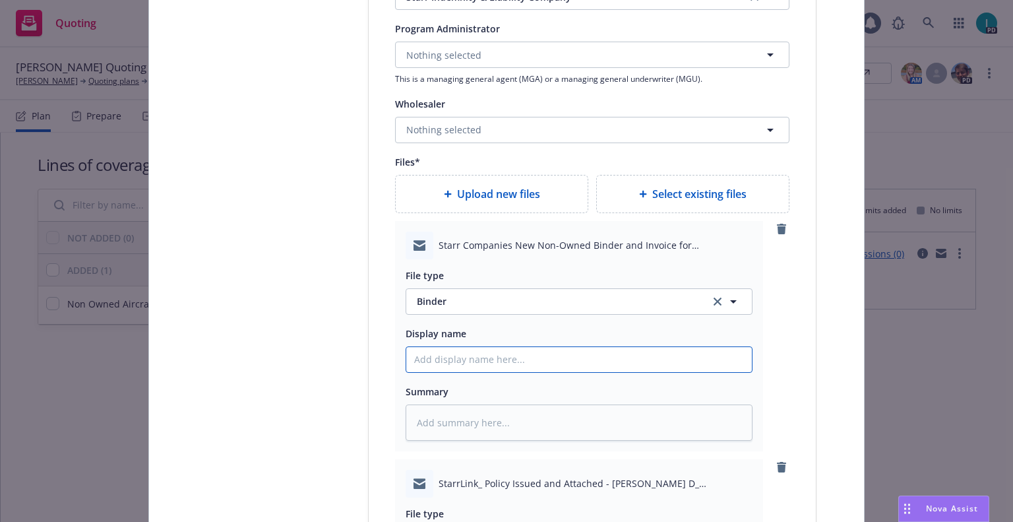
click at [446, 357] on input "Policy display name" at bounding box center [579, 359] width 346 height 25
type textarea "x"
type input "2"
type textarea "x"
type input "25"
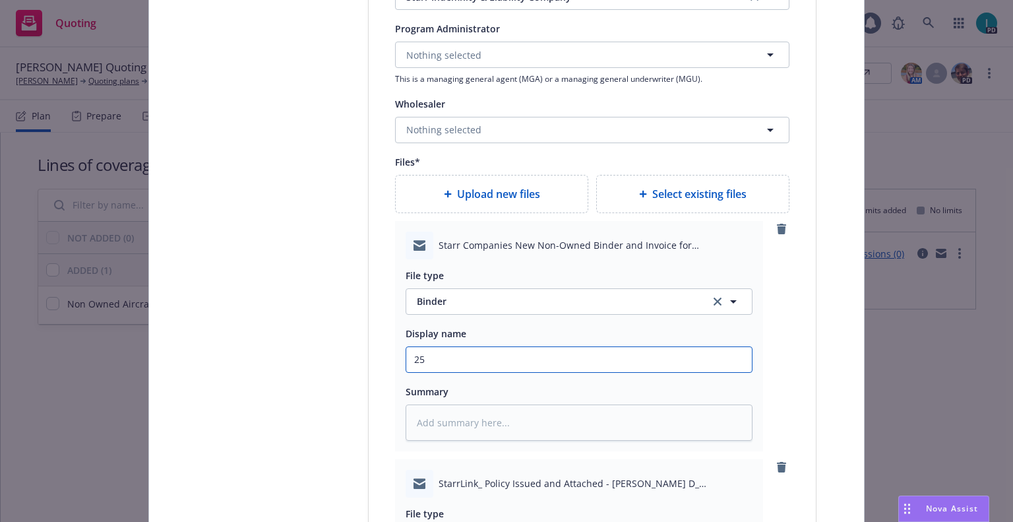
type textarea "x"
type input "25 NOWN CVS Binder and [PERSON_NAME]"
type textarea "x"
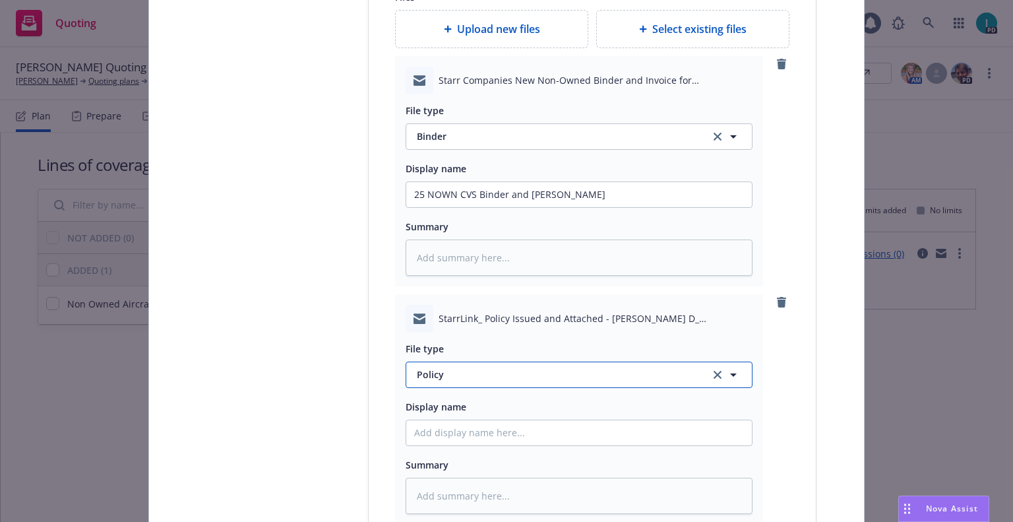
click at [441, 367] on button "Policy" at bounding box center [579, 374] width 347 height 26
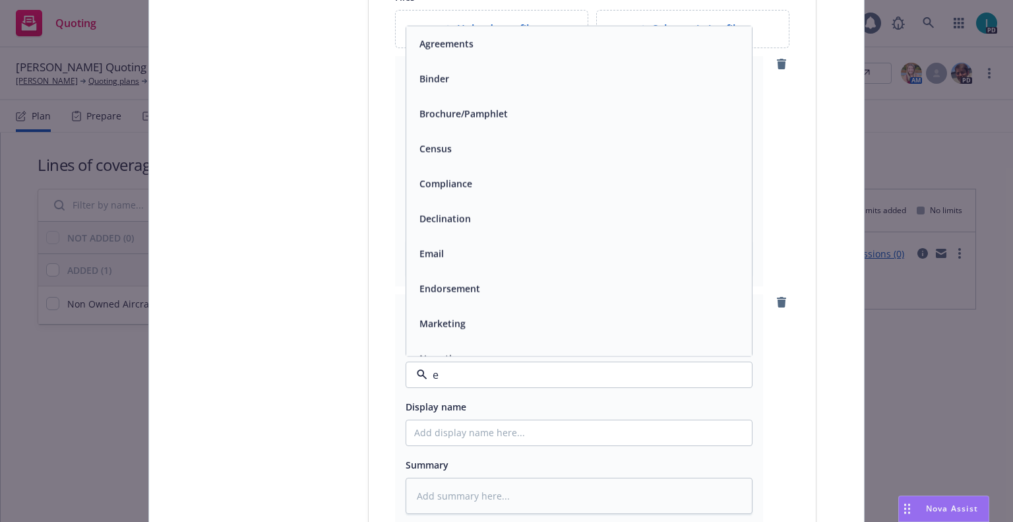
type input "em"
click at [458, 82] on div "Email" at bounding box center [579, 78] width 330 height 19
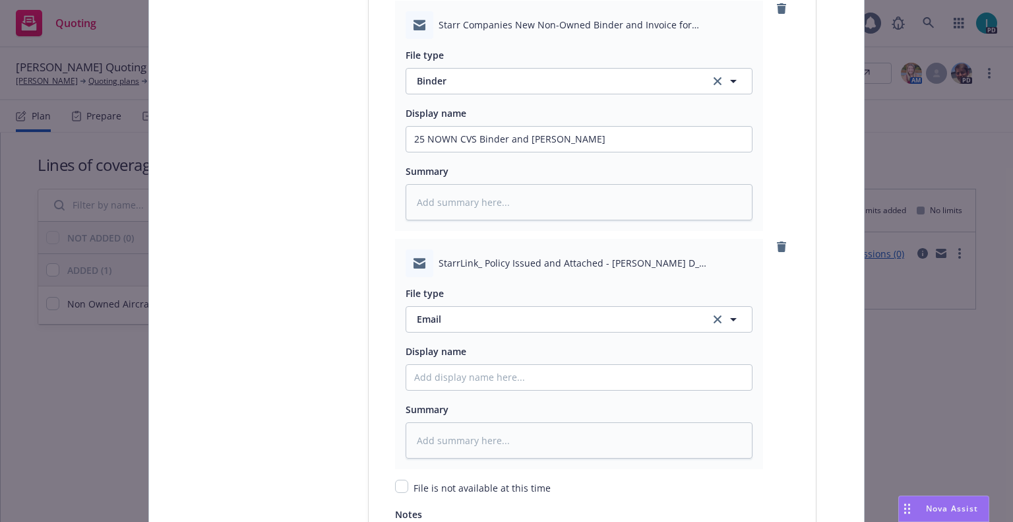
scroll to position [1760, 0]
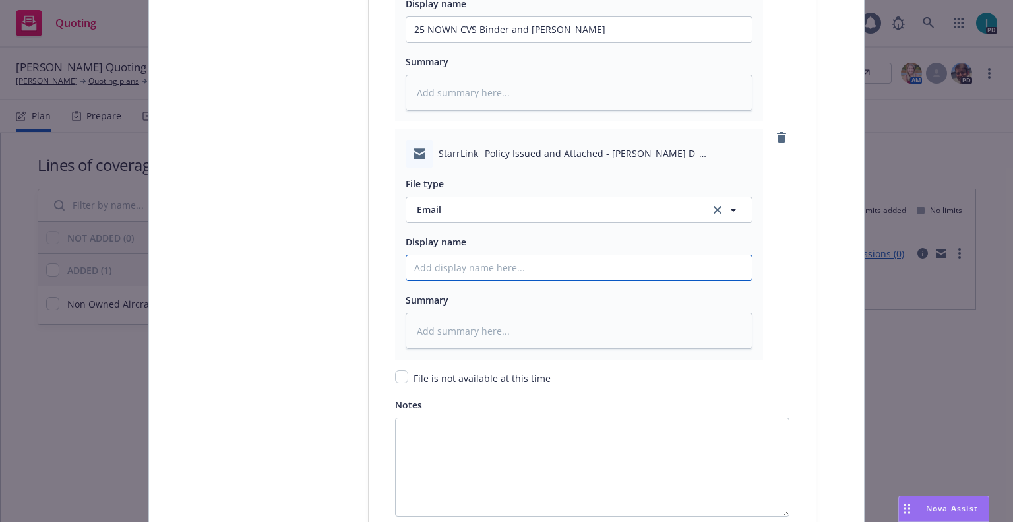
click at [452, 42] on input "Policy display name" at bounding box center [579, 29] width 346 height 25
type textarea "x"
type input "2"
type textarea "x"
type input "25"
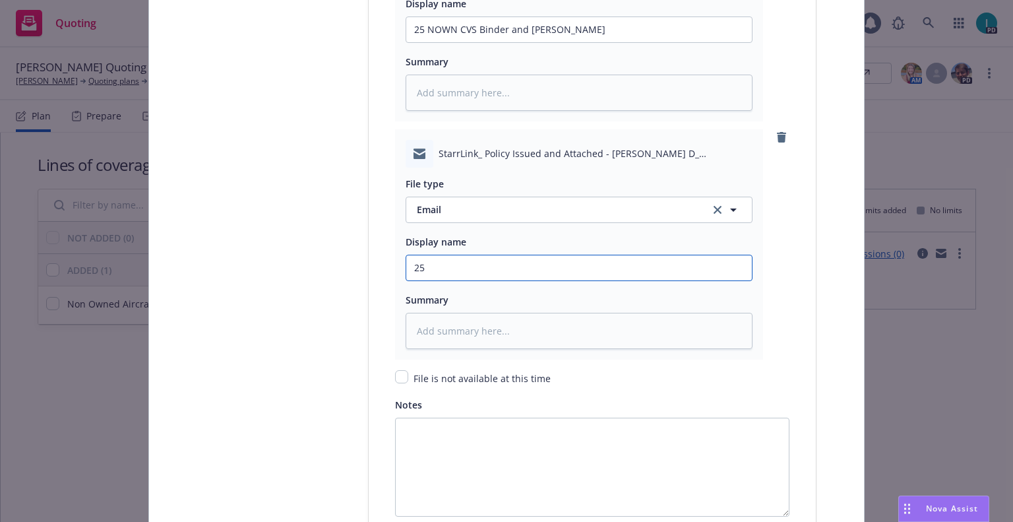
type textarea "x"
type input "25"
type textarea "x"
type input "25 n"
drag, startPoint x: 472, startPoint y: 27, endPoint x: 229, endPoint y: 18, distance: 242.8
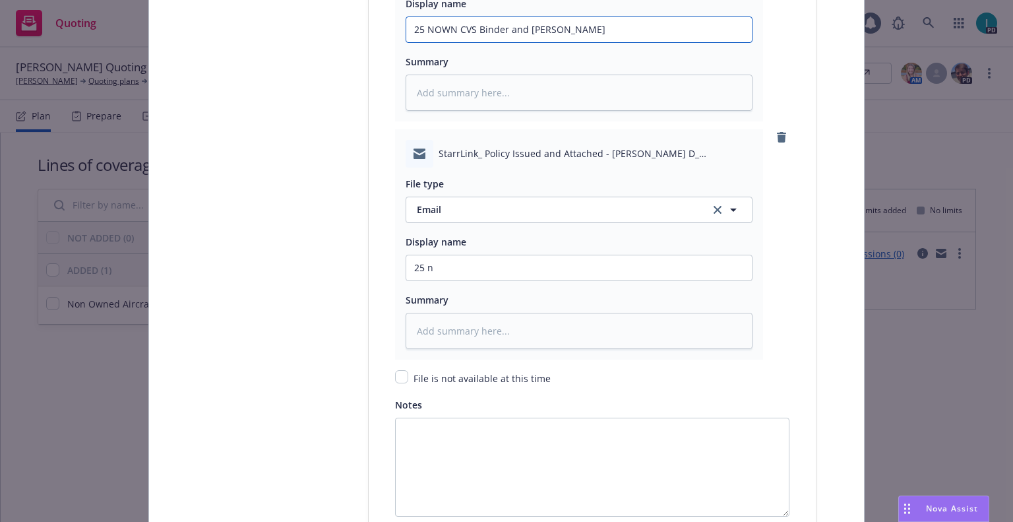
click at [469, 42] on input "25 n" at bounding box center [579, 29] width 346 height 25
paste input "NOWN CVS"
type textarea "x"
type input "25 NOWN CVS Policy"
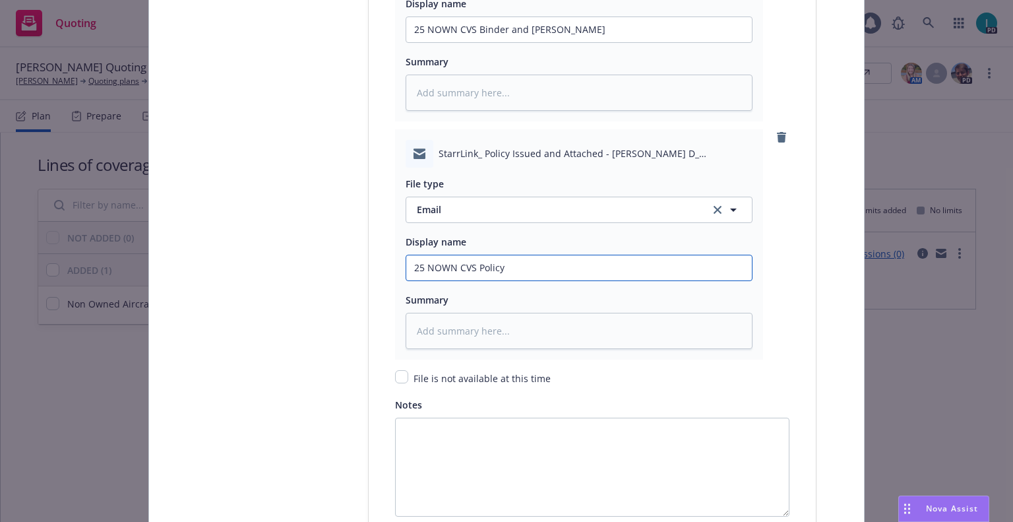
scroll to position [1906, 0]
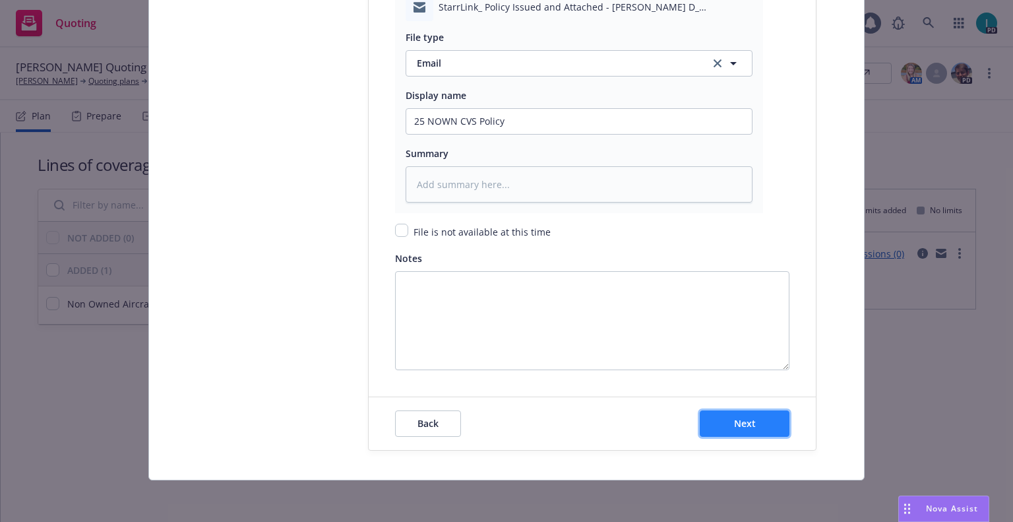
click at [744, 415] on button "Next" at bounding box center [745, 423] width 90 height 26
type textarea "x"
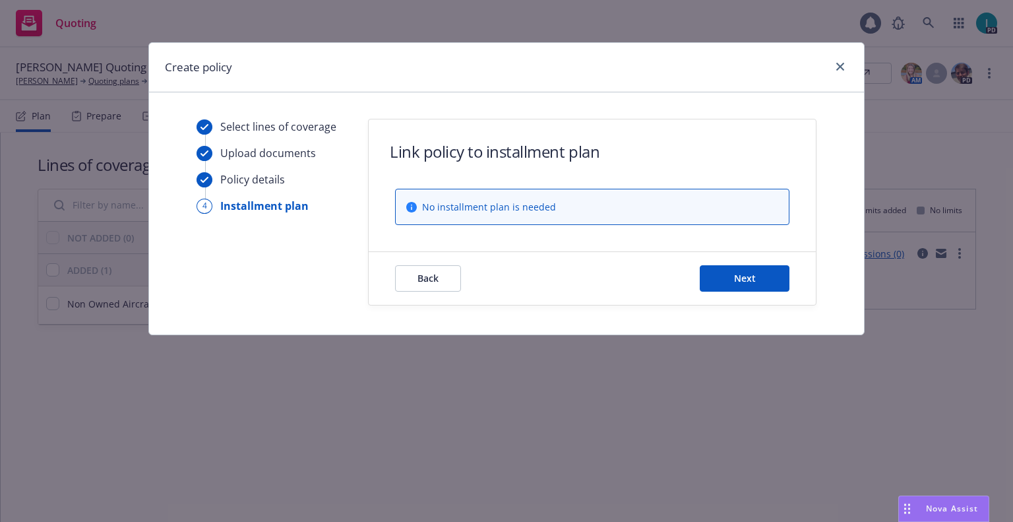
scroll to position [0, 0]
click at [752, 278] on span "Next" at bounding box center [745, 278] width 22 height 13
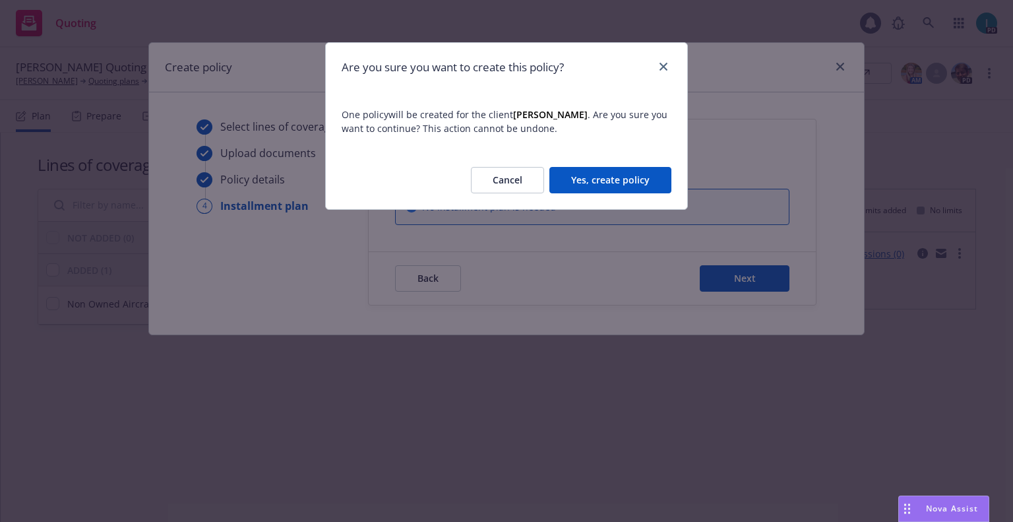
click at [594, 174] on button "Yes, create policy" at bounding box center [610, 180] width 122 height 26
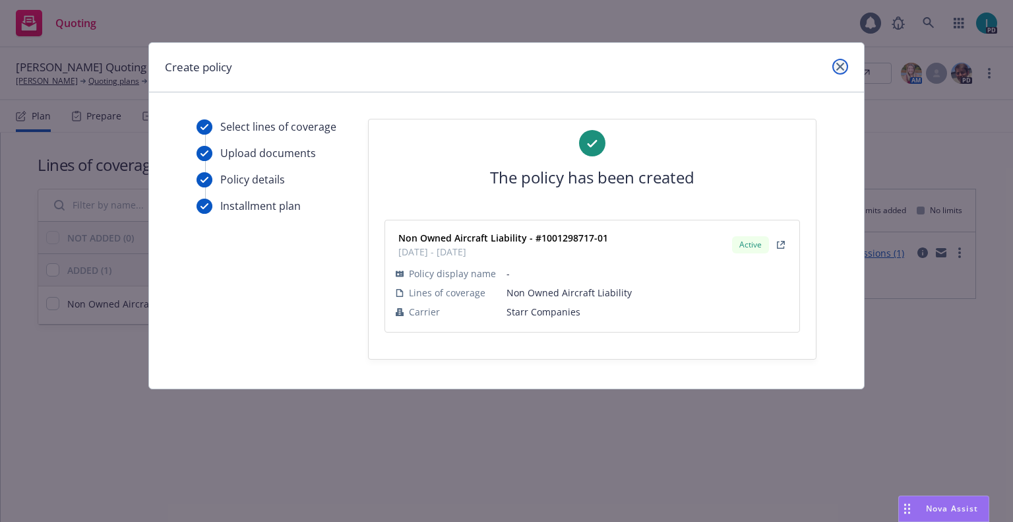
click at [837, 71] on link "close" at bounding box center [840, 67] width 16 height 16
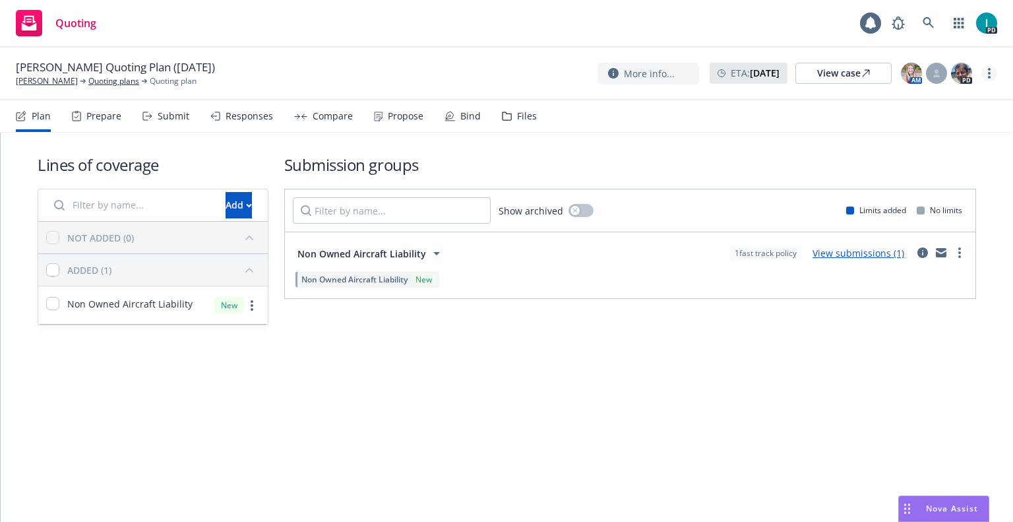
click at [992, 73] on link "more" at bounding box center [989, 73] width 16 height 16
click at [896, 177] on link "Archive quoting plan" at bounding box center [922, 179] width 147 height 26
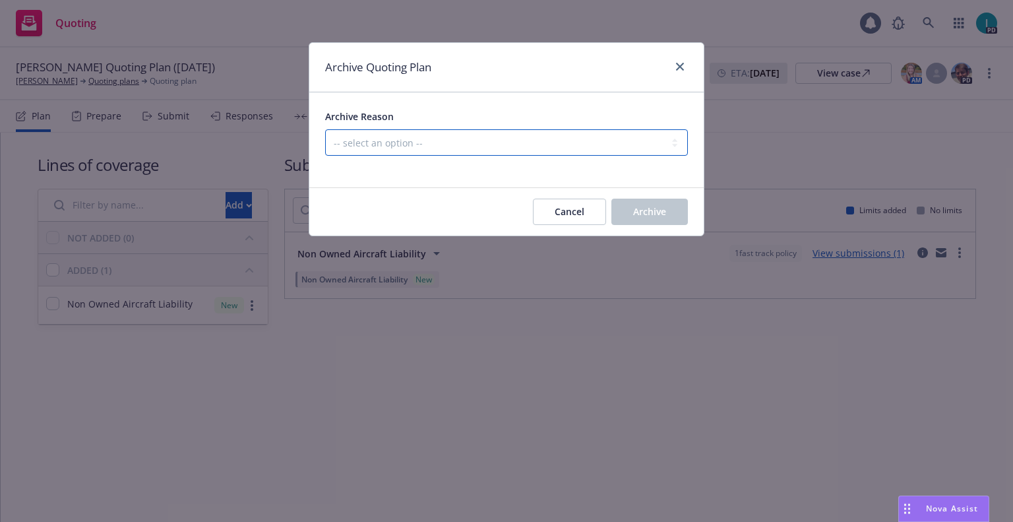
click at [386, 137] on select "-- select an option -- Created by error Duplicate New business opportunity lost…" at bounding box center [506, 142] width 363 height 26
select select "ARCHIVED_NEW_BUSINESS_COMPLETED"
click at [325, 129] on select "-- select an option -- Created by error Duplicate New business opportunity lost…" at bounding box center [506, 142] width 363 height 26
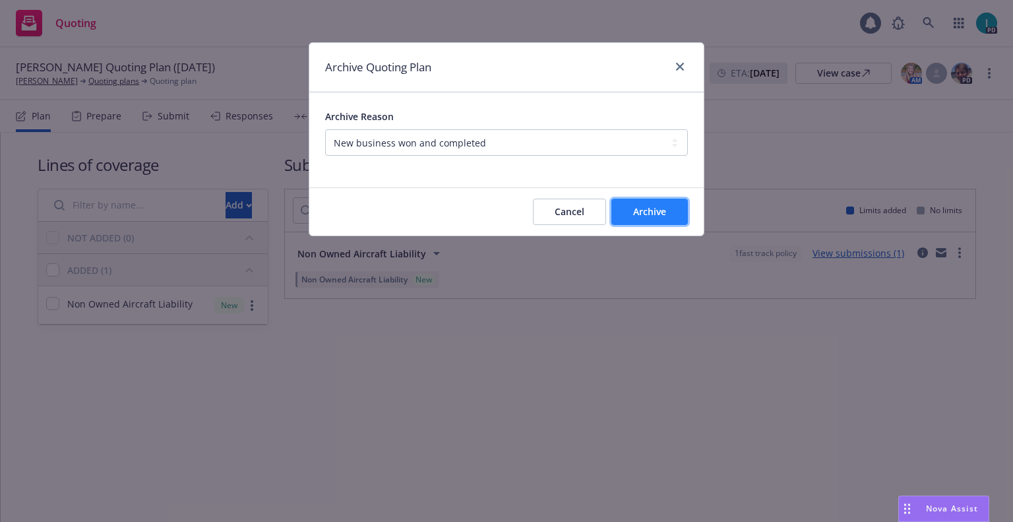
click at [625, 215] on button "Archive" at bounding box center [649, 211] width 76 height 26
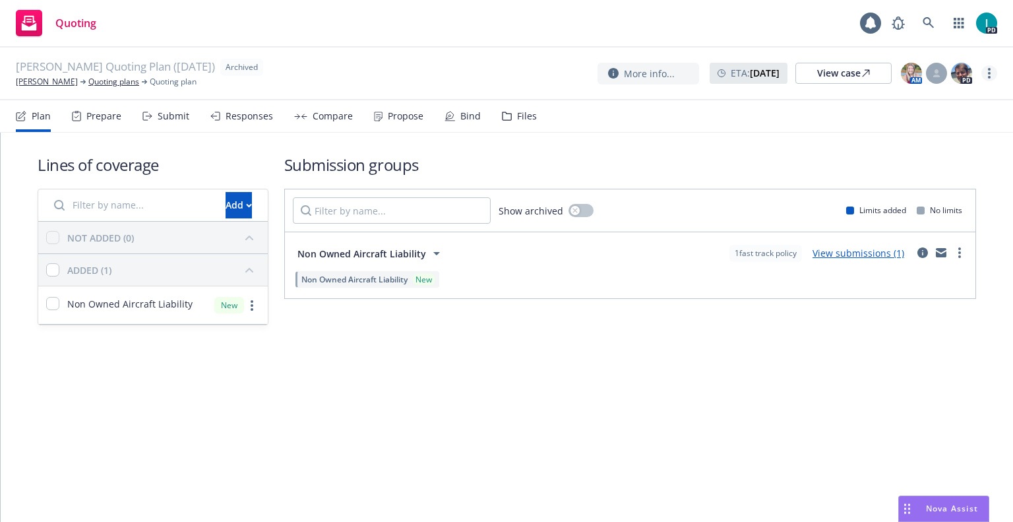
click at [988, 66] on link "more" at bounding box center [989, 73] width 16 height 16
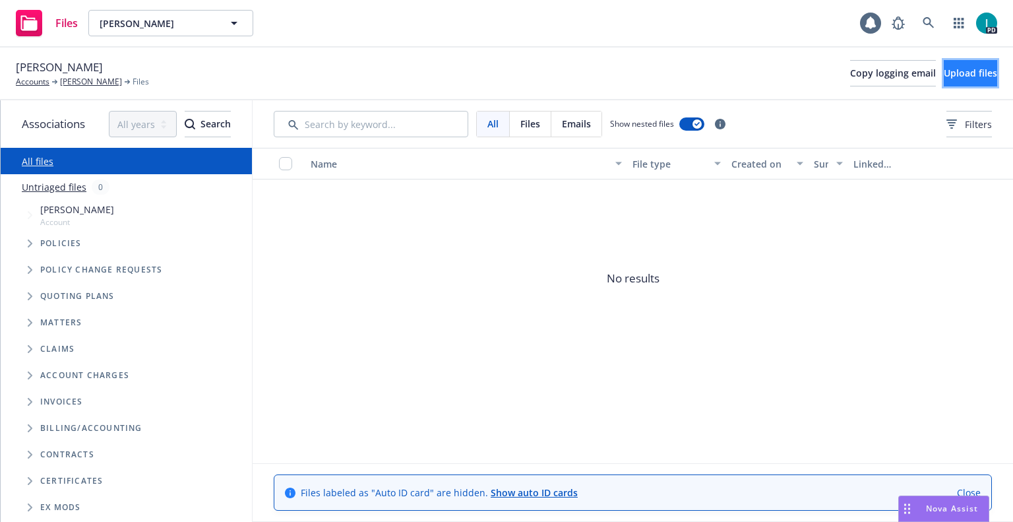
click at [944, 79] on span "Upload files" at bounding box center [970, 73] width 53 height 13
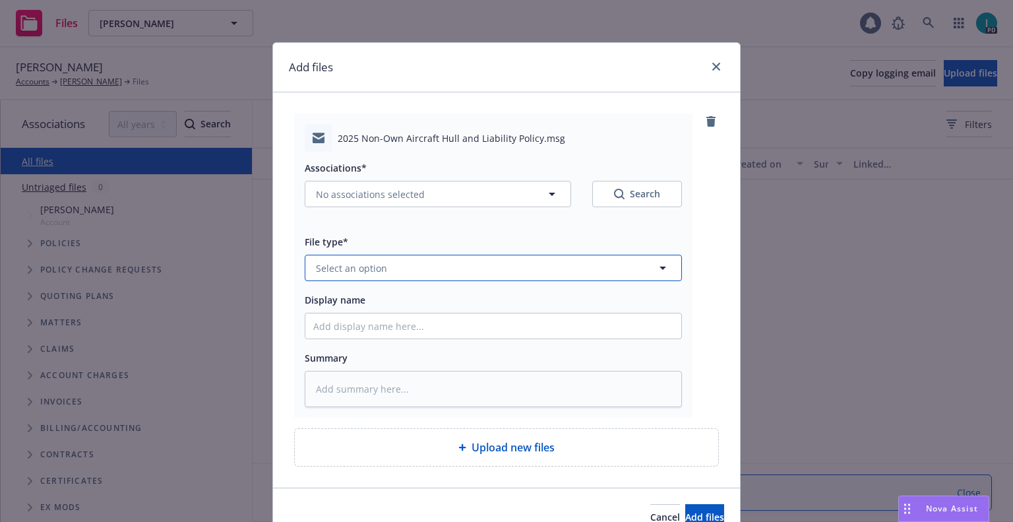
click at [419, 257] on button "Select an option" at bounding box center [493, 268] width 377 height 26
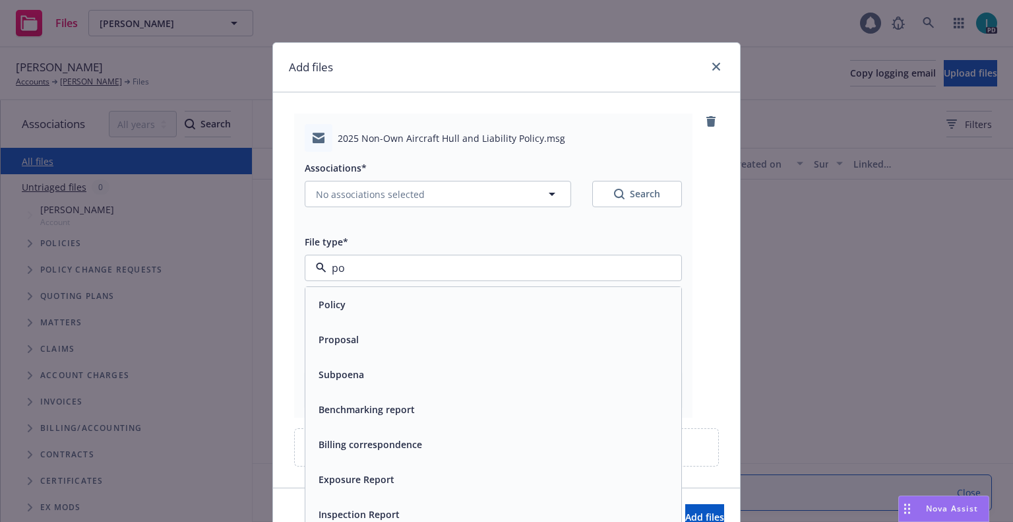
type input "pol"
click at [359, 370] on span "Policy delivery" at bounding box center [351, 374] width 65 height 14
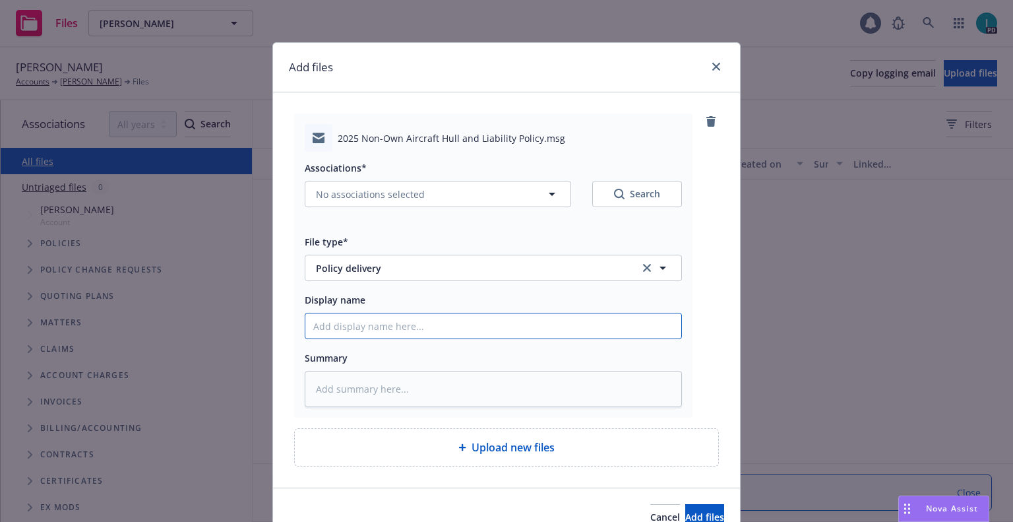
click at [369, 331] on input "Display name" at bounding box center [493, 325] width 376 height 25
type textarea "x"
type input "2"
type textarea "x"
type input "25"
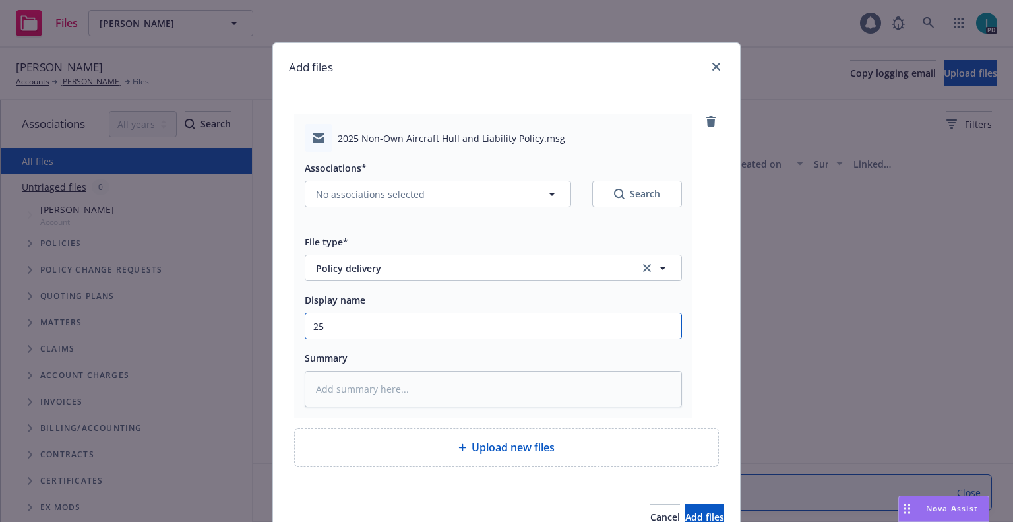
type textarea "x"
type input "25 NOWN CVS Policy to Insured"
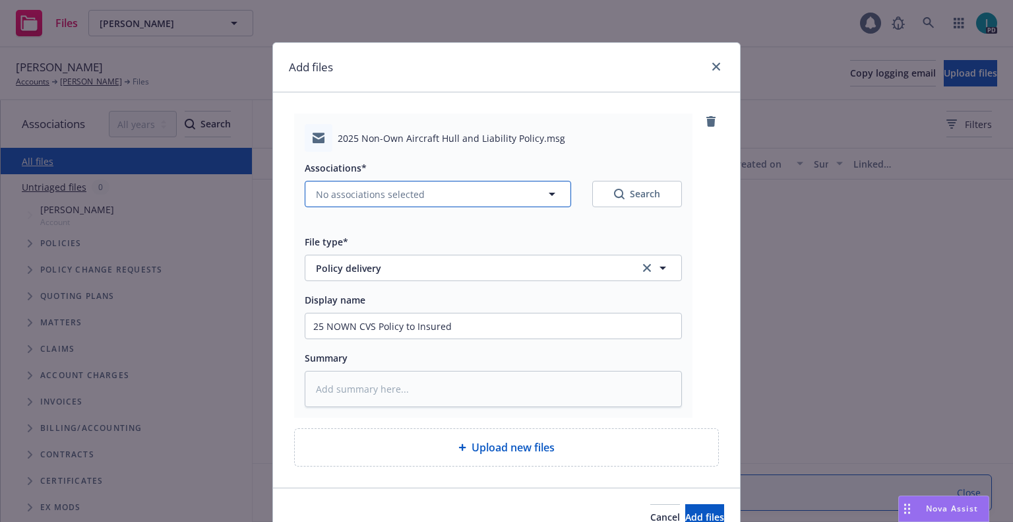
click at [410, 199] on span "No associations selected" at bounding box center [370, 194] width 109 height 14
type textarea "x"
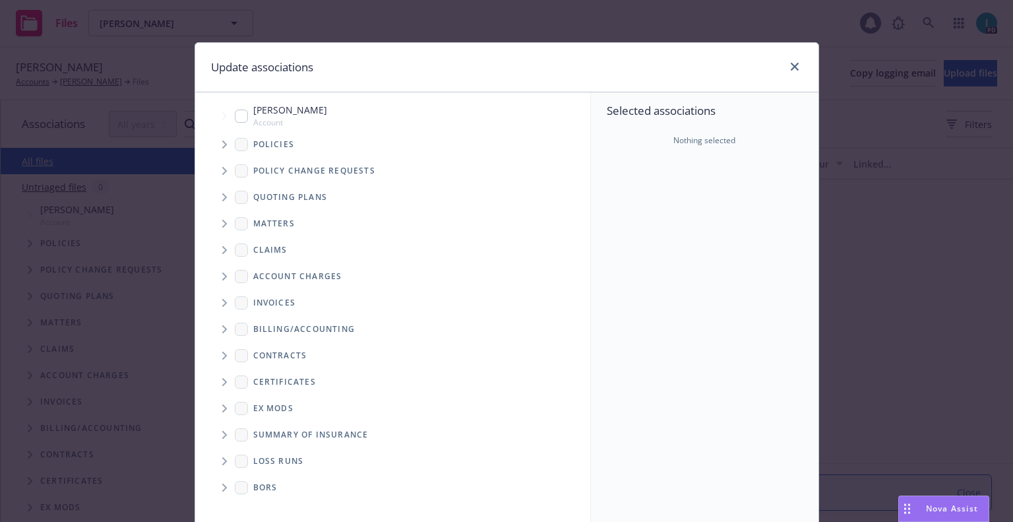
click at [214, 141] on span "Tree Example" at bounding box center [224, 144] width 21 height 21
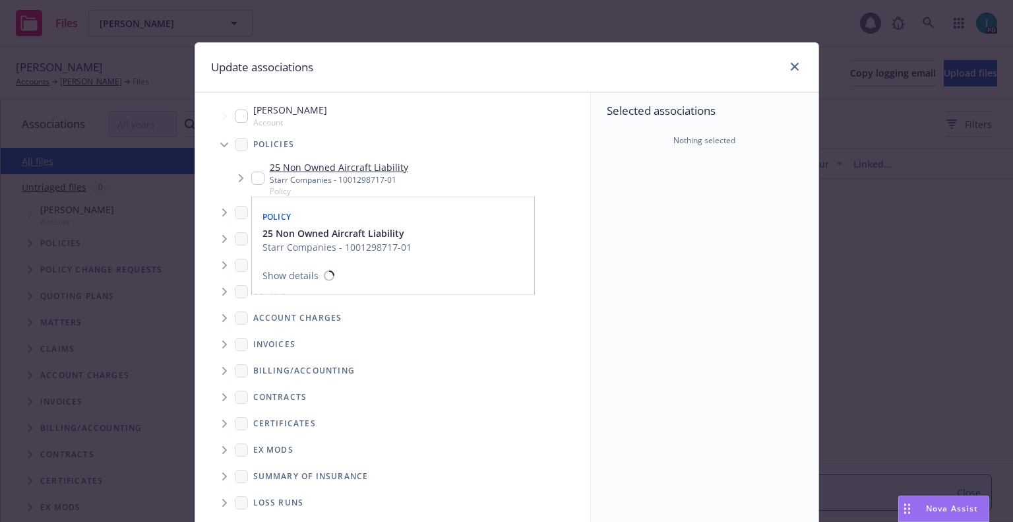
click at [251, 179] on input "Tree Example" at bounding box center [257, 177] width 13 height 13
checkbox input "true"
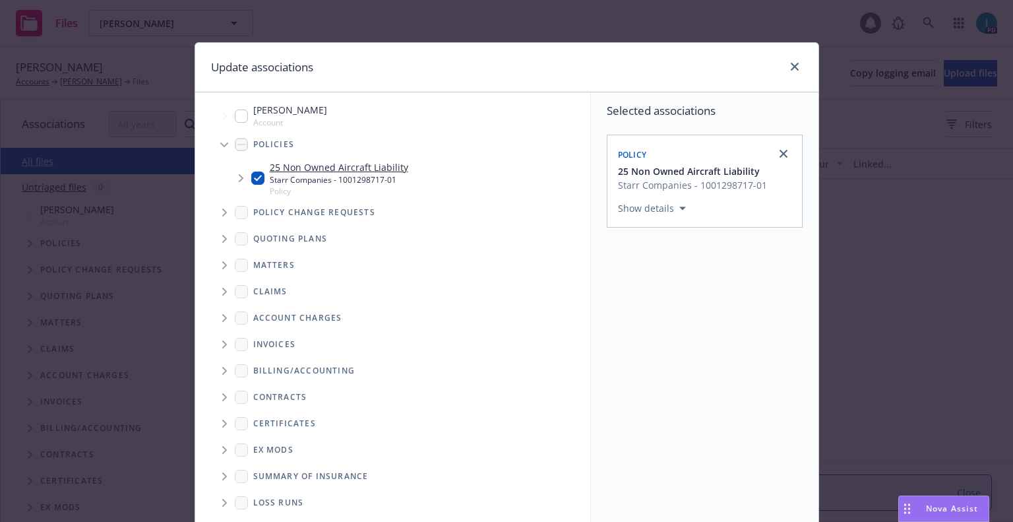
scroll to position [134, 0]
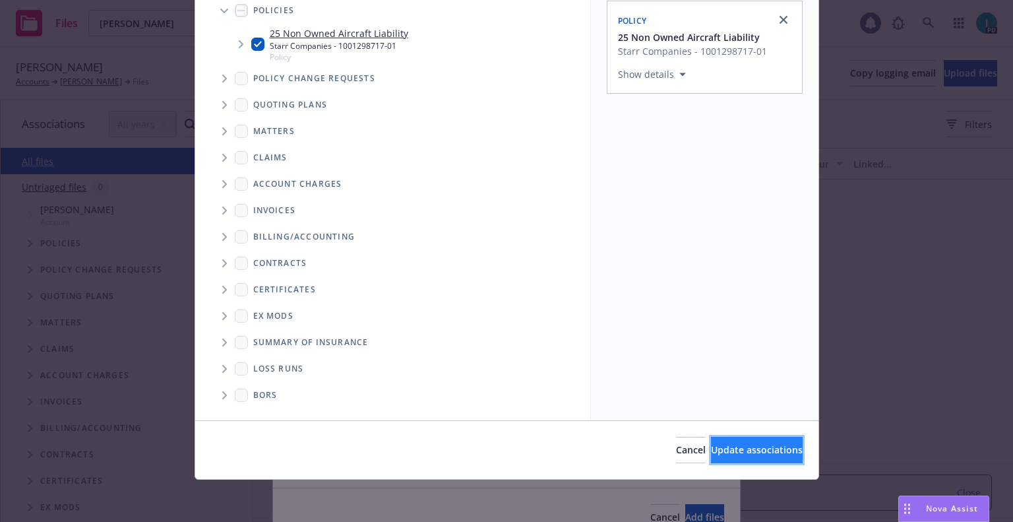
click at [743, 449] on span "Update associations" at bounding box center [757, 449] width 92 height 13
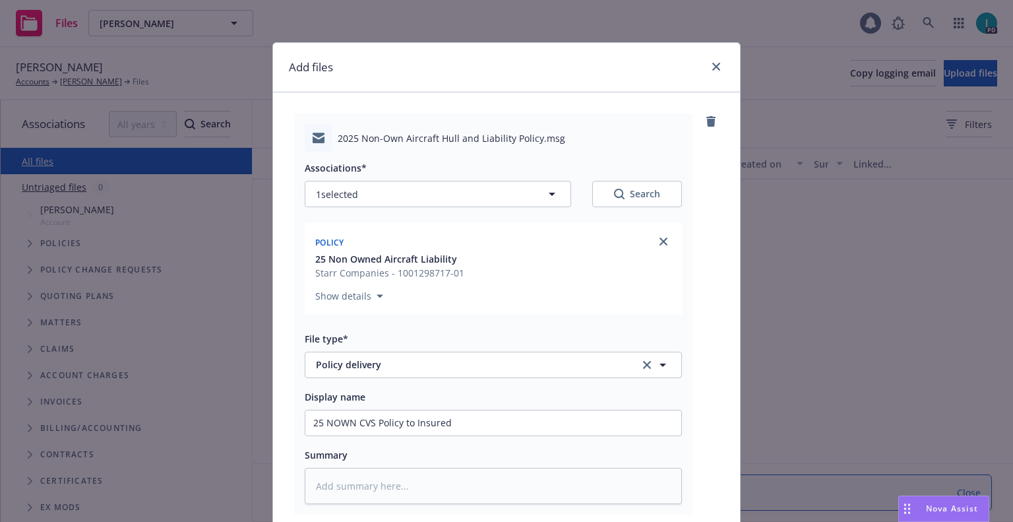
scroll to position [164, 0]
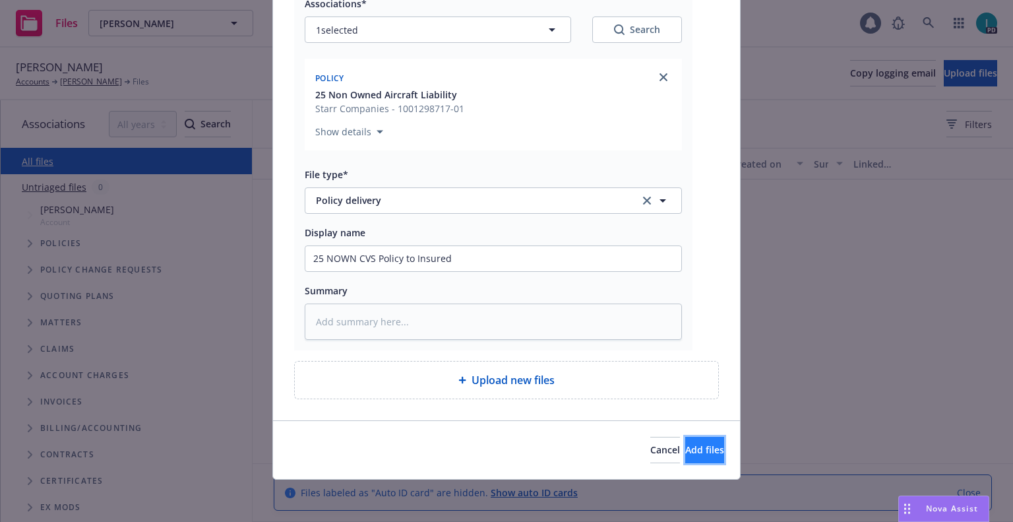
click at [685, 444] on span "Add files" at bounding box center [704, 449] width 39 height 13
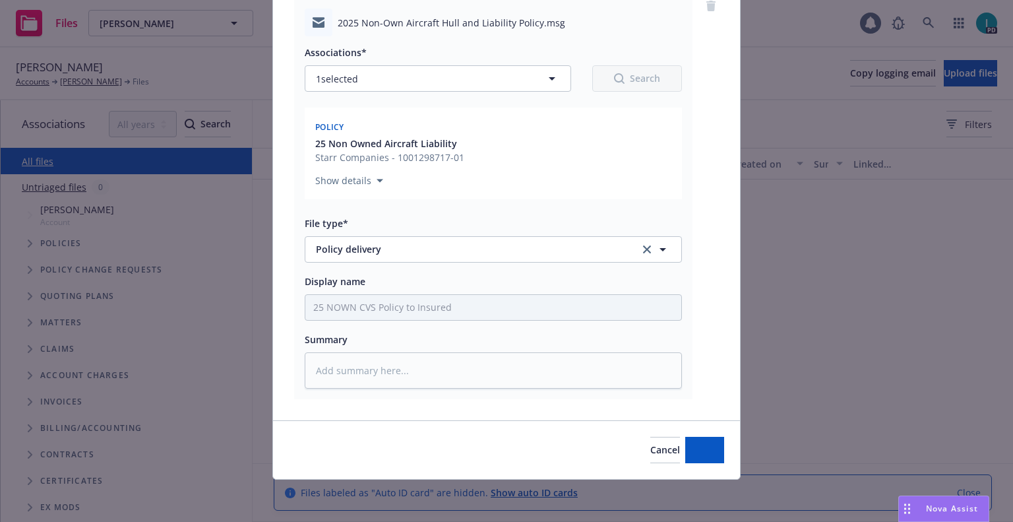
scroll to position [115, 0]
type textarea "x"
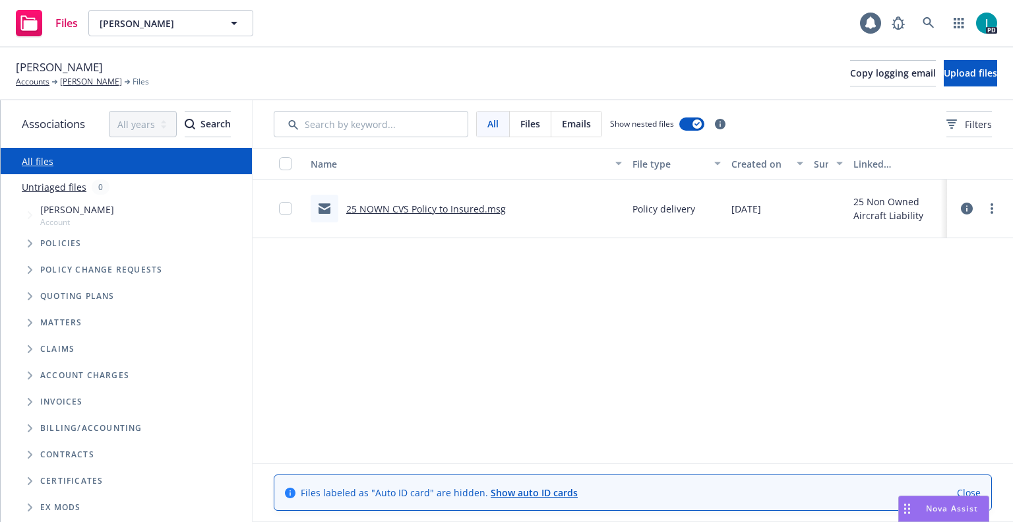
click at [448, 20] on div "Files [PERSON_NAME] [PERSON_NAME] 1 PD" at bounding box center [506, 23] width 1013 height 47
click at [926, 22] on icon at bounding box center [929, 23] width 12 height 12
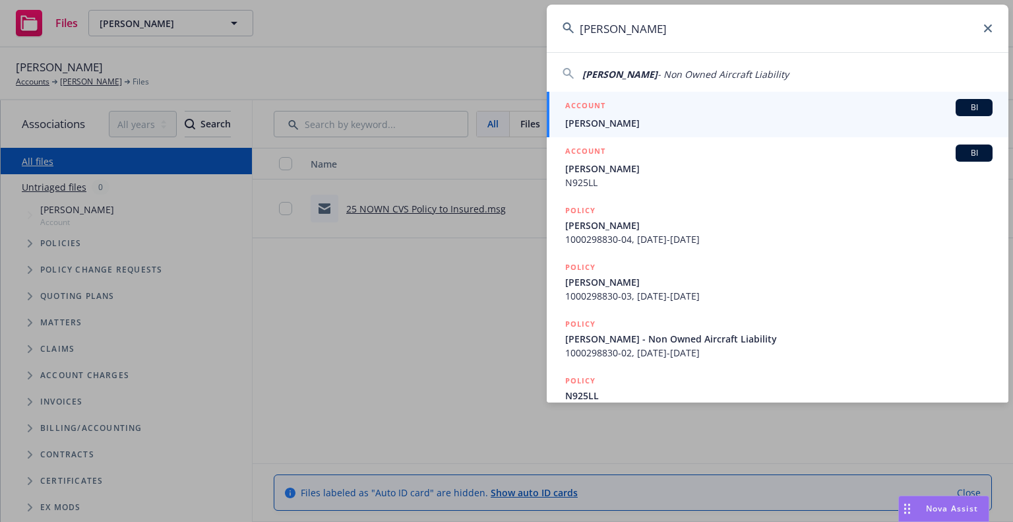
type input "[PERSON_NAME]"
click at [610, 117] on span "[PERSON_NAME]" at bounding box center [778, 123] width 427 height 14
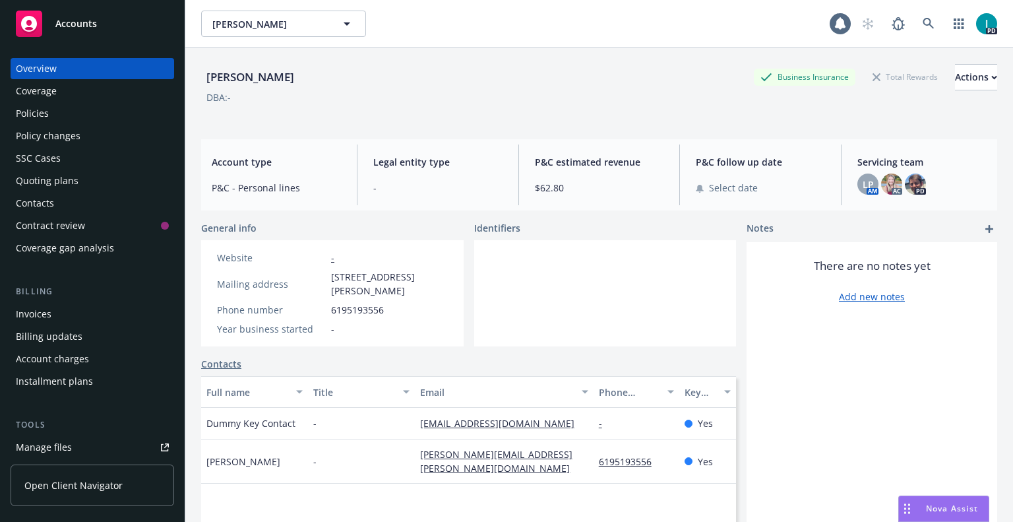
click at [51, 109] on div "Policies" at bounding box center [92, 113] width 153 height 21
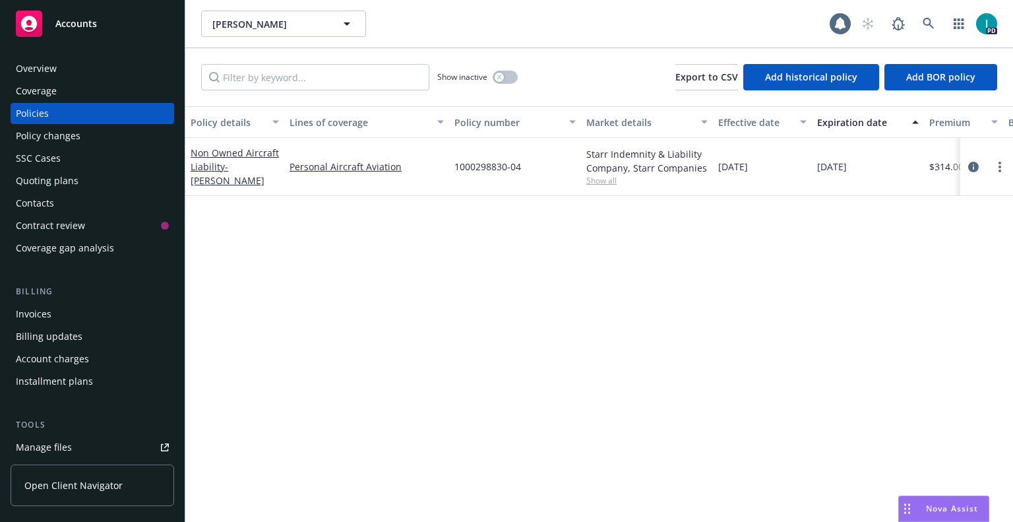
click at [456, 30] on div "[PERSON_NAME] [PERSON_NAME]" at bounding box center [515, 24] width 628 height 26
click at [257, 27] on span "[PERSON_NAME]" at bounding box center [269, 24] width 114 height 14
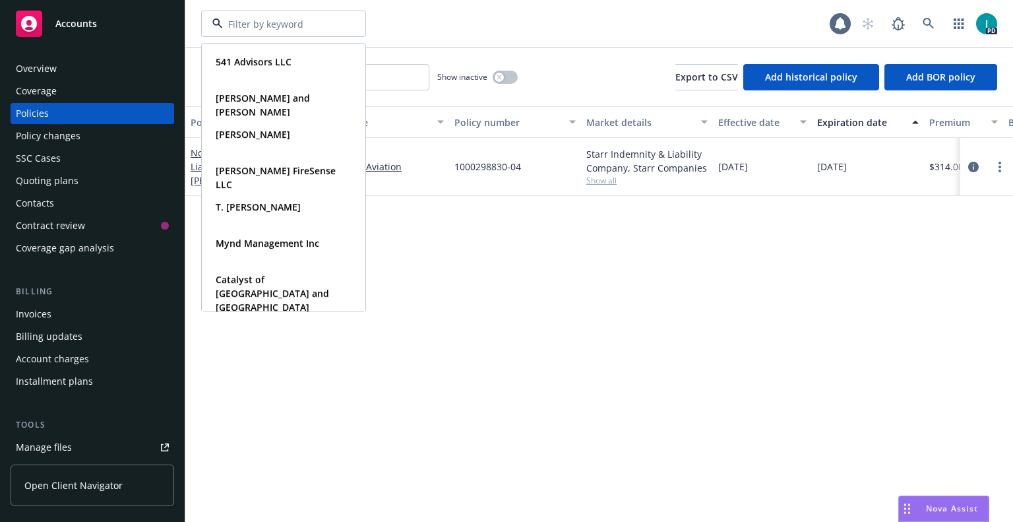
paste input "[PERSON_NAME]"
type input "[PERSON_NAME]"
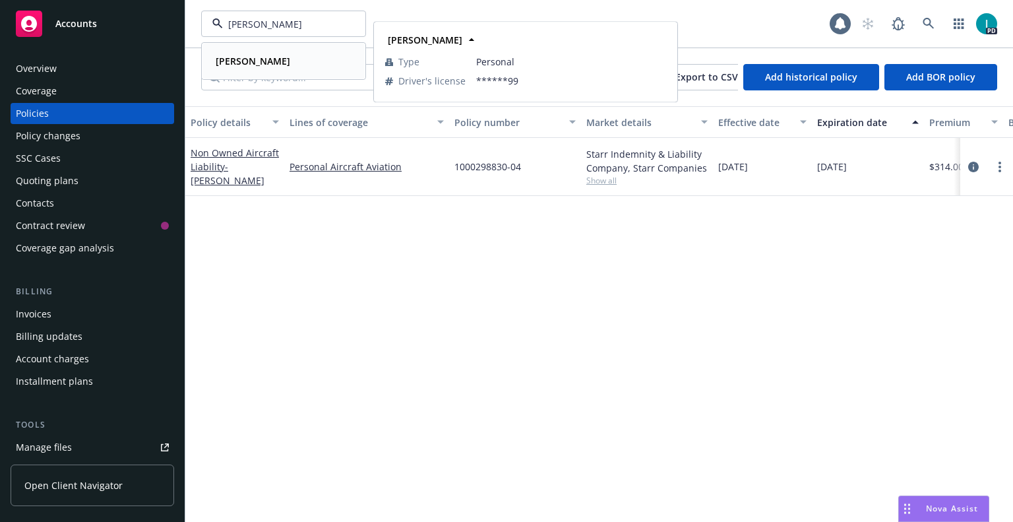
click at [264, 65] on strong "[PERSON_NAME]" at bounding box center [253, 61] width 75 height 13
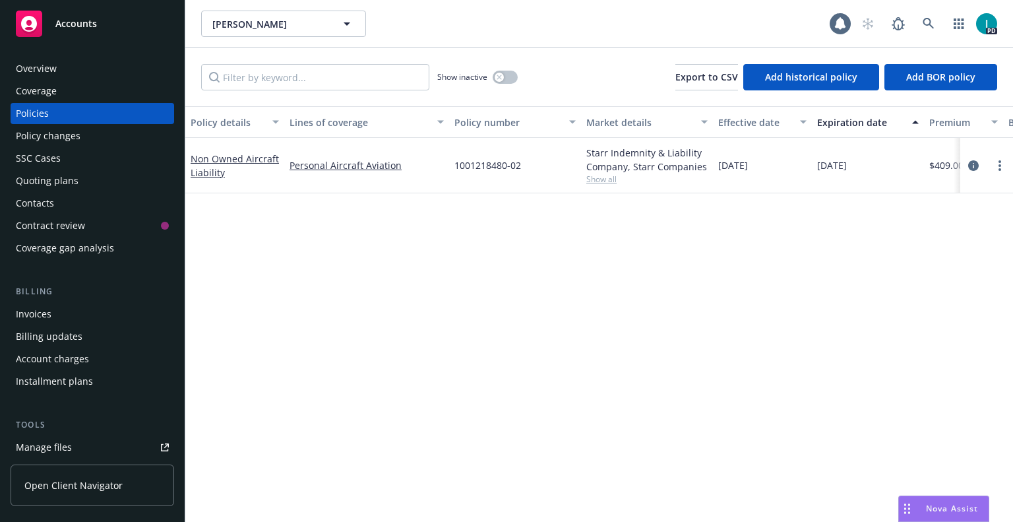
click at [78, 442] on link "Manage files" at bounding box center [93, 447] width 164 height 21
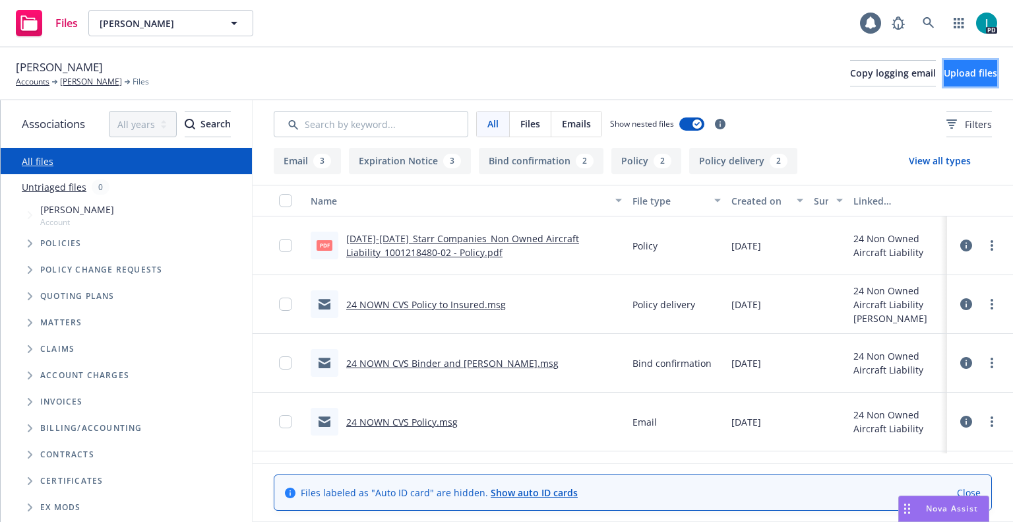
click at [952, 77] on span "Upload files" at bounding box center [970, 73] width 53 height 13
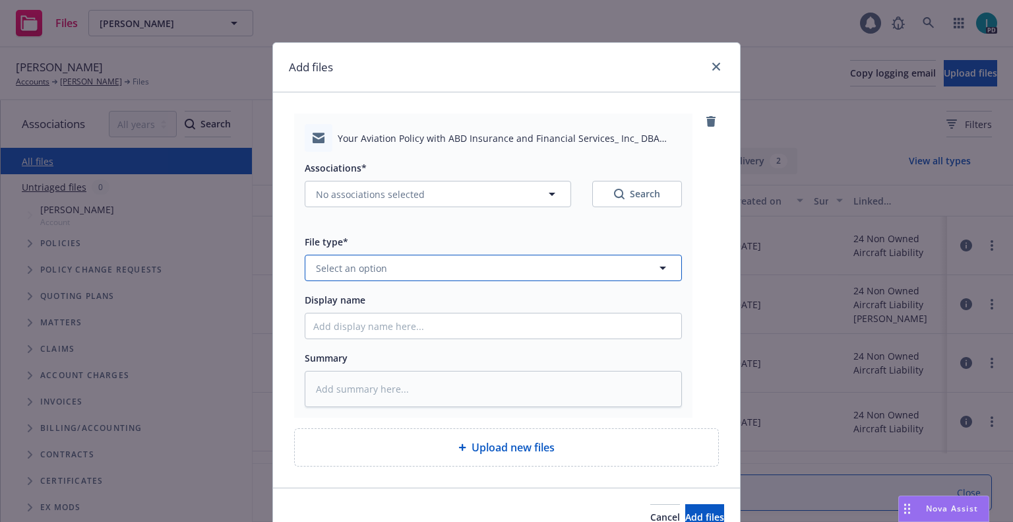
click at [339, 270] on span "Select an option" at bounding box center [351, 268] width 71 height 14
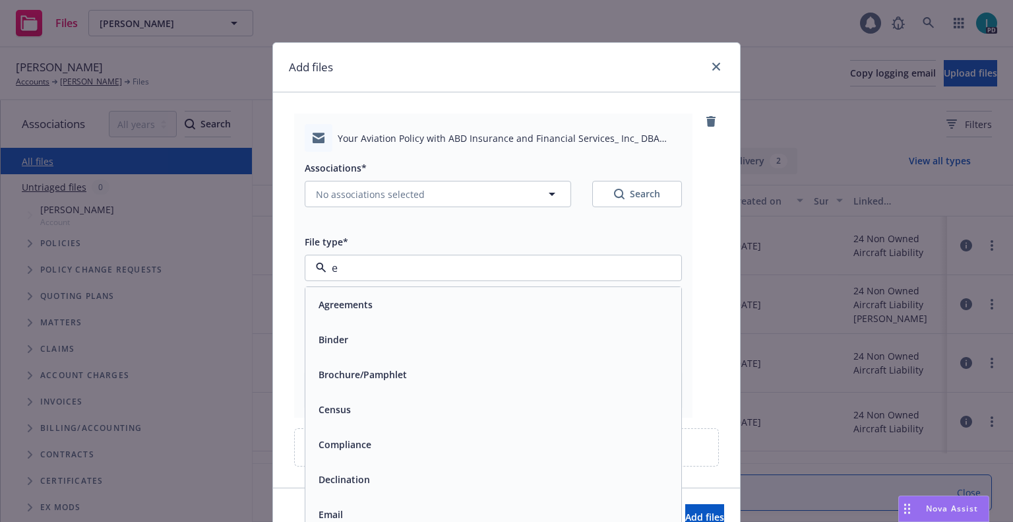
type input "em"
click at [347, 343] on div "Email" at bounding box center [493, 339] width 360 height 19
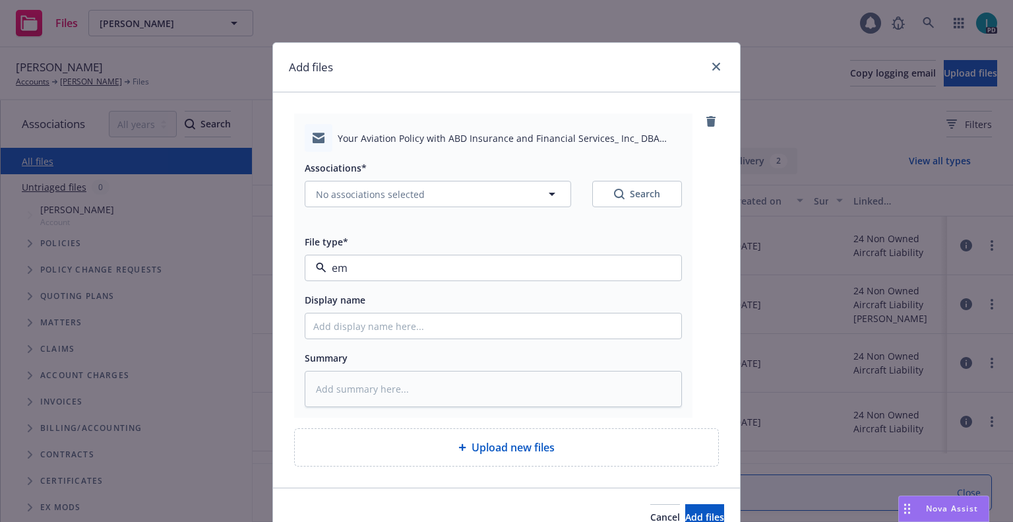
type textarea "x"
click at [354, 328] on input "Display name" at bounding box center [493, 325] width 376 height 25
type input "25 NOWN CVS Quotes to Insured"
click at [375, 192] on span "No associations selected" at bounding box center [370, 194] width 109 height 14
type textarea "x"
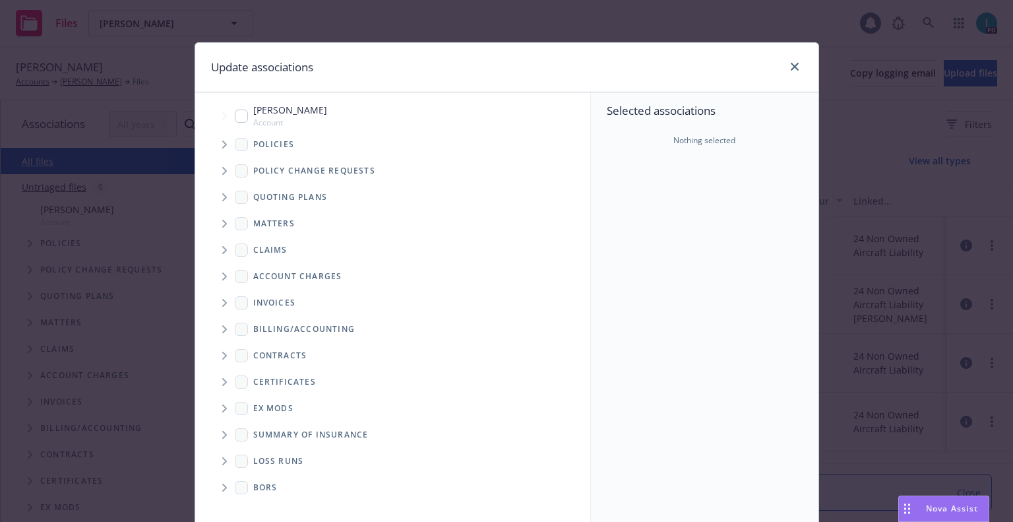
click at [222, 141] on icon "Tree Example" at bounding box center [224, 144] width 5 height 8
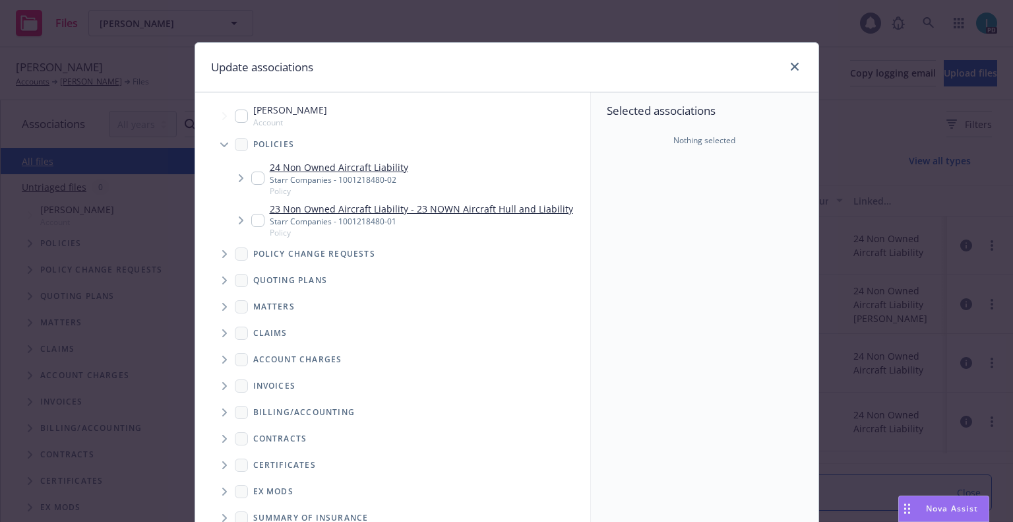
click at [251, 176] on input "Tree Example" at bounding box center [257, 177] width 13 height 13
checkbox input "true"
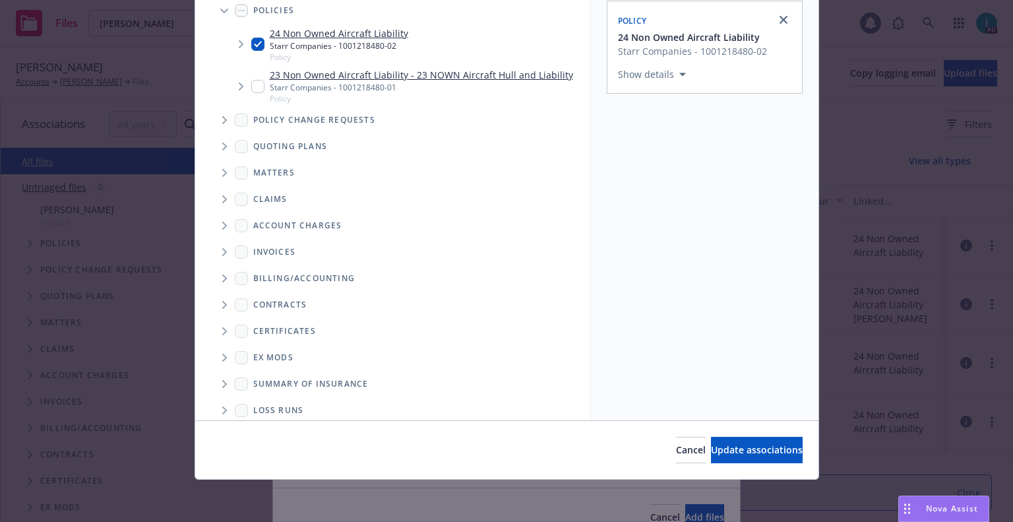
click at [730, 464] on div "Cancel Update associations" at bounding box center [506, 449] width 623 height 59
click at [711, 450] on span "Update associations" at bounding box center [757, 449] width 92 height 13
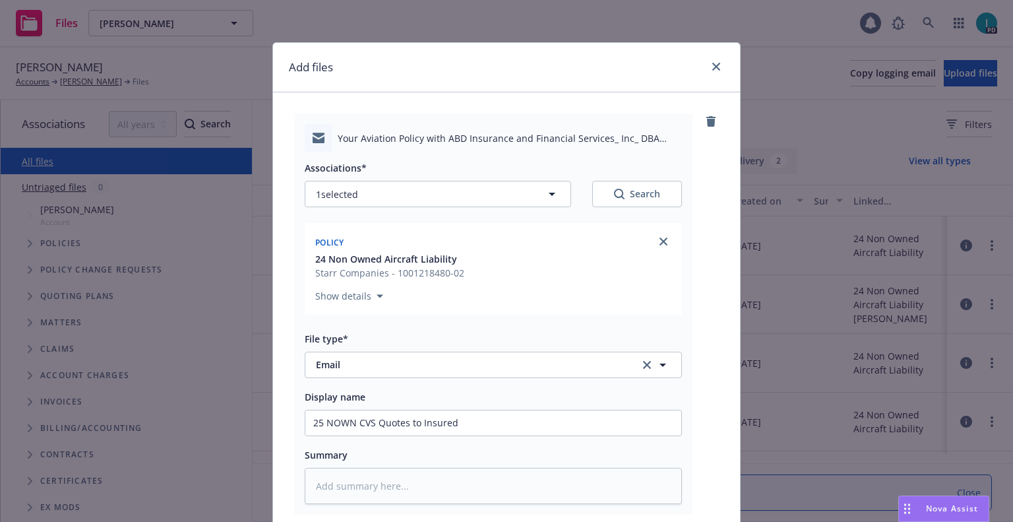
scroll to position [164, 0]
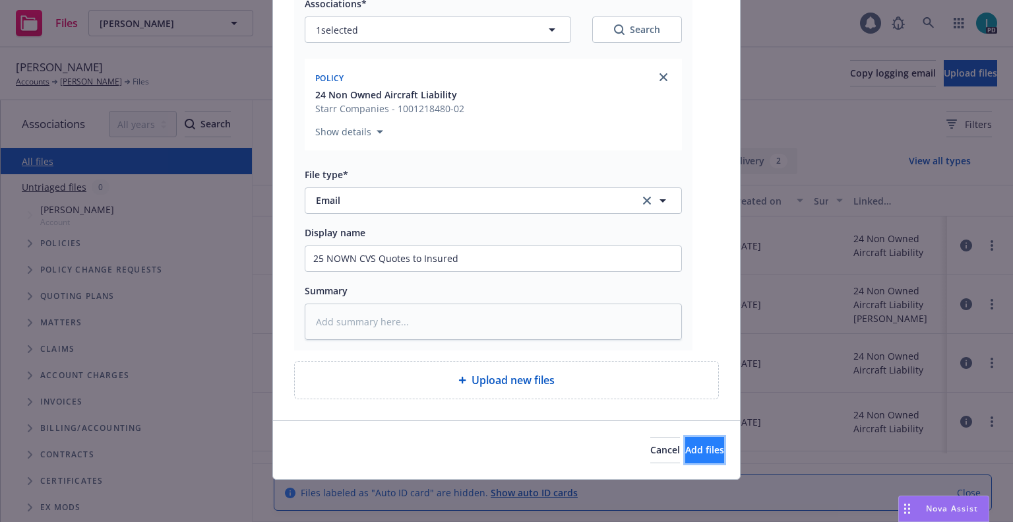
click at [685, 447] on span "Add files" at bounding box center [704, 449] width 39 height 13
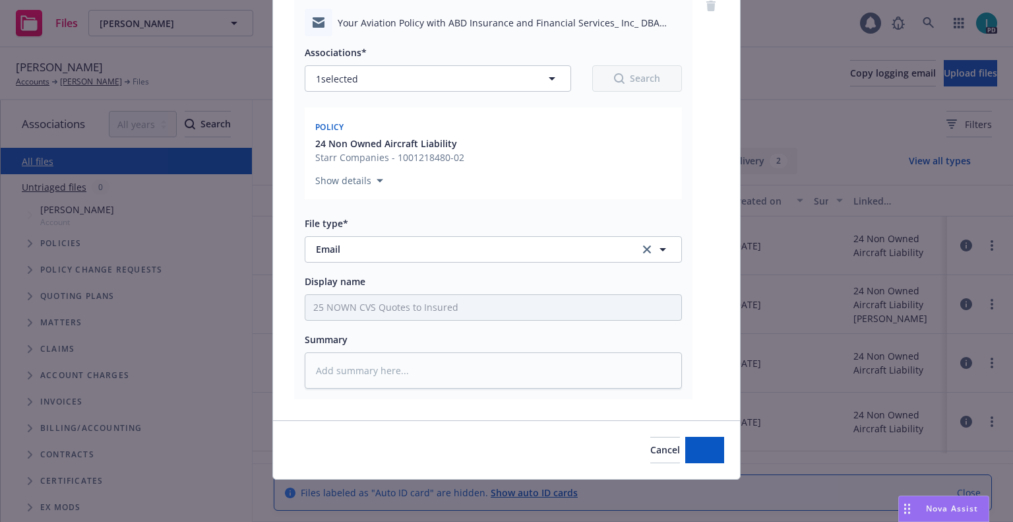
scroll to position [115, 0]
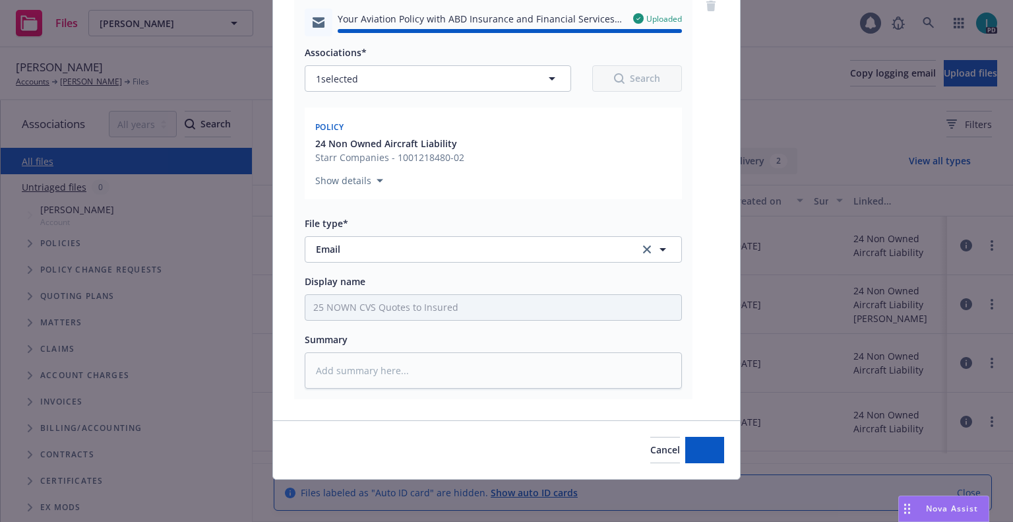
type textarea "x"
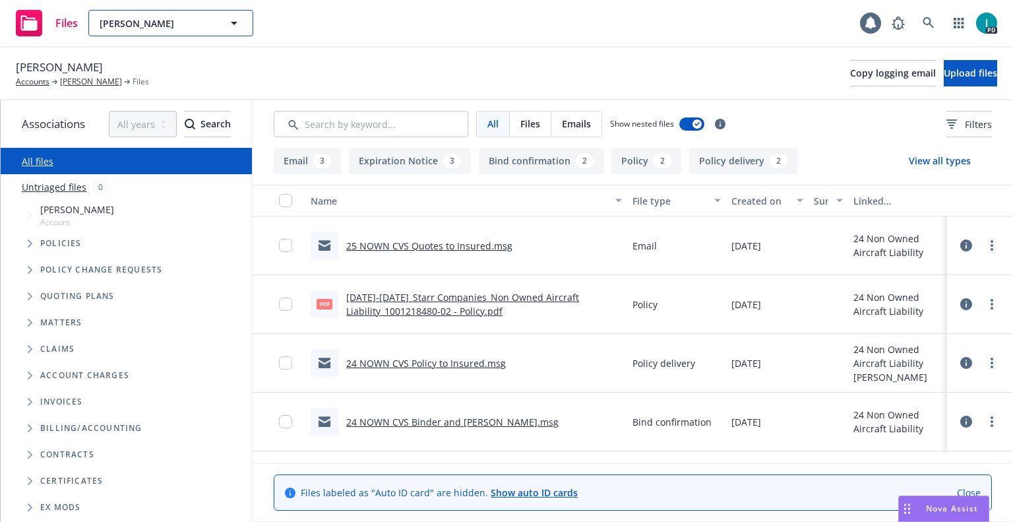
click at [146, 30] on span "[PERSON_NAME]" at bounding box center [157, 23] width 114 height 14
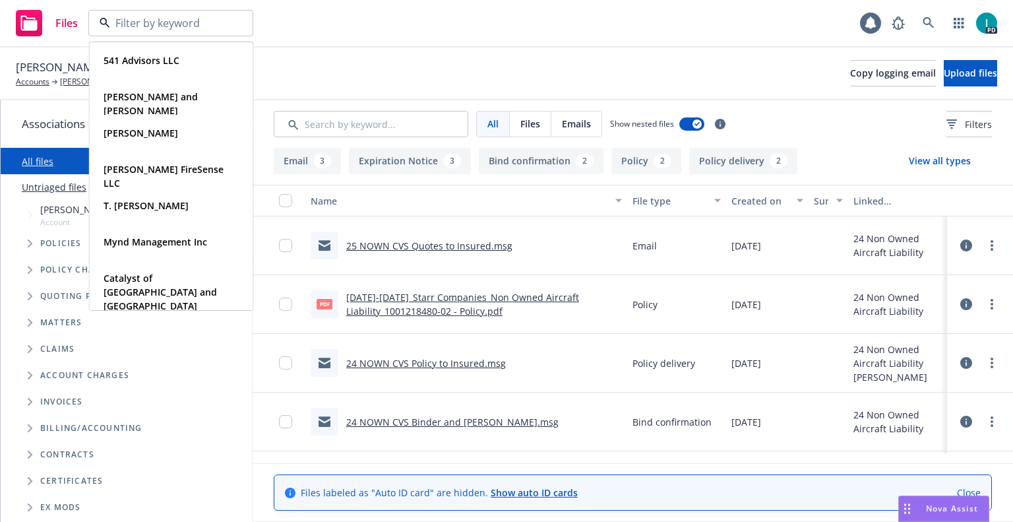
paste input "[PERSON_NAME]"
type input "[PERSON_NAME]"
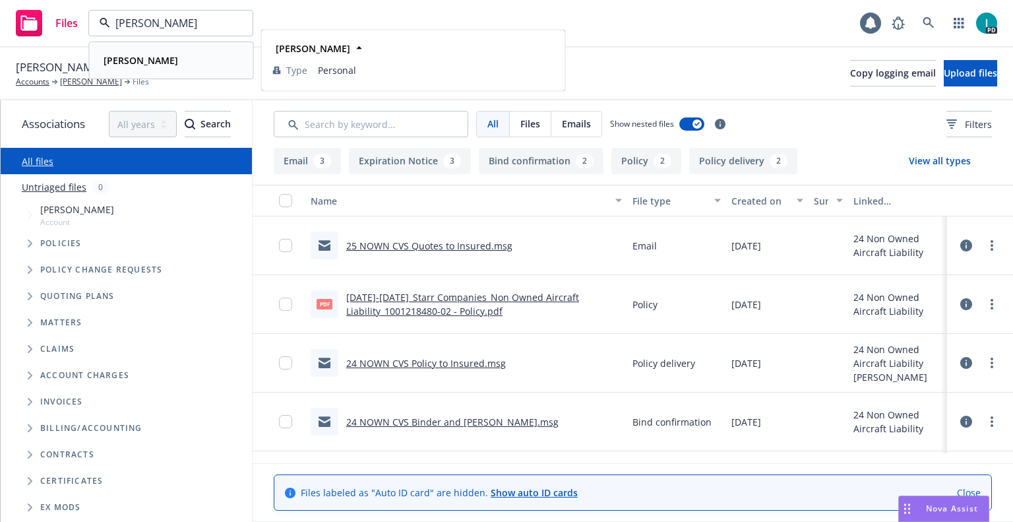
click at [192, 61] on div "[PERSON_NAME]" at bounding box center [171, 60] width 146 height 19
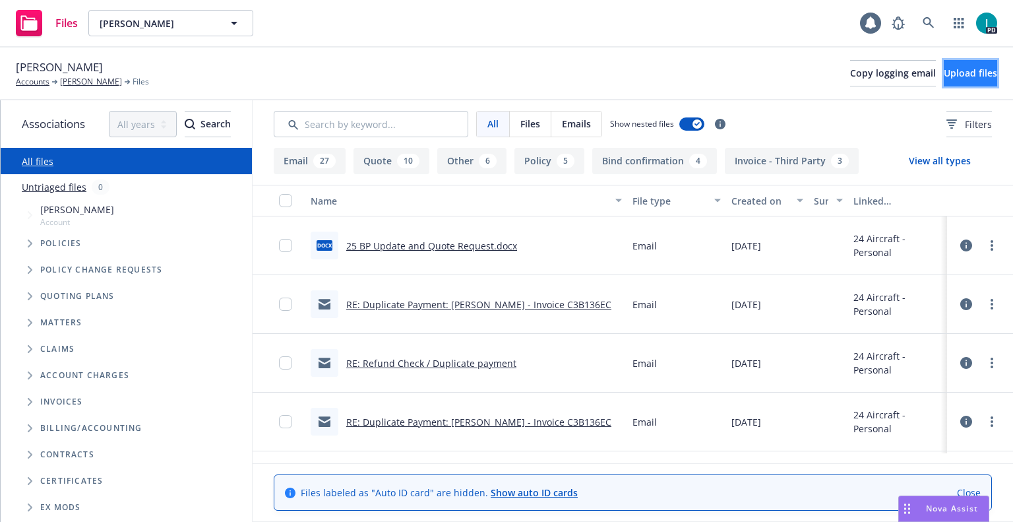
click at [944, 66] on button "Upload files" at bounding box center [970, 73] width 53 height 26
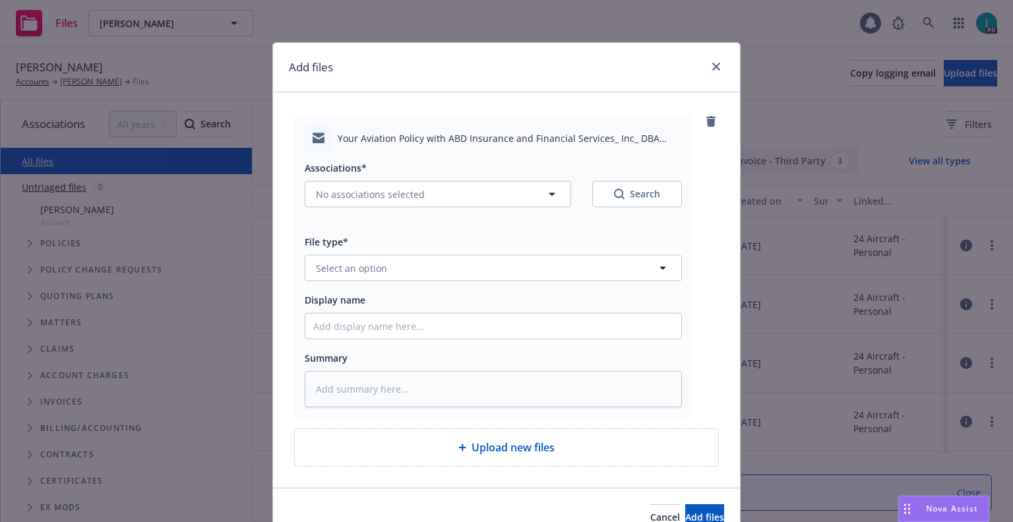
type textarea "x"
click at [349, 262] on span "Select an option" at bounding box center [351, 268] width 71 height 14
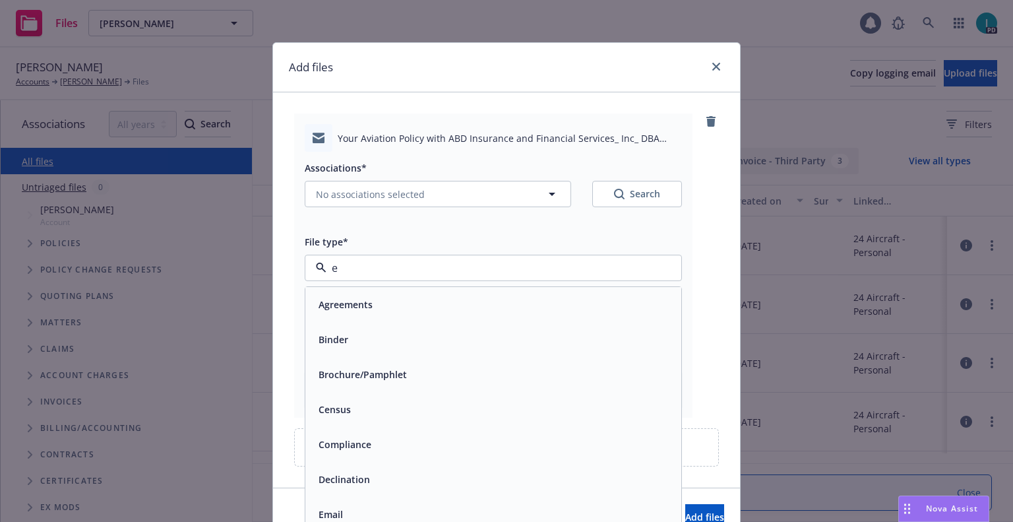
type input "em"
click at [359, 338] on div "Email" at bounding box center [493, 339] width 360 height 19
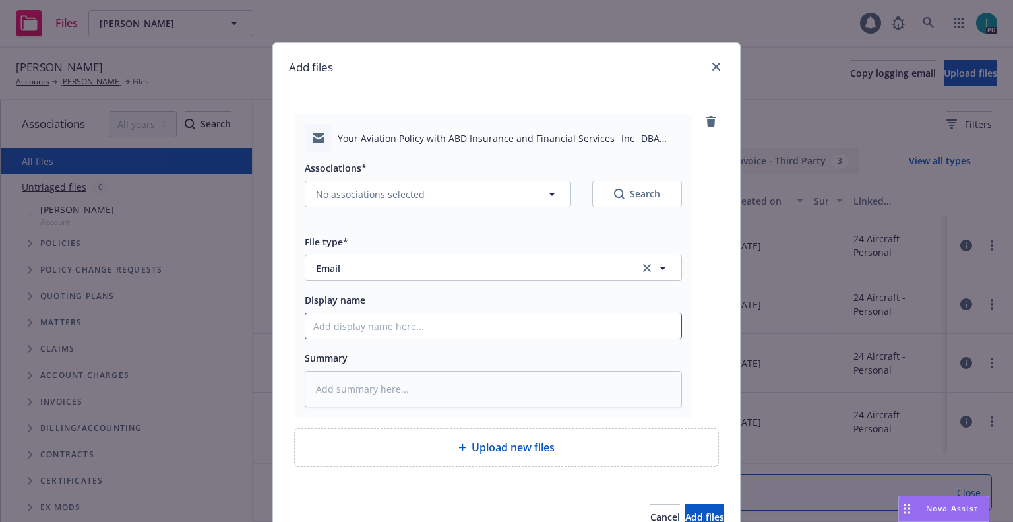
click at [359, 330] on input "Display name" at bounding box center [493, 325] width 376 height 25
type textarea "x"
type input "2"
type textarea "x"
type input "25"
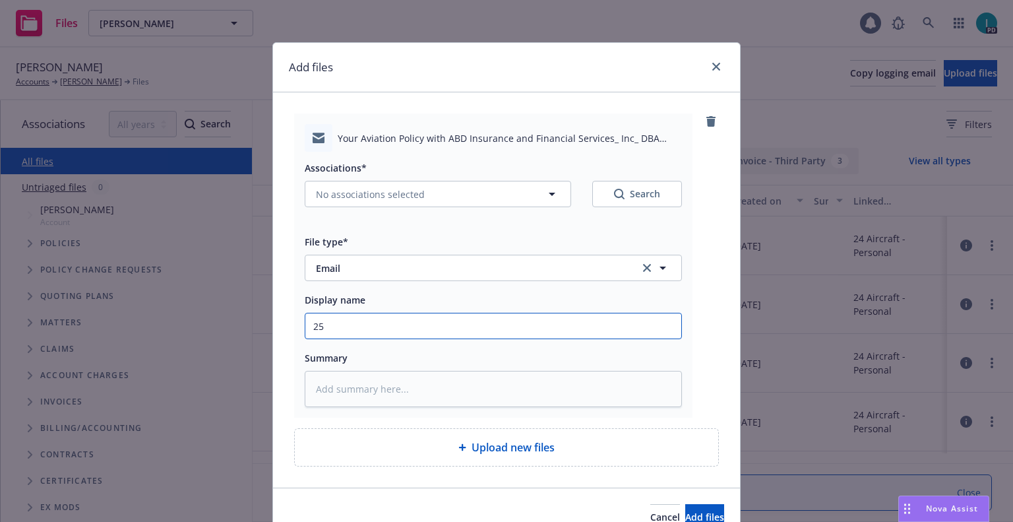
type textarea "x"
type input "25 NOWN CVS Quotes to Insured"
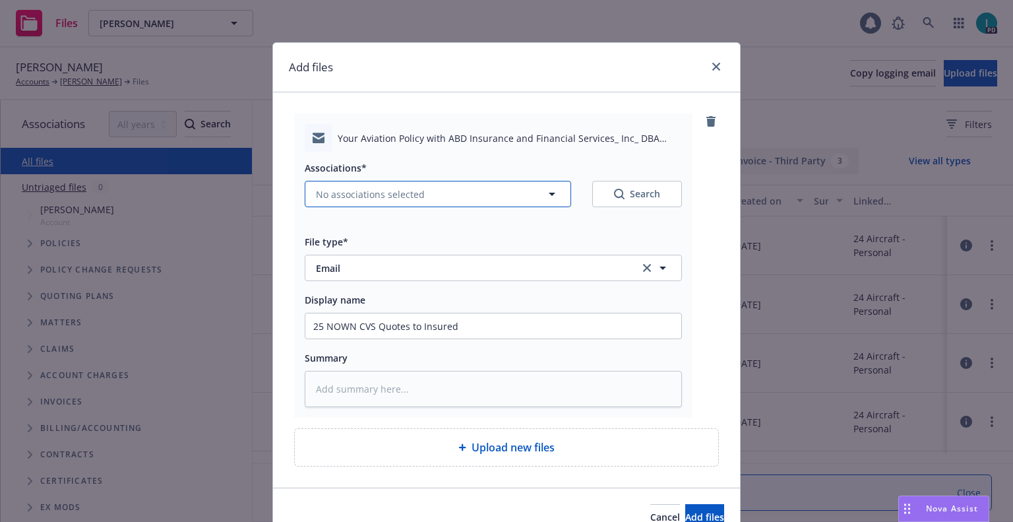
click at [355, 193] on span "No associations selected" at bounding box center [370, 194] width 109 height 14
type textarea "x"
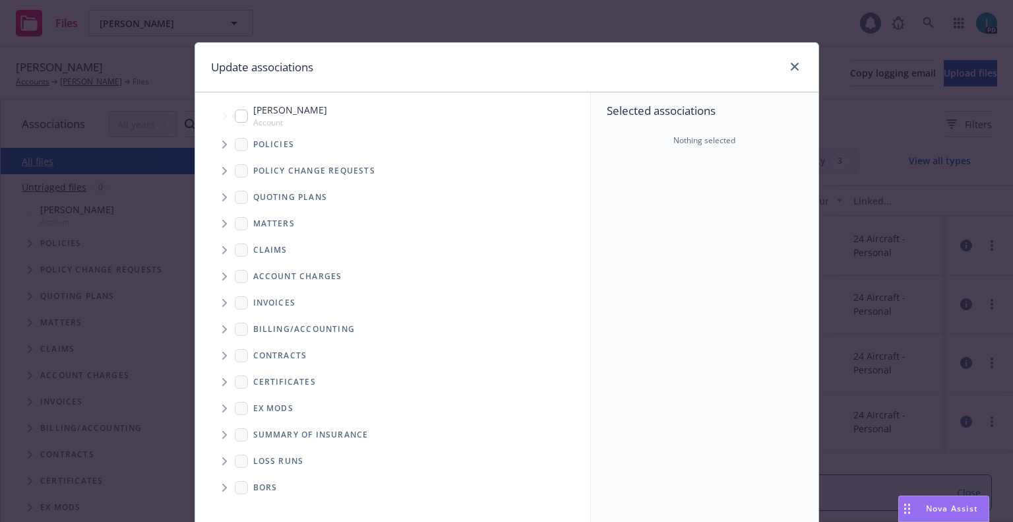
click at [223, 146] on span "Tree Example" at bounding box center [224, 144] width 21 height 21
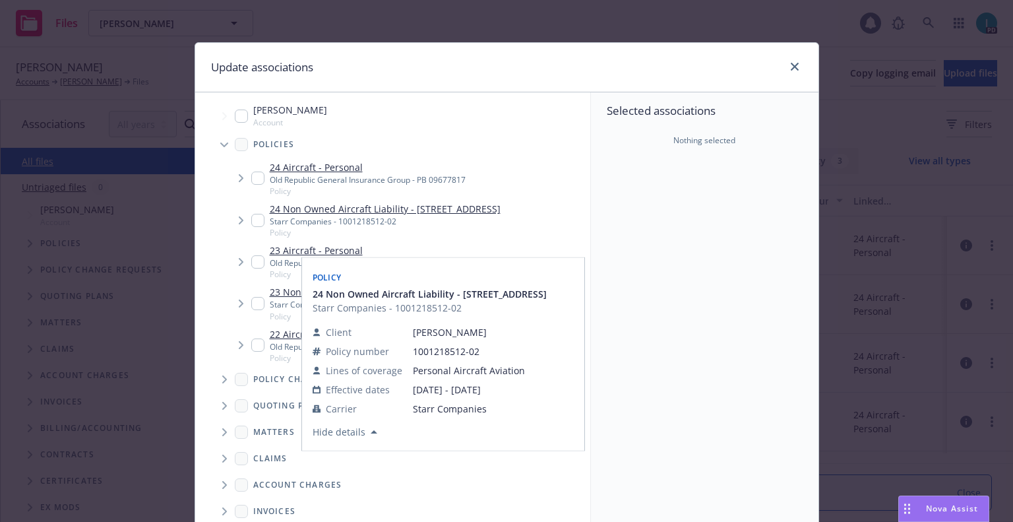
click at [251, 222] on input "Tree Example" at bounding box center [257, 220] width 13 height 13
checkbox input "true"
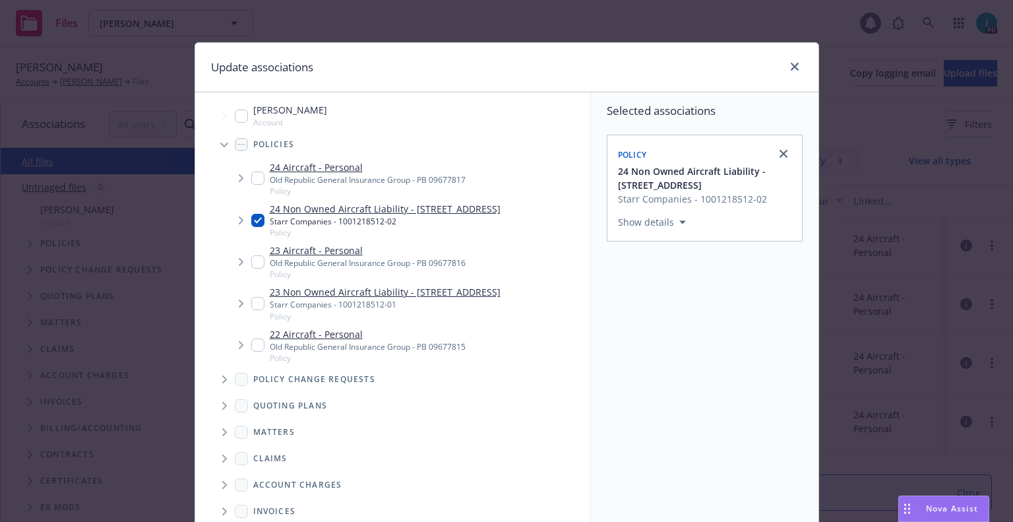
scroll to position [134, 0]
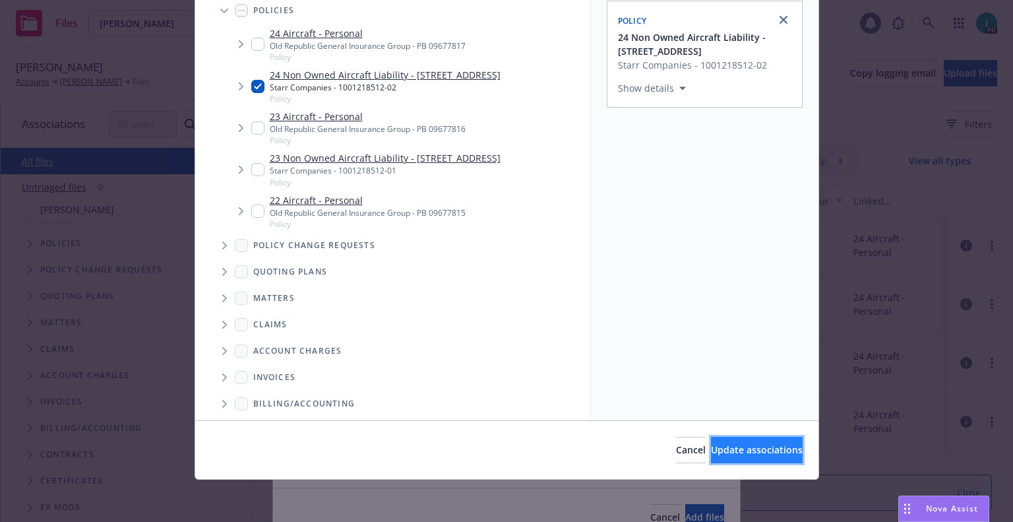
click at [736, 444] on span "Update associations" at bounding box center [757, 449] width 92 height 13
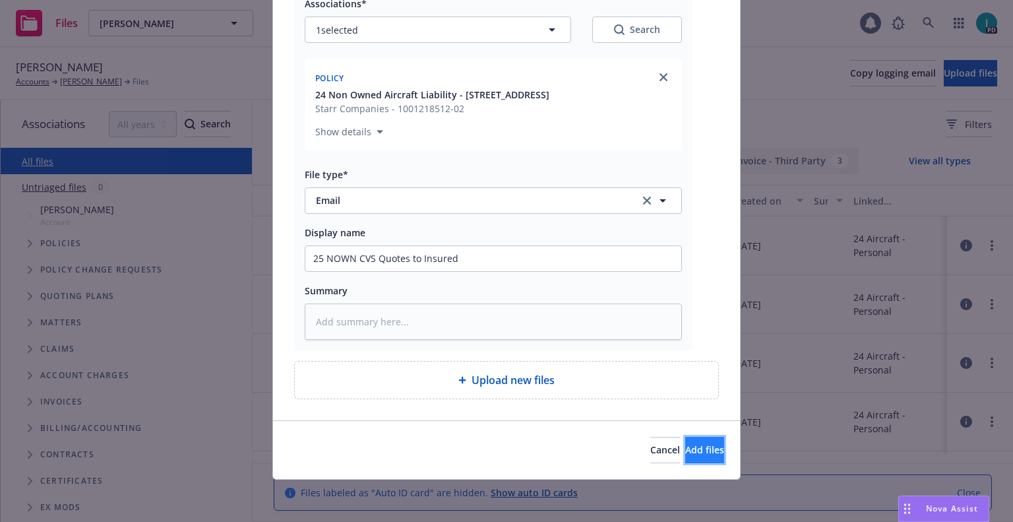
click at [685, 437] on button "Add files" at bounding box center [704, 450] width 39 height 26
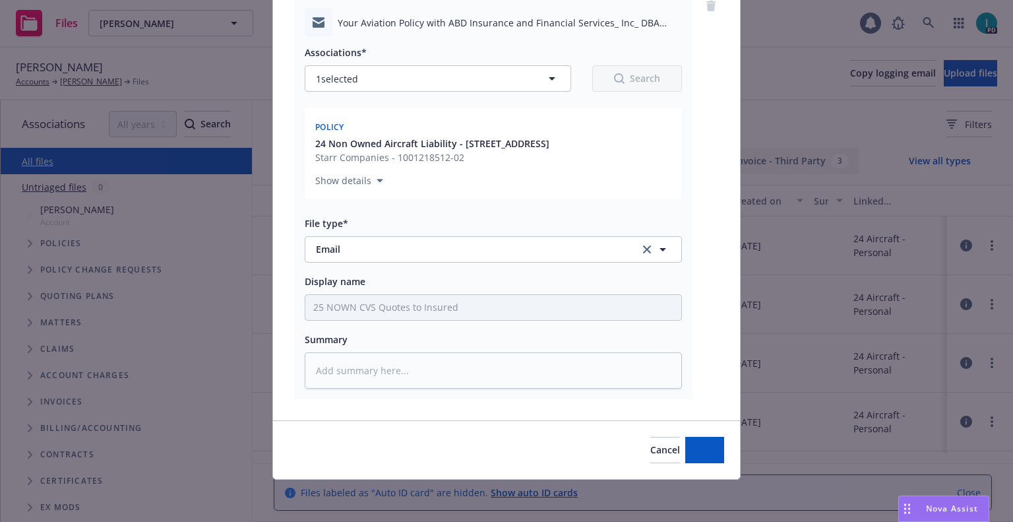
scroll to position [115, 0]
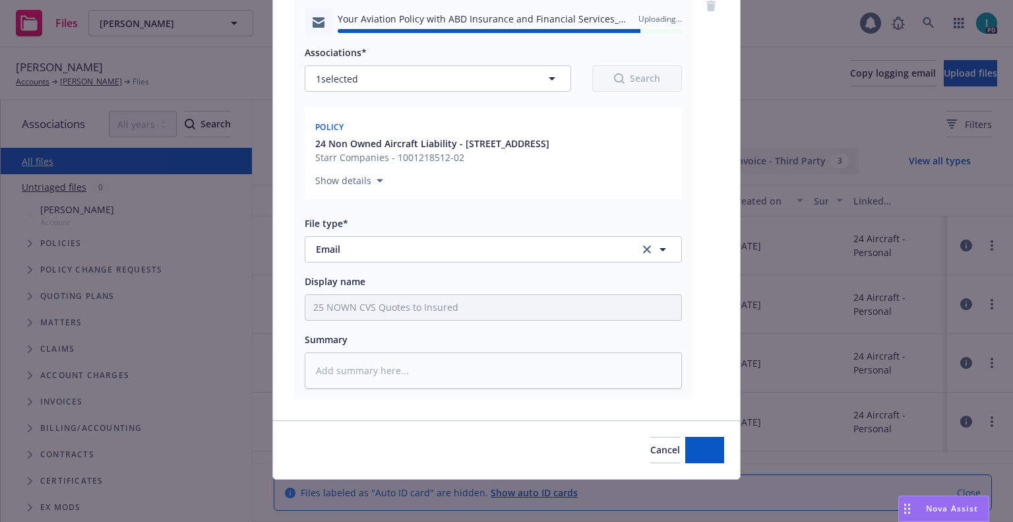
type textarea "x"
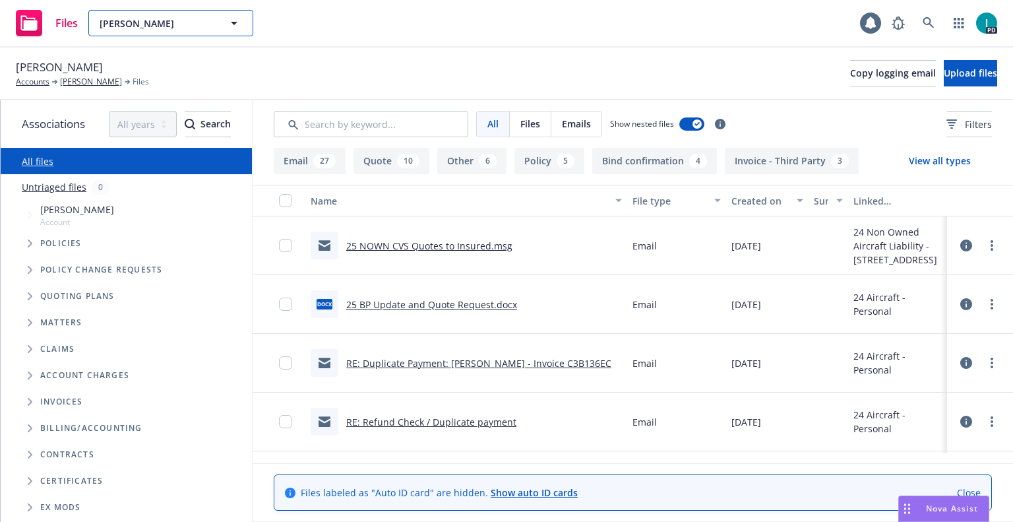
click at [175, 28] on span "Dirk Vanderlaan" at bounding box center [157, 23] width 114 height 14
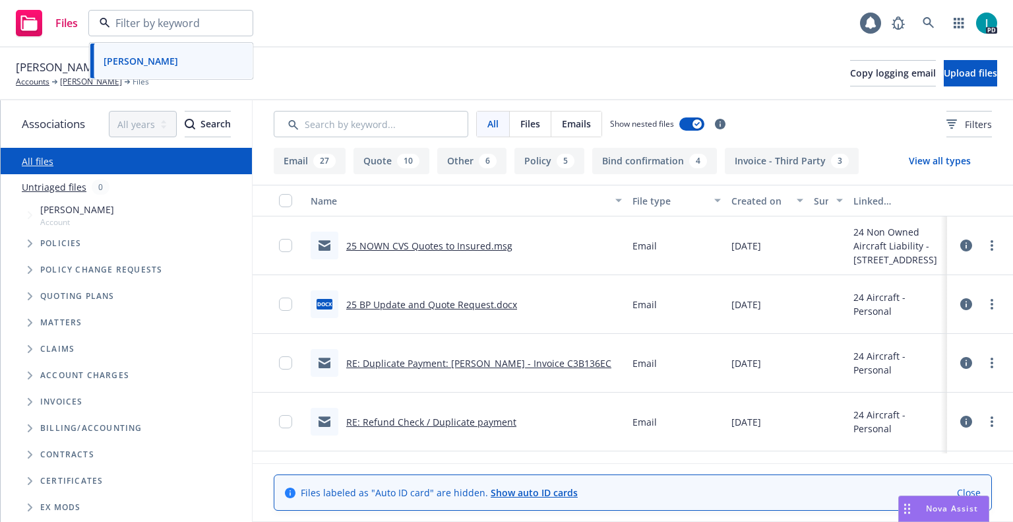
paste input "Joshua Farquhar"
type input "Joshua Farquhar"
click at [179, 55] on div "Joshua Farquhar" at bounding box center [139, 60] width 82 height 19
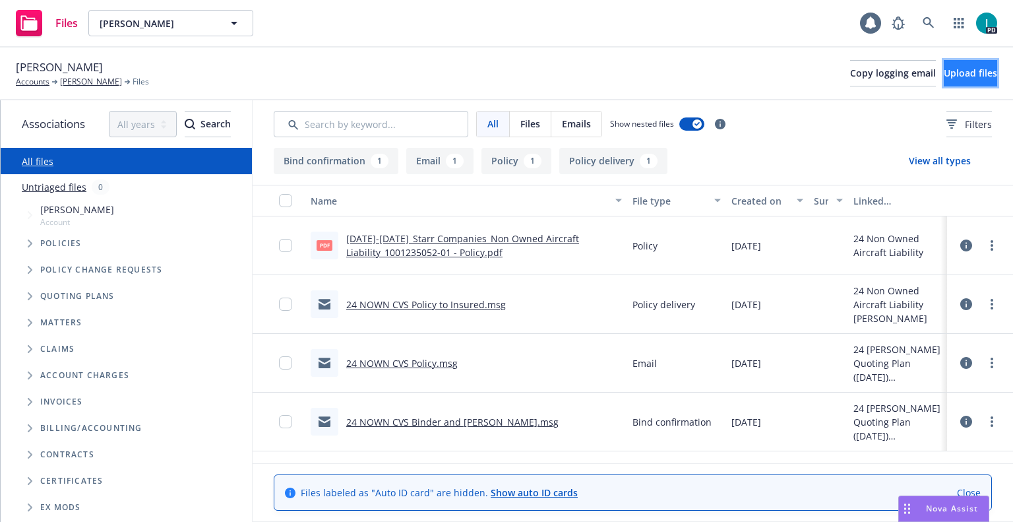
click at [948, 74] on span "Upload files" at bounding box center [970, 73] width 53 height 13
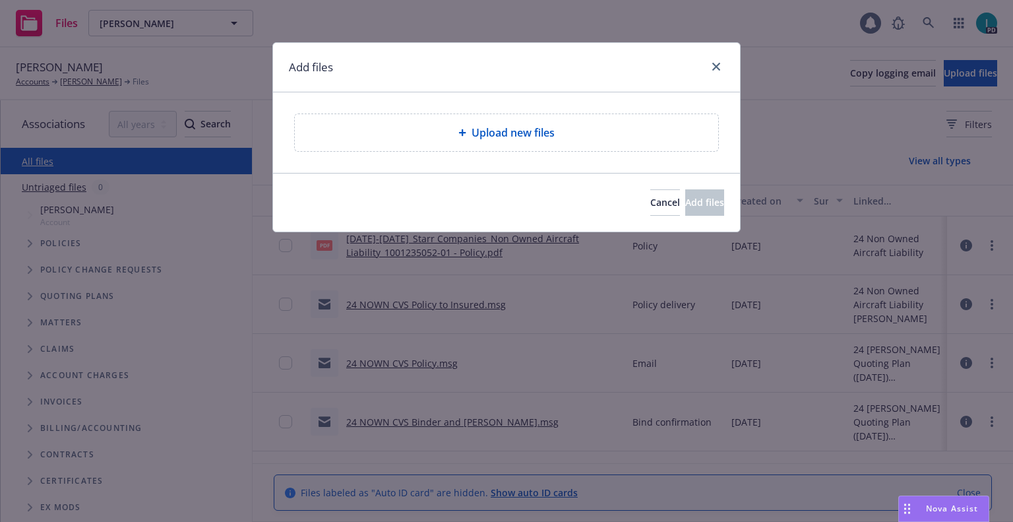
type textarea "x"
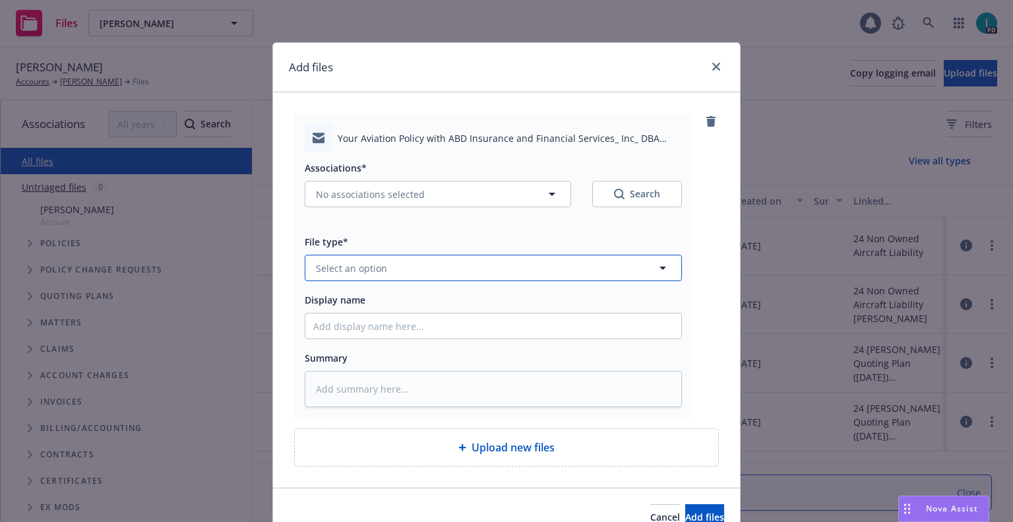
click at [355, 267] on span "Select an option" at bounding box center [351, 268] width 71 height 14
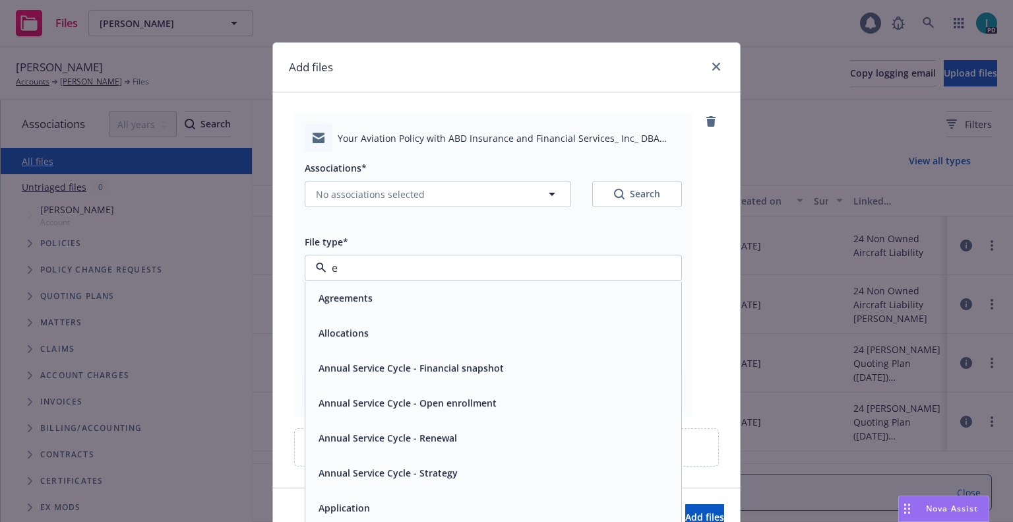
type input "em"
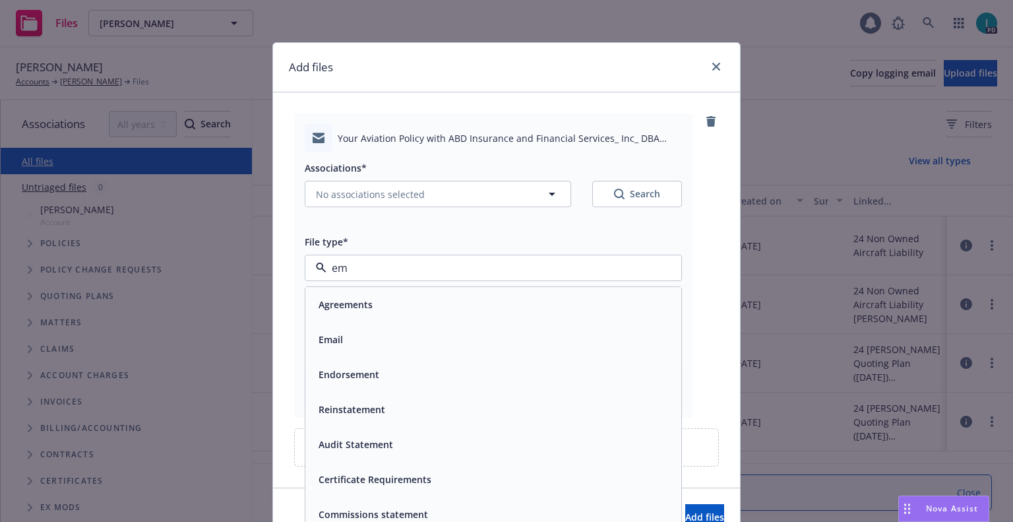
click at [335, 336] on span "Email" at bounding box center [331, 339] width 24 height 14
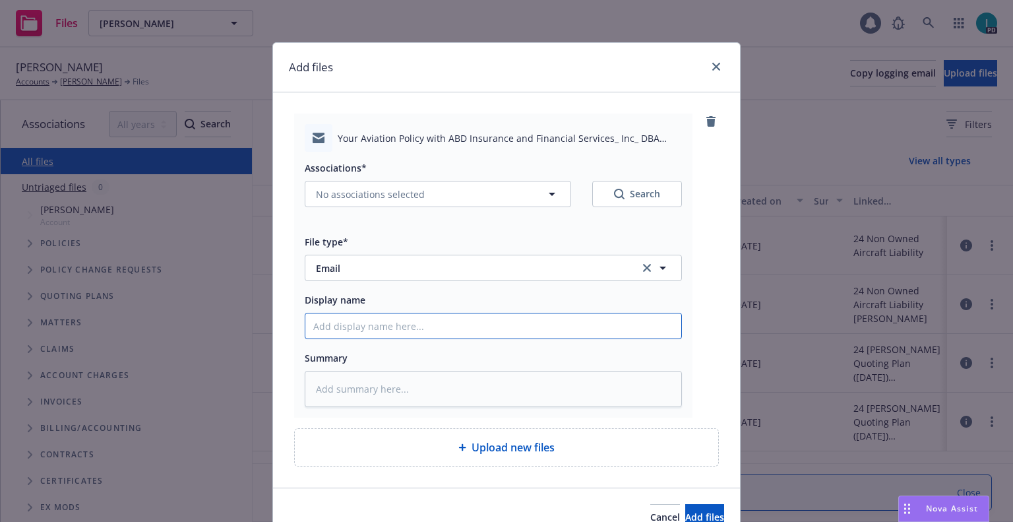
click at [353, 332] on input "Display name" at bounding box center [493, 325] width 376 height 25
type textarea "x"
type input "2"
type textarea "x"
type input "25"
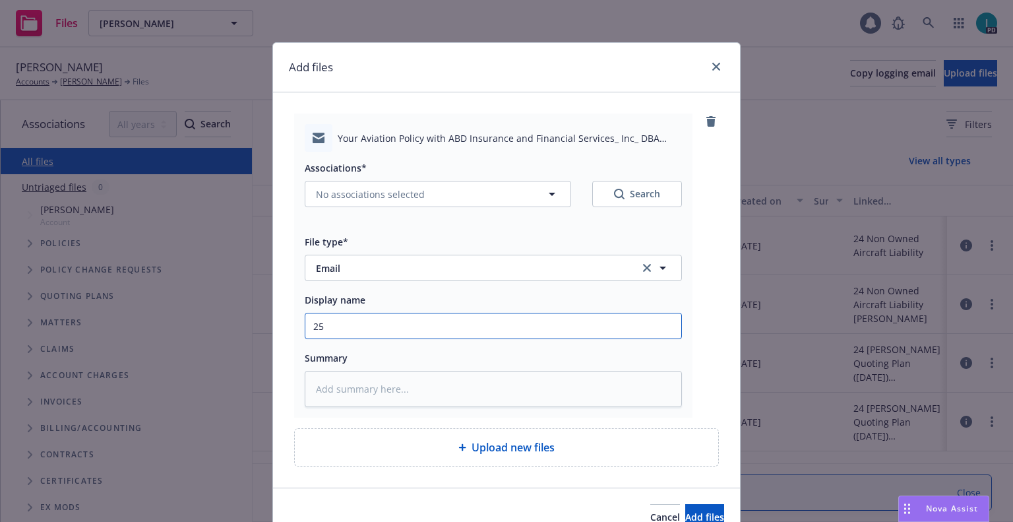
type textarea "x"
type input "25 NOWN CVS Quotes to Insured"
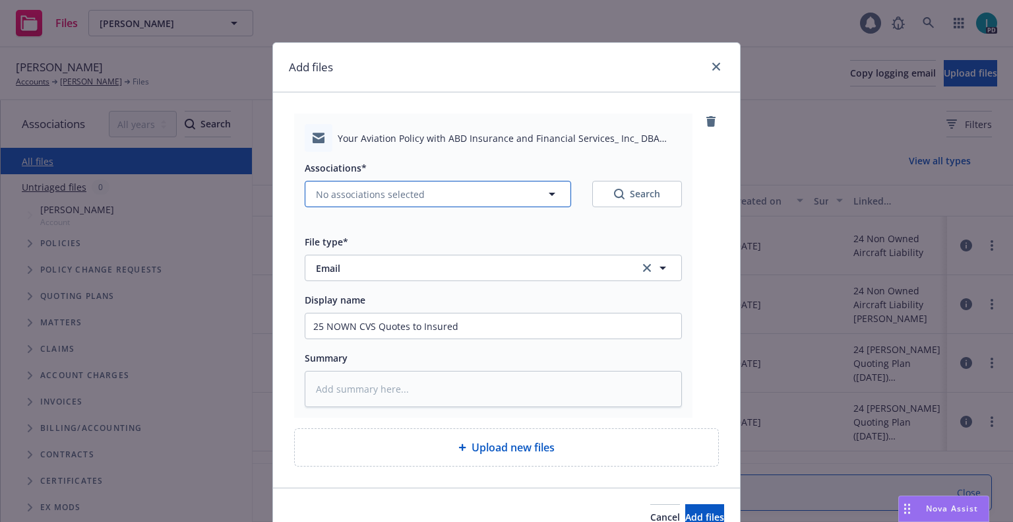
click at [373, 187] on button "No associations selected" at bounding box center [438, 194] width 266 height 26
type textarea "x"
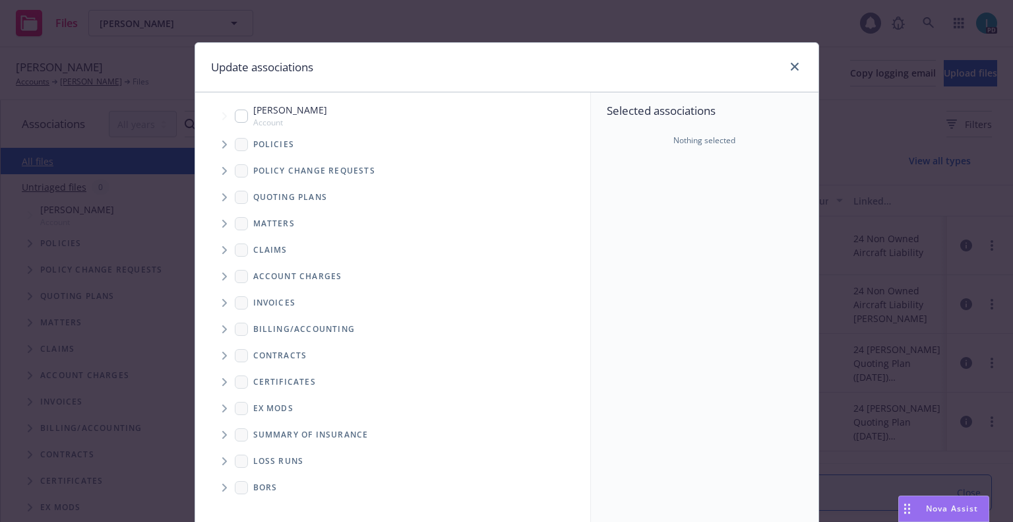
click at [322, 188] on div "Quoting plans" at bounding box center [399, 197] width 382 height 26
click at [214, 144] on span "Tree Example" at bounding box center [224, 144] width 21 height 21
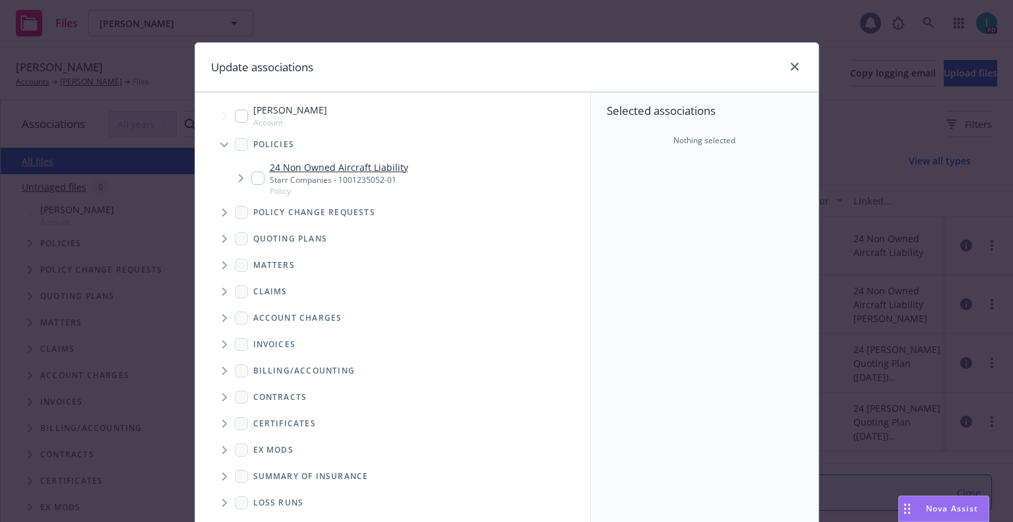
click at [251, 182] on input "Tree Example" at bounding box center [257, 177] width 13 height 13
click at [245, 166] on div "24 Non Owned Aircraft Liability Starr Companies - 1001235052-01 Policy" at bounding box center [407, 179] width 365 height 42
click at [251, 170] on div "24 Non Owned Aircraft Liability Starr Companies - 1001235052-01 Policy" at bounding box center [329, 178] width 157 height 36
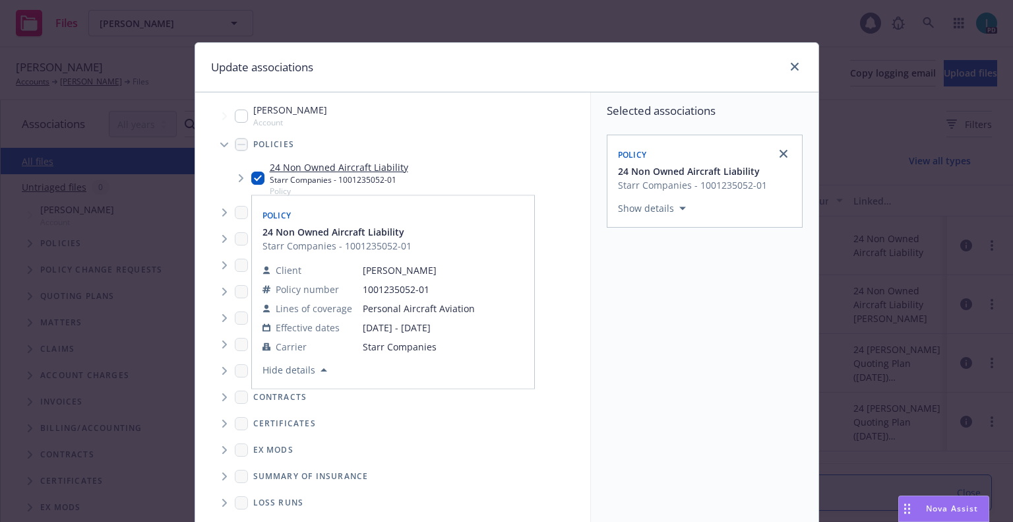
click at [252, 178] on input "Tree Example" at bounding box center [257, 177] width 13 height 13
checkbox input "false"
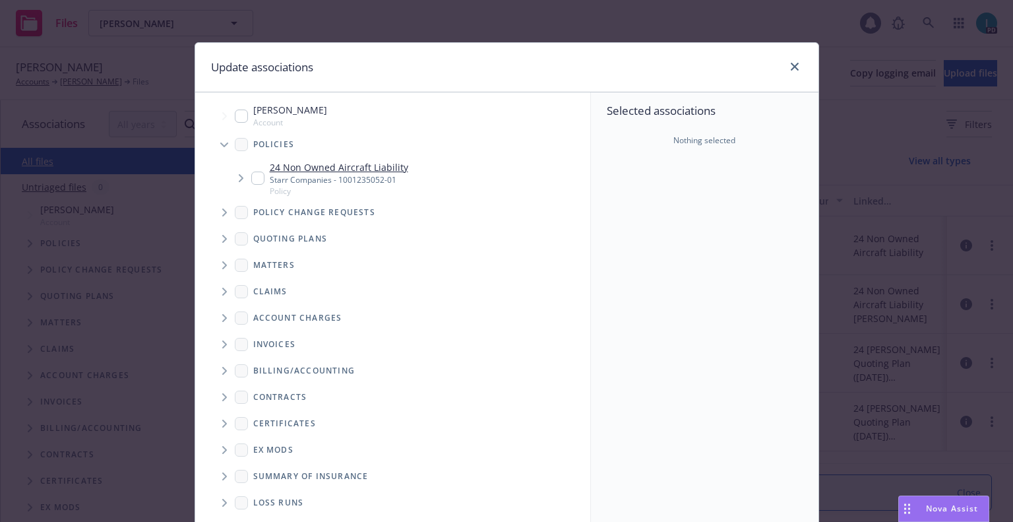
click at [218, 244] on span "Tree Example" at bounding box center [224, 238] width 21 height 21
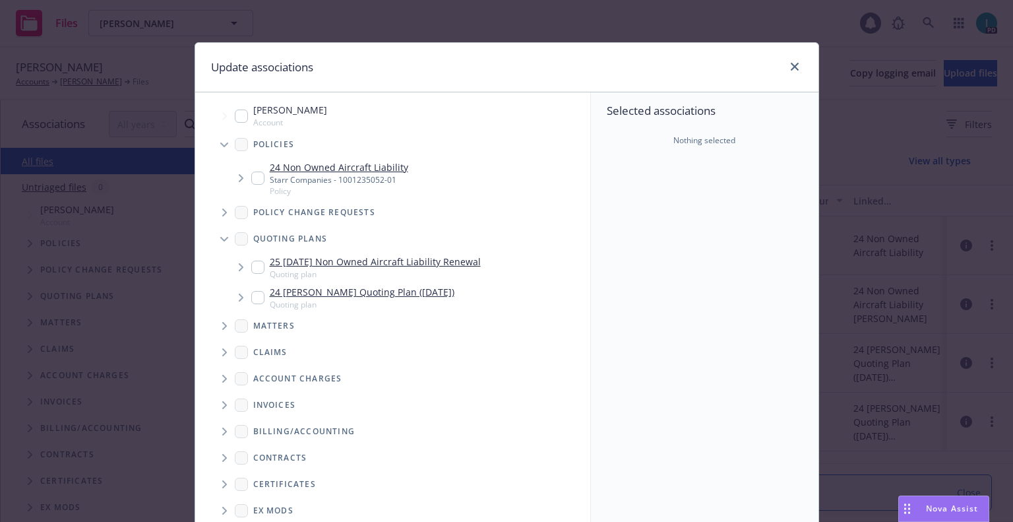
click at [255, 260] on input "Tree Example" at bounding box center [257, 266] width 13 height 13
checkbox input "true"
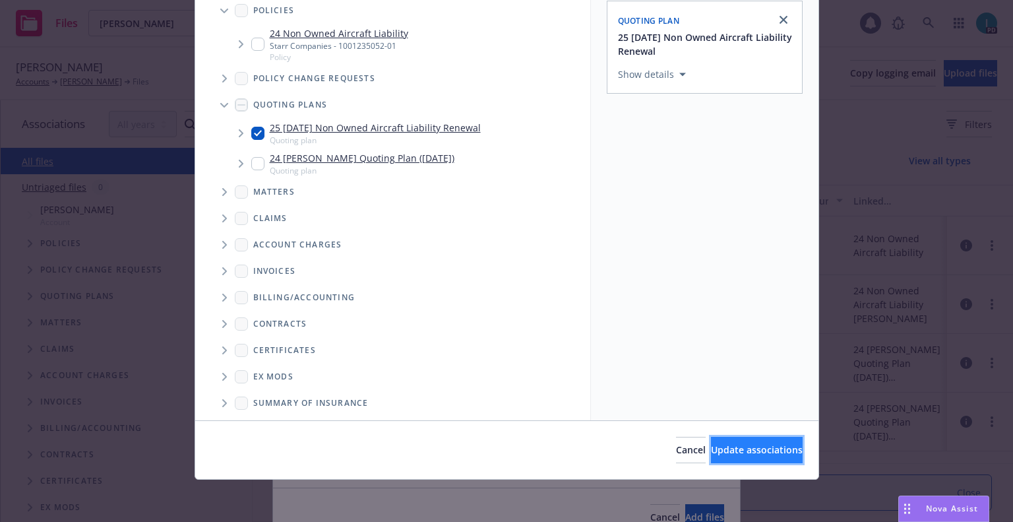
click at [723, 439] on button "Update associations" at bounding box center [757, 450] width 92 height 26
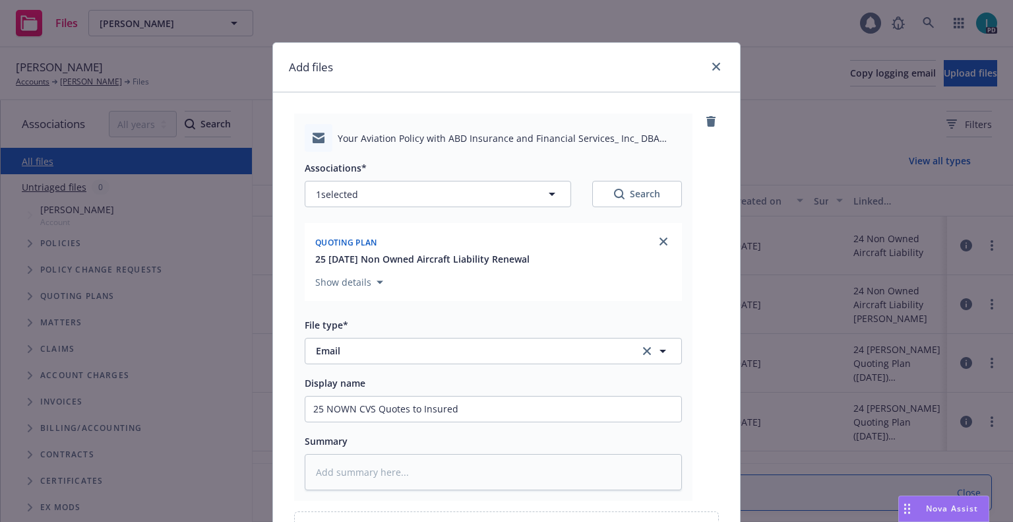
scroll to position [150, 0]
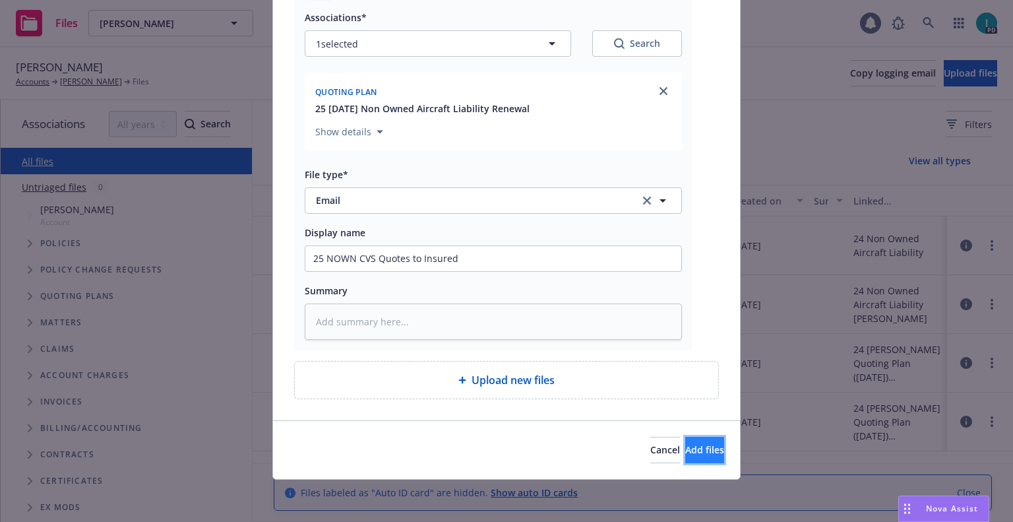
click at [685, 453] on span "Add files" at bounding box center [704, 449] width 39 height 13
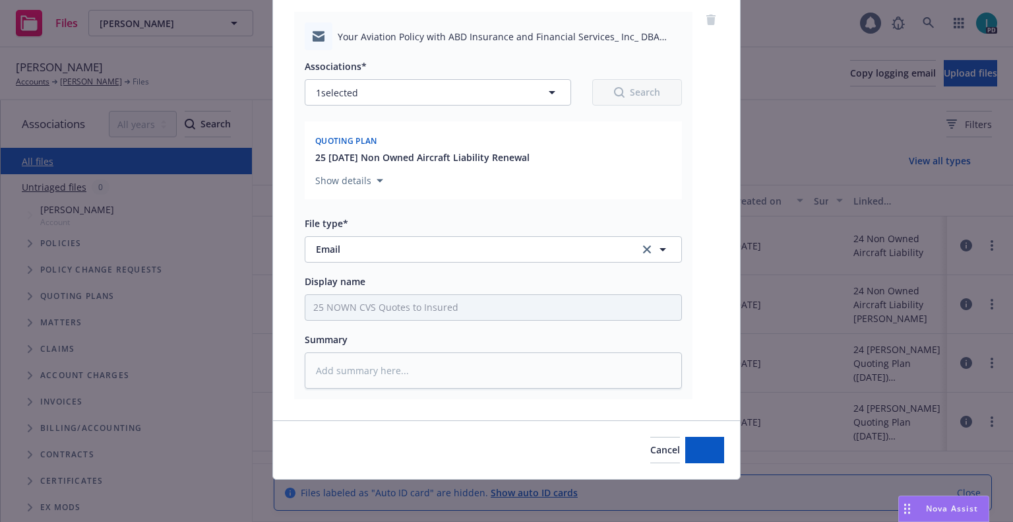
scroll to position [102, 0]
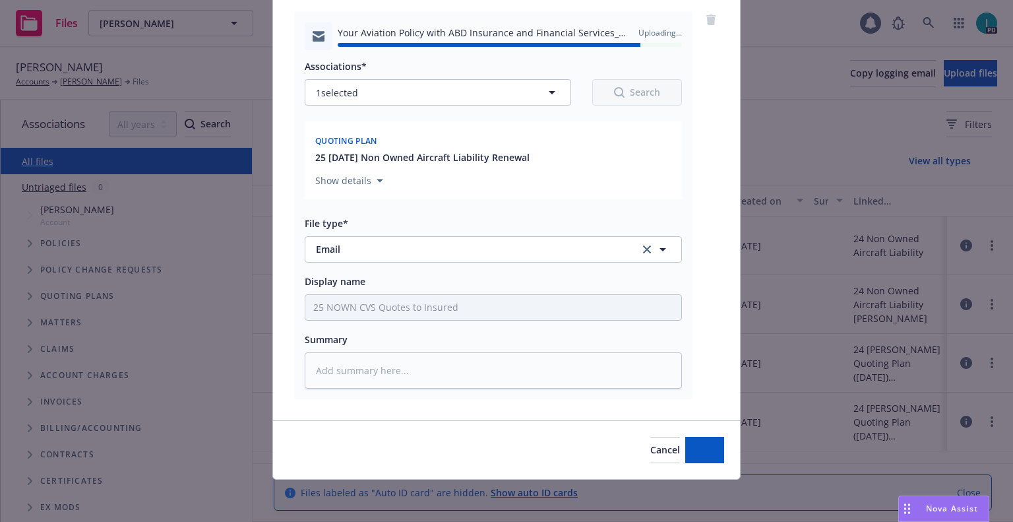
type textarea "x"
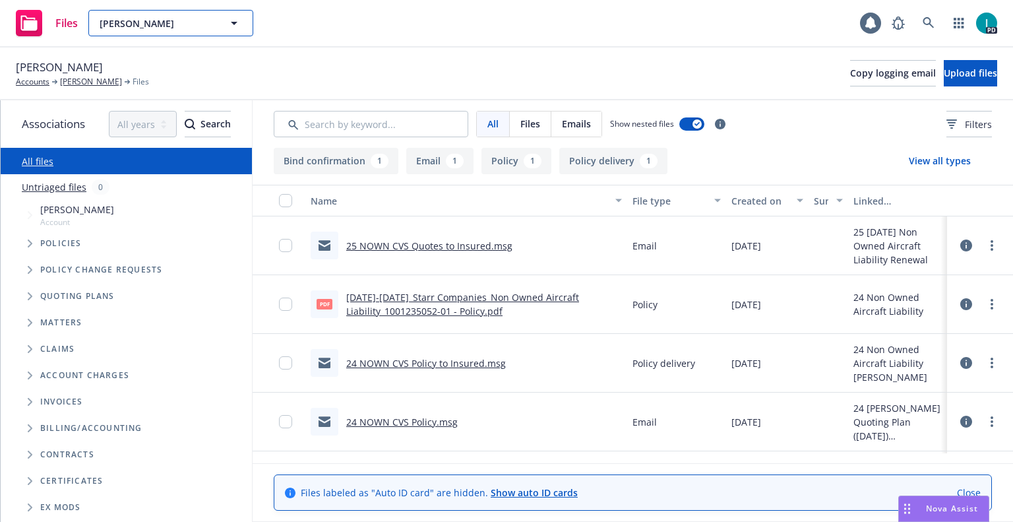
click at [125, 32] on button "Joshua Farquhar" at bounding box center [170, 23] width 165 height 26
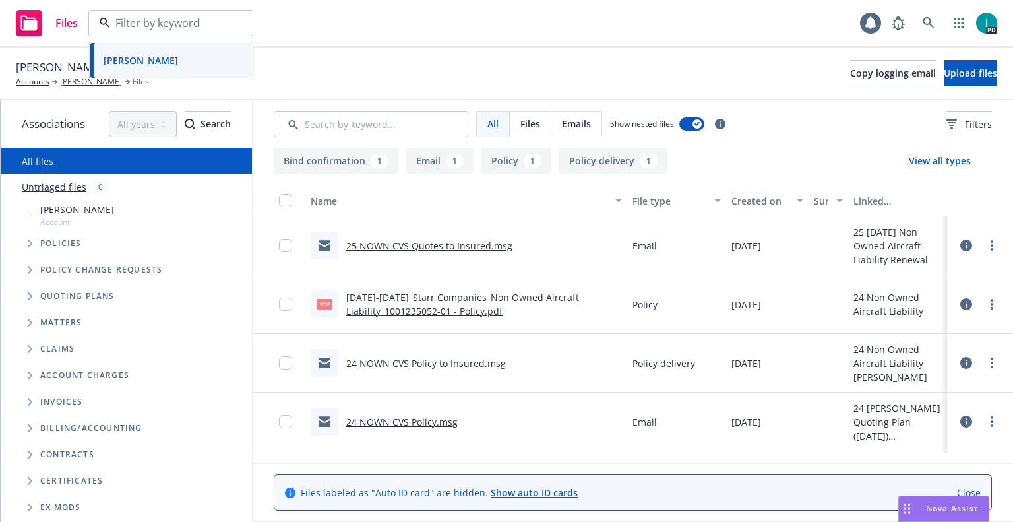
paste input "[PERSON_NAME]"
type input "[PERSON_NAME]"
click at [164, 60] on strong "[PERSON_NAME]" at bounding box center [141, 60] width 75 height 13
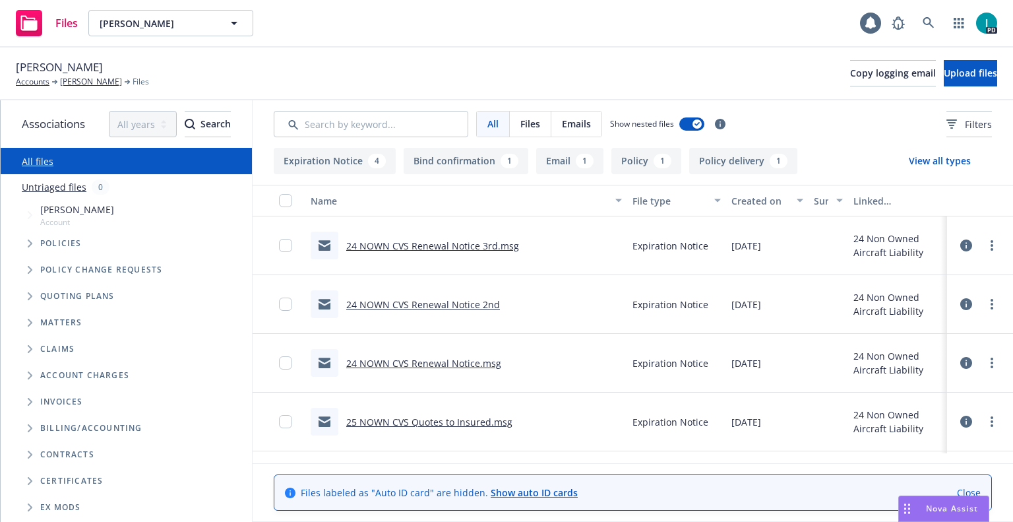
click at [365, 241] on link "24 NOWN CVS Renewal Notice 3rd.msg" at bounding box center [432, 245] width 173 height 13
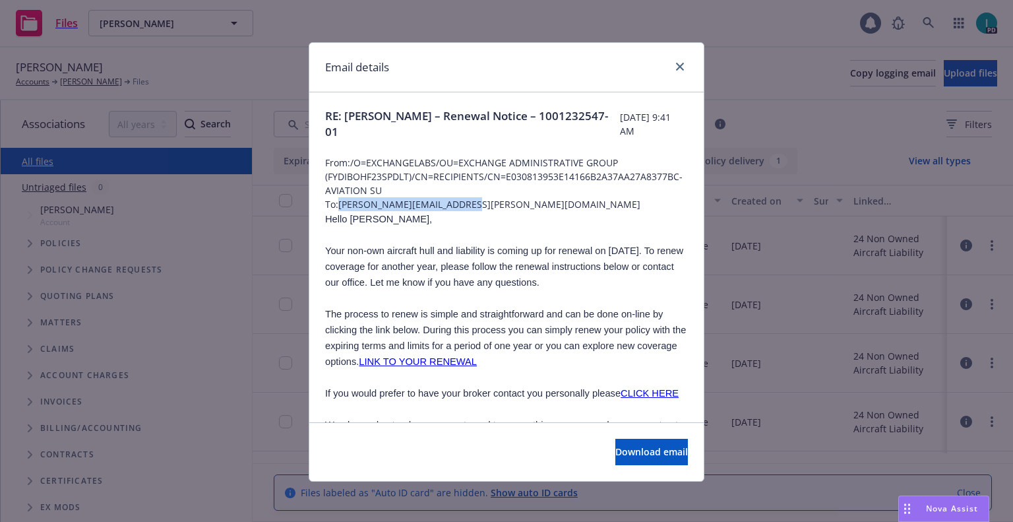
drag, startPoint x: 476, startPoint y: 209, endPoint x: 336, endPoint y: 198, distance: 140.9
click at [336, 198] on span "To: teresa.pt.nguyen@gmail.com" at bounding box center [506, 204] width 363 height 14
copy span "[PERSON_NAME][EMAIL_ADDRESS][PERSON_NAME][DOMAIN_NAME]"
click at [361, 220] on span "Hello Teresa," at bounding box center [378, 219] width 107 height 11
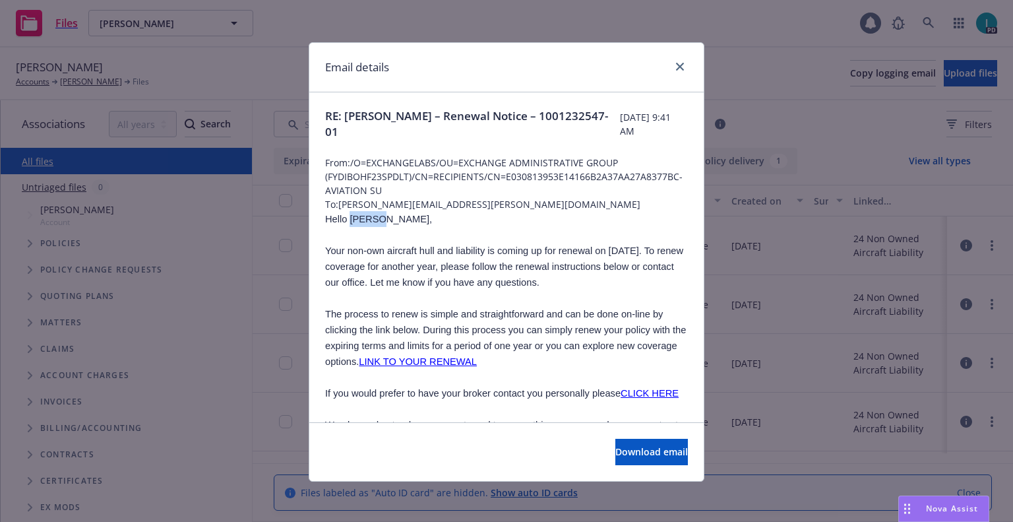
copy span "Teresa"
click at [678, 64] on icon "close" at bounding box center [680, 67] width 8 height 8
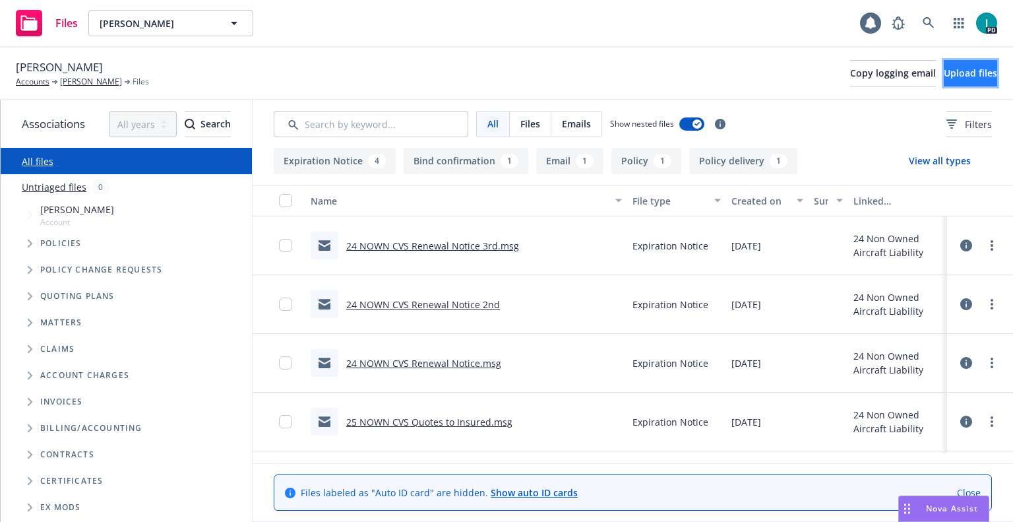
click at [944, 77] on span "Upload files" at bounding box center [970, 73] width 53 height 13
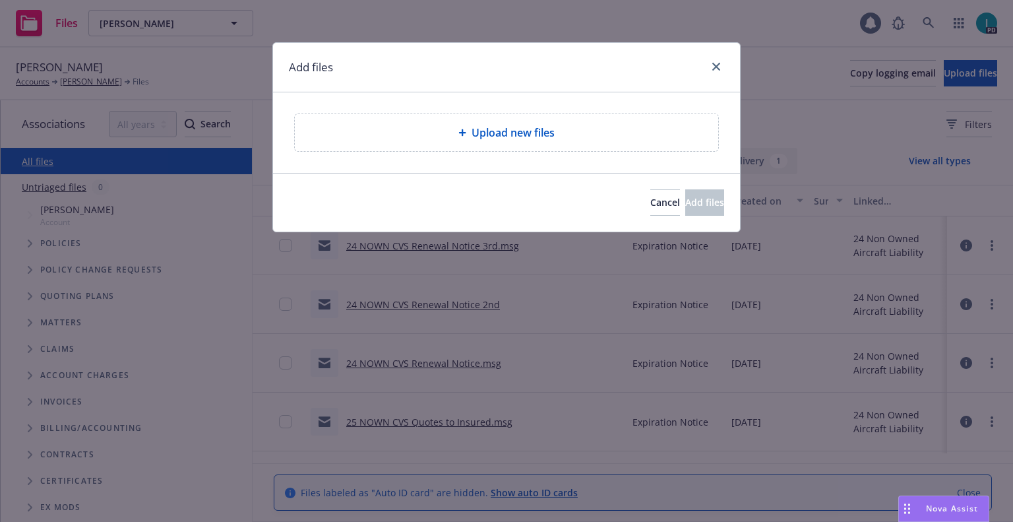
type textarea "x"
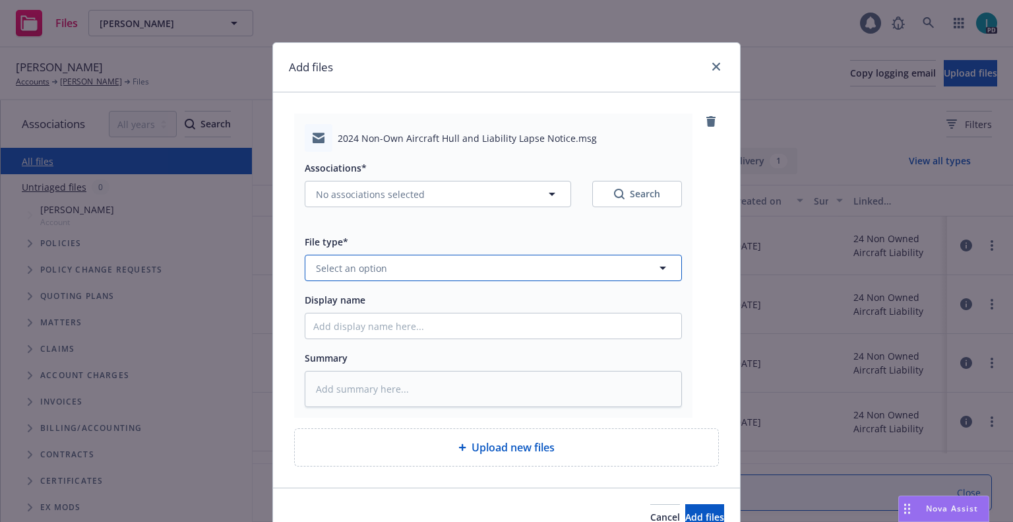
click at [405, 270] on button "Select an option" at bounding box center [493, 268] width 377 height 26
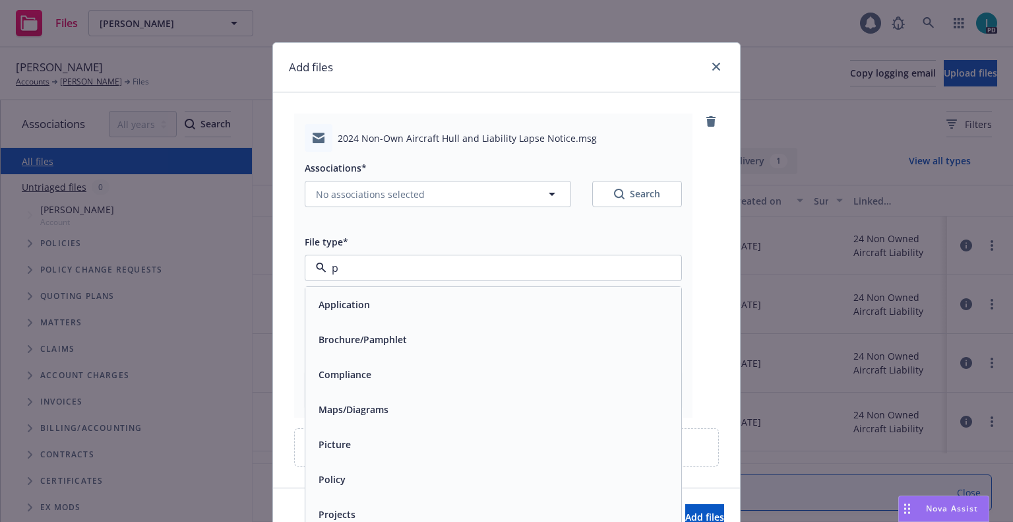
type input "po"
click at [405, 270] on input "po" at bounding box center [490, 268] width 328 height 16
type input "em"
click at [405, 270] on input "em" at bounding box center [490, 268] width 328 height 16
type input "ex"
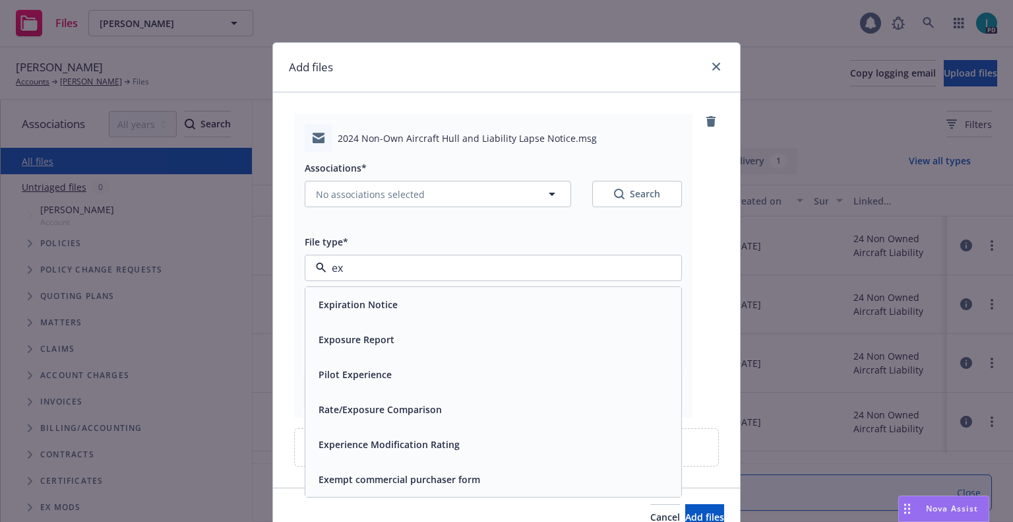
click at [379, 299] on span "Expiration Notice" at bounding box center [358, 304] width 79 height 14
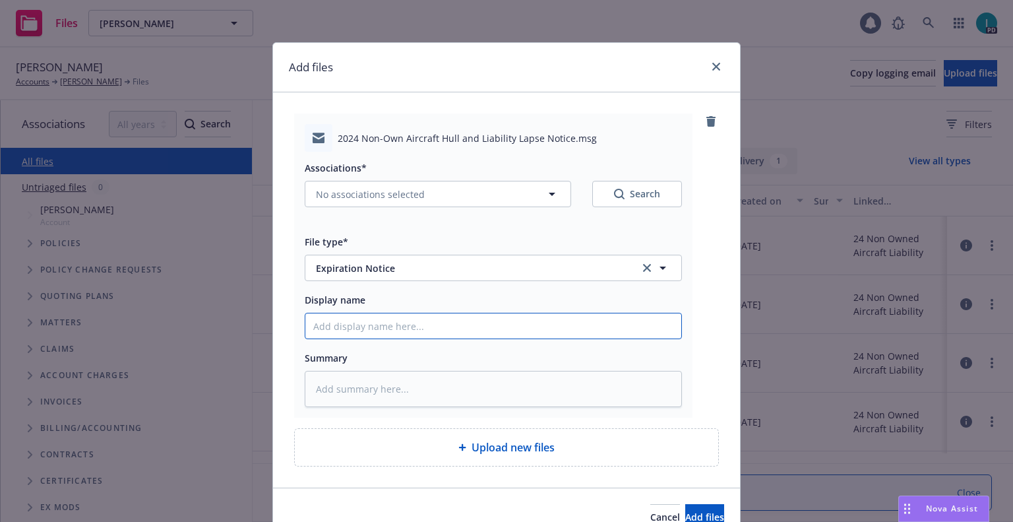
click at [373, 317] on input "Display name" at bounding box center [493, 325] width 376 height 25
type textarea "x"
type input "2"
type textarea "x"
type input "24"
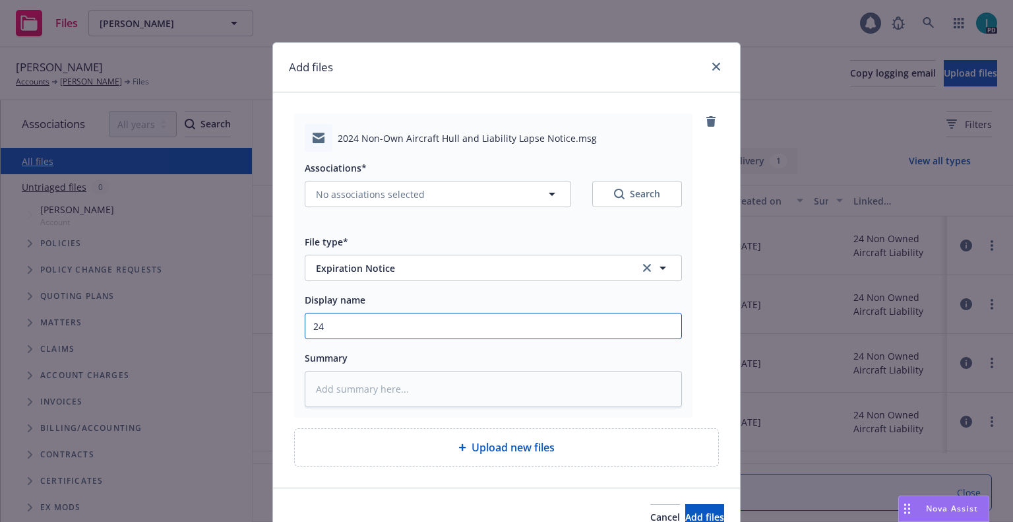
type textarea "x"
type input "24 NOWN CVS Lapse Notice"
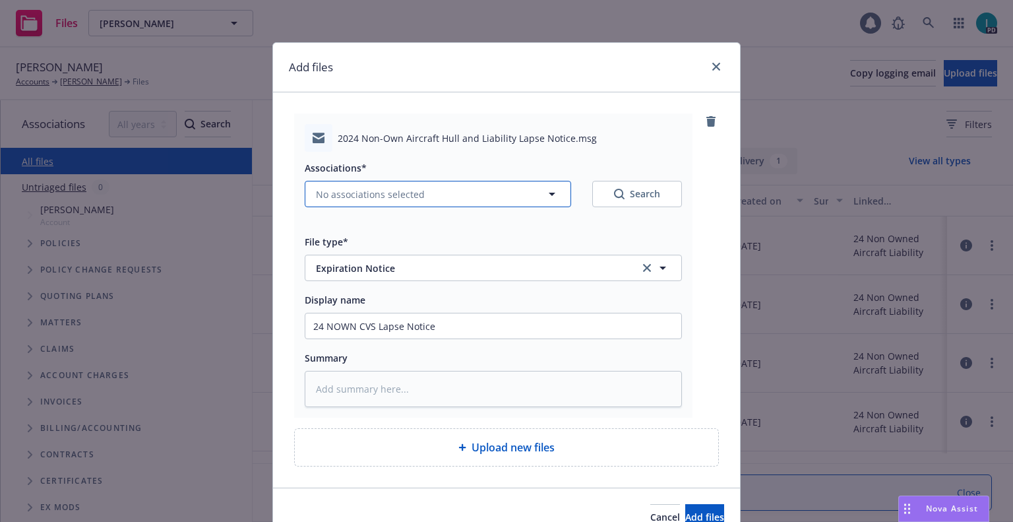
click at [369, 188] on span "No associations selected" at bounding box center [370, 194] width 109 height 14
type textarea "x"
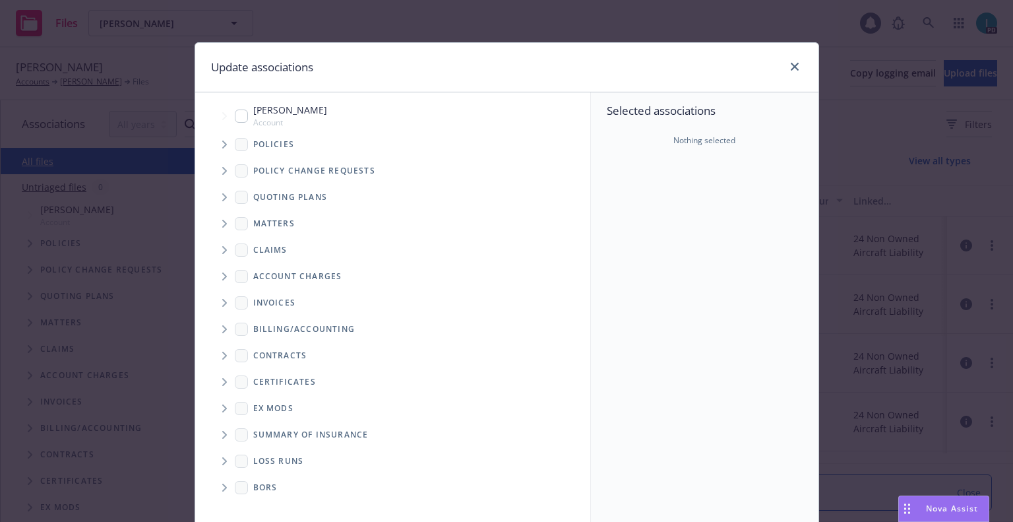
click at [222, 146] on span "Tree Example" at bounding box center [224, 144] width 21 height 21
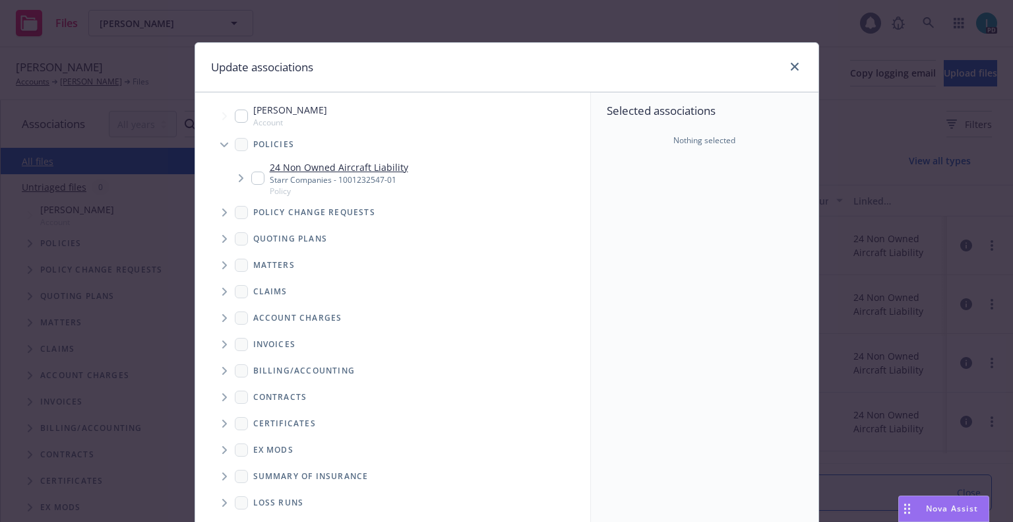
click at [255, 175] on input "Tree Example" at bounding box center [257, 177] width 13 height 13
checkbox input "true"
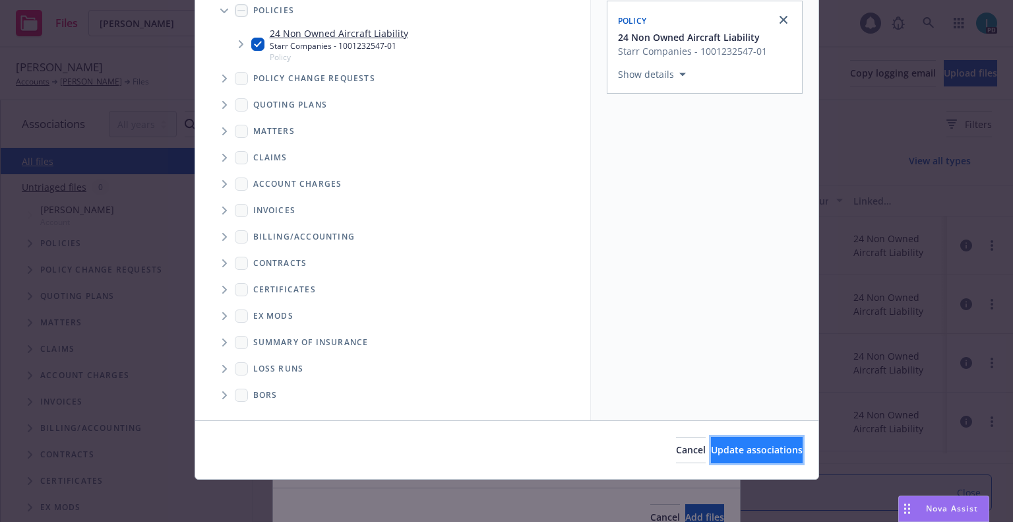
click at [750, 442] on button "Update associations" at bounding box center [757, 450] width 92 height 26
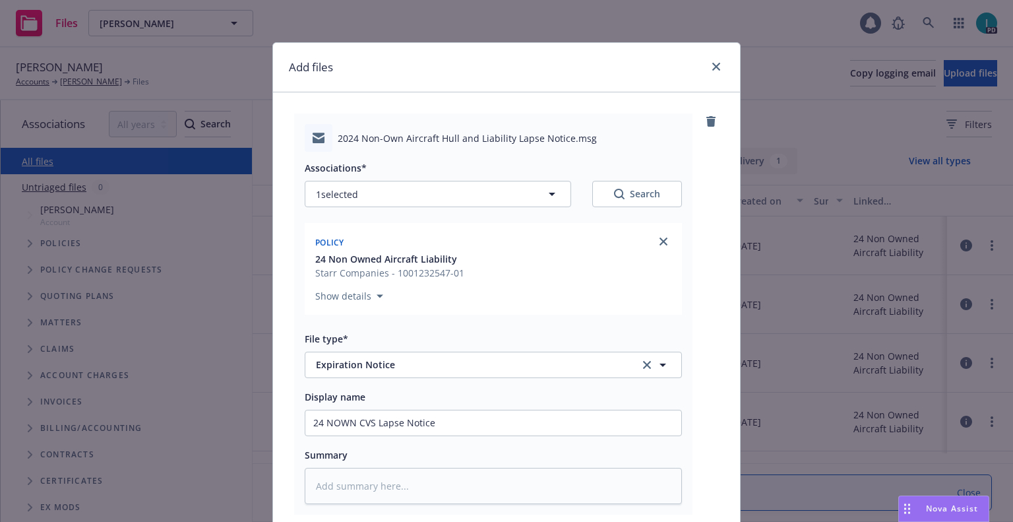
scroll to position [164, 0]
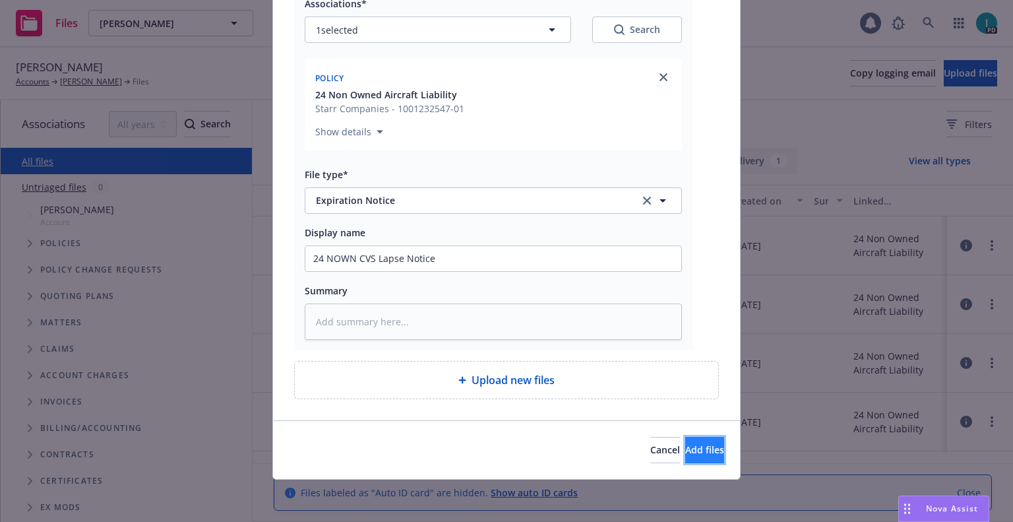
click at [685, 442] on button "Add files" at bounding box center [704, 450] width 39 height 26
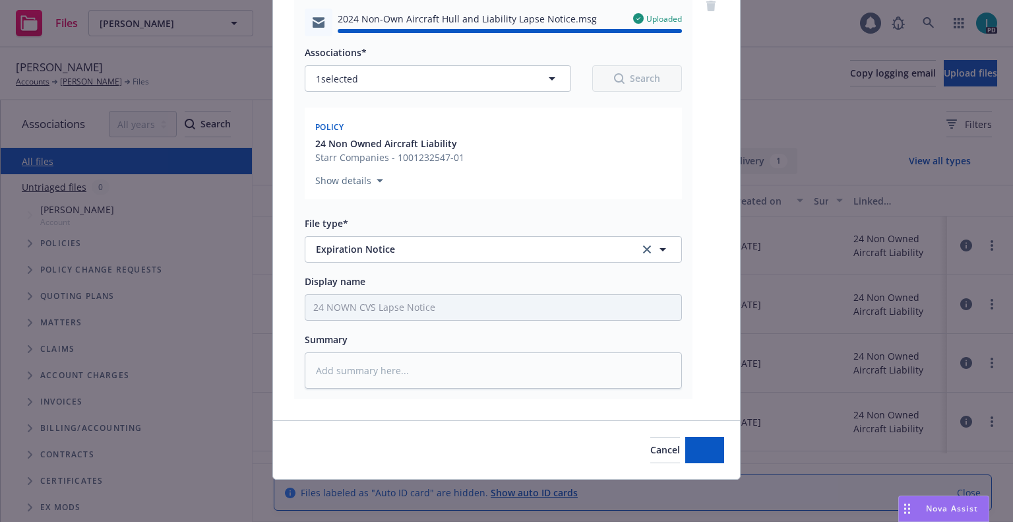
type textarea "x"
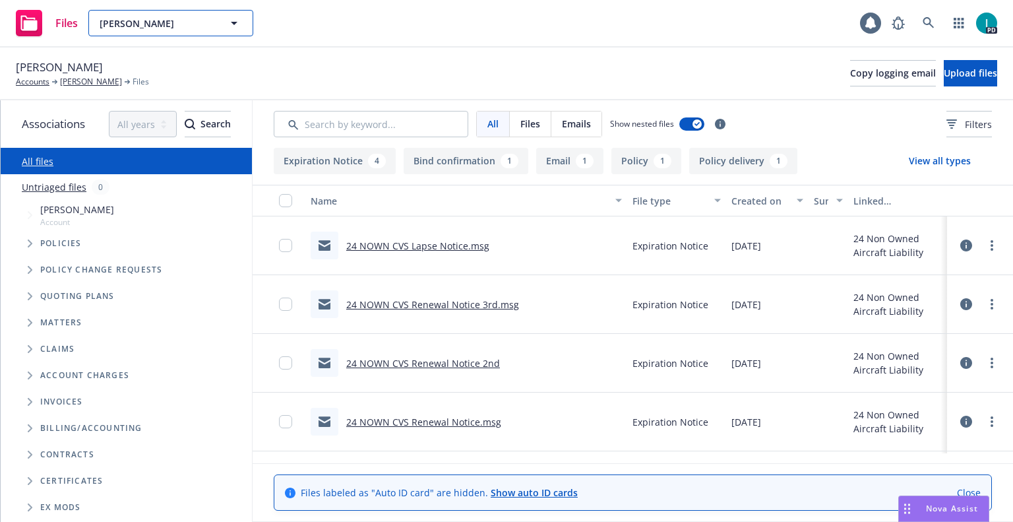
click at [152, 21] on span "[PERSON_NAME]" at bounding box center [157, 23] width 114 height 14
paste input "Carl Philipp Huybrechts"
type input "Carl Philipp Huybrechts"
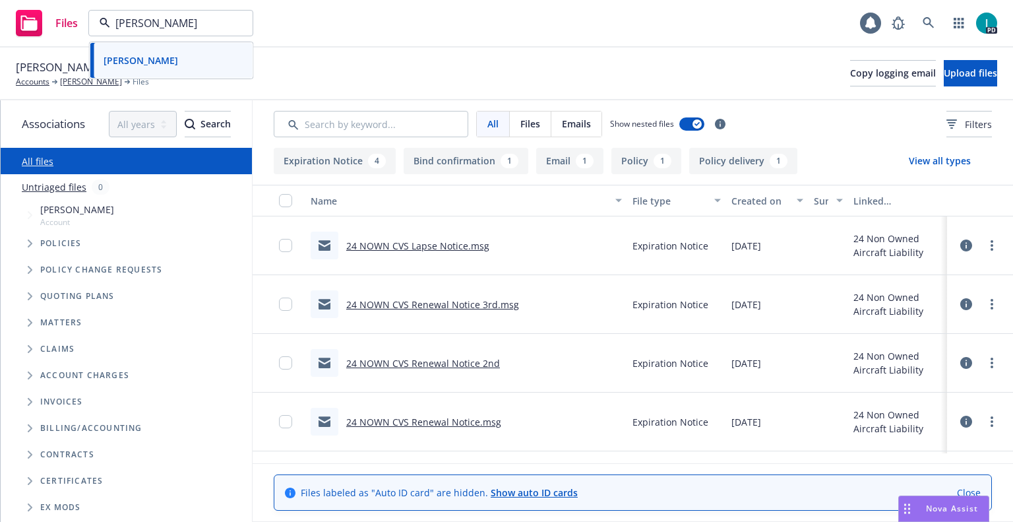
scroll to position [0, 4]
click at [174, 63] on strong "Carl Philipp Huybrechts" at bounding box center [141, 60] width 75 height 13
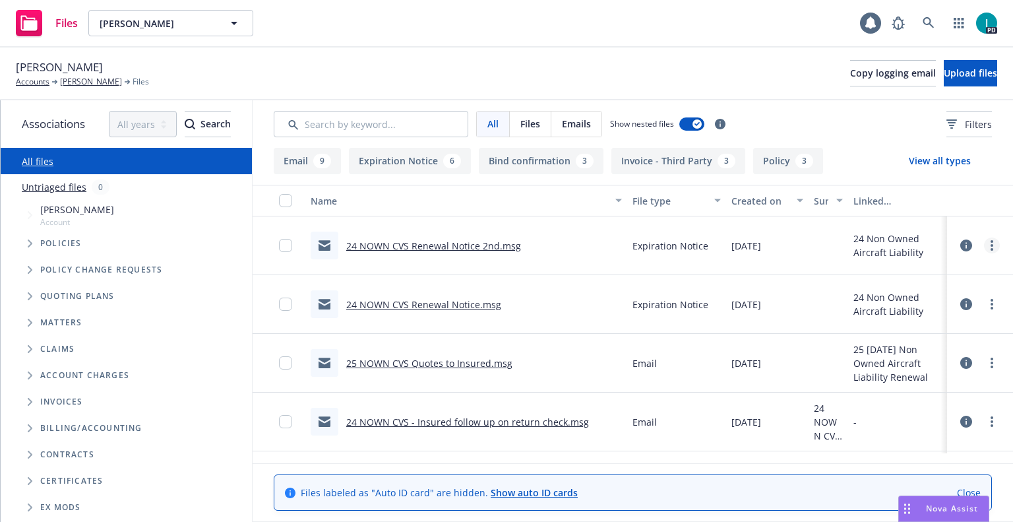
click at [991, 239] on link "more" at bounding box center [992, 245] width 16 height 16
click at [911, 292] on link "Download" at bounding box center [931, 299] width 131 height 26
click at [952, 72] on span "Upload files" at bounding box center [970, 73] width 53 height 13
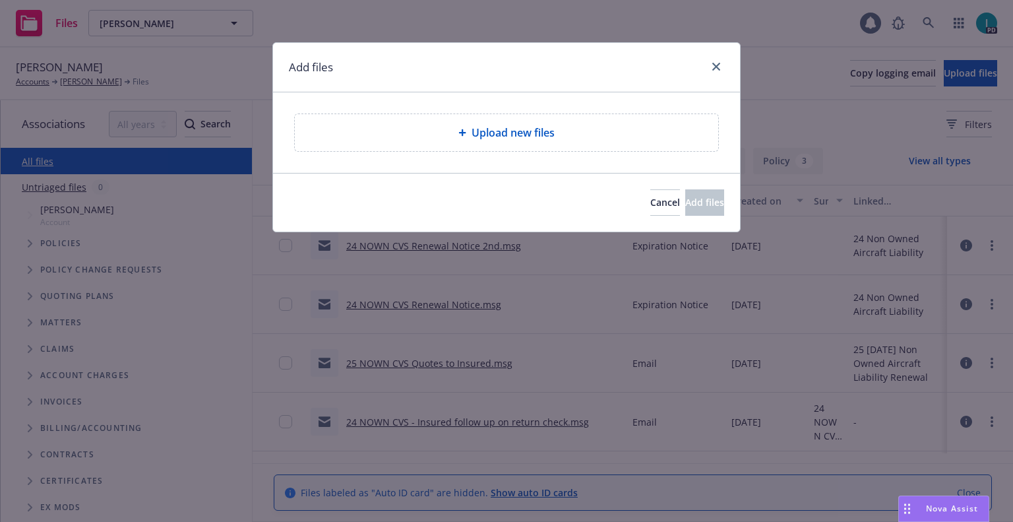
type textarea "x"
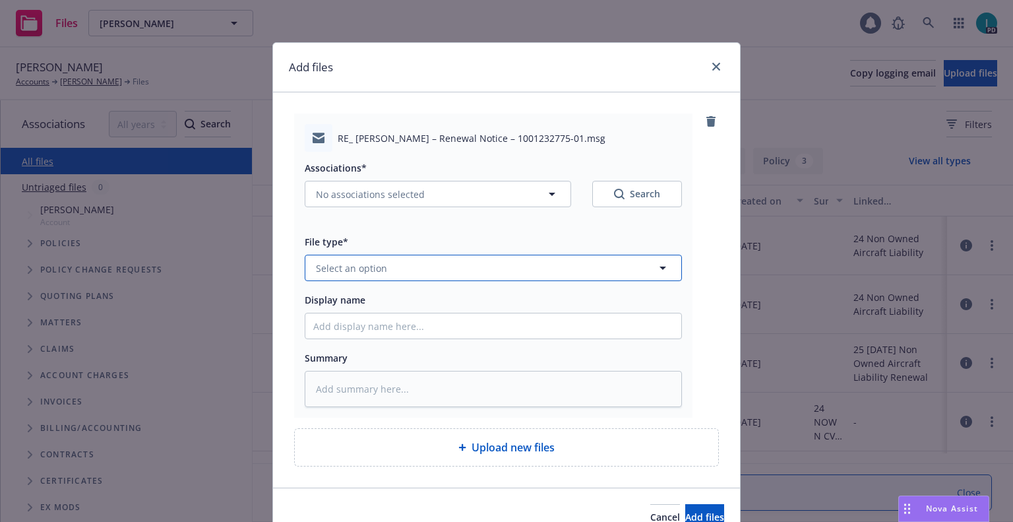
click at [367, 261] on span "Select an option" at bounding box center [351, 268] width 71 height 14
type input "ex"
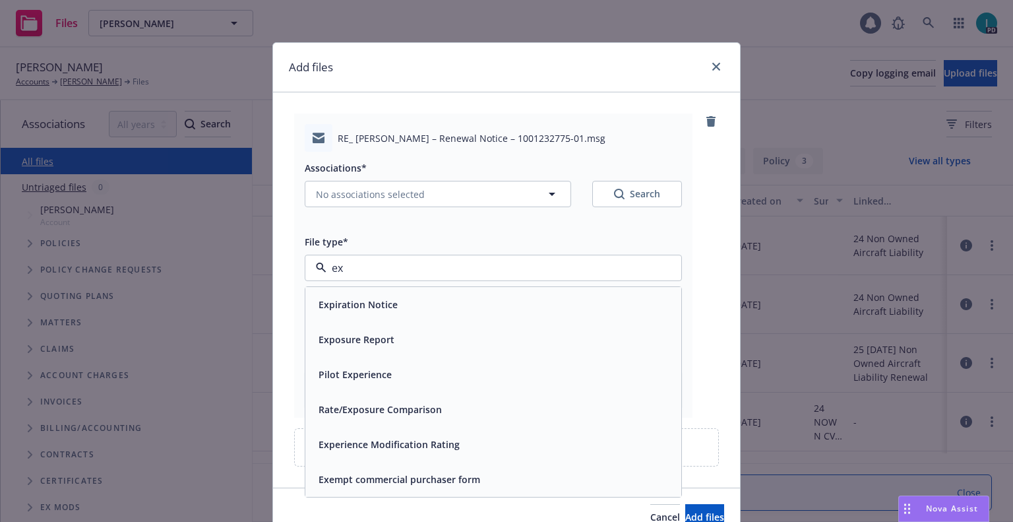
click at [370, 309] on span "Expiration Notice" at bounding box center [358, 304] width 79 height 14
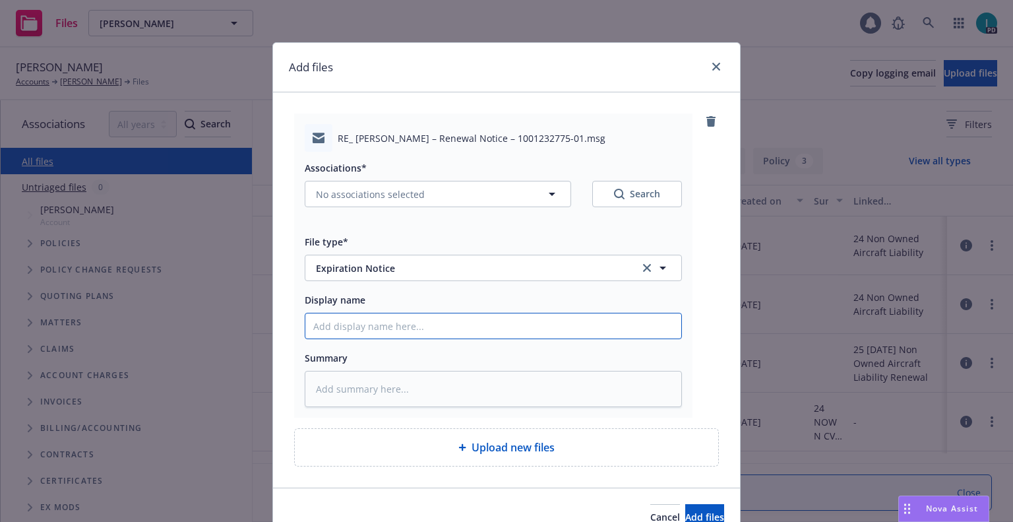
click at [370, 319] on input "Display name" at bounding box center [493, 325] width 376 height 25
type textarea "x"
type input "2"
type textarea "x"
type input "24"
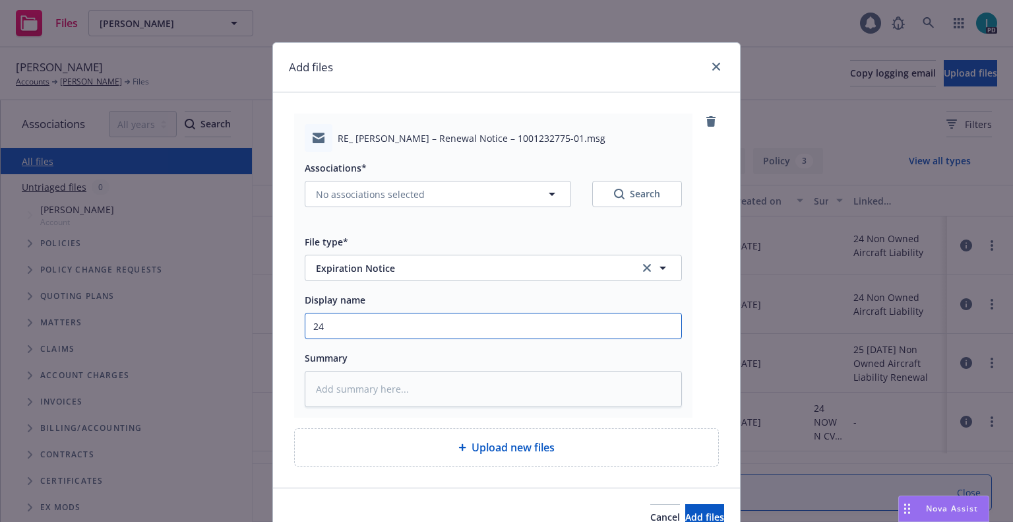
type textarea "x"
type input "24 NOWN CVS Renewal Notice 3rd"
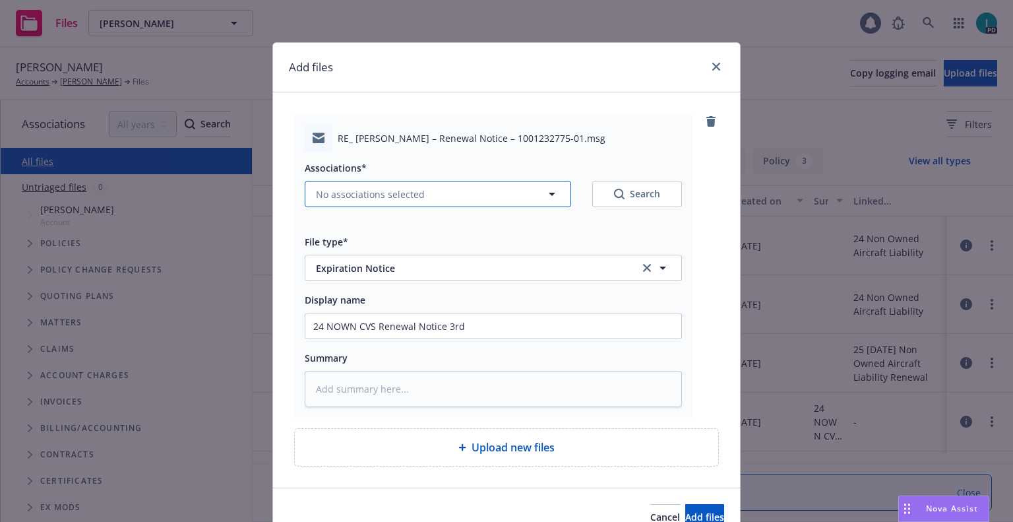
click at [356, 194] on span "No associations selected" at bounding box center [370, 194] width 109 height 14
type textarea "x"
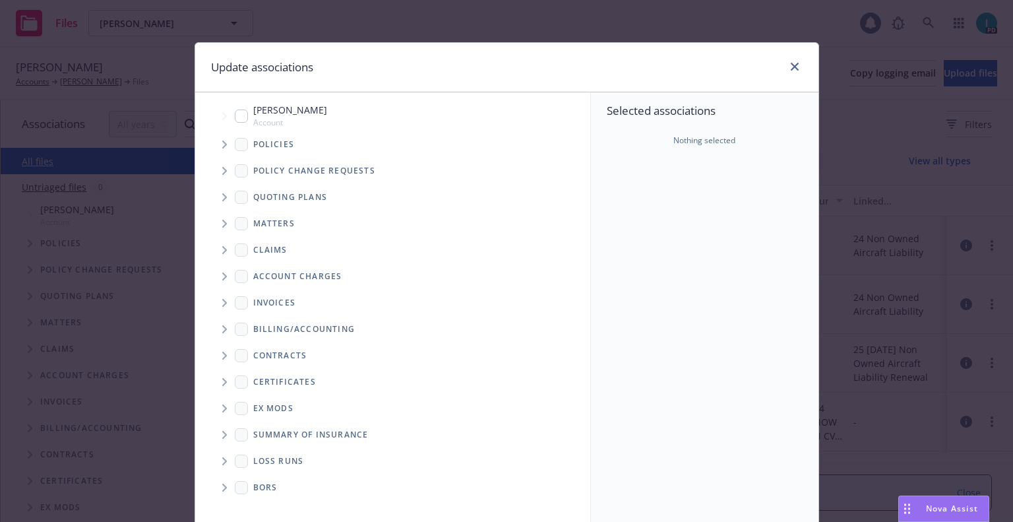
click at [226, 151] on span "Tree Example" at bounding box center [224, 144] width 21 height 21
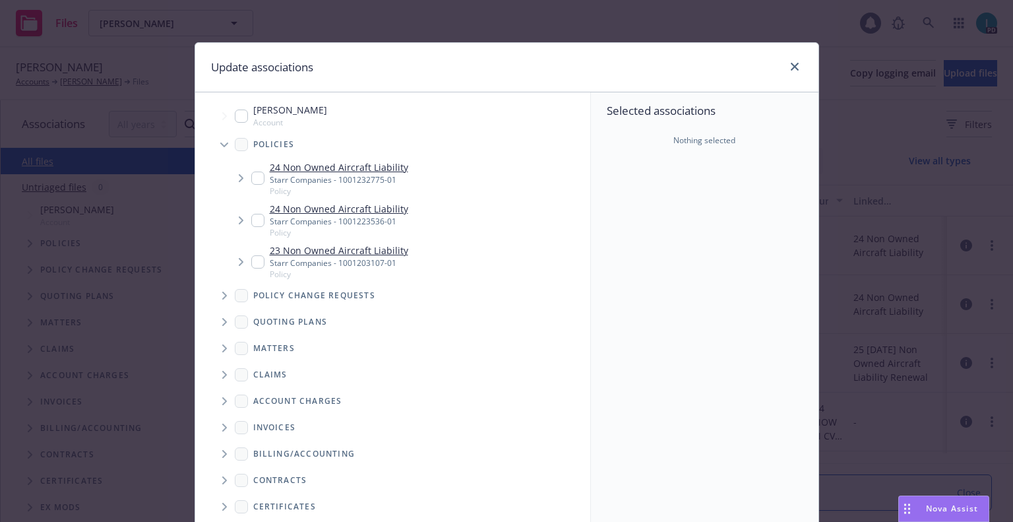
click at [251, 180] on input "Tree Example" at bounding box center [257, 177] width 13 height 13
checkbox input "true"
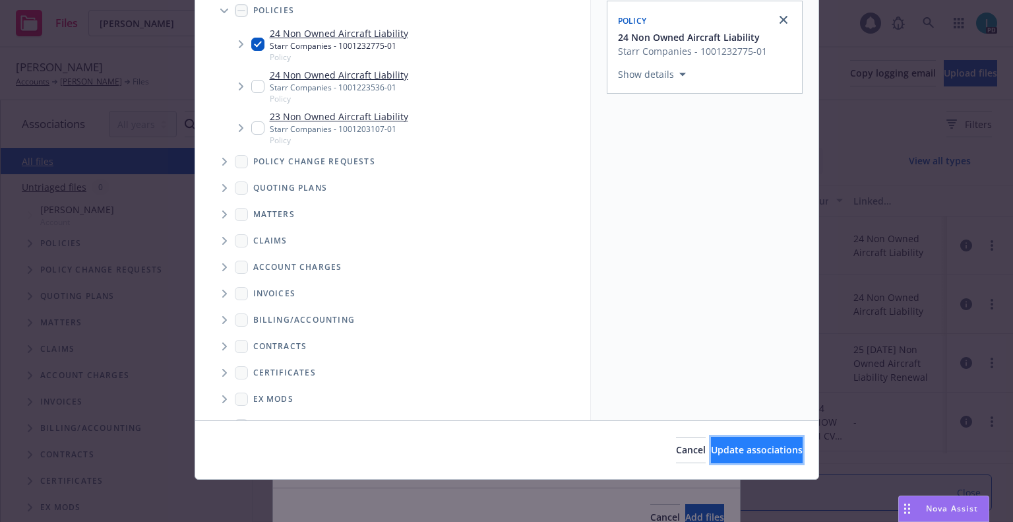
click at [732, 455] on span "Update associations" at bounding box center [757, 449] width 92 height 13
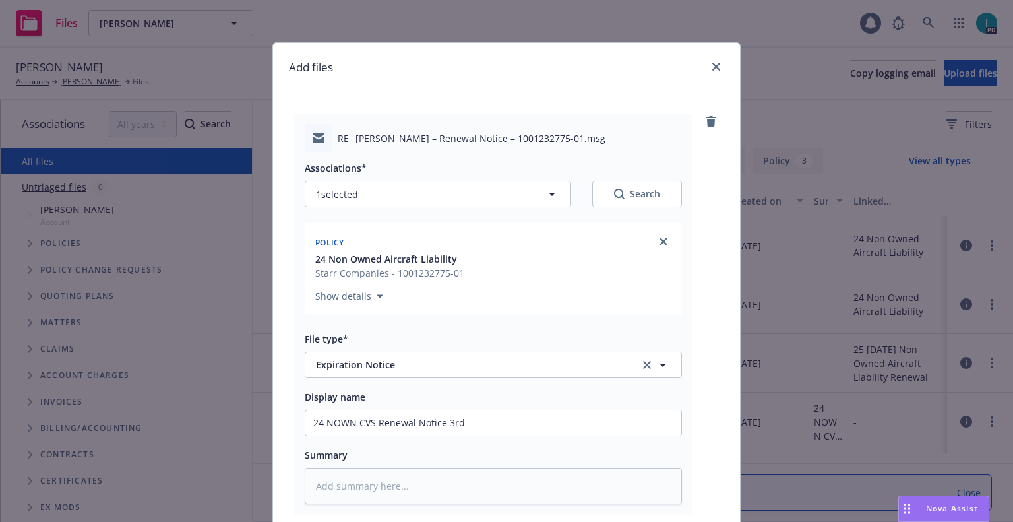
scroll to position [164, 0]
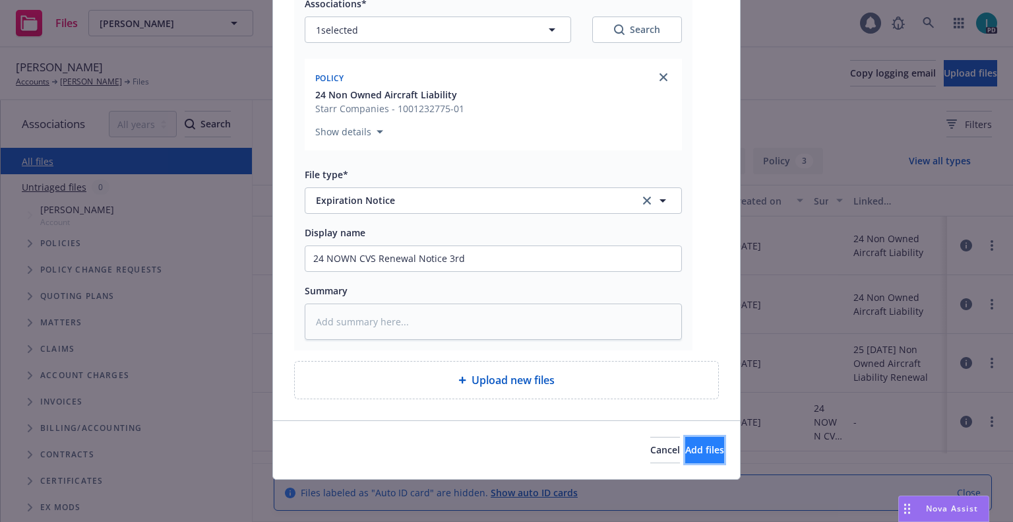
click at [708, 460] on button "Add files" at bounding box center [704, 450] width 39 height 26
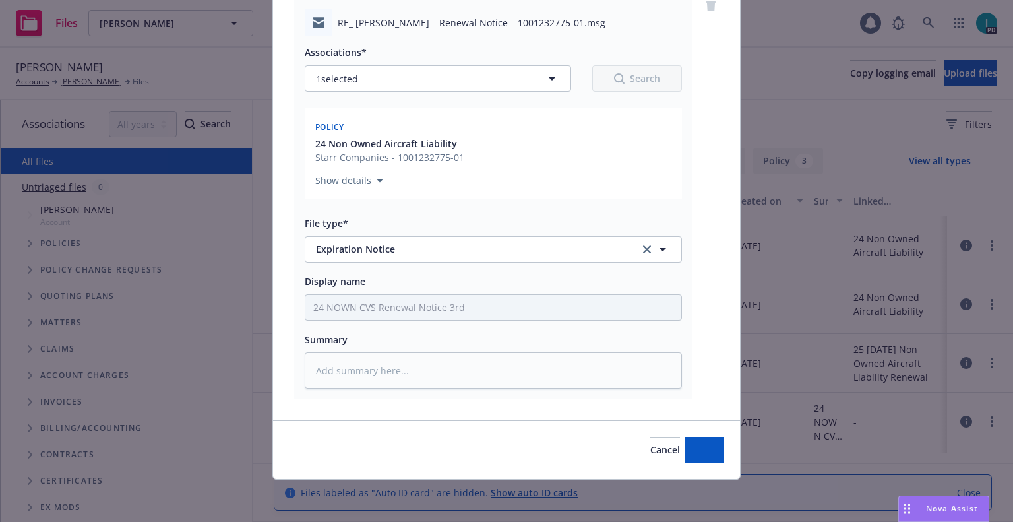
scroll to position [115, 0]
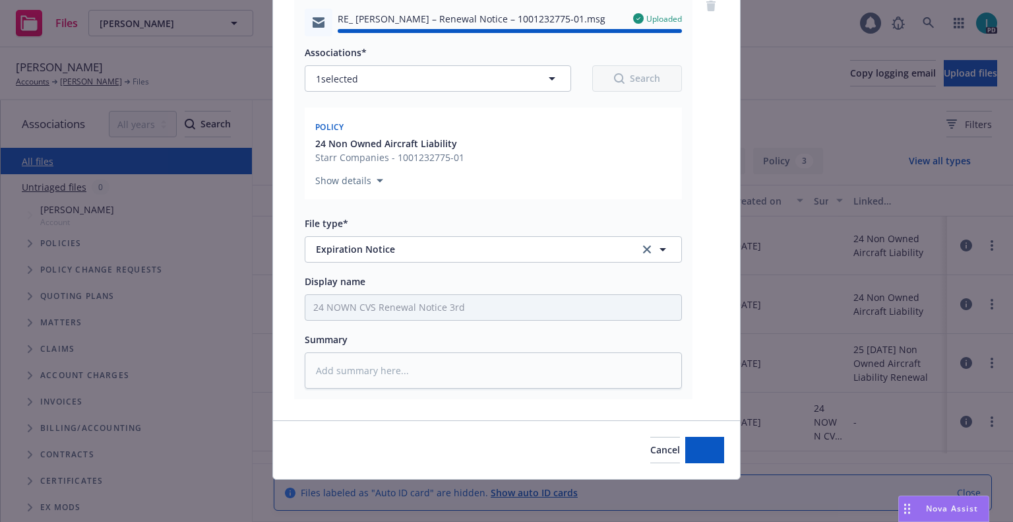
type textarea "x"
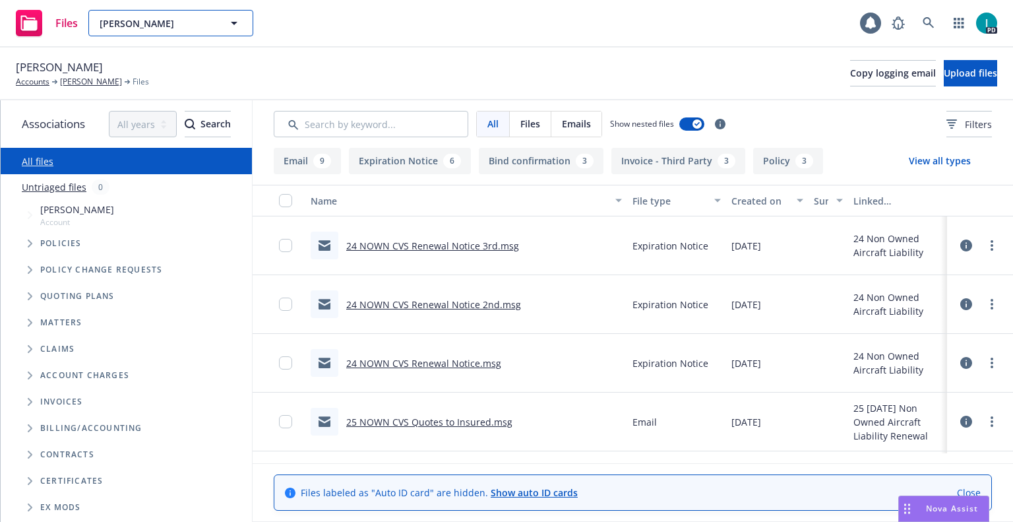
click at [158, 17] on span "Carl Philipp Huybrechts" at bounding box center [157, 23] width 114 height 14
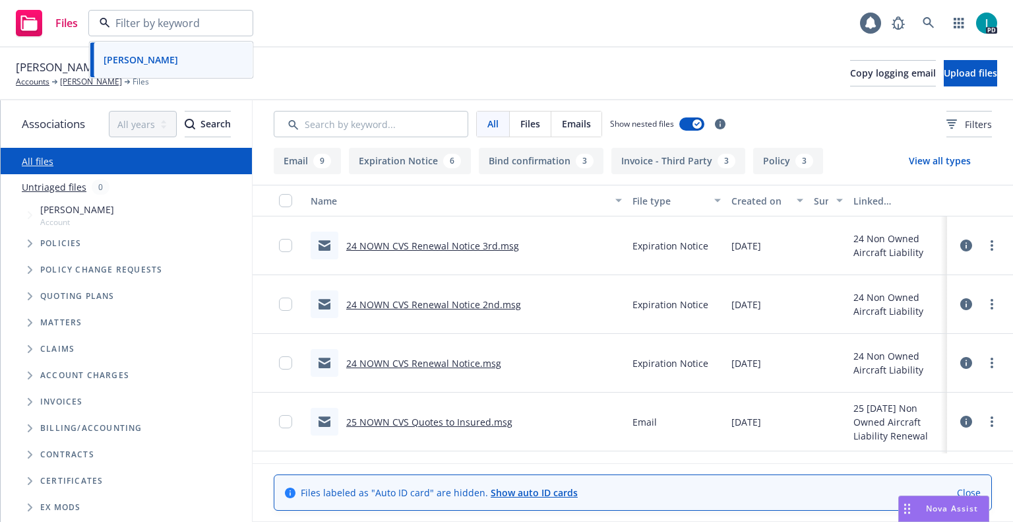
paste input "John Philbrick"
type input "John Philbrick"
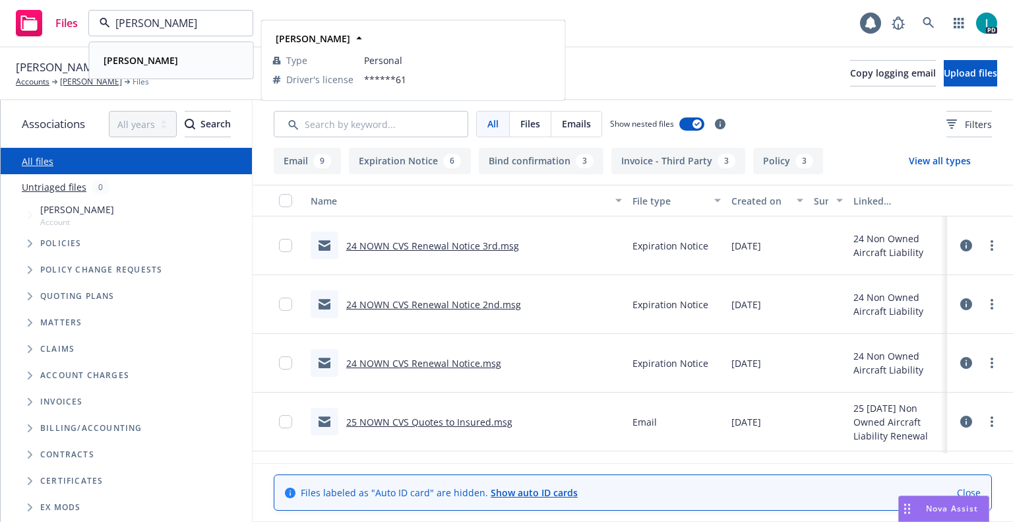
click at [189, 64] on div "John Philbrick" at bounding box center [171, 60] width 146 height 19
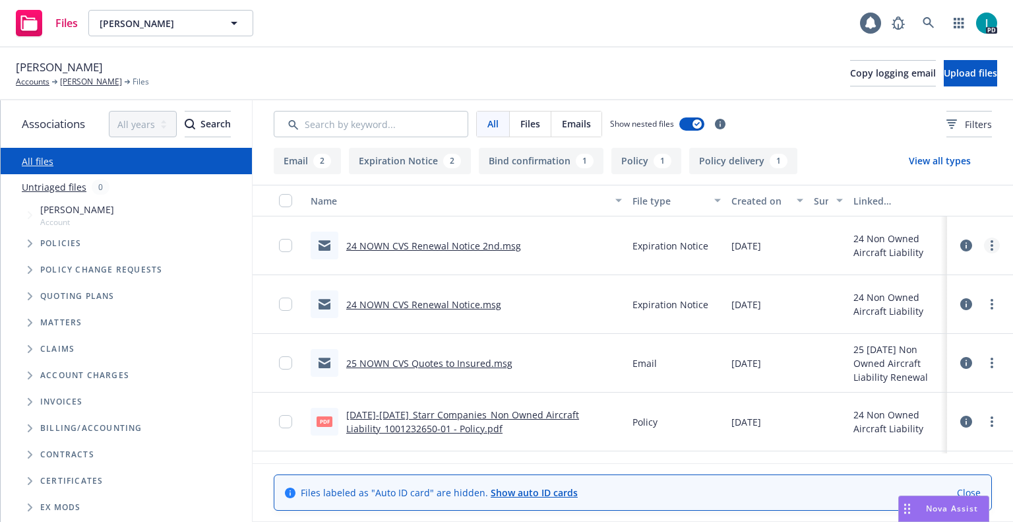
click at [992, 241] on link "more" at bounding box center [992, 245] width 16 height 16
click at [915, 298] on link "Download" at bounding box center [931, 299] width 131 height 26
click at [944, 64] on button "Upload files" at bounding box center [970, 73] width 53 height 26
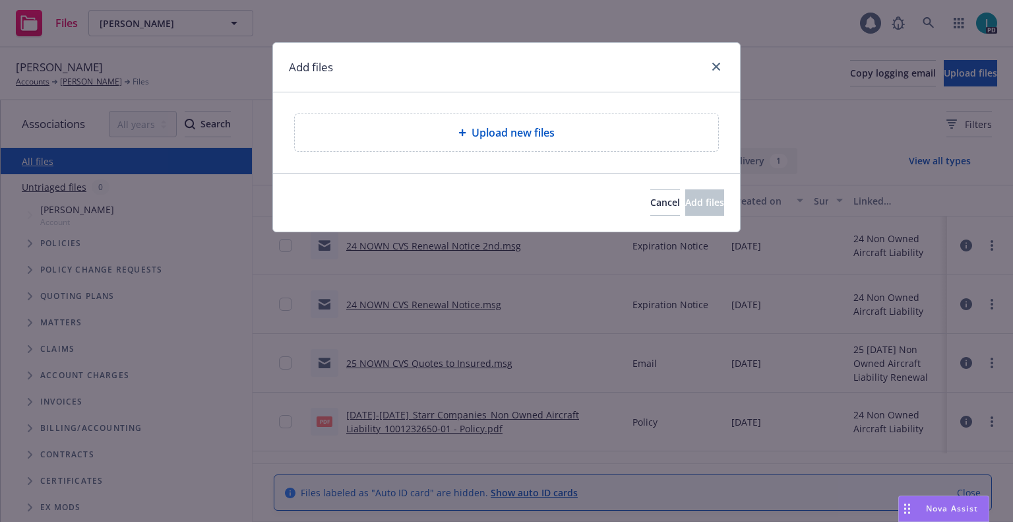
type textarea "x"
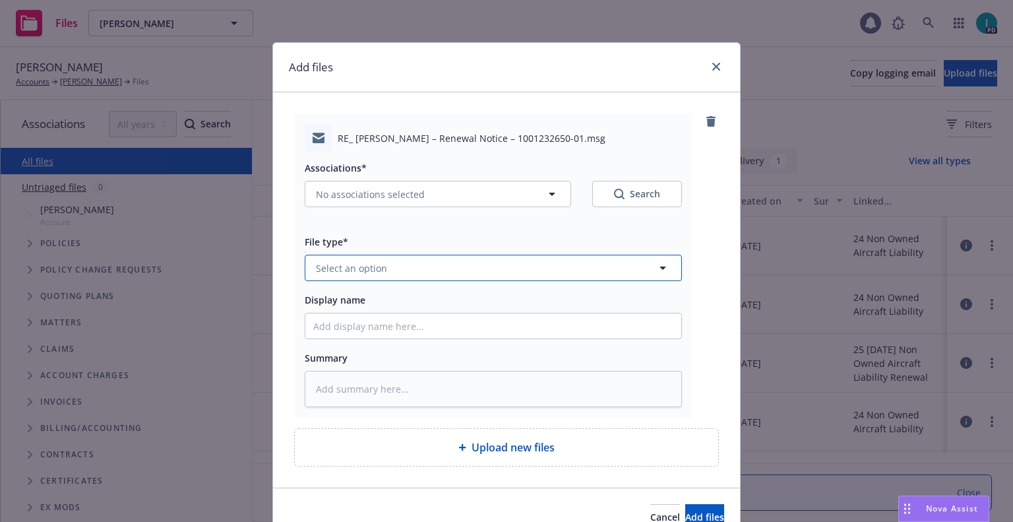
click at [351, 272] on span "Select an option" at bounding box center [351, 268] width 71 height 14
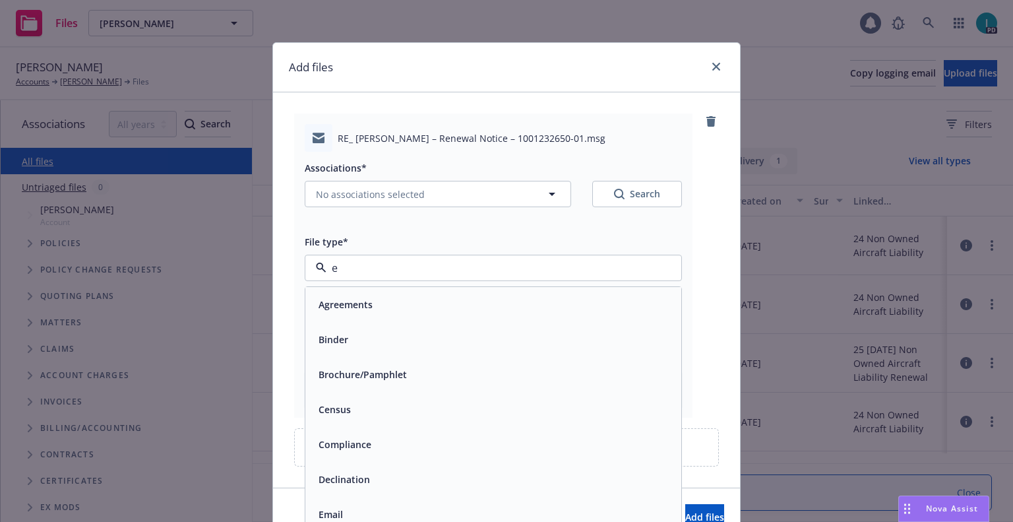
type input "ex"
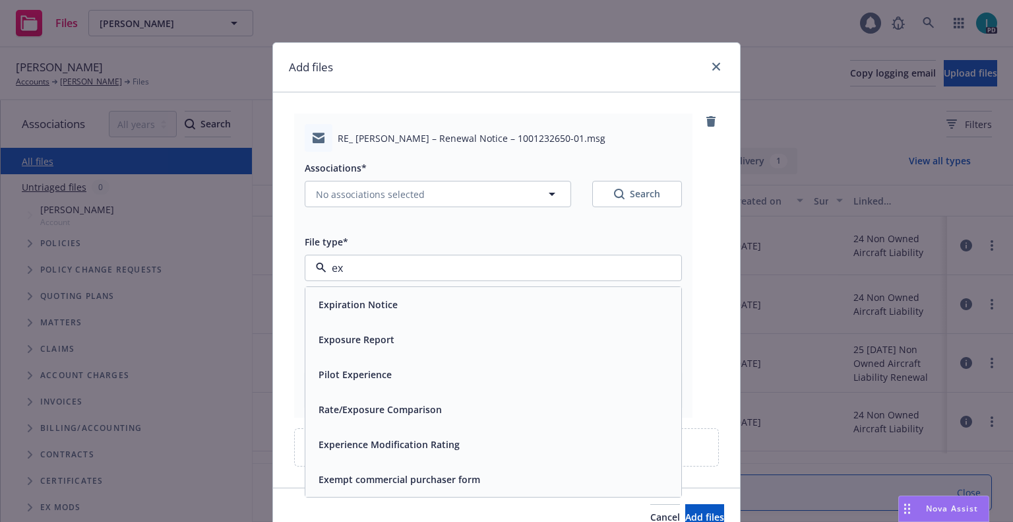
click at [358, 295] on div "Expiration Notice" at bounding box center [356, 304] width 87 height 19
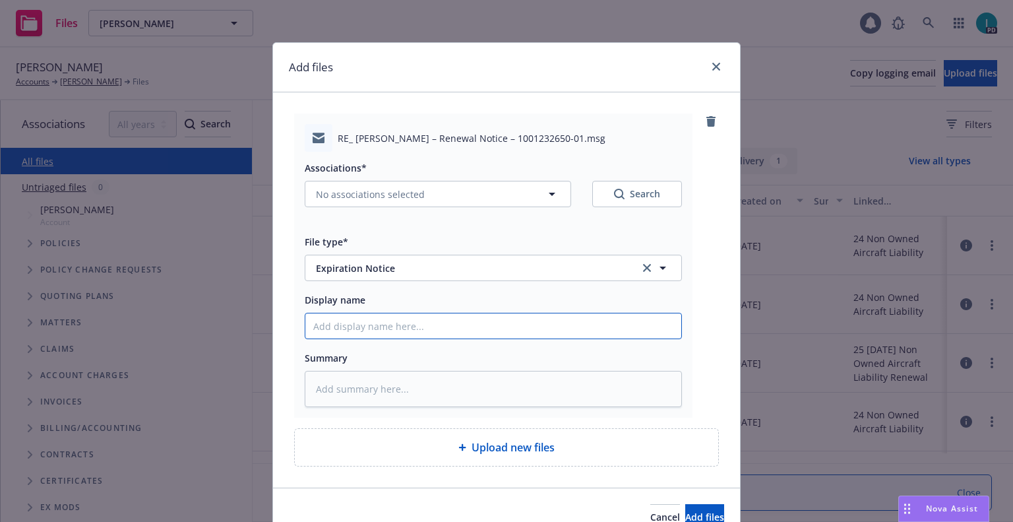
click at [361, 320] on input "Display name" at bounding box center [493, 325] width 376 height 25
type textarea "x"
type input "2"
type textarea "x"
type input "24"
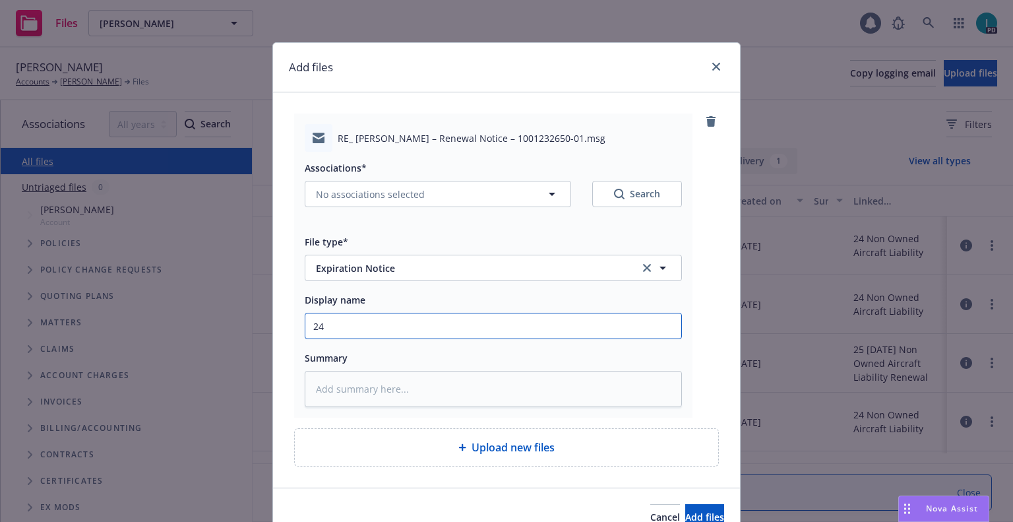
type textarea "x"
type input "24 NOWN CVS Renewal Notice 3rd"
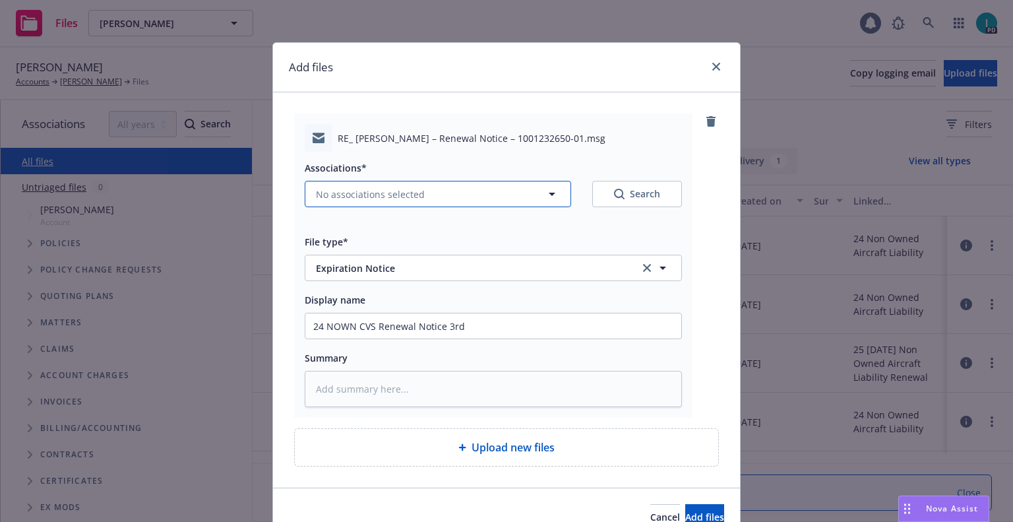
click at [402, 197] on span "No associations selected" at bounding box center [370, 194] width 109 height 14
type textarea "x"
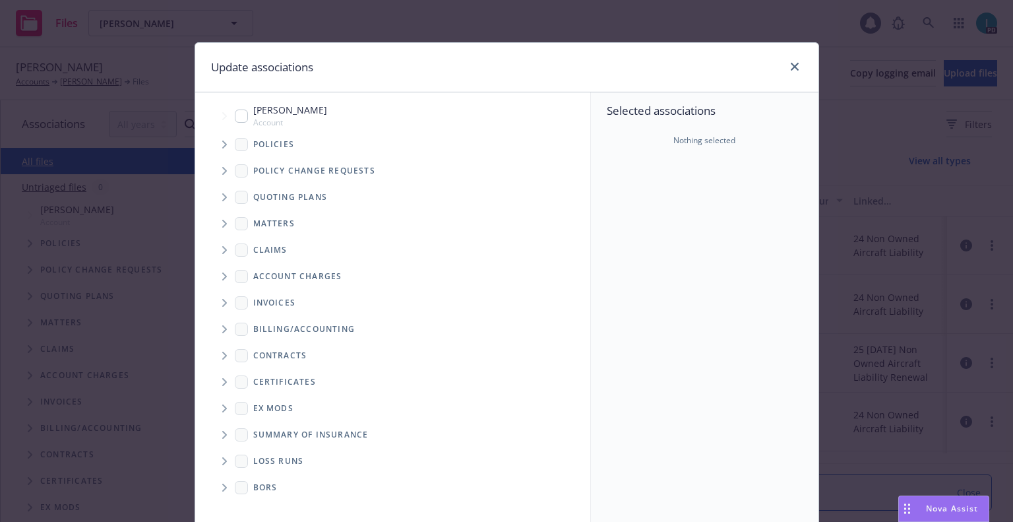
click at [222, 145] on icon "Tree Example" at bounding box center [224, 144] width 5 height 8
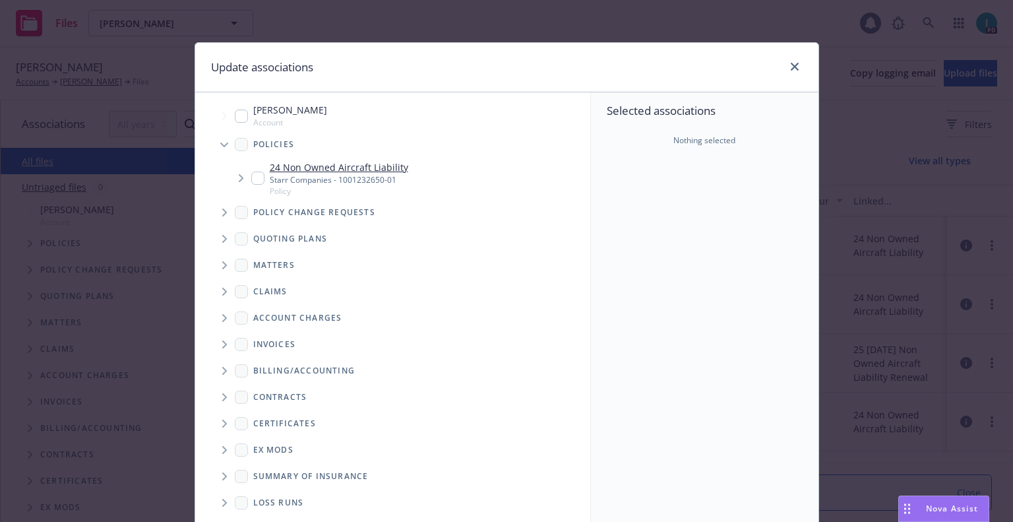
click at [245, 174] on span "Tree Example" at bounding box center [240, 177] width 21 height 21
click at [257, 171] on input "Tree Example" at bounding box center [257, 177] width 13 height 13
checkbox input "true"
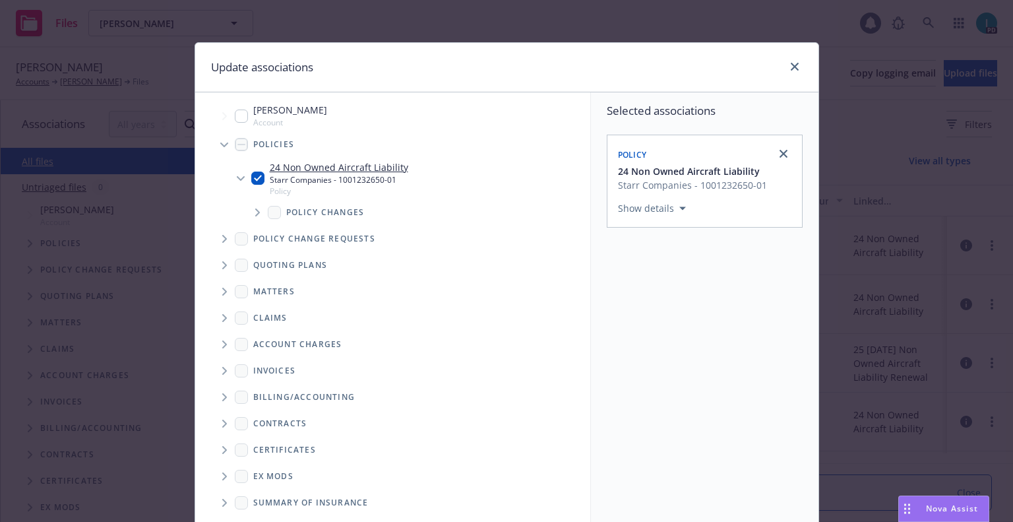
scroll to position [134, 0]
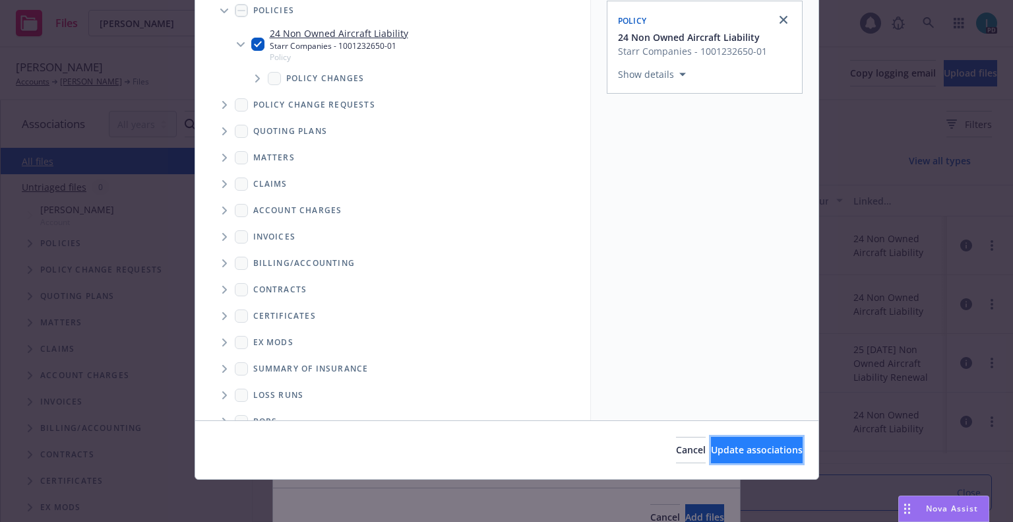
click at [712, 455] on span "Update associations" at bounding box center [757, 449] width 92 height 13
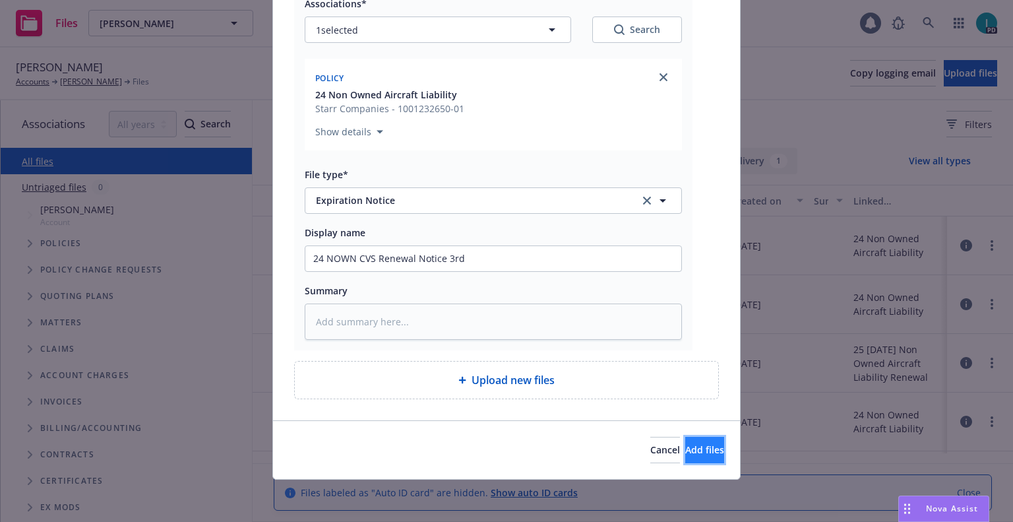
click at [685, 444] on span "Add files" at bounding box center [704, 449] width 39 height 13
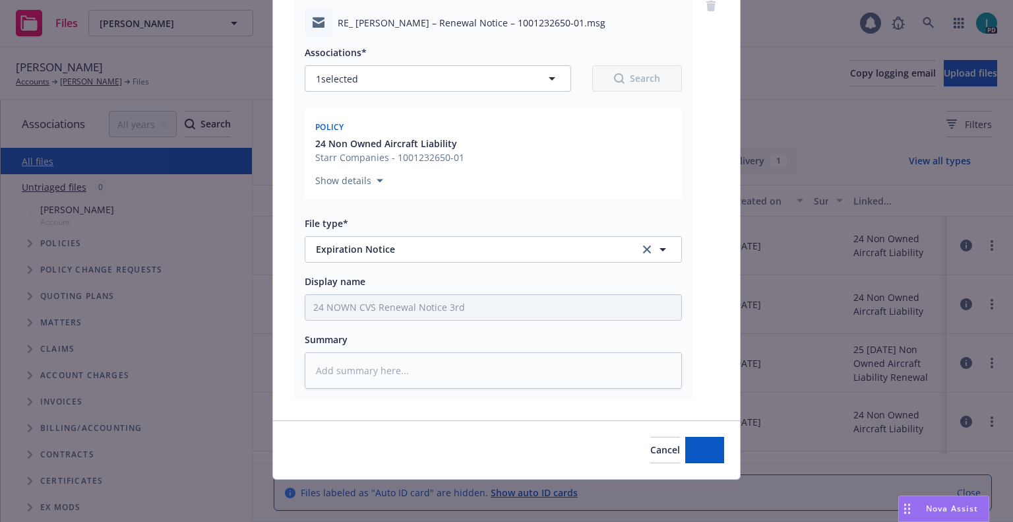
type textarea "x"
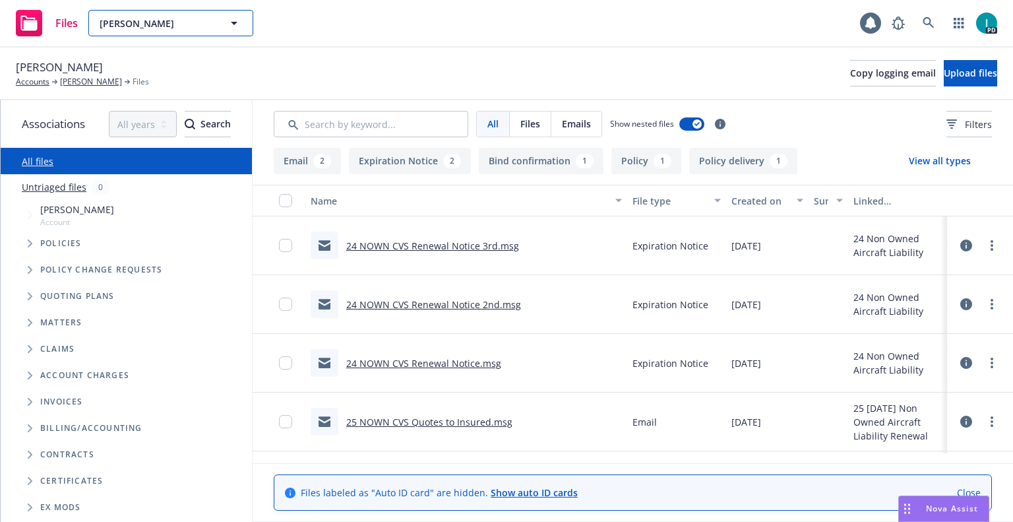
click at [168, 23] on div "John Philbrick" at bounding box center [170, 23] width 165 height 26
drag, startPoint x: 617, startPoint y: 100, endPoint x: 602, endPoint y: 102, distance: 15.2
click at [606, 102] on div "All Files Emails Show nested files Filters" at bounding box center [633, 123] width 760 height 47
click at [117, 26] on div "John Philbrick" at bounding box center [170, 23] width 165 height 26
click at [551, 26] on div "Files John Philbrick John Philbrick John Philbrick Type Personal Driver's licen…" at bounding box center [506, 23] width 1013 height 47
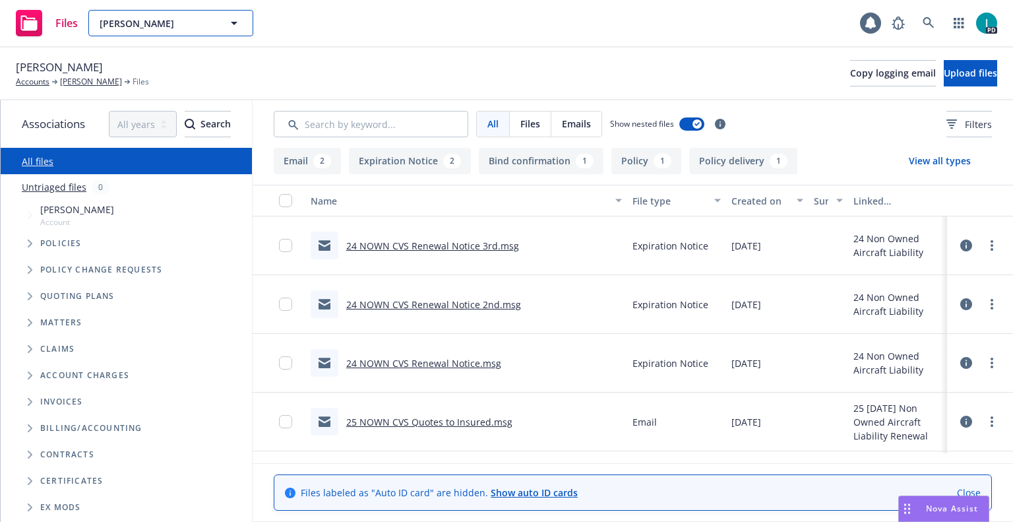
click at [129, 24] on span "John Philbrick" at bounding box center [157, 23] width 114 height 14
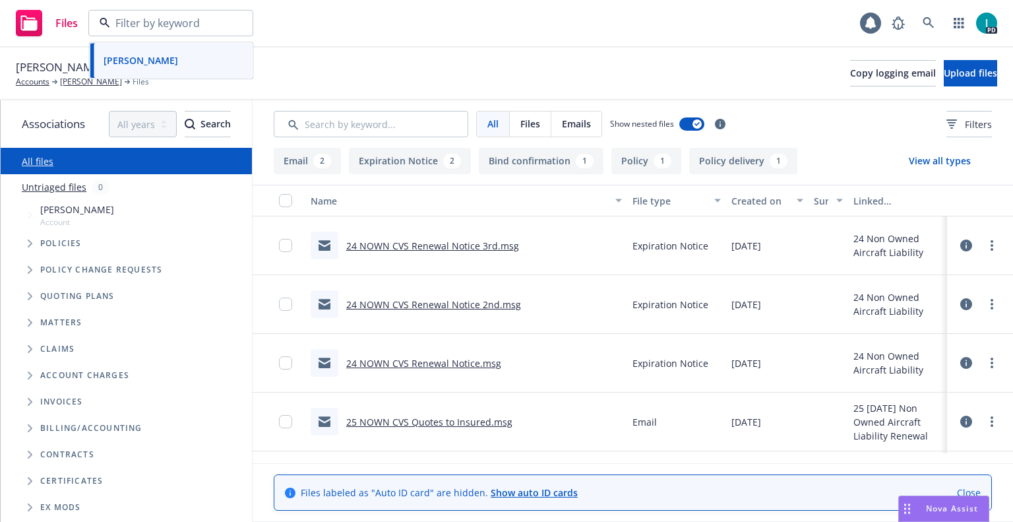
paste input "Ankith Cherala"
type input "Ankith Cherala"
click at [180, 67] on div "Ankith Cherala" at bounding box center [171, 60] width 146 height 19
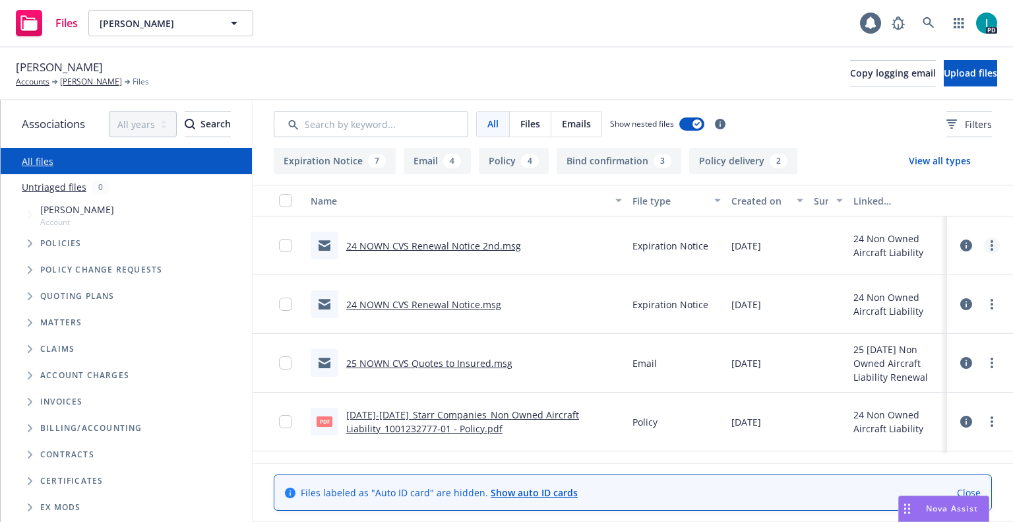
click at [990, 243] on icon "more" at bounding box center [991, 245] width 3 height 11
click at [896, 303] on link "Download" at bounding box center [931, 299] width 131 height 26
click at [944, 74] on span "Upload files" at bounding box center [970, 73] width 53 height 13
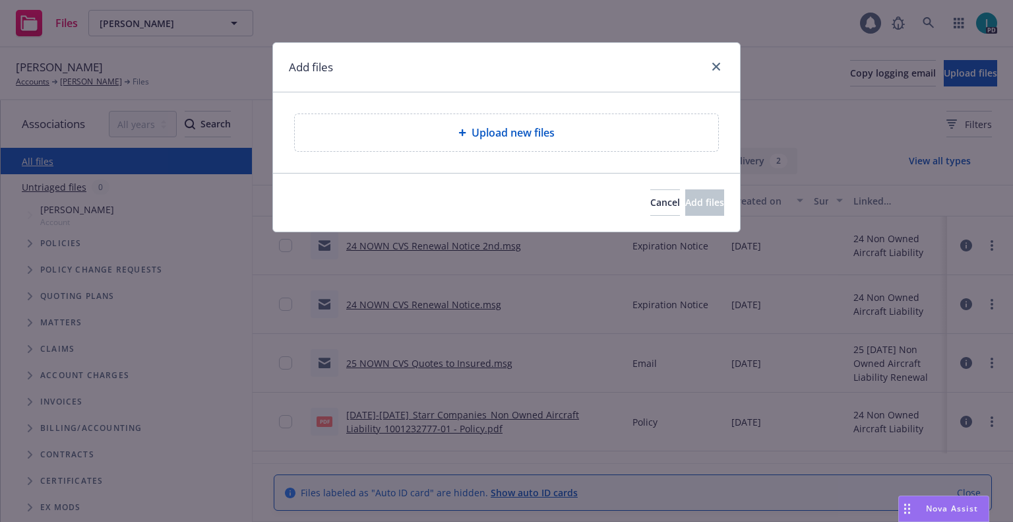
type textarea "x"
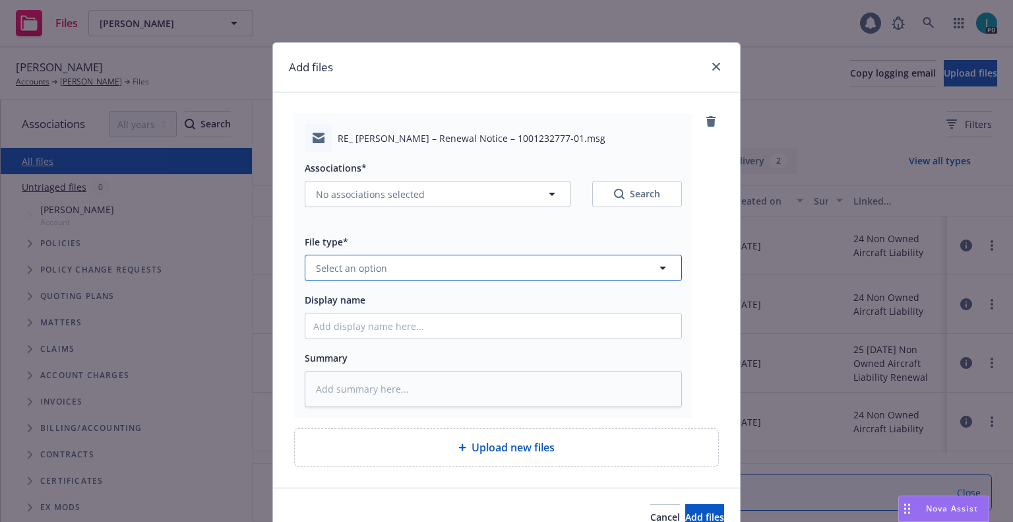
click at [392, 258] on button "Select an option" at bounding box center [493, 268] width 377 height 26
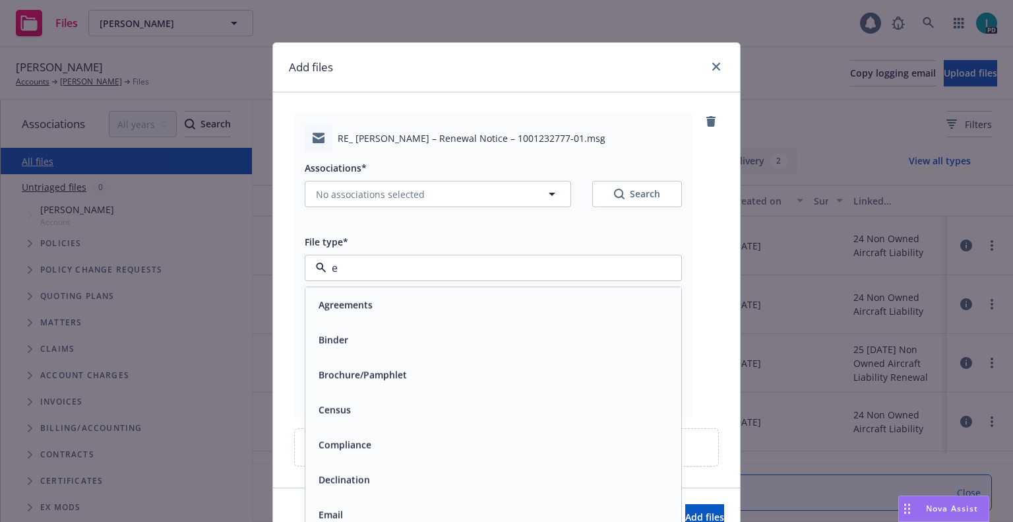
type input "ex"
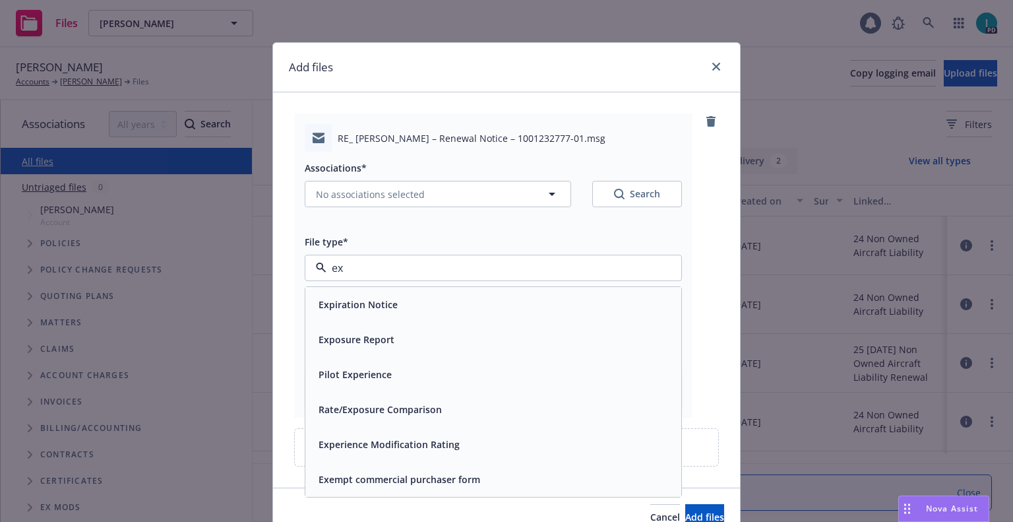
click at [391, 293] on div "Expiration Notice" at bounding box center [493, 304] width 376 height 35
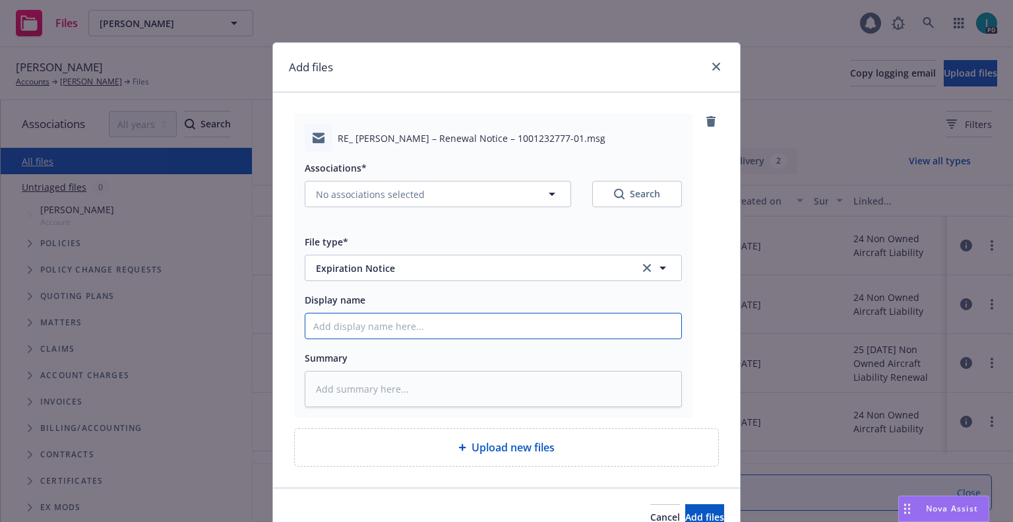
click at [369, 326] on input "Display name" at bounding box center [493, 325] width 376 height 25
type textarea "x"
type input "2"
type textarea "x"
type input "24"
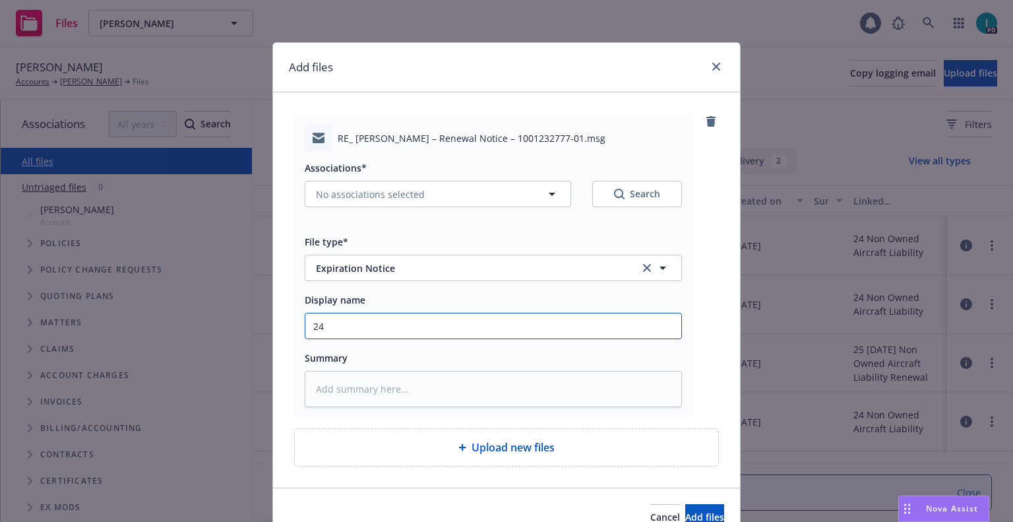
type textarea "x"
type input "24 NOWN CVS Renewal Notice 3rd"
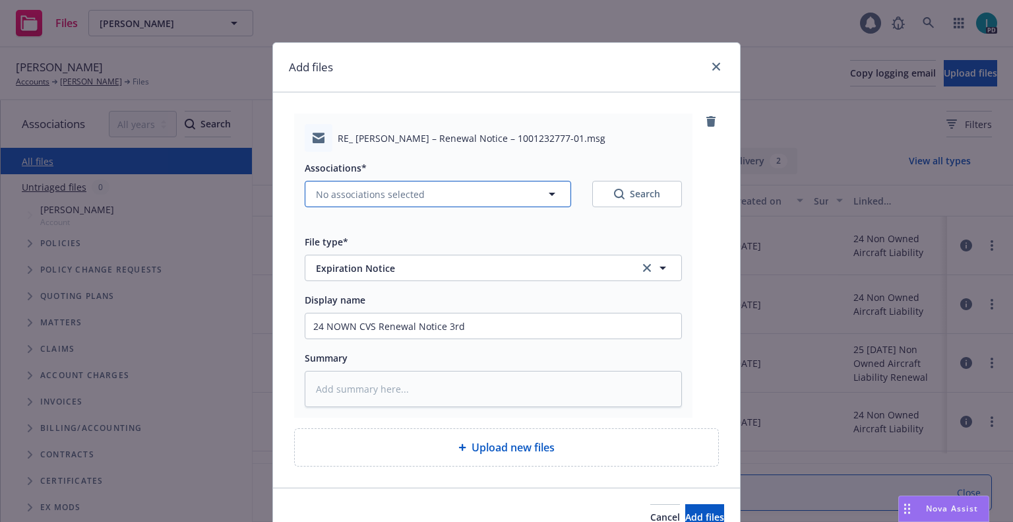
click at [390, 197] on span "No associations selected" at bounding box center [370, 194] width 109 height 14
type textarea "x"
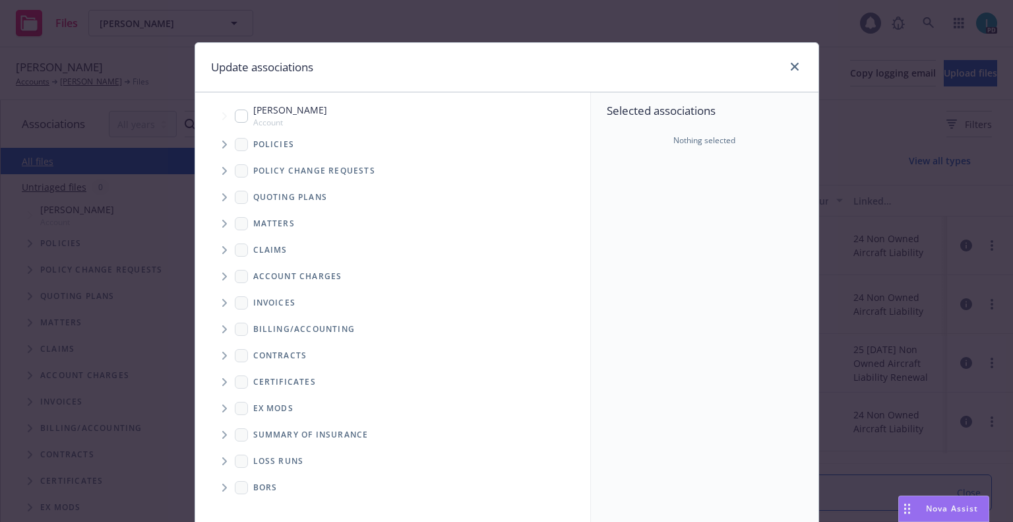
click at [222, 143] on icon "Tree Example" at bounding box center [224, 144] width 5 height 8
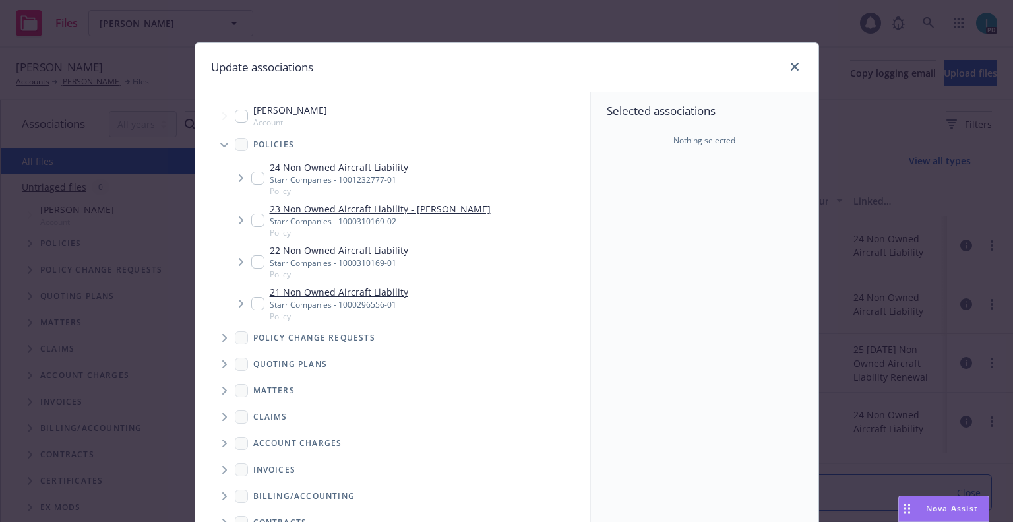
click at [251, 176] on input "Tree Example" at bounding box center [257, 177] width 13 height 13
checkbox input "true"
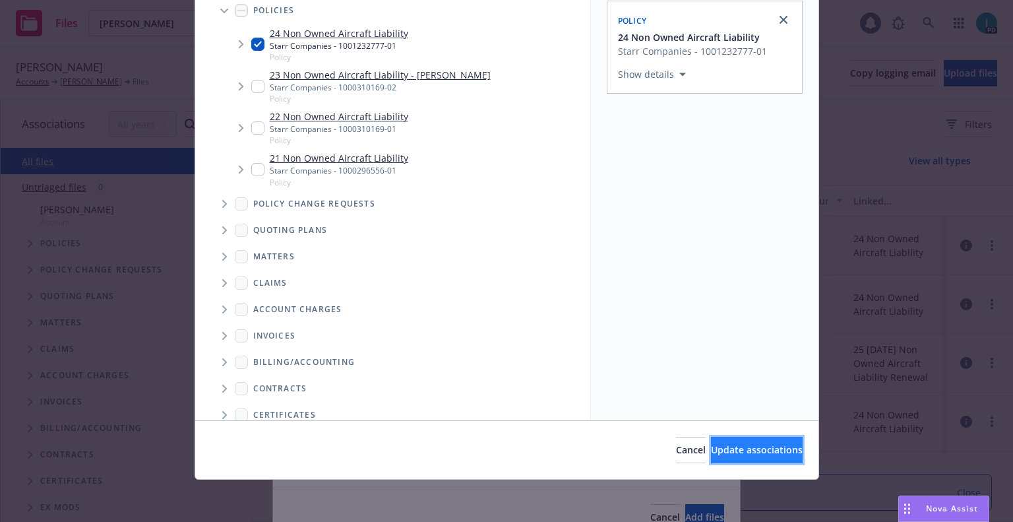
click at [748, 437] on button "Update associations" at bounding box center [757, 450] width 92 height 26
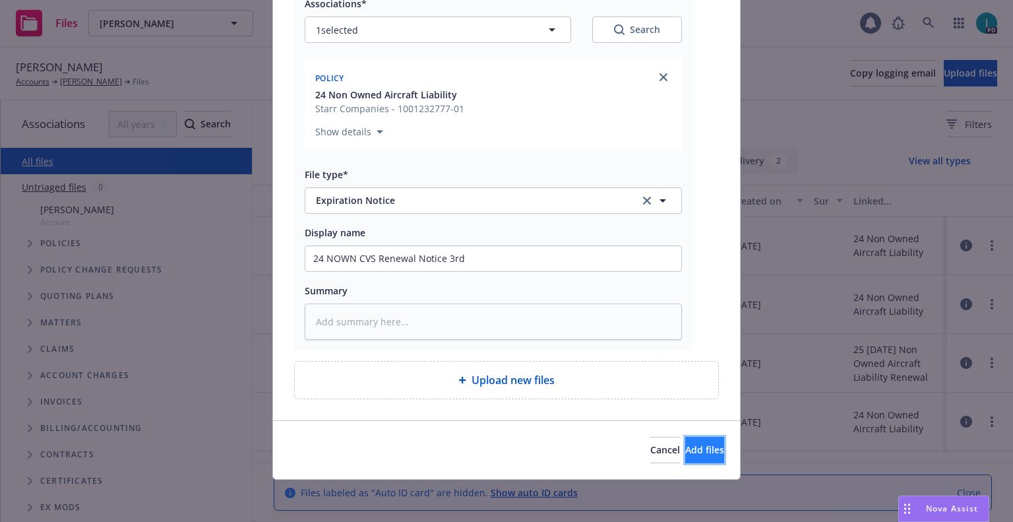
click at [715, 442] on button "Add files" at bounding box center [704, 450] width 39 height 26
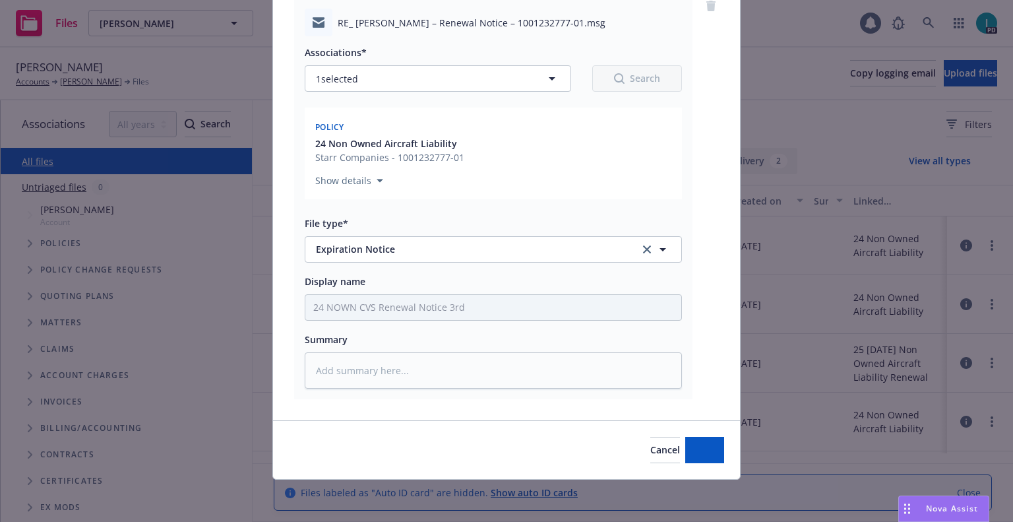
type textarea "x"
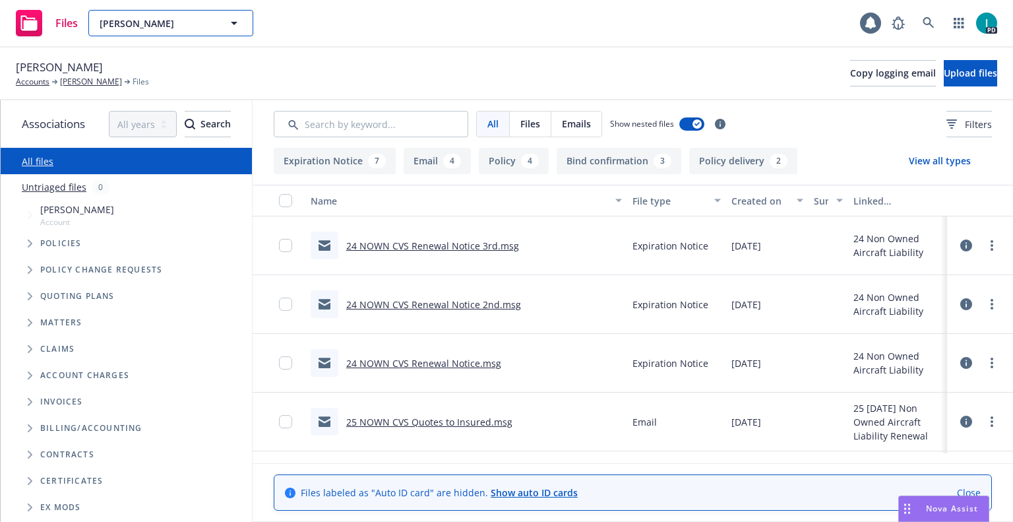
click at [171, 13] on div "Ankith Cherala Ankith Cherala Type Personal" at bounding box center [170, 23] width 165 height 26
click at [523, 62] on div "Ankith Cherala Accounts Ankith Cherala Files Copy logging email Upload files" at bounding box center [506, 73] width 981 height 29
click at [151, 32] on button "Ankith Cherala" at bounding box center [170, 23] width 165 height 26
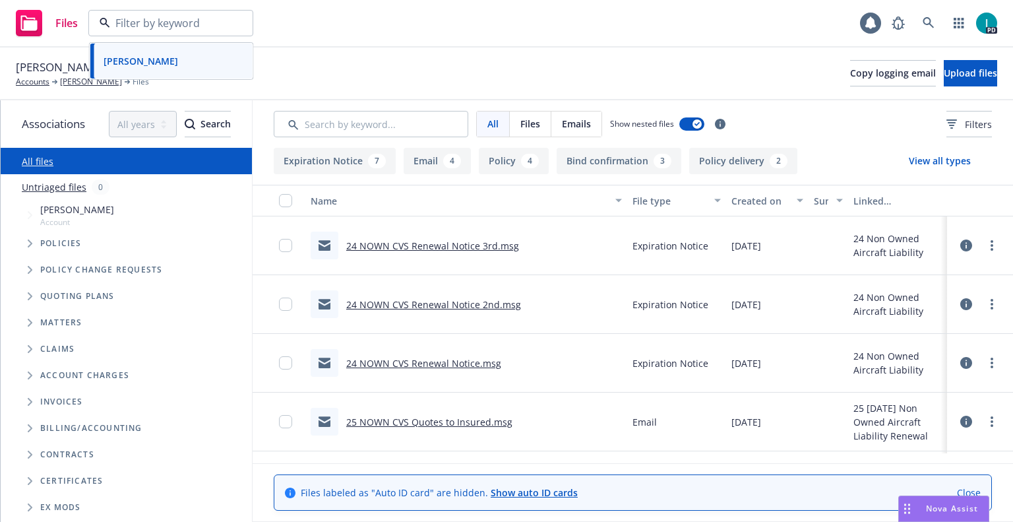
paste input "David Cox"
type input "David Cox"
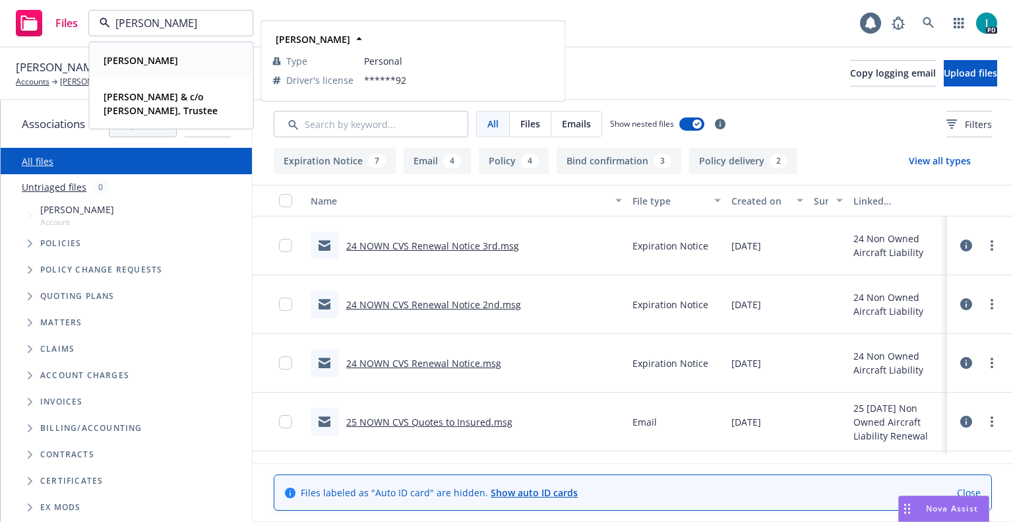
click at [180, 65] on div "David Cox" at bounding box center [171, 60] width 146 height 19
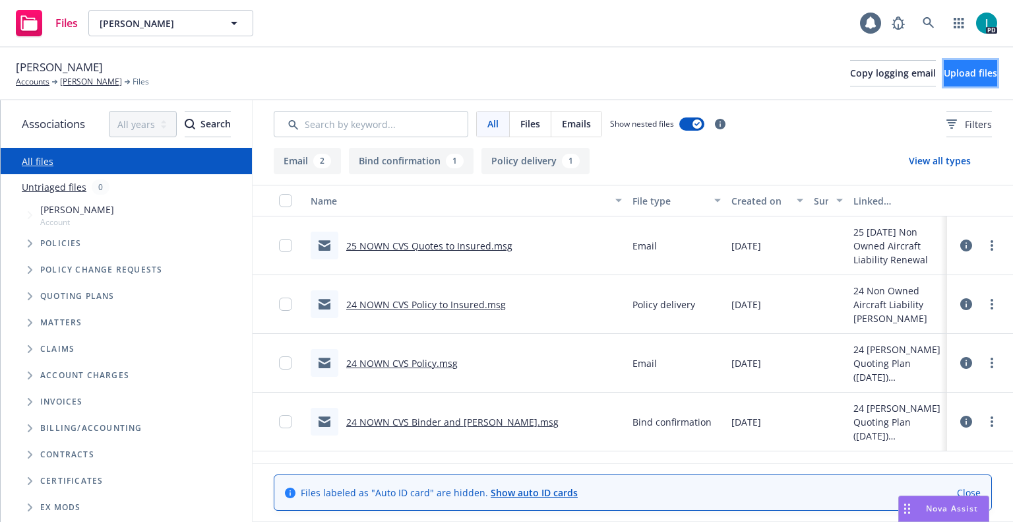
click at [969, 73] on span "Upload files" at bounding box center [970, 73] width 53 height 13
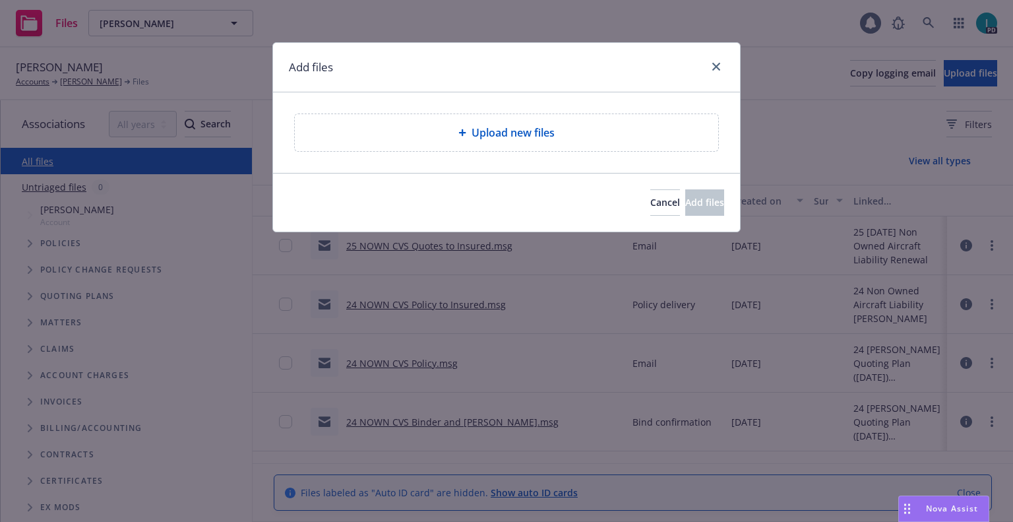
type textarea "x"
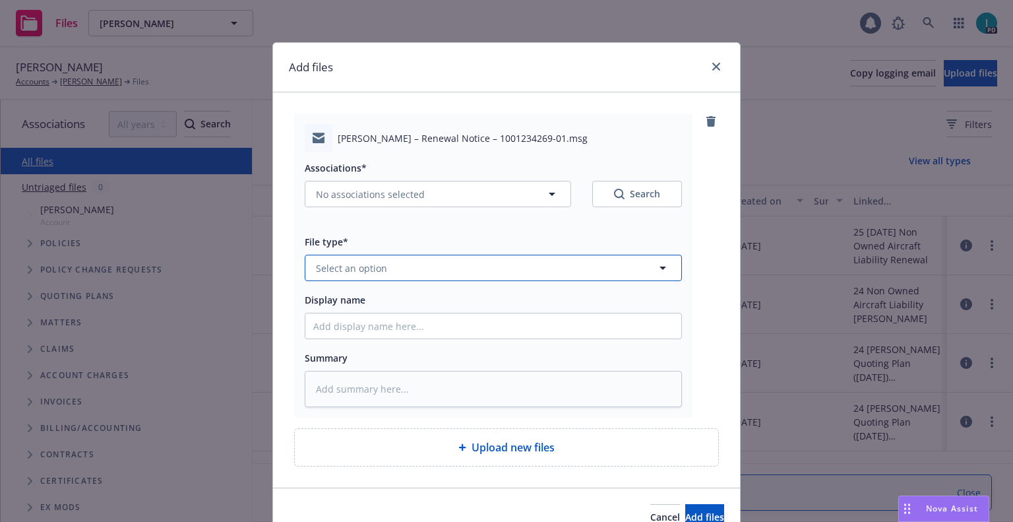
click at [409, 264] on button "Select an option" at bounding box center [493, 268] width 377 height 26
type input "ex"
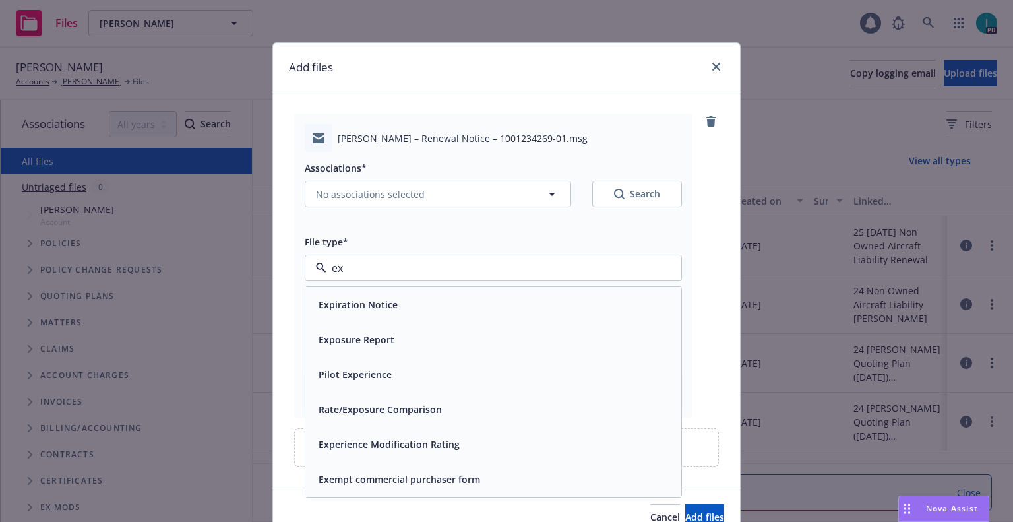
click at [398, 301] on div "Expiration Notice" at bounding box center [493, 304] width 360 height 19
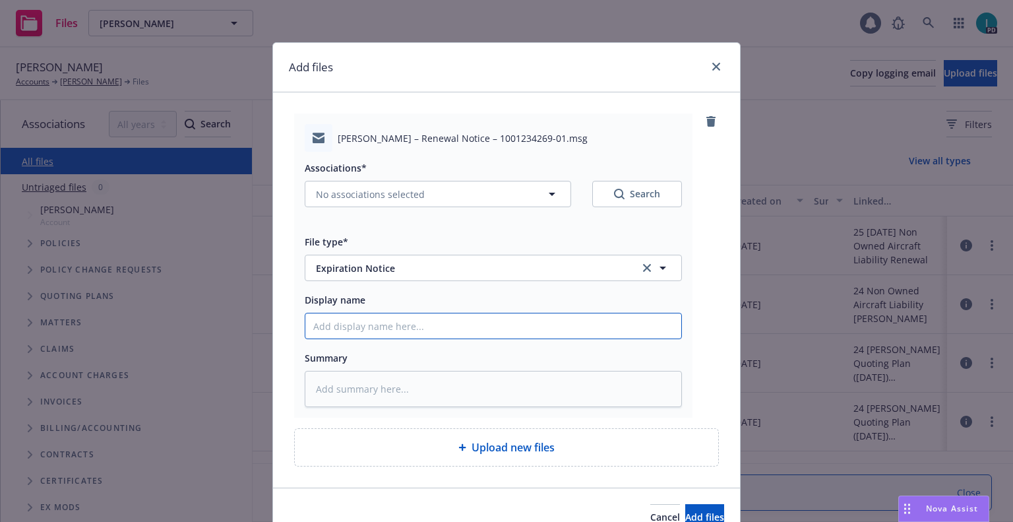
click at [402, 336] on input "Display name" at bounding box center [493, 325] width 376 height 25
type textarea "x"
type input "2"
type textarea "x"
type input "24"
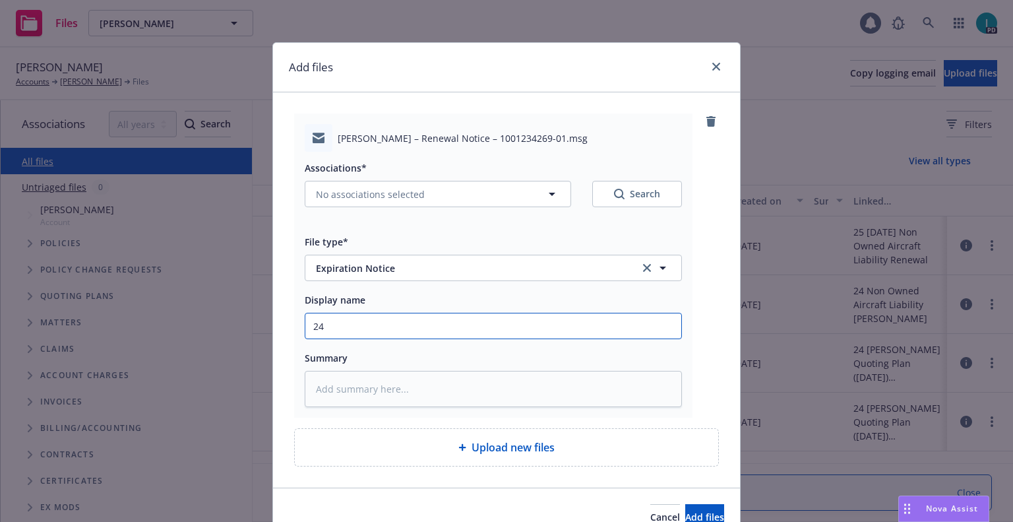
type textarea "x"
type input "24 NOWN CVS Renewal Notice"
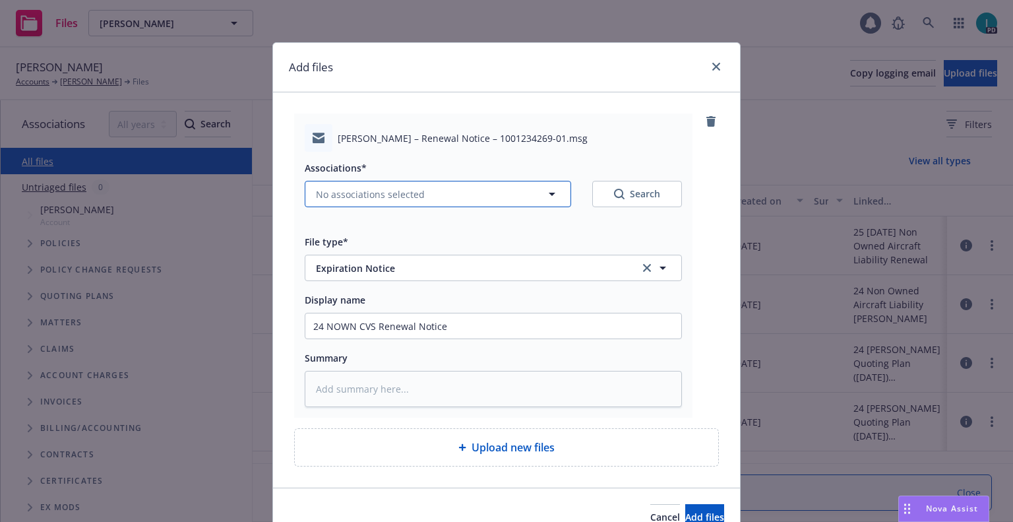
click at [384, 185] on button "No associations selected" at bounding box center [438, 194] width 266 height 26
type textarea "x"
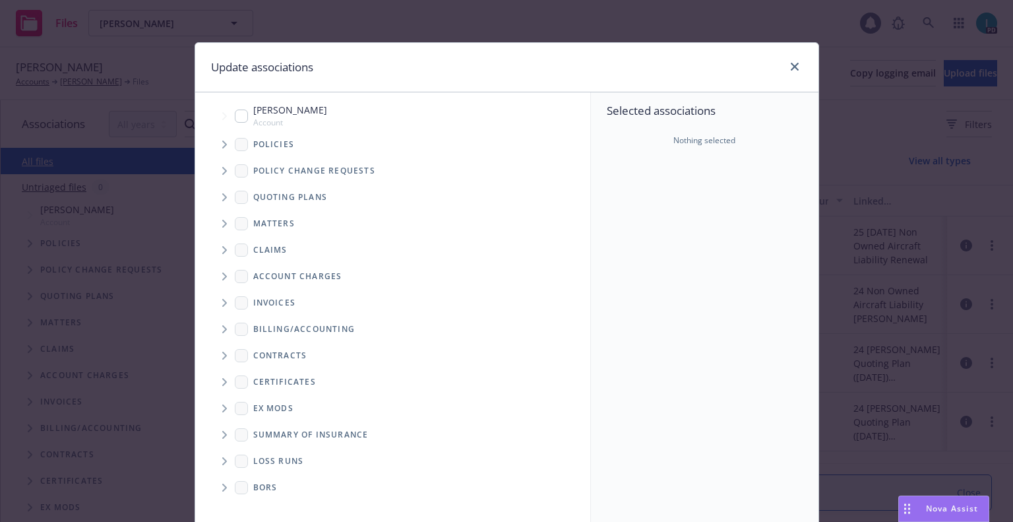
click at [215, 150] on span "Tree Example" at bounding box center [224, 144] width 21 height 21
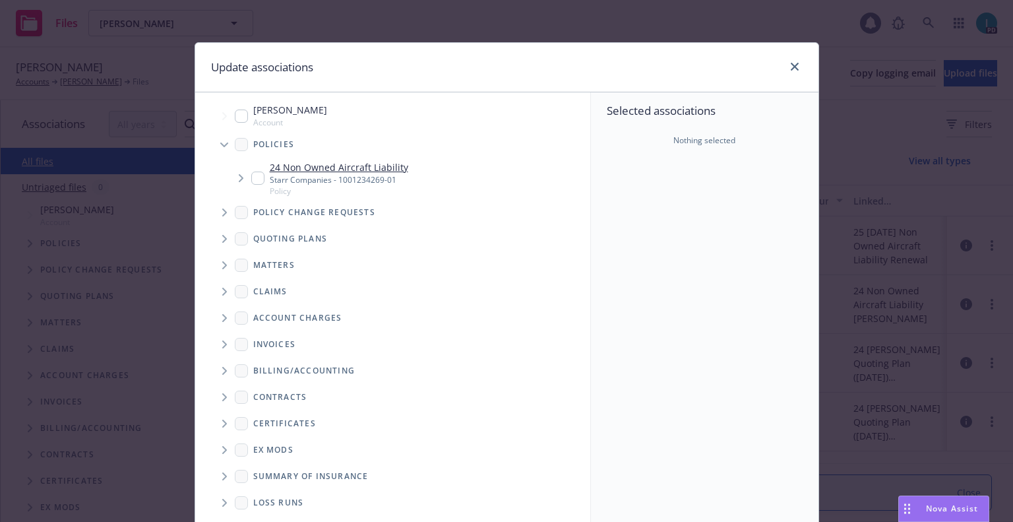
click at [251, 179] on input "Tree Example" at bounding box center [257, 177] width 13 height 13
checkbox input "true"
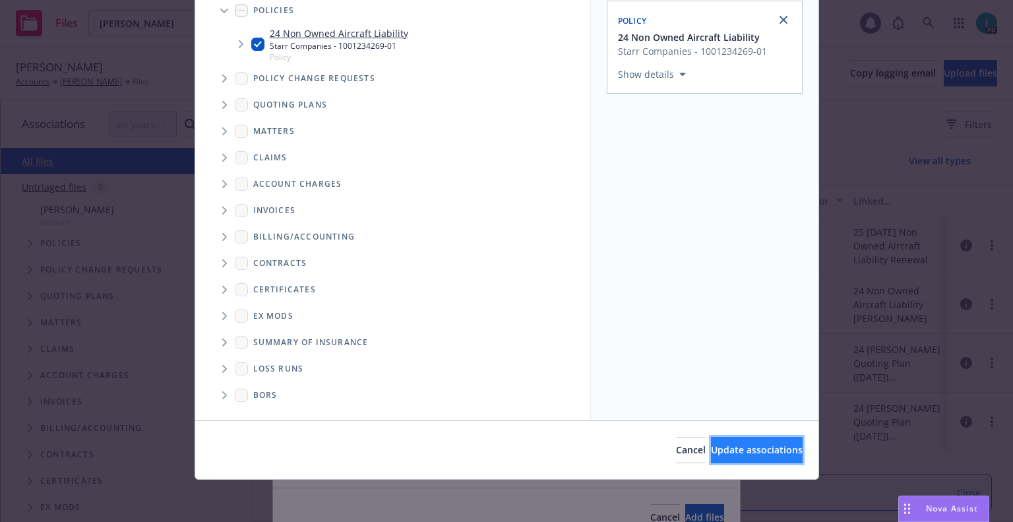
click at [711, 451] on span "Update associations" at bounding box center [757, 449] width 92 height 13
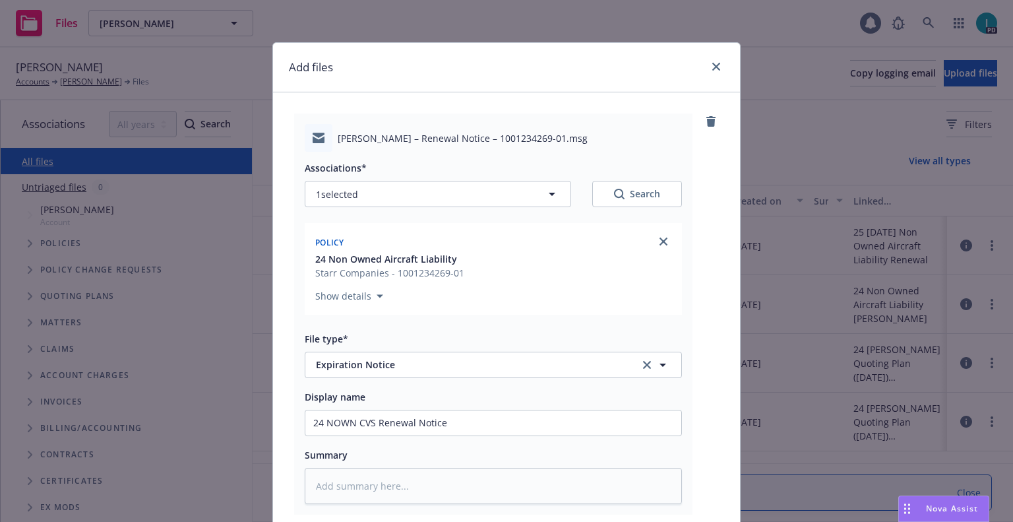
scroll to position [164, 0]
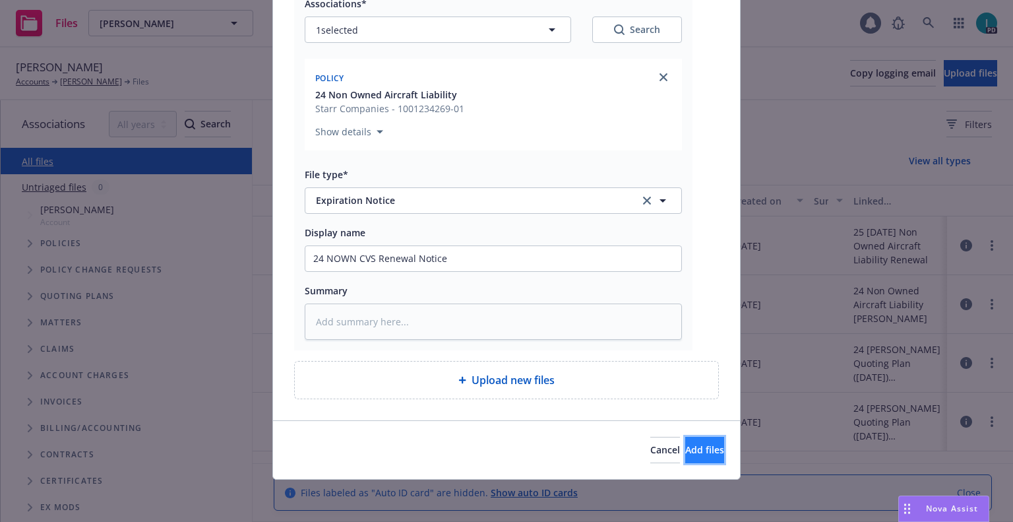
click at [690, 460] on button "Add files" at bounding box center [704, 450] width 39 height 26
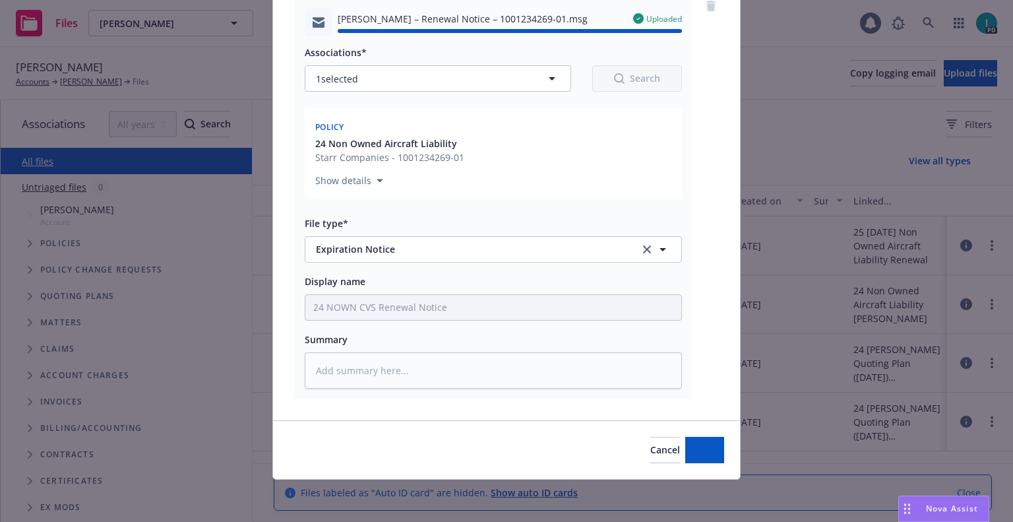
type textarea "x"
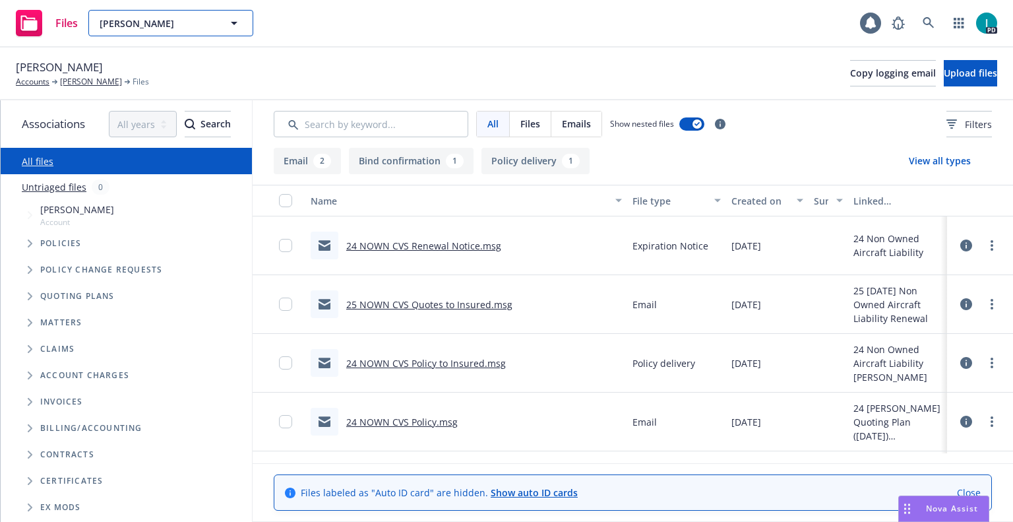
click at [144, 15] on button "David Cox" at bounding box center [170, 23] width 165 height 26
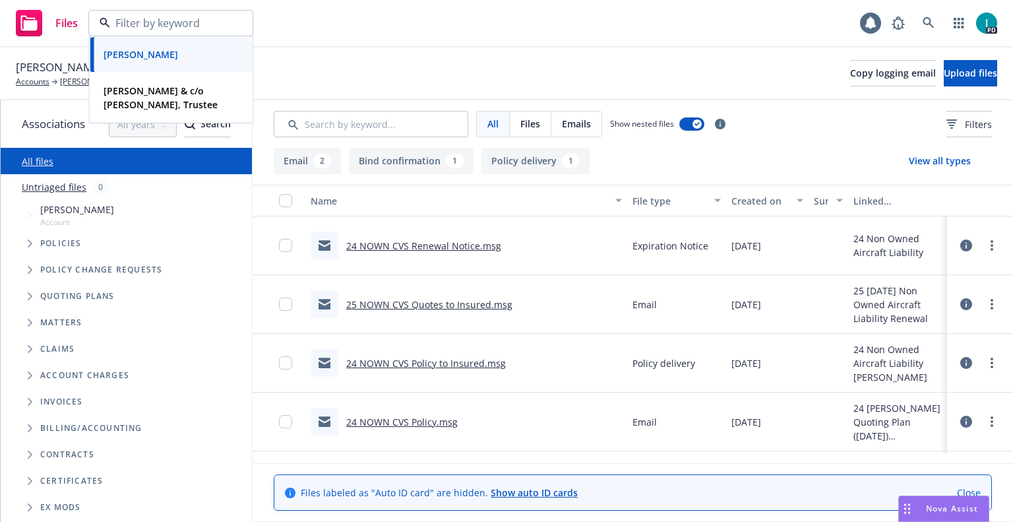
paste input "Ivan Datskov"
type input "Ivan Datskov"
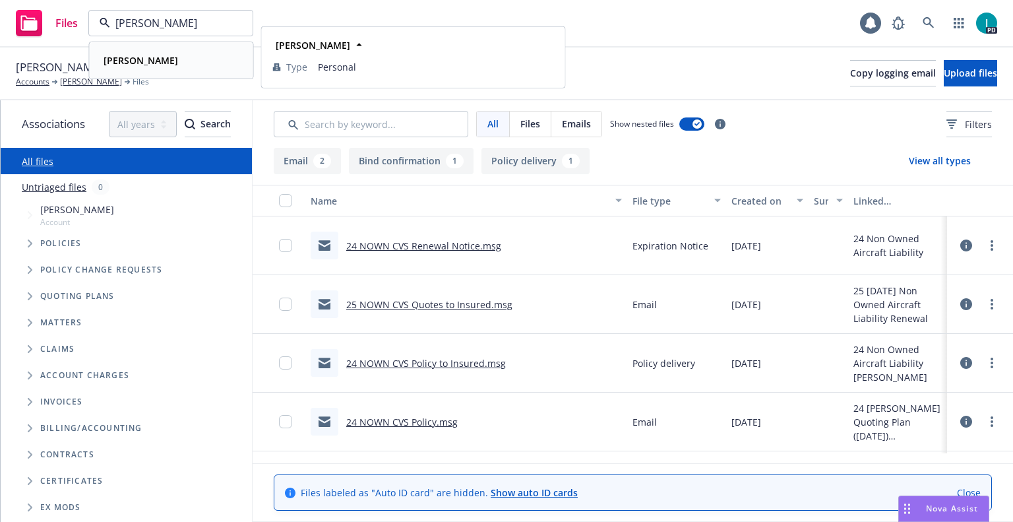
click at [140, 71] on div "Ivan Datskov Type Personal" at bounding box center [171, 60] width 162 height 35
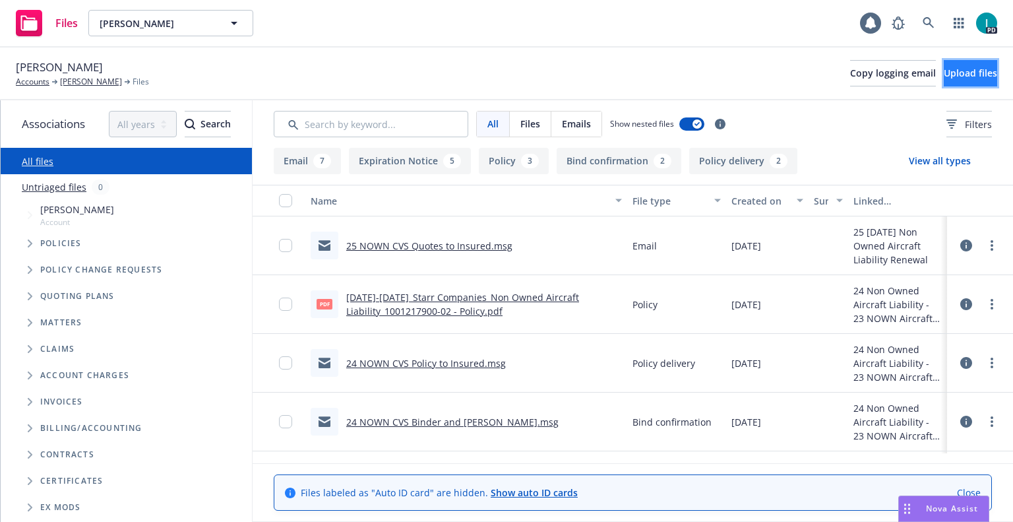
click at [944, 82] on button "Upload files" at bounding box center [970, 73] width 53 height 26
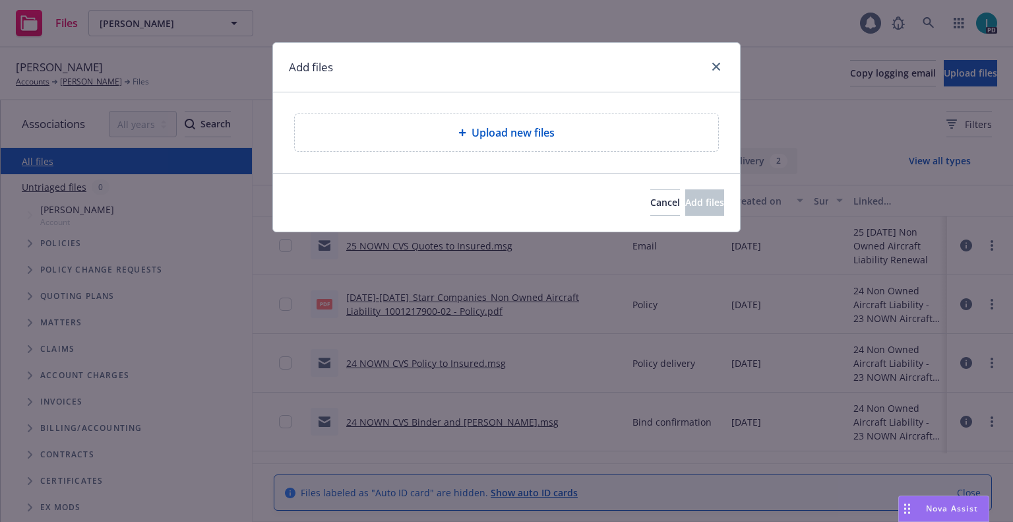
type textarea "x"
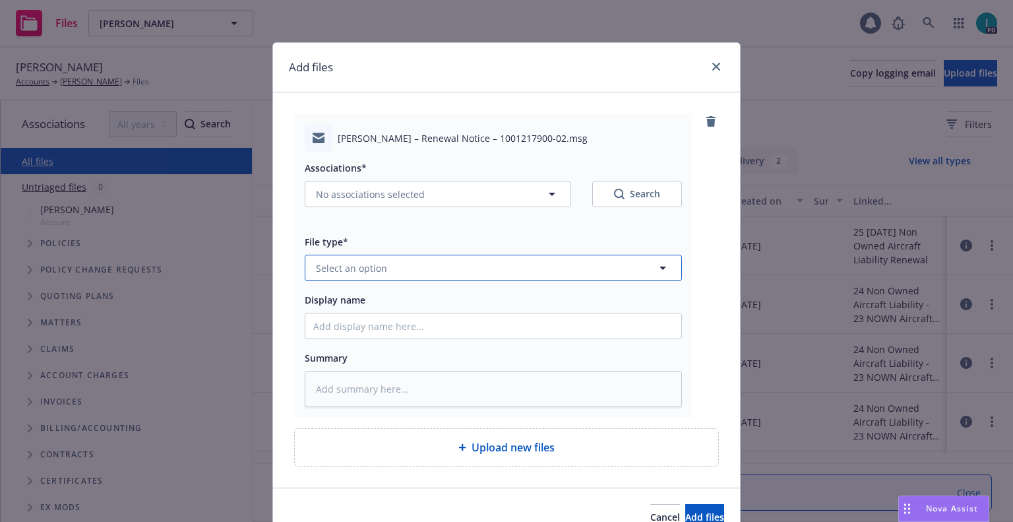
click at [363, 266] on span "Select an option" at bounding box center [351, 268] width 71 height 14
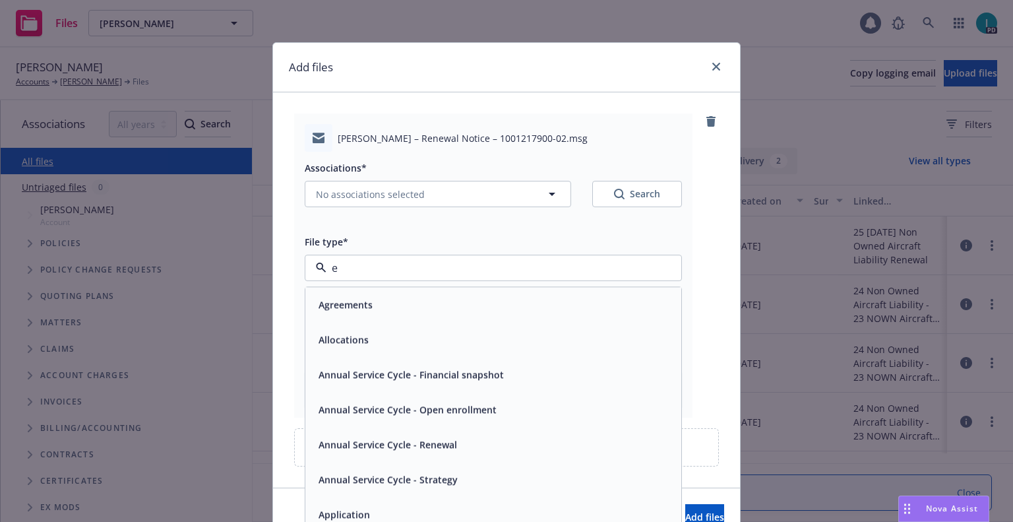
type input "ex"
click at [369, 306] on span "Expiration Notice" at bounding box center [358, 304] width 79 height 14
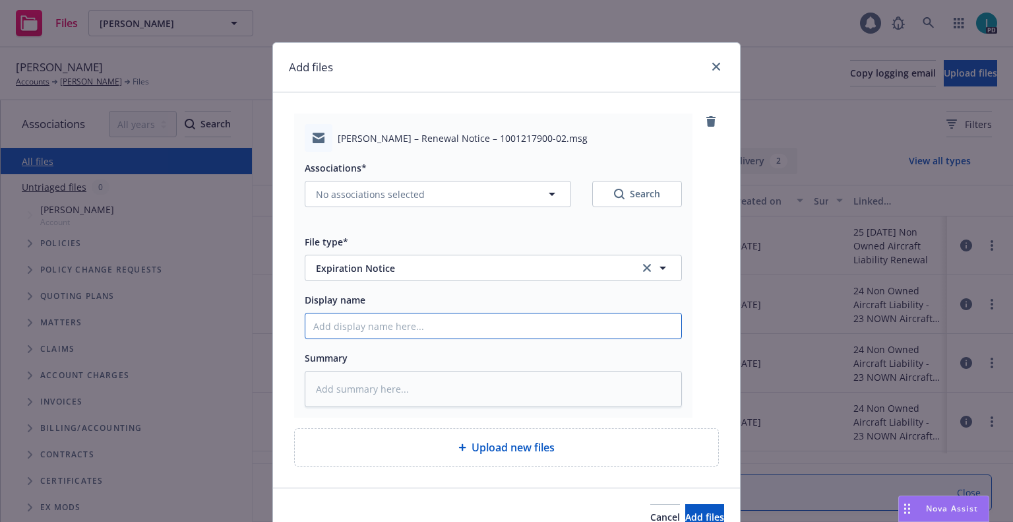
click at [372, 331] on input "Display name" at bounding box center [493, 325] width 376 height 25
type textarea "x"
type input "2"
type textarea "x"
type input "24"
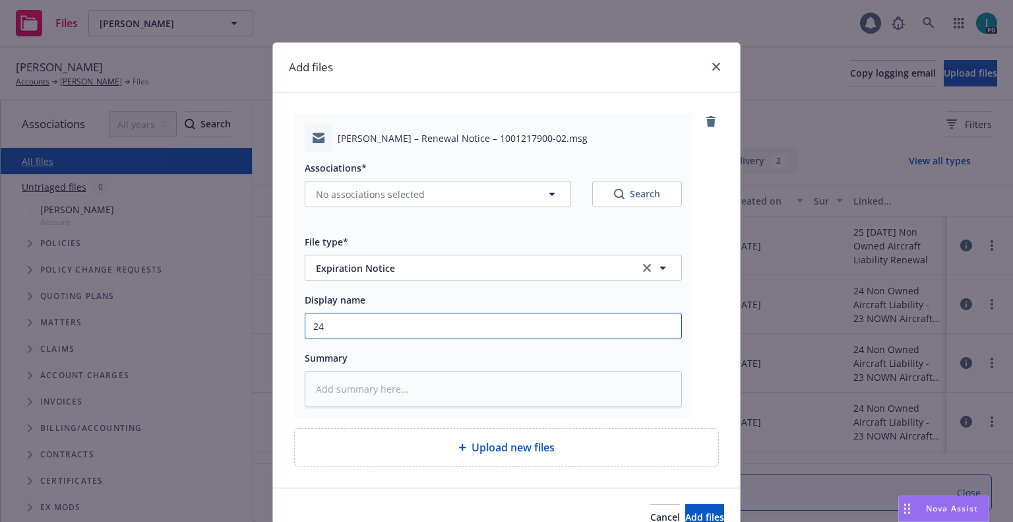
type textarea "x"
type input "24 NOWN CVS Renewal Notice"
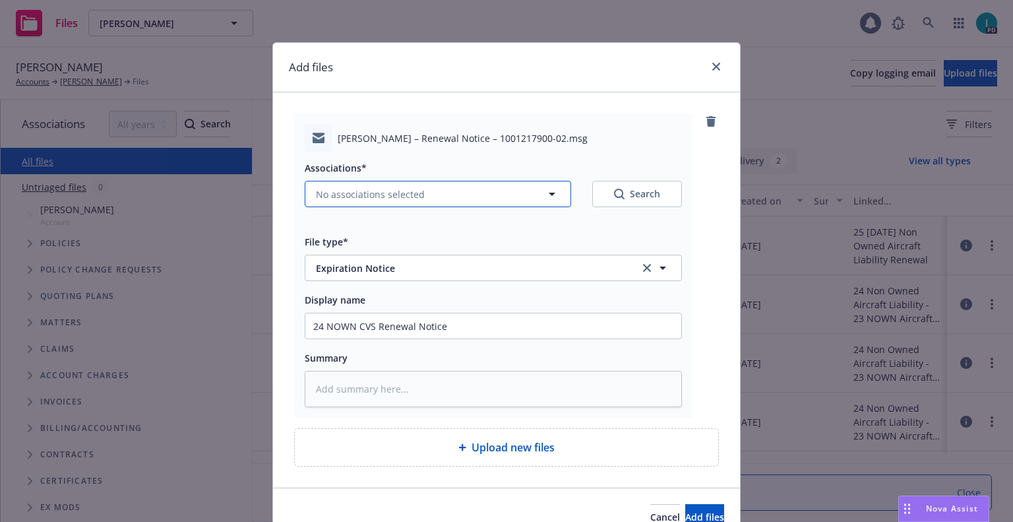
click at [370, 192] on span "No associations selected" at bounding box center [370, 194] width 109 height 14
type textarea "x"
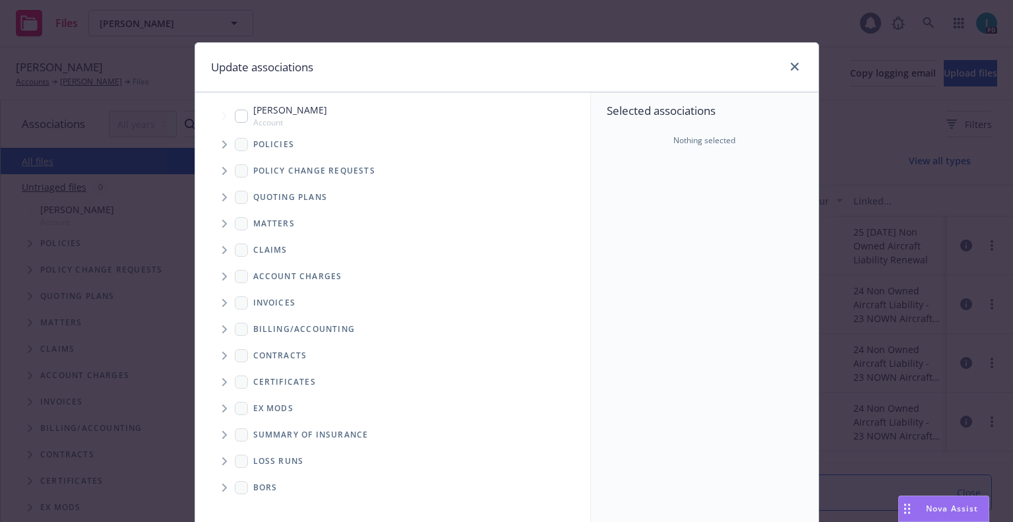
click at [222, 144] on icon "Tree Example" at bounding box center [224, 144] width 5 height 8
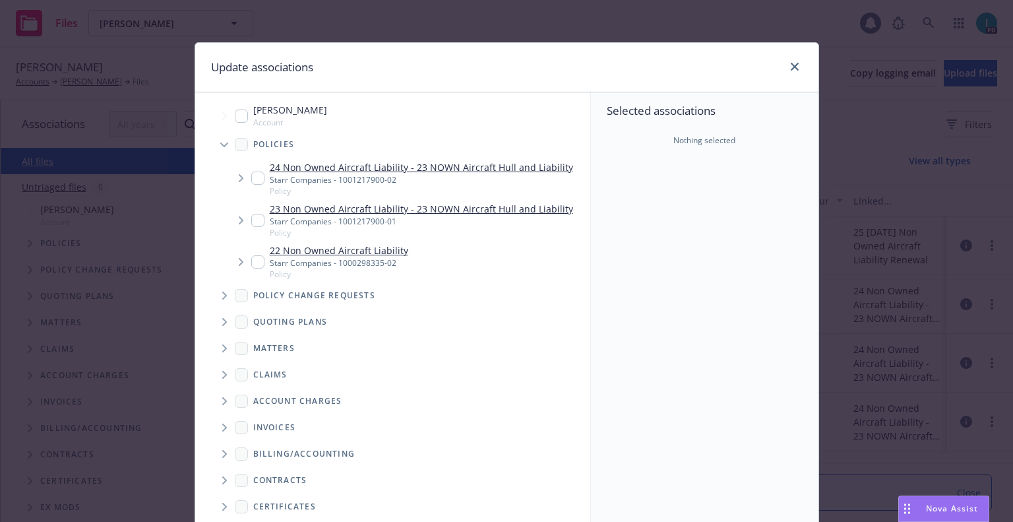
click at [251, 177] on input "Tree Example" at bounding box center [257, 177] width 13 height 13
checkbox input "true"
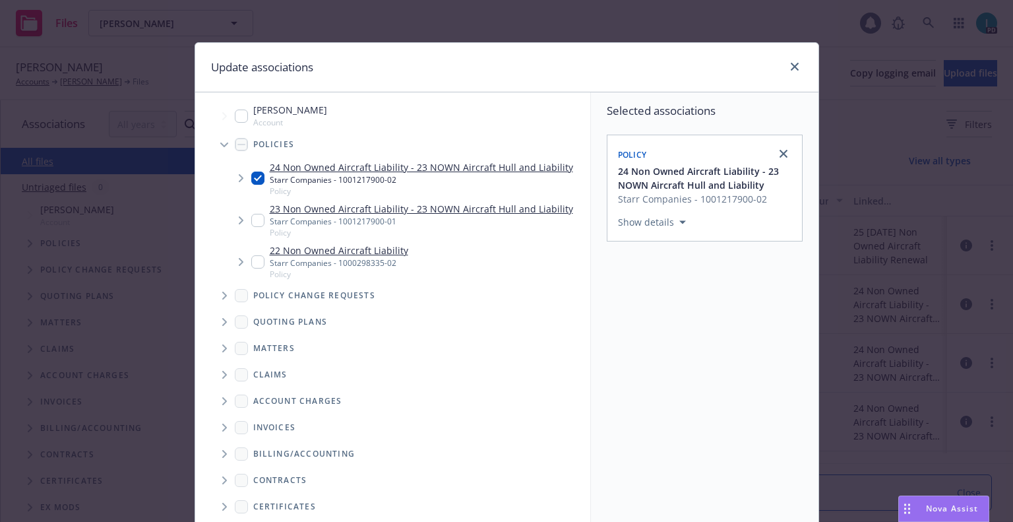
scroll to position [134, 0]
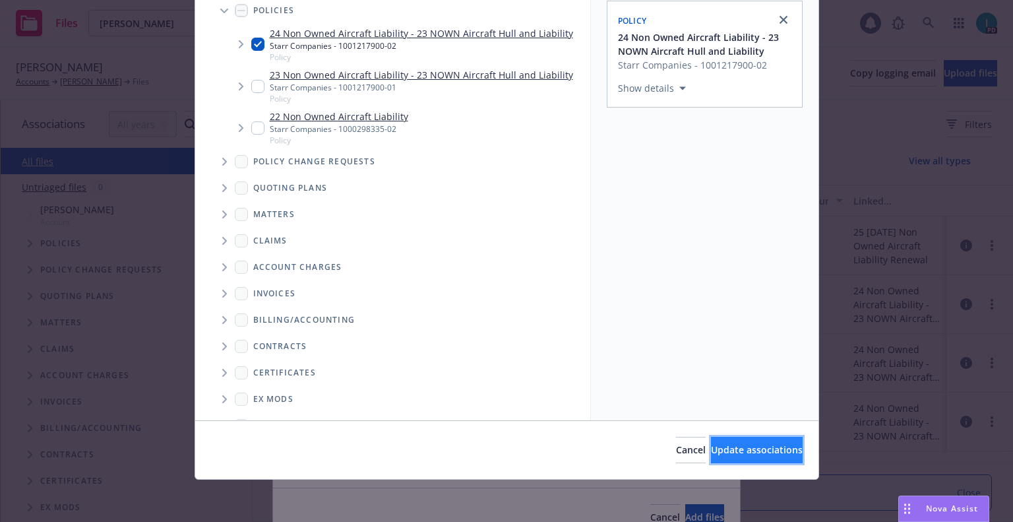
click at [715, 450] on span "Update associations" at bounding box center [757, 449] width 92 height 13
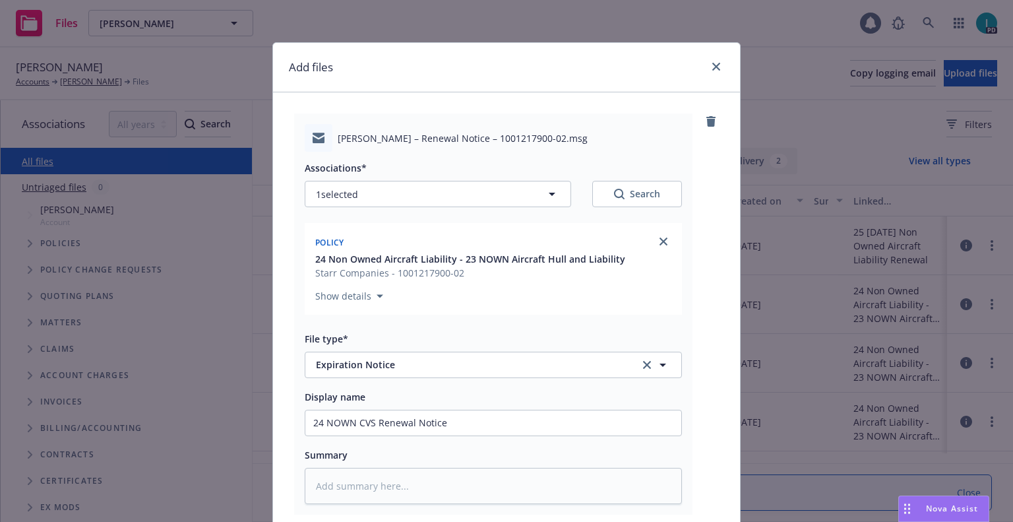
scroll to position [164, 0]
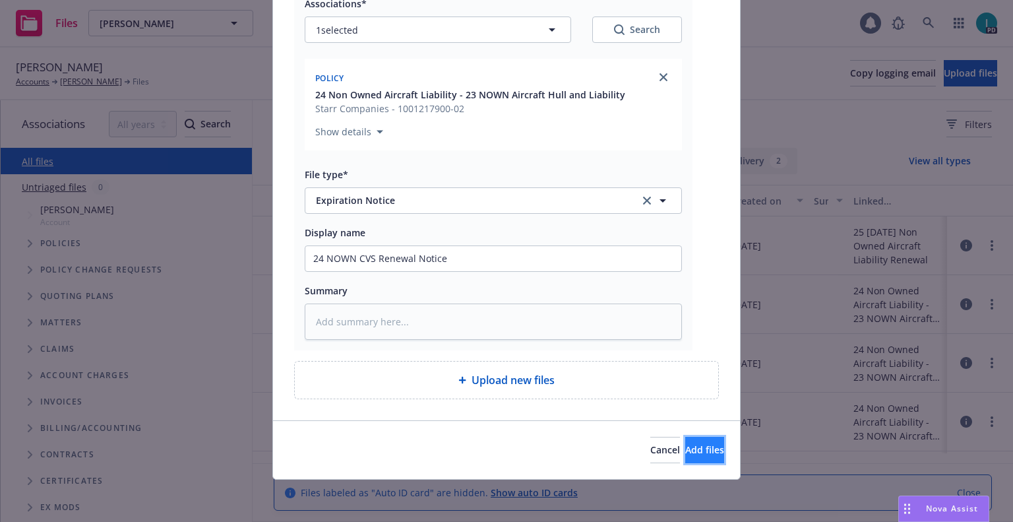
click at [685, 456] on span "Add files" at bounding box center [704, 449] width 39 height 13
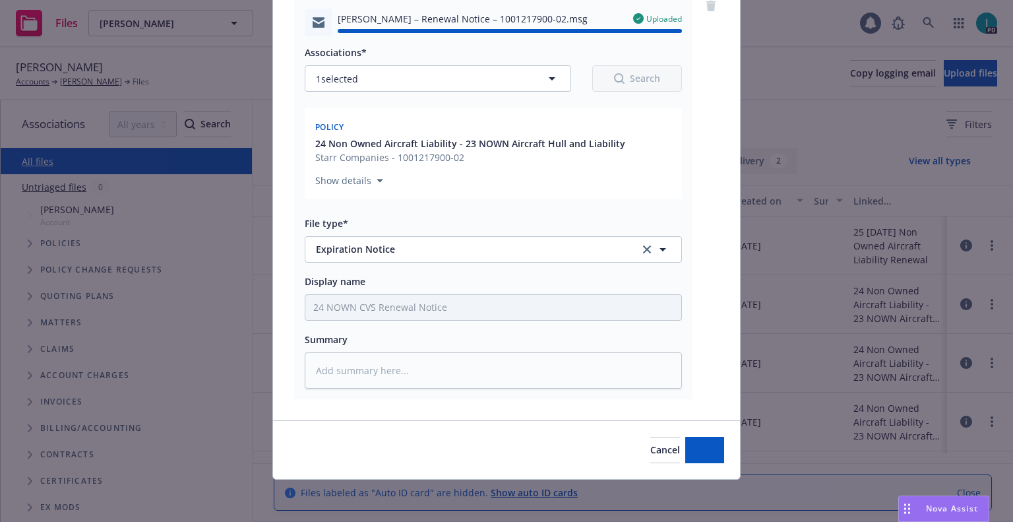
type textarea "x"
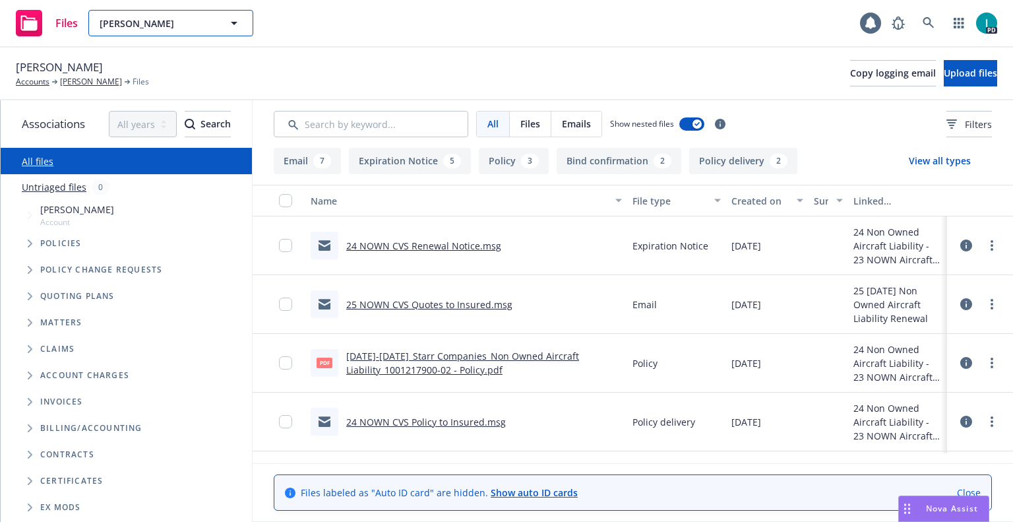
click at [207, 20] on span "Ivan Datskov" at bounding box center [157, 23] width 114 height 14
paste input "Howard Yang"
type input "Howard Yang"
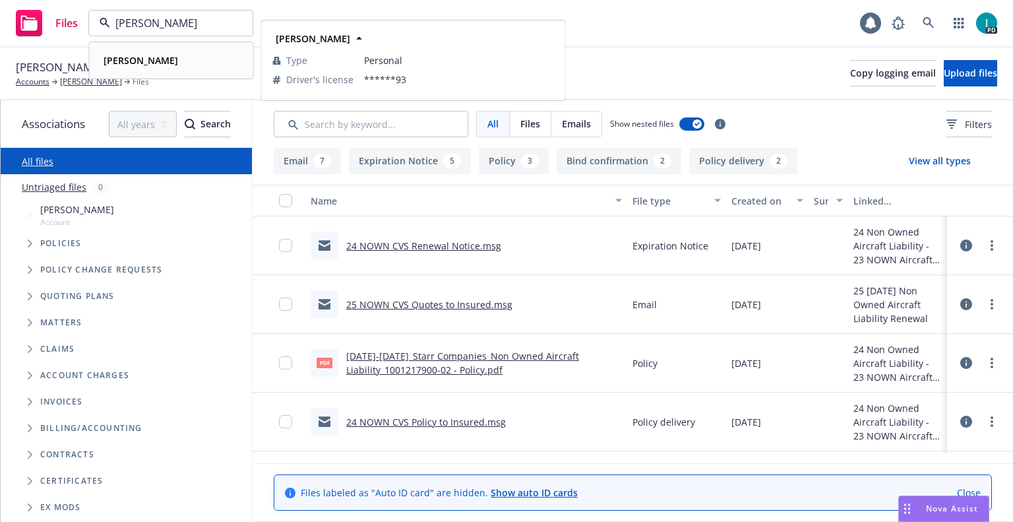
click at [206, 55] on div "Howard Yang" at bounding box center [171, 60] width 146 height 19
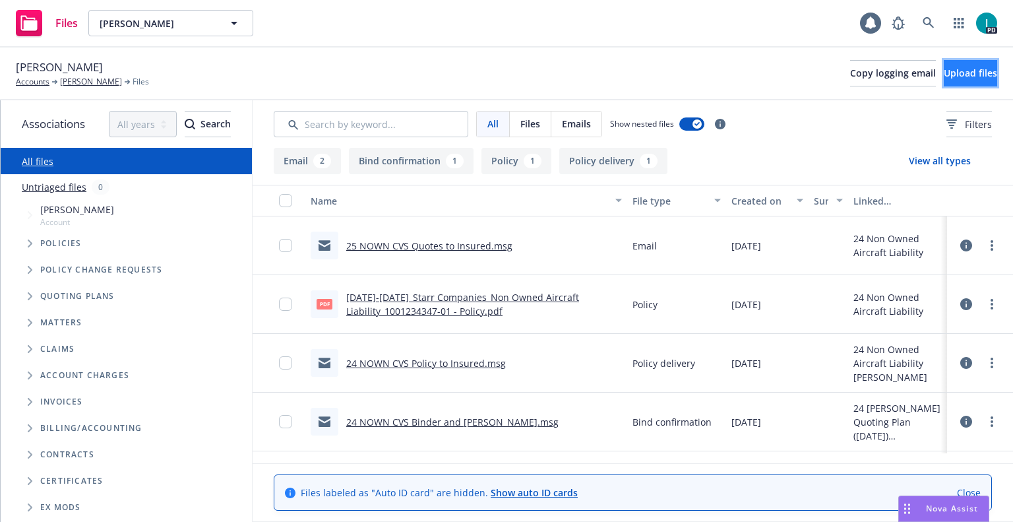
click at [944, 71] on span "Upload files" at bounding box center [970, 73] width 53 height 13
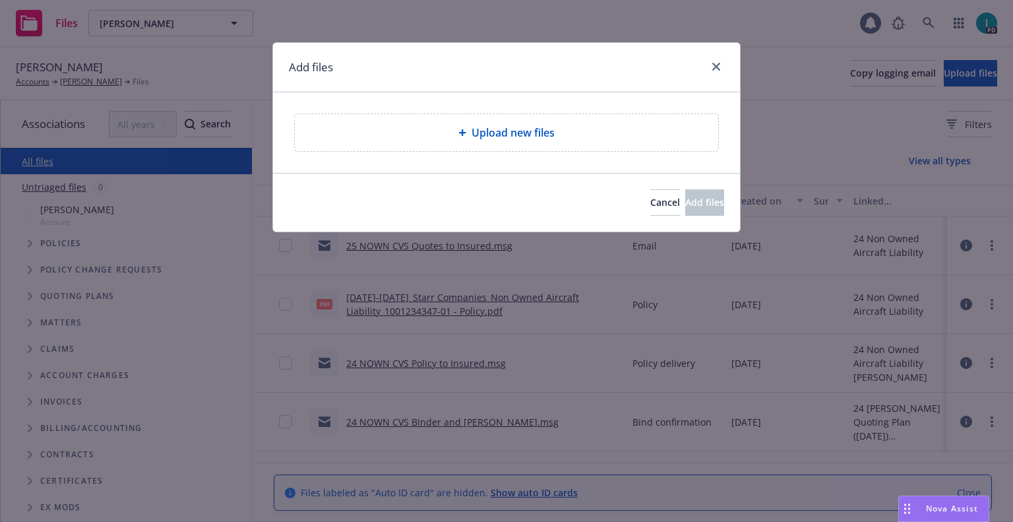
type textarea "x"
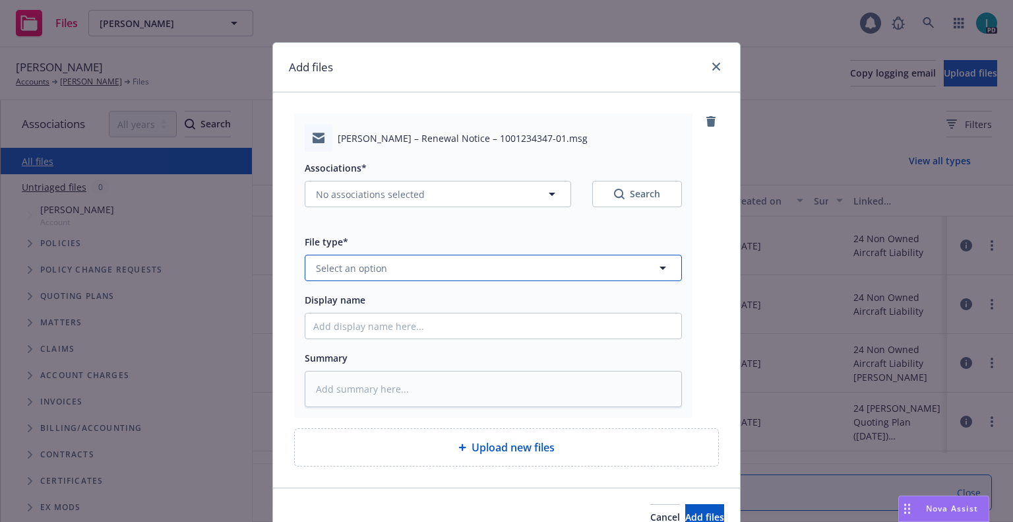
click at [369, 264] on span "Select an option" at bounding box center [351, 268] width 71 height 14
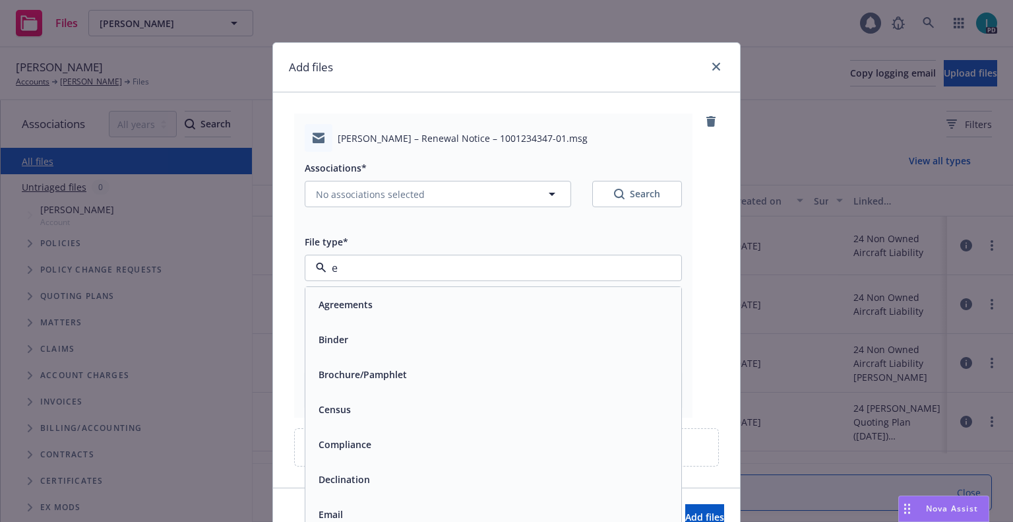
type input "ex"
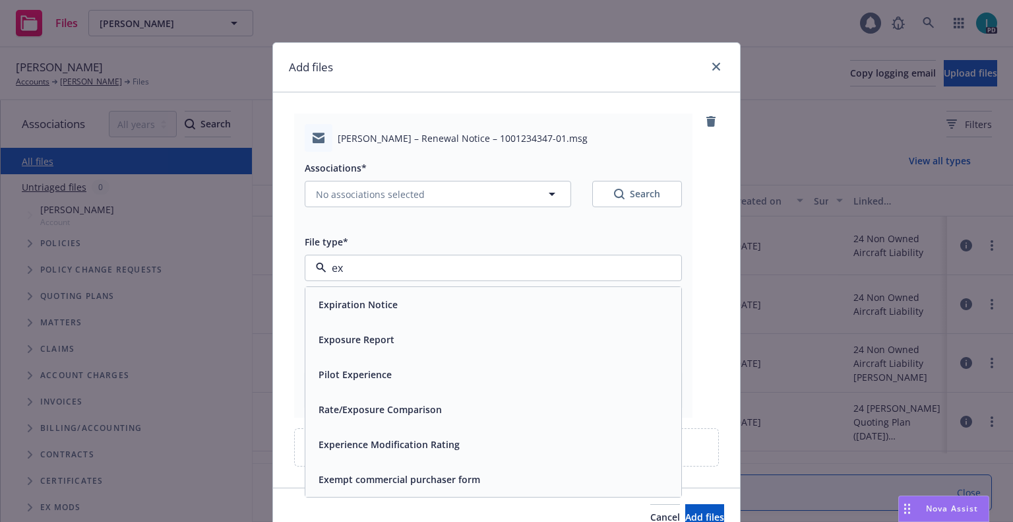
click at [381, 299] on span "Expiration Notice" at bounding box center [358, 304] width 79 height 14
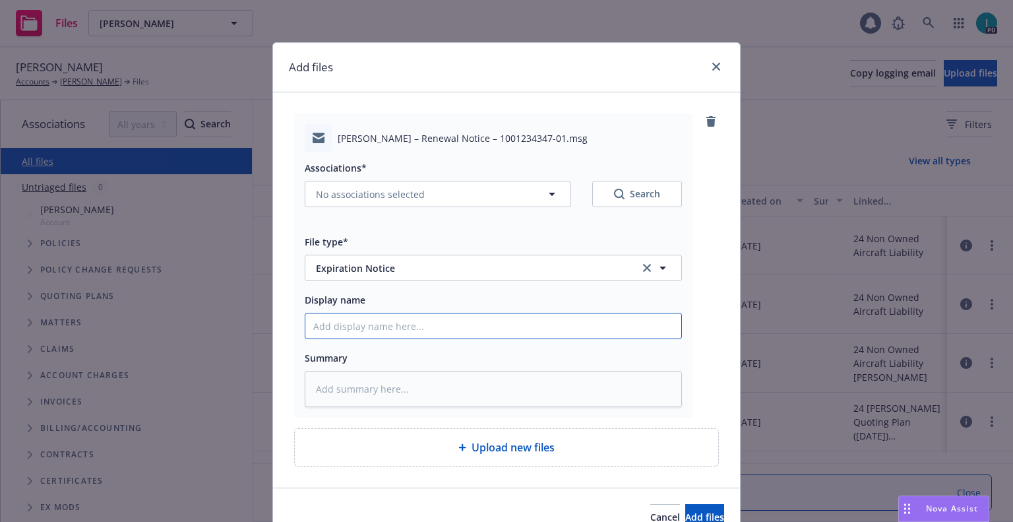
click at [373, 331] on input "Display name" at bounding box center [493, 325] width 376 height 25
type textarea "x"
type input "2"
type textarea "x"
type input "24"
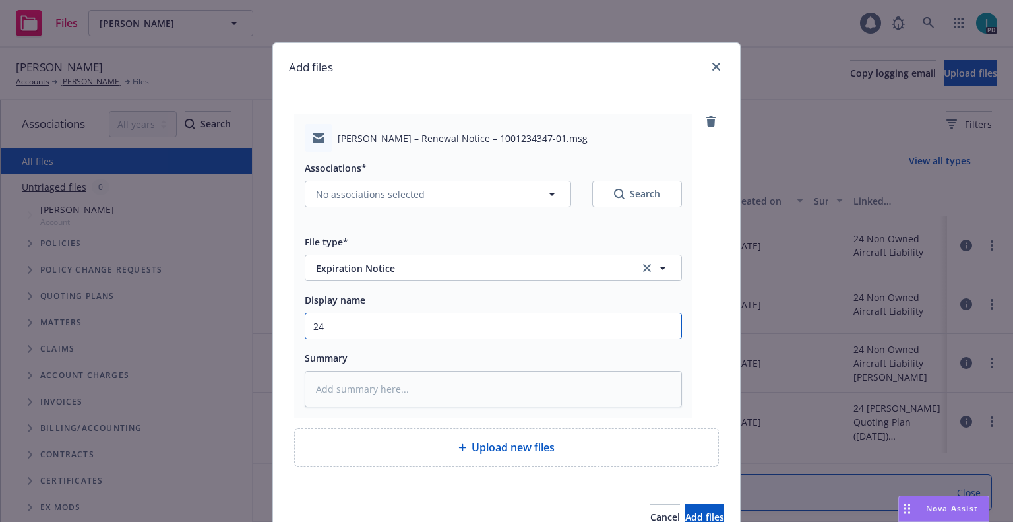
type textarea "x"
type input "24 NOWN CVS Renewal Notice"
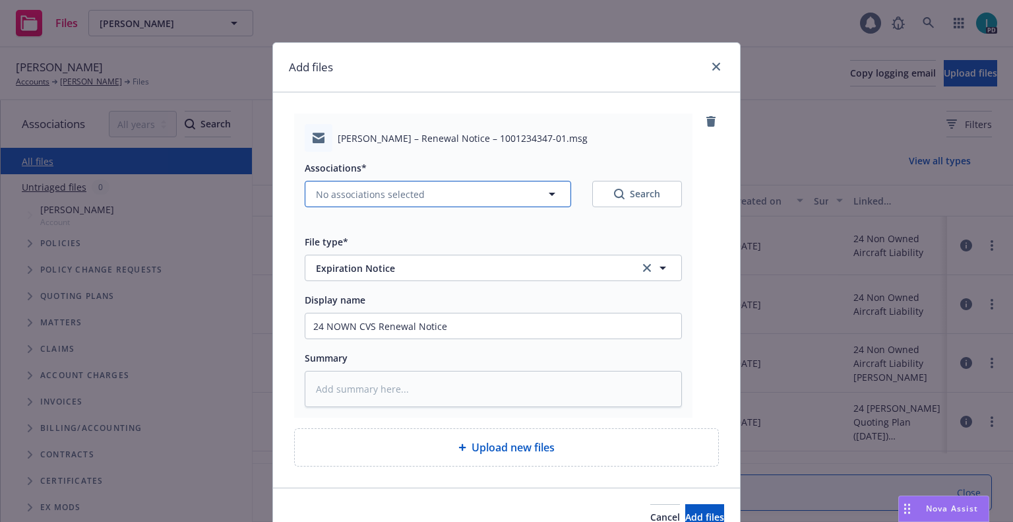
click at [345, 191] on span "No associations selected" at bounding box center [370, 194] width 109 height 14
type textarea "x"
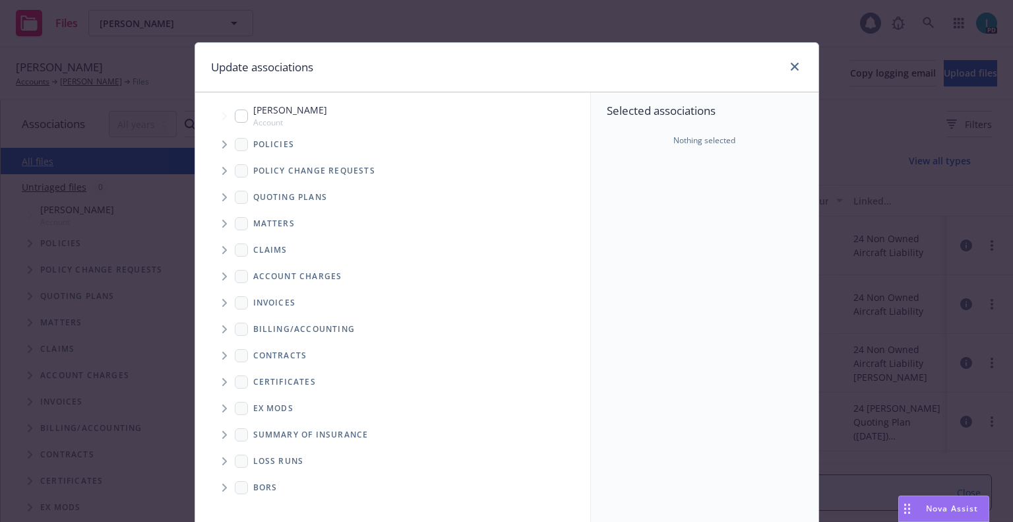
click at [217, 140] on span "Tree Example" at bounding box center [224, 144] width 21 height 21
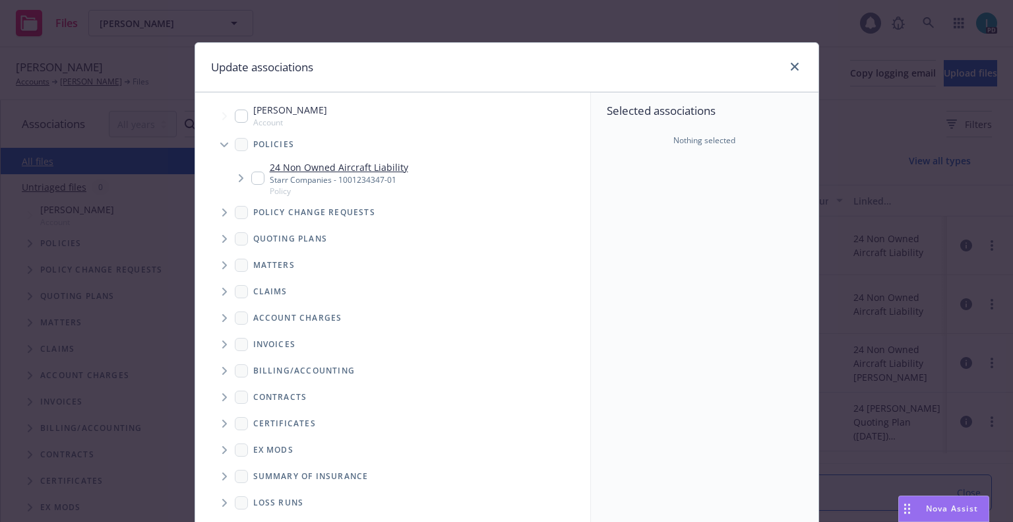
click at [256, 180] on input "Tree Example" at bounding box center [257, 177] width 13 height 13
checkbox input "true"
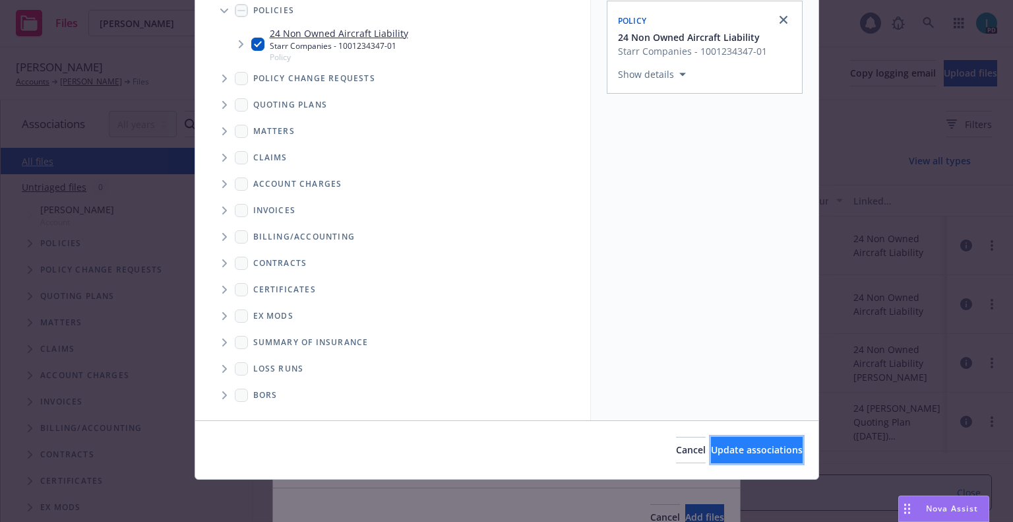
click at [712, 443] on span "Update associations" at bounding box center [757, 449] width 92 height 13
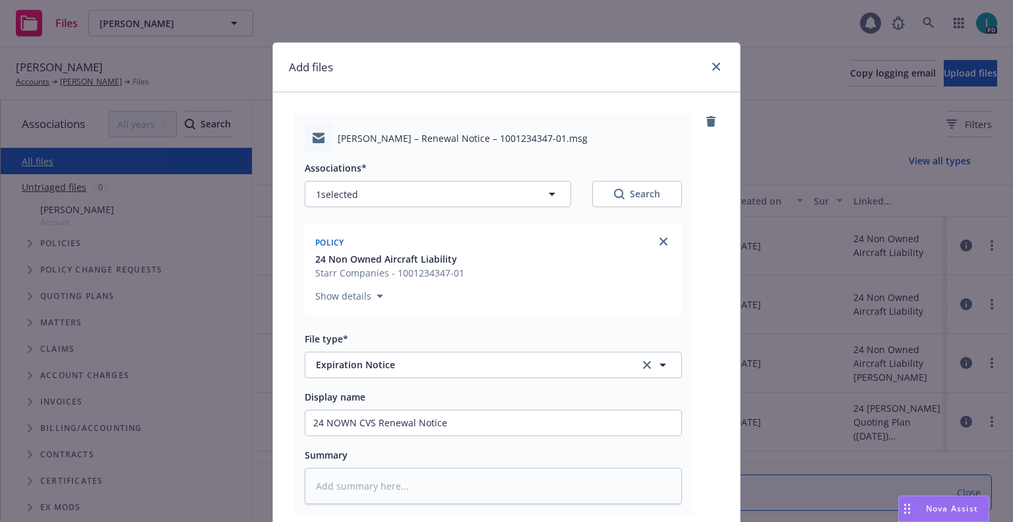
scroll to position [164, 0]
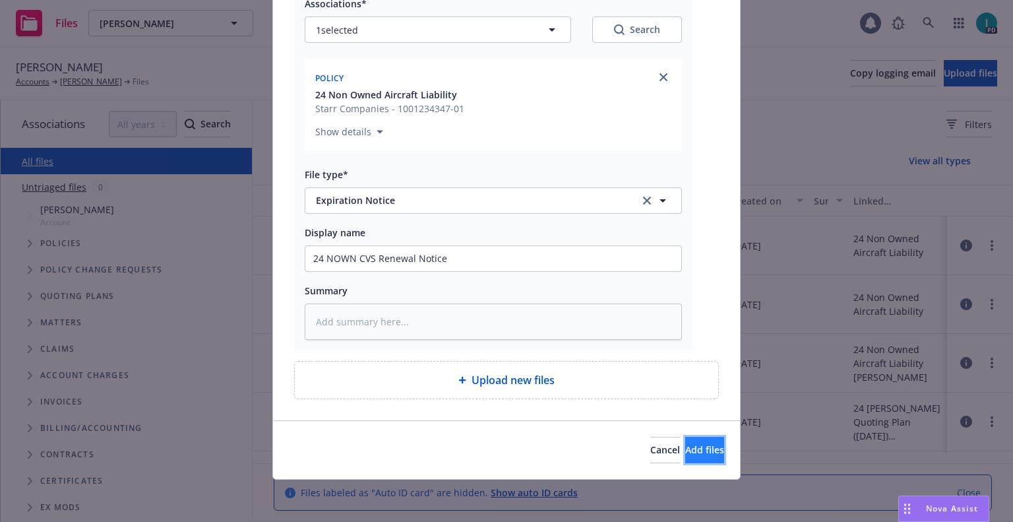
click at [685, 444] on span "Add files" at bounding box center [704, 449] width 39 height 13
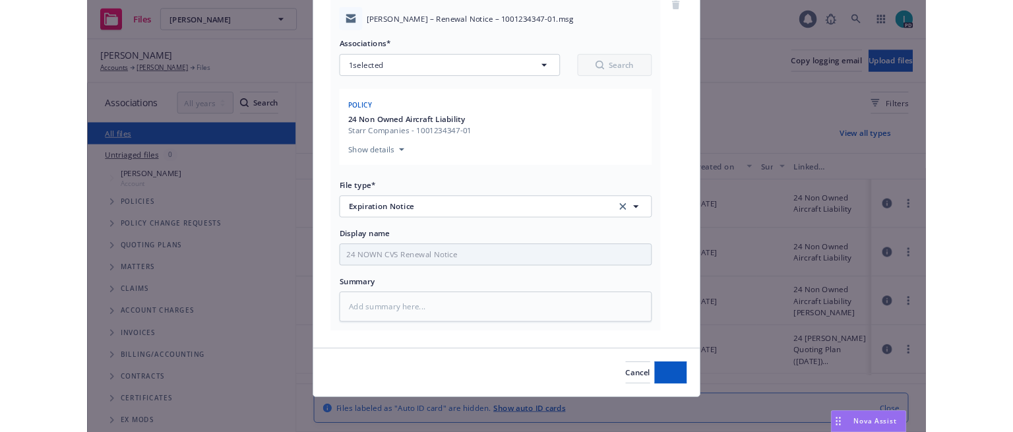
scroll to position [115, 0]
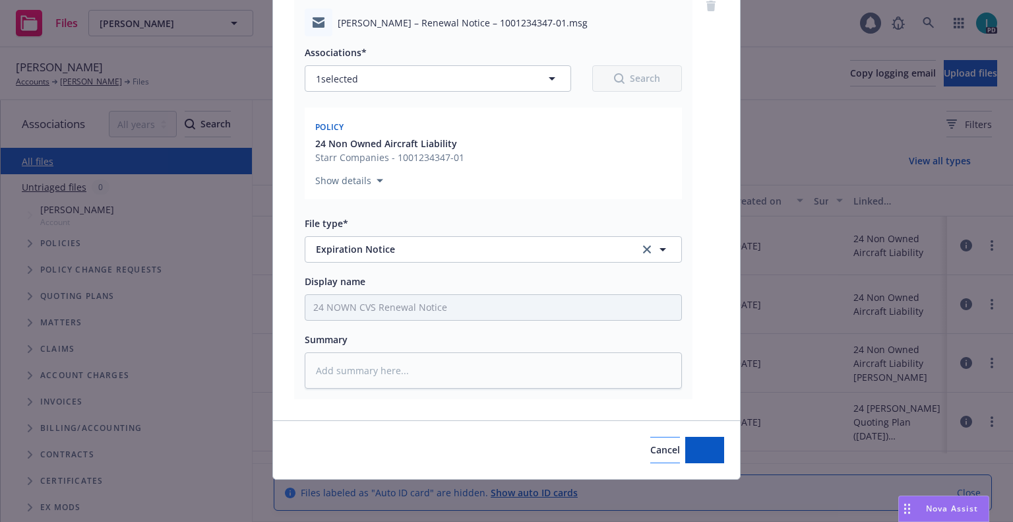
type textarea "x"
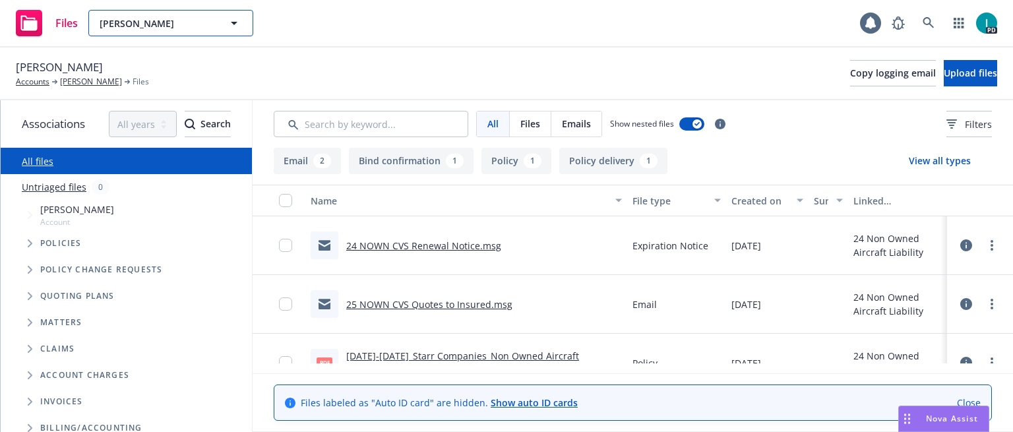
click at [185, 34] on button "Howard Yang" at bounding box center [170, 23] width 165 height 26
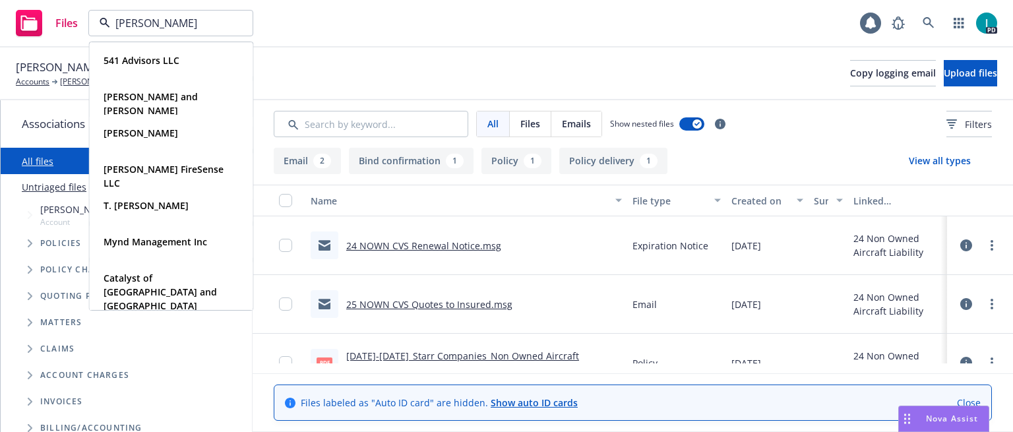
type input "lanham"
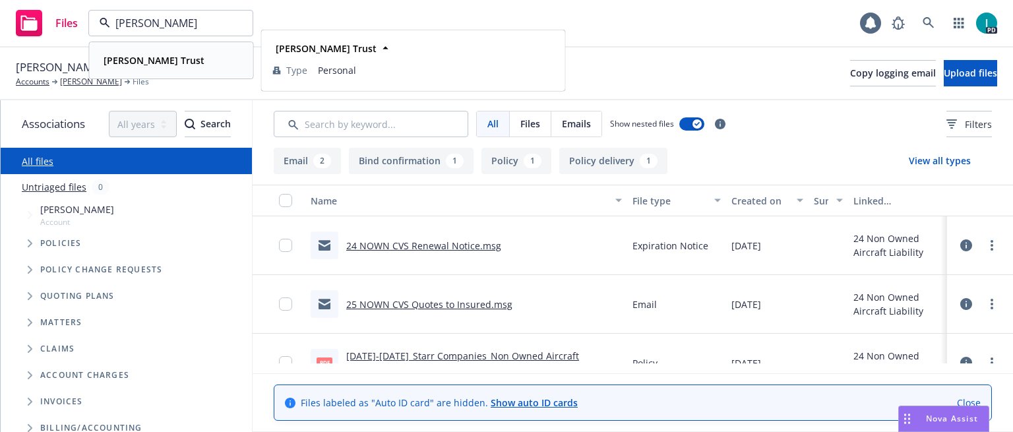
click at [183, 60] on strong "David R. Lanham Trust" at bounding box center [154, 60] width 101 height 13
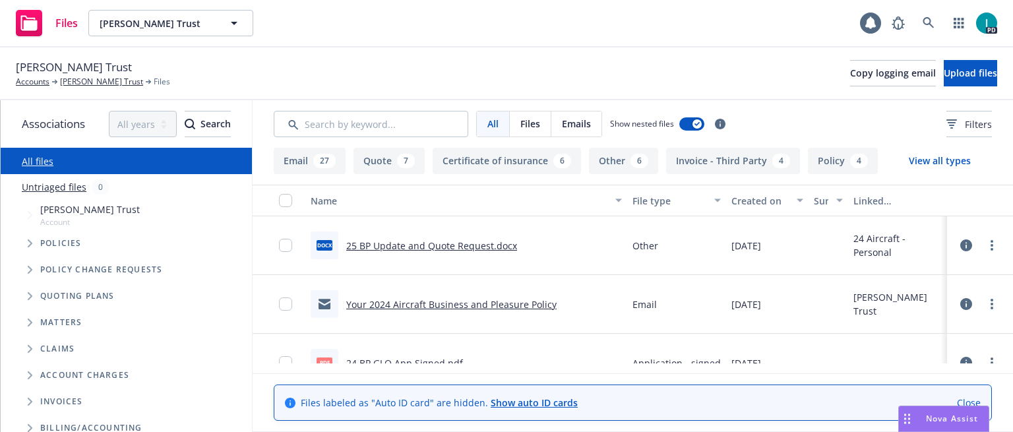
click at [65, 65] on span "David R. Lanham Trust" at bounding box center [74, 67] width 116 height 17
copy span "David R. Lanham Trust"
click at [957, 71] on span "Upload files" at bounding box center [970, 73] width 53 height 13
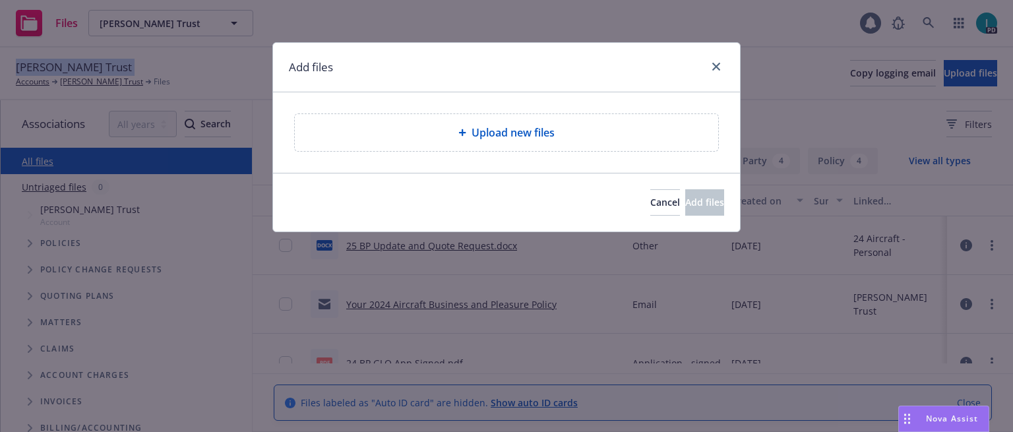
type textarea "x"
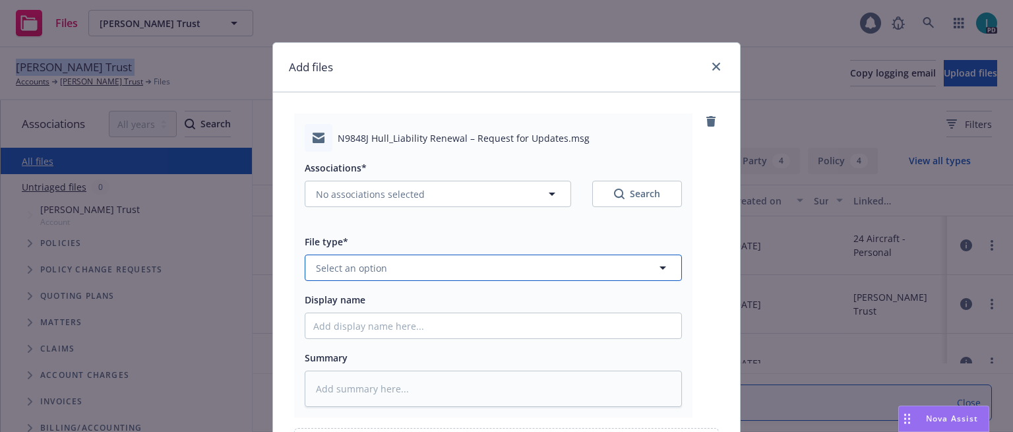
click at [395, 271] on button "Select an option" at bounding box center [493, 268] width 377 height 26
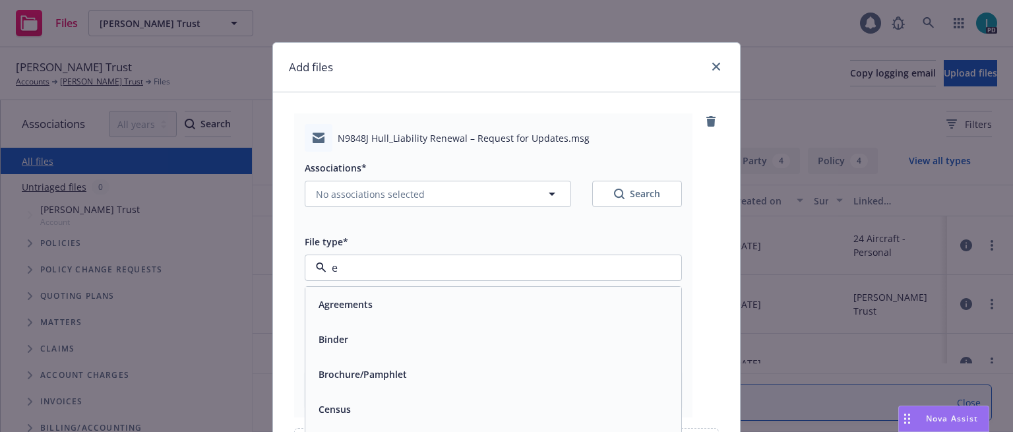
type input "em"
click at [346, 340] on div "Email" at bounding box center [493, 339] width 360 height 19
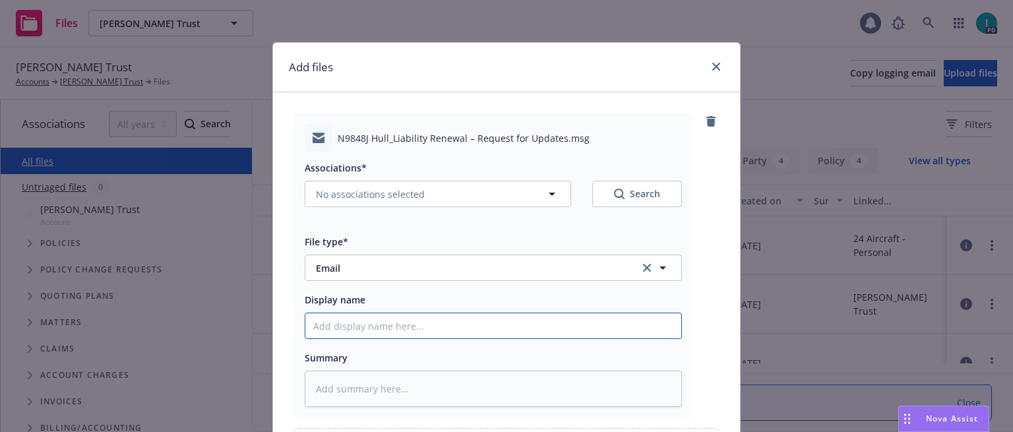
click at [358, 326] on input "Display name" at bounding box center [493, 325] width 376 height 25
type textarea "x"
type input "2"
type textarea "x"
type input "25"
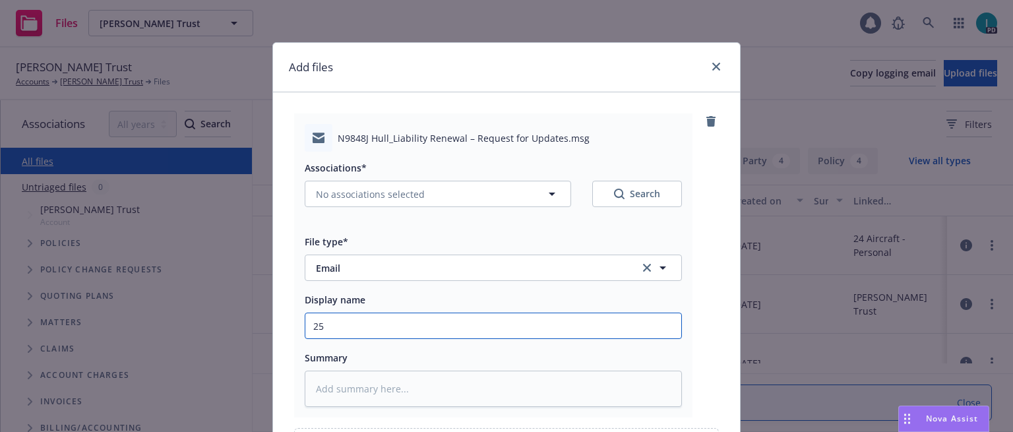
type textarea "x"
type input "25"
type textarea "x"
type input "25 BP Update and Quote Request to Insured"
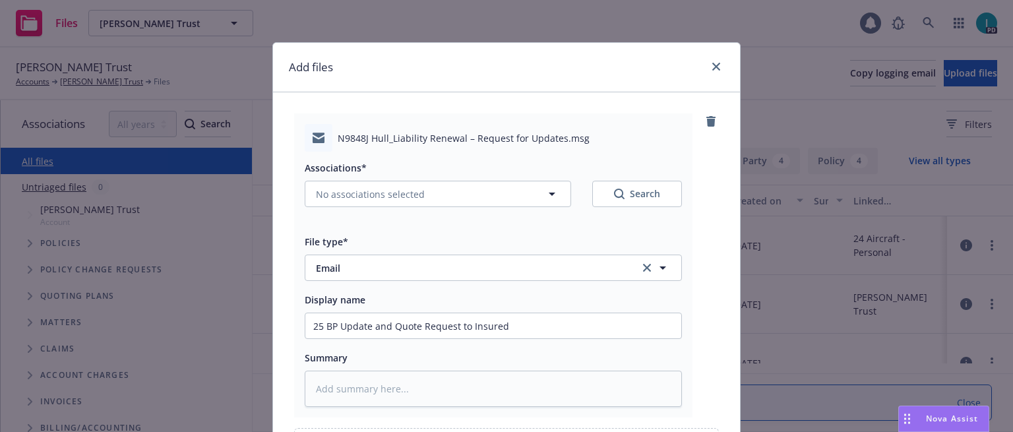
click at [344, 210] on div "Associations* No associations selected Search" at bounding box center [493, 191] width 377 height 63
click at [353, 204] on button "No associations selected" at bounding box center [438, 194] width 266 height 26
type textarea "x"
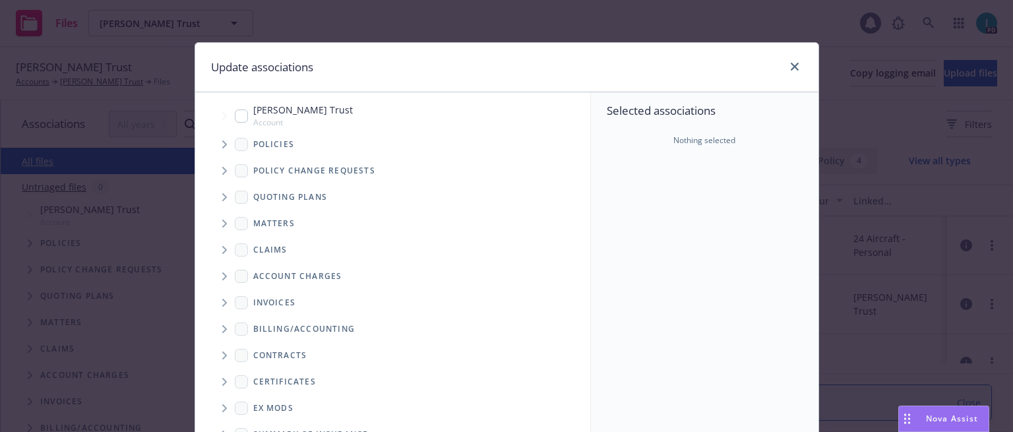
click at [224, 142] on span "Tree Example" at bounding box center [224, 144] width 21 height 21
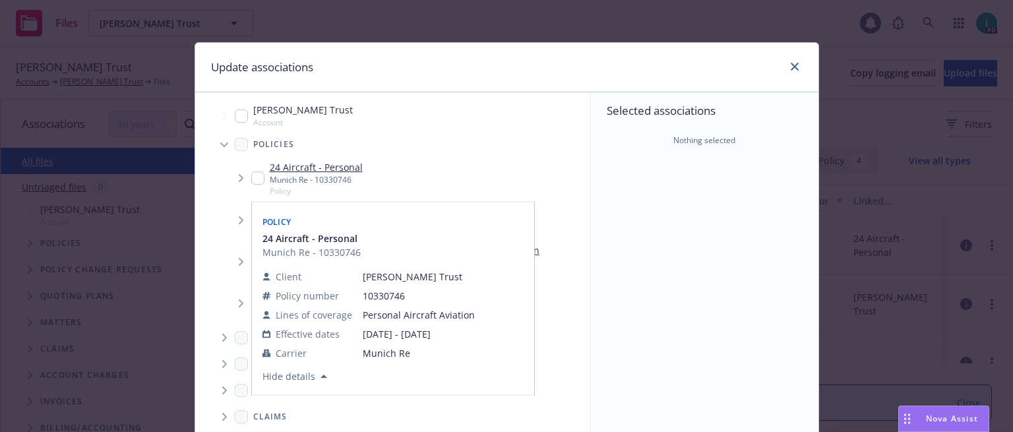
click at [260, 174] on div "24 Aircraft - Personal Munich Re - 10330746 Policy" at bounding box center [306, 178] width 111 height 36
checkbox input "true"
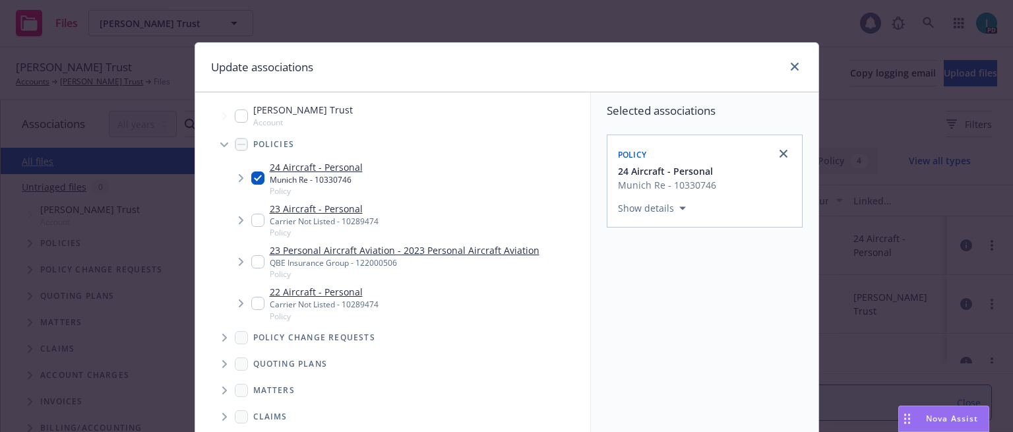
scroll to position [224, 0]
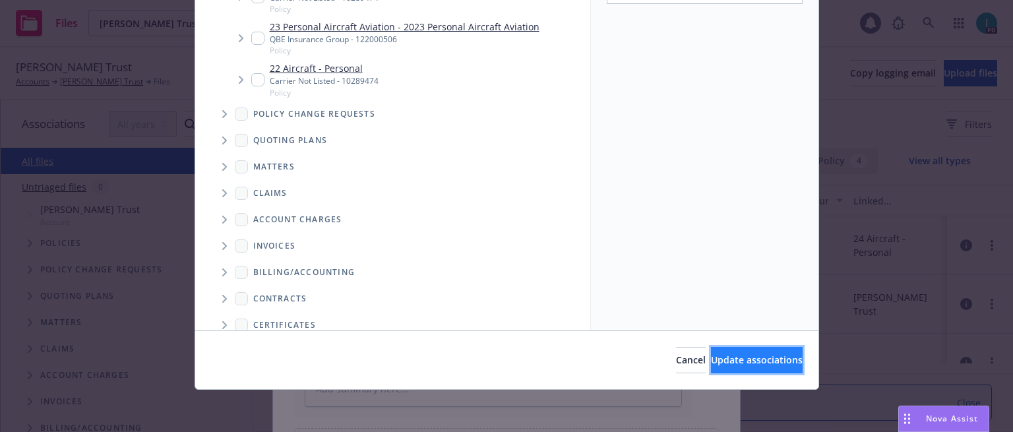
click at [748, 357] on span "Update associations" at bounding box center [757, 359] width 92 height 13
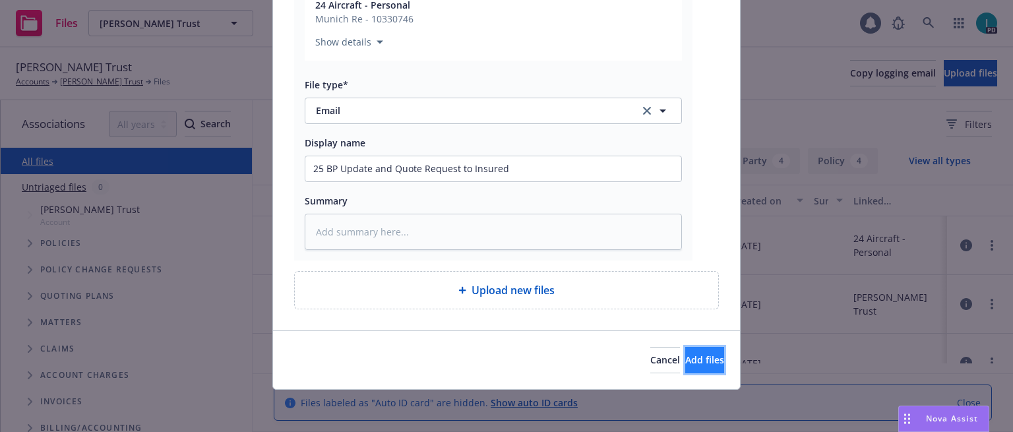
click at [685, 360] on span "Add files" at bounding box center [704, 359] width 39 height 13
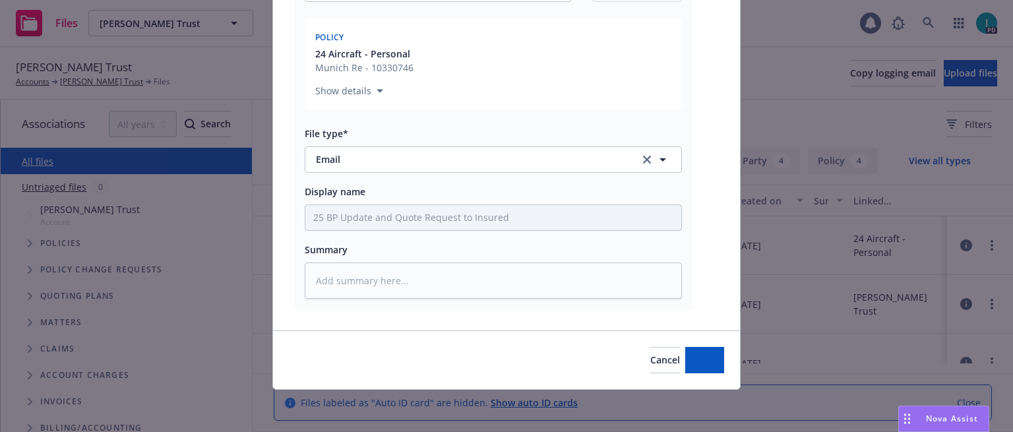
scroll to position [205, 0]
type textarea "x"
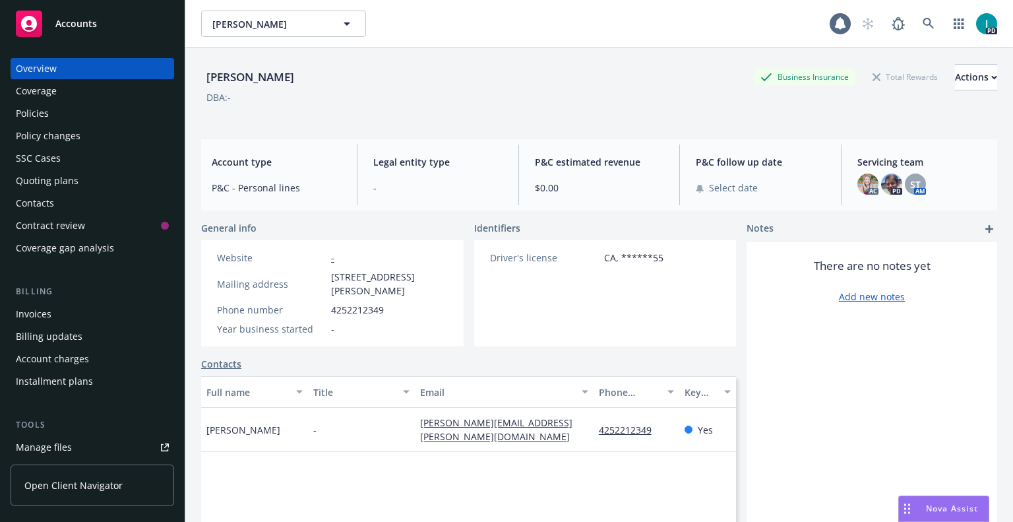
click at [51, 179] on div "Quoting plans" at bounding box center [47, 180] width 63 height 21
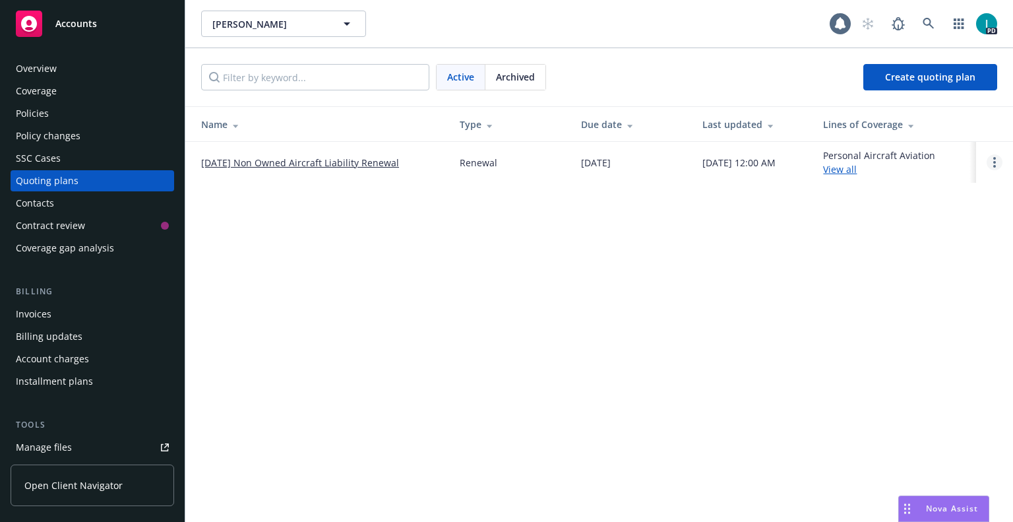
click at [992, 159] on link "Open options" at bounding box center [995, 162] width 16 height 16
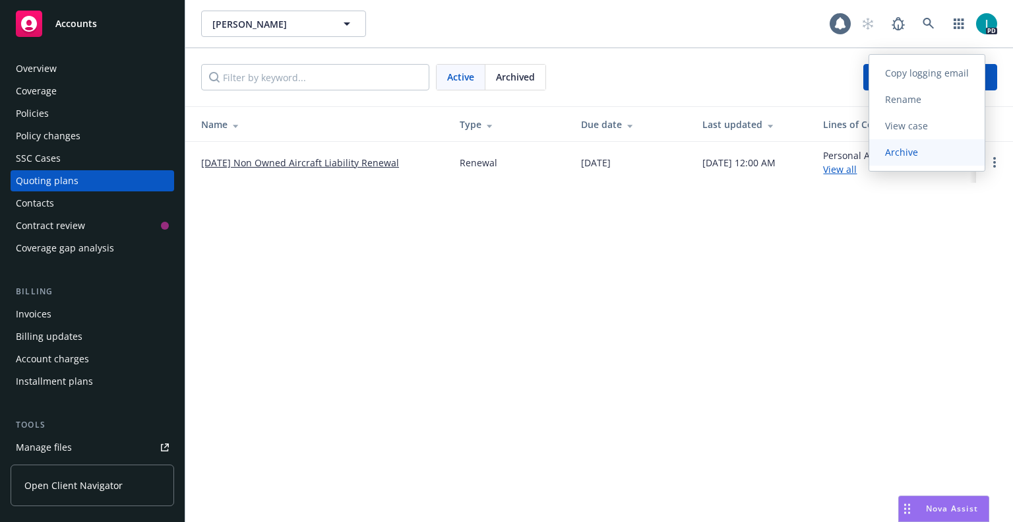
click at [934, 158] on span "Archive" at bounding box center [901, 152] width 65 height 13
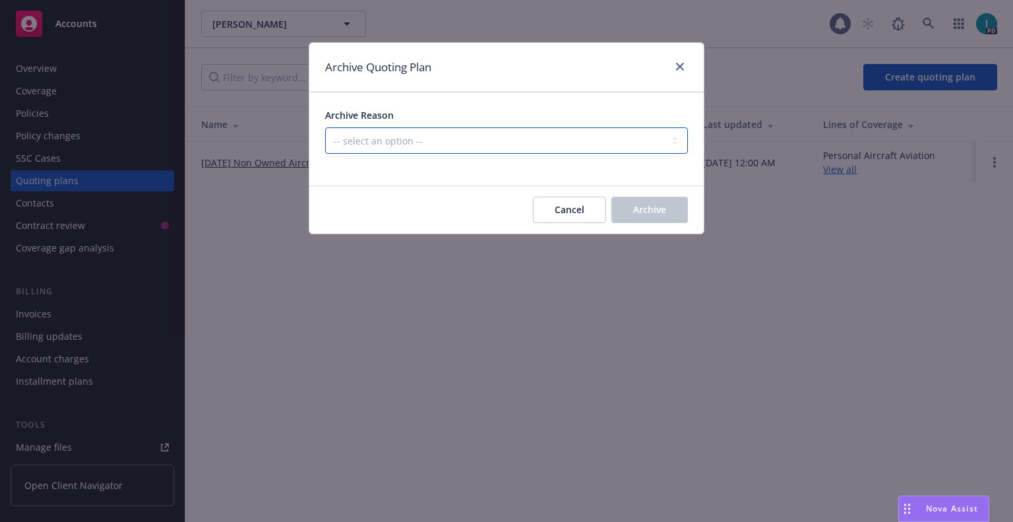
click at [477, 144] on select "-- select an option -- All policies in this renewal plan are auto-renewed Creat…" at bounding box center [506, 140] width 363 height 26
select select "ARCHIVED_RENEWAL_CANCELED"
click at [325, 127] on select "-- select an option -- All policies in this renewal plan are auto-renewed Creat…" at bounding box center [506, 140] width 363 height 26
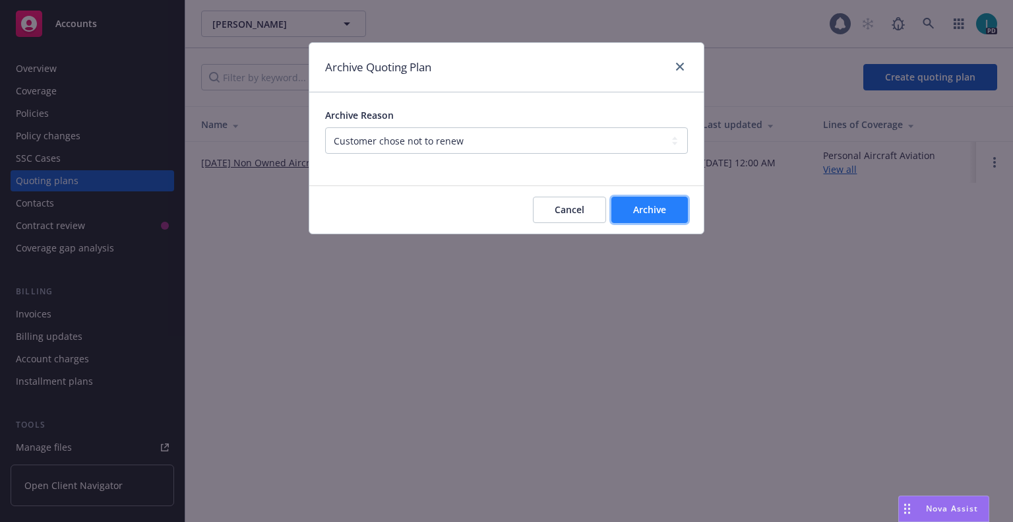
click at [642, 220] on button "Archive" at bounding box center [649, 210] width 76 height 26
